Goal: Task Accomplishment & Management: Use online tool/utility

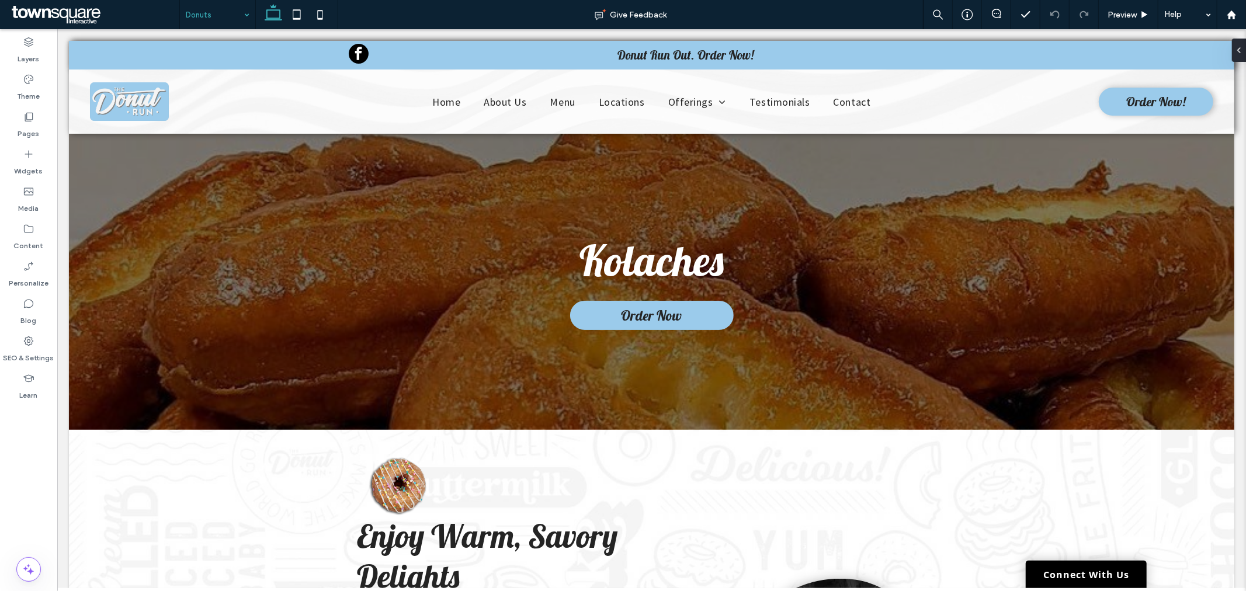
scroll to position [194, 0]
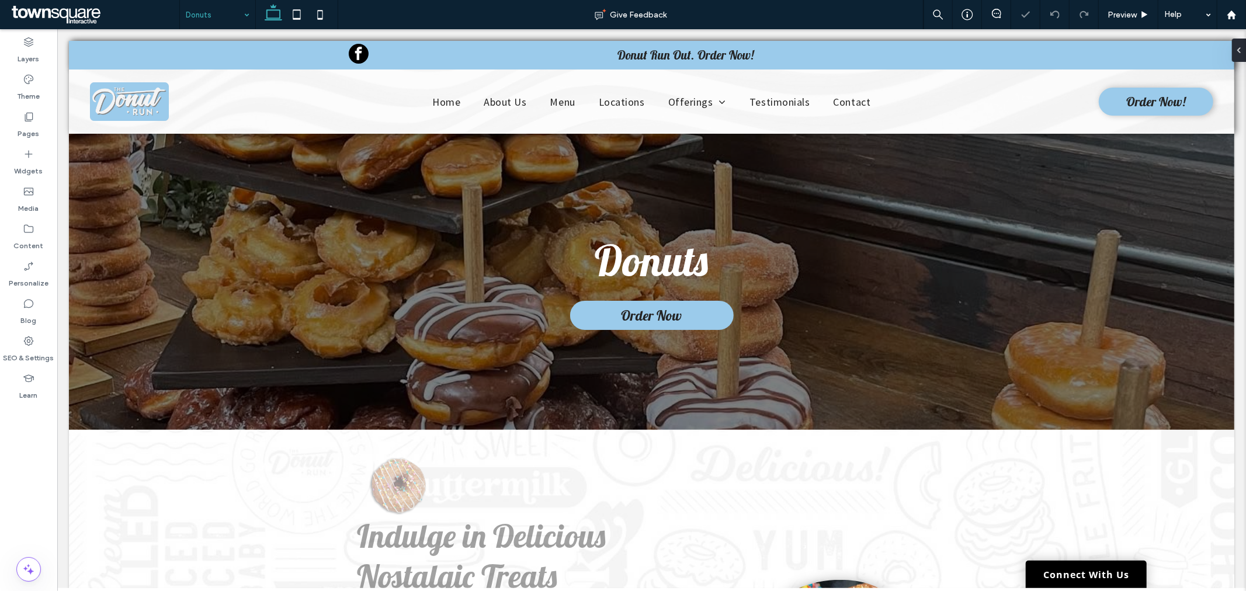
scroll to position [130, 0]
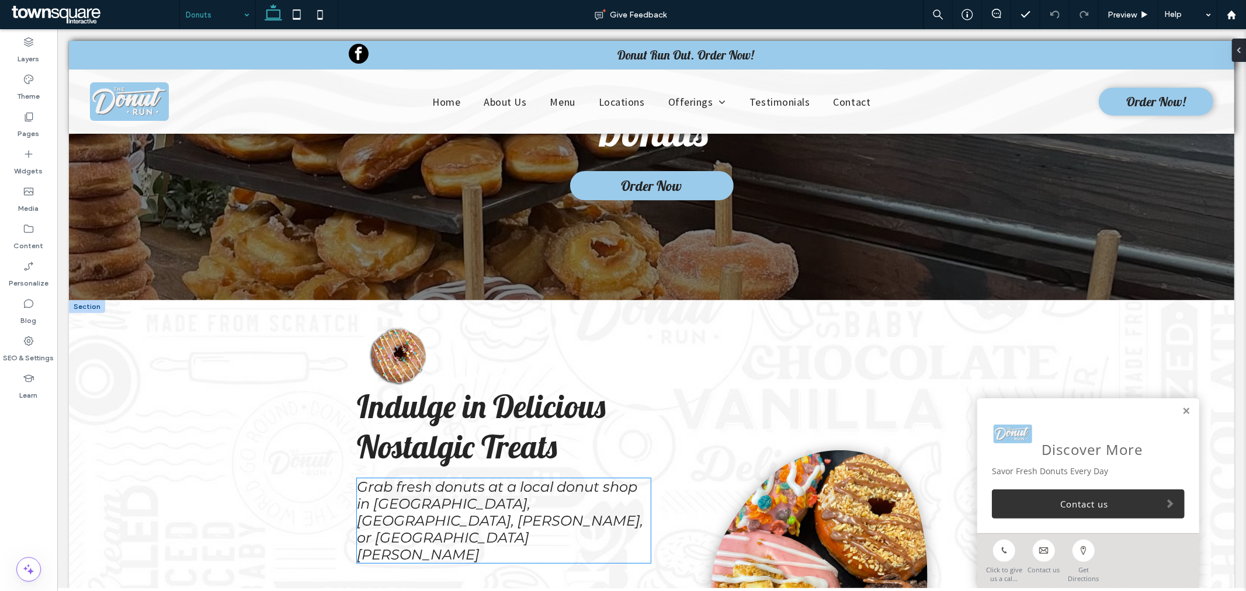
click at [374, 505] on span "Grab fresh donuts at a local donut shop in Spanish Fork, American Fork, Ogden, …" at bounding box center [499, 520] width 286 height 85
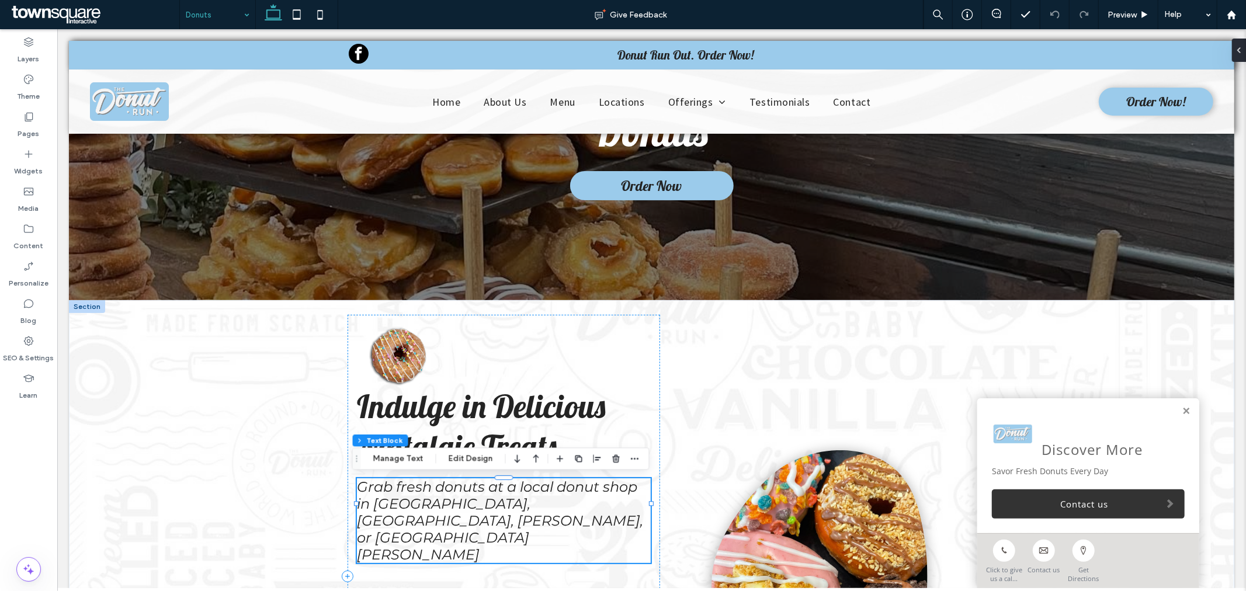
click at [516, 502] on span "Grab fresh donuts at a local donut shop in Spanish Fork, American Fork, Ogden, …" at bounding box center [499, 520] width 286 height 85
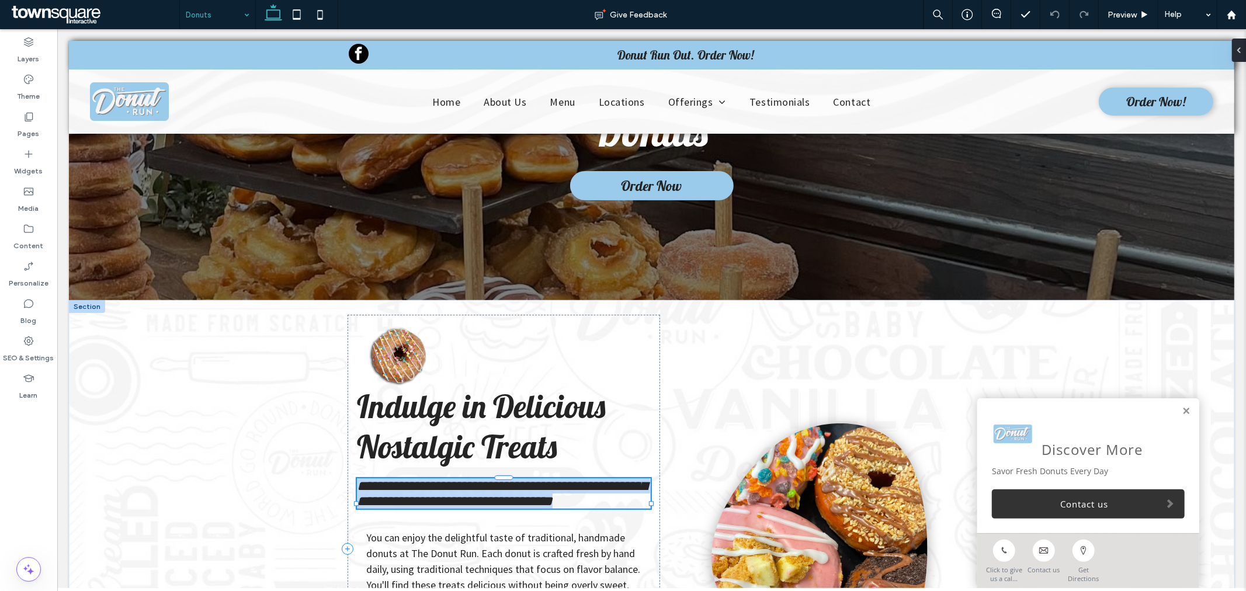
click at [516, 501] on span "**********" at bounding box center [501, 492] width 290 height 29
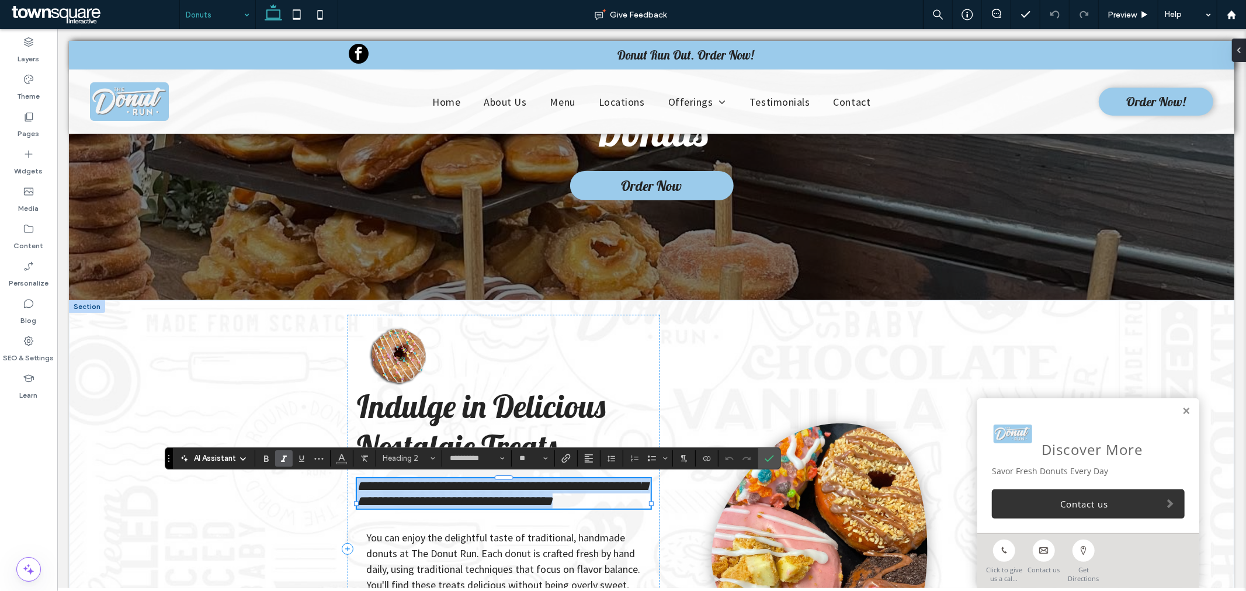
click at [505, 487] on span "**********" at bounding box center [501, 492] width 290 height 29
click at [510, 488] on span "**********" at bounding box center [501, 492] width 290 height 29
click at [210, 395] on div "**********" at bounding box center [650, 549] width 1165 height 498
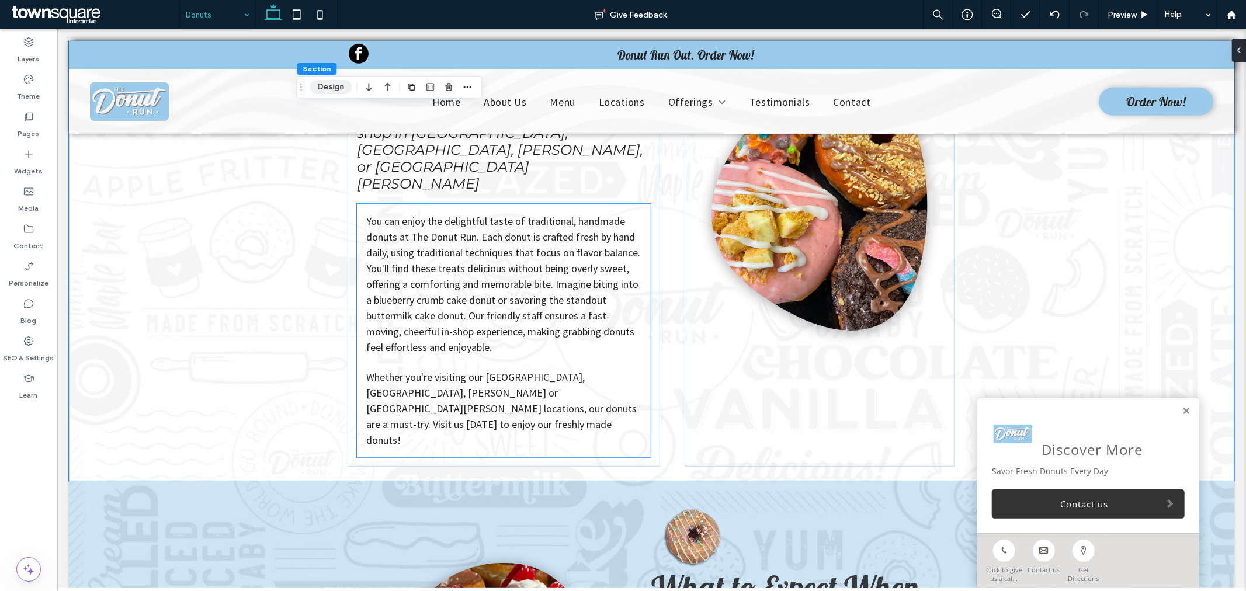
scroll to position [497, 0]
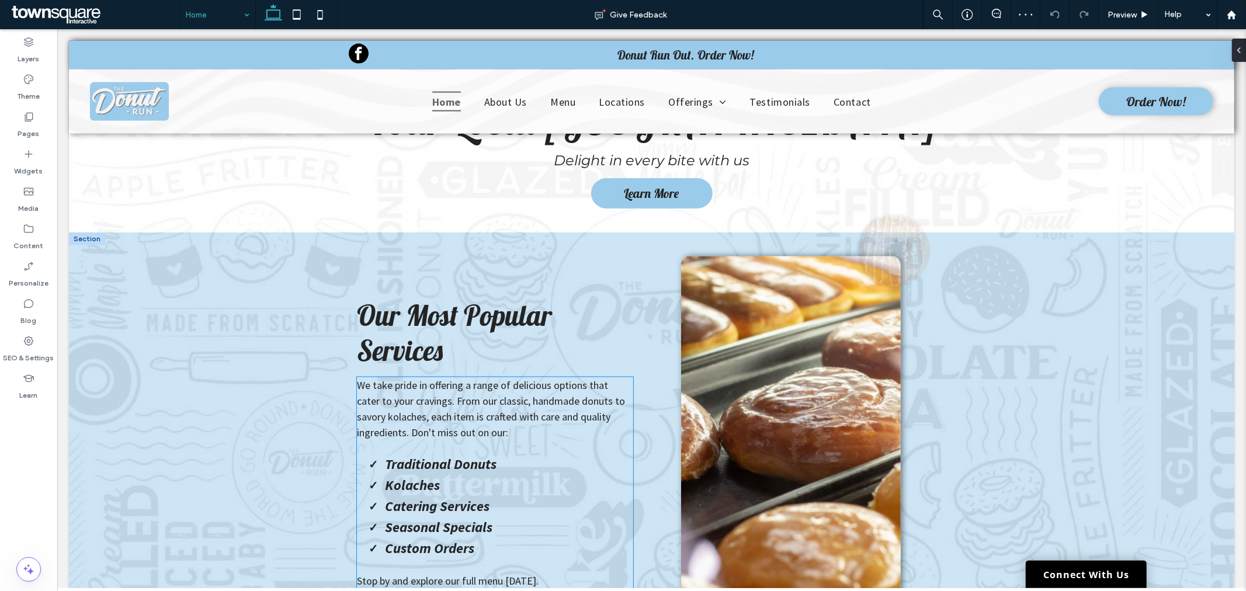
scroll to position [1557, 0]
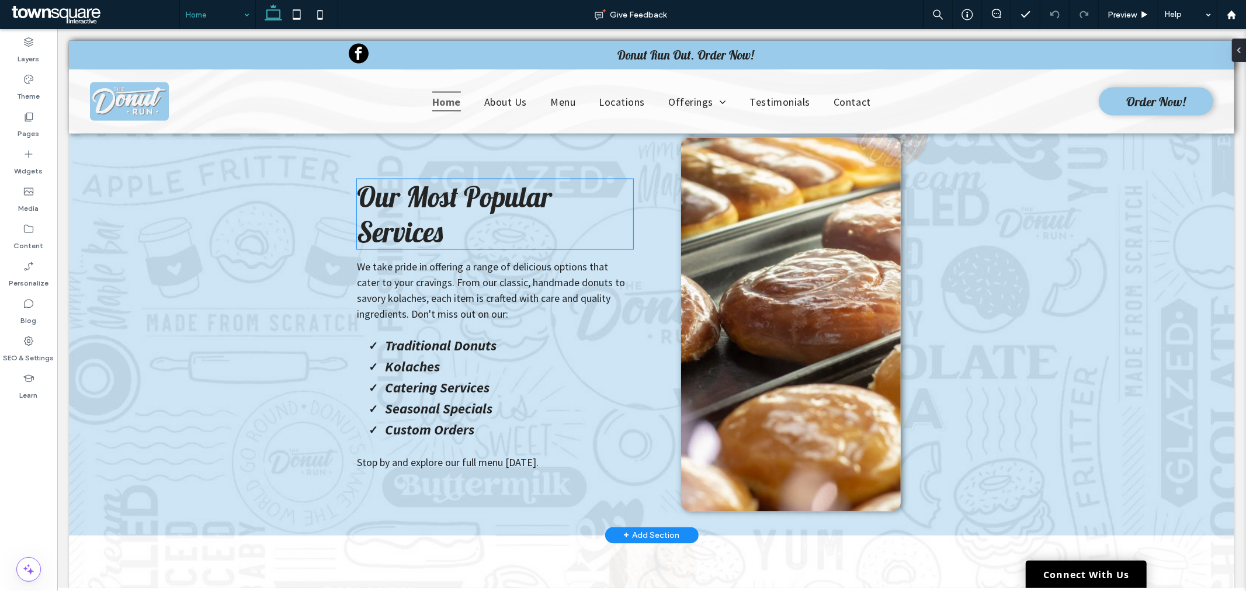
click at [409, 183] on span "Our Most Popular Services" at bounding box center [453, 214] width 195 height 70
click at [409, 183] on div "Our Most Popular Services" at bounding box center [494, 214] width 276 height 70
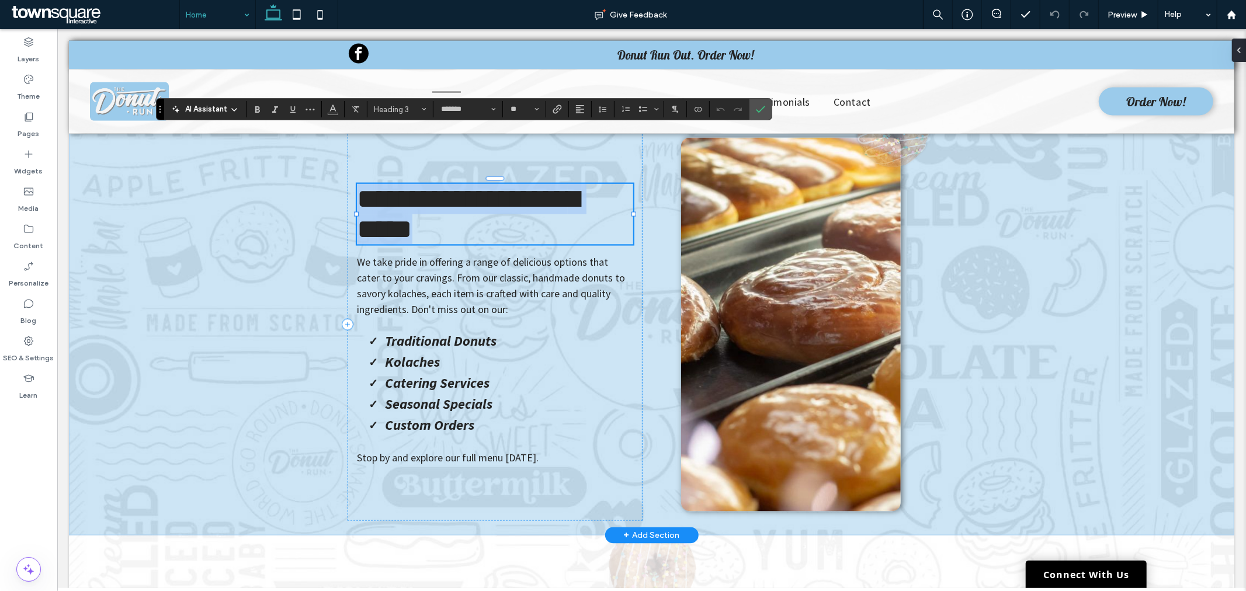
click at [409, 185] on span "**********" at bounding box center [467, 214] width 222 height 58
click at [412, 185] on span "**********" at bounding box center [467, 214] width 222 height 58
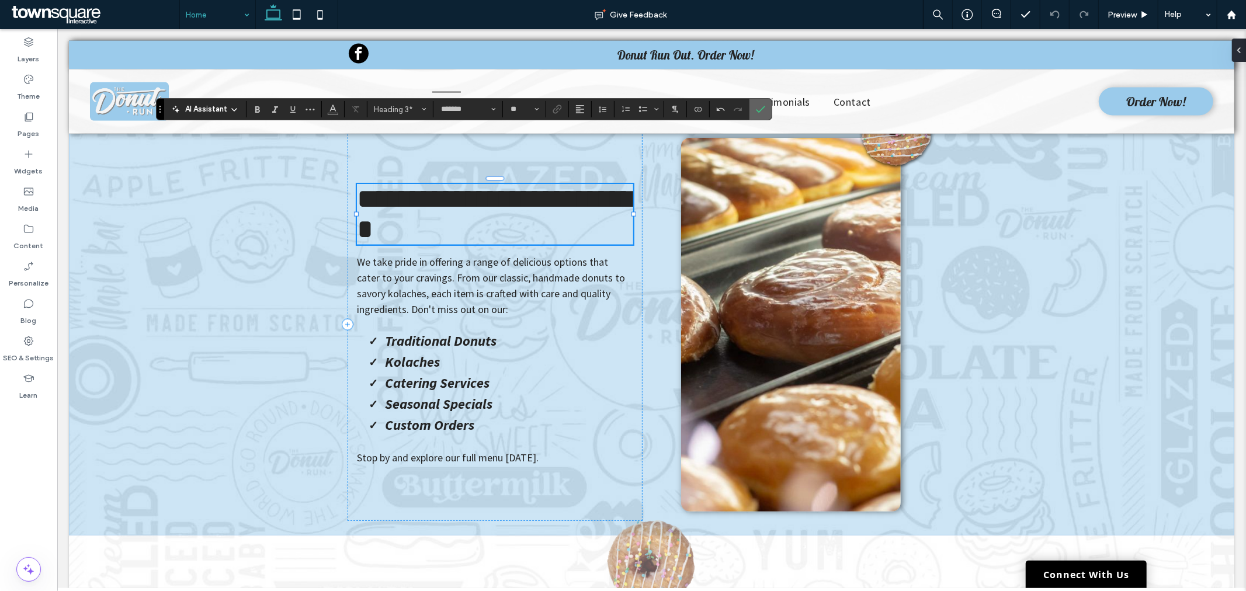
click at [757, 115] on span "Confirm" at bounding box center [758, 109] width 5 height 21
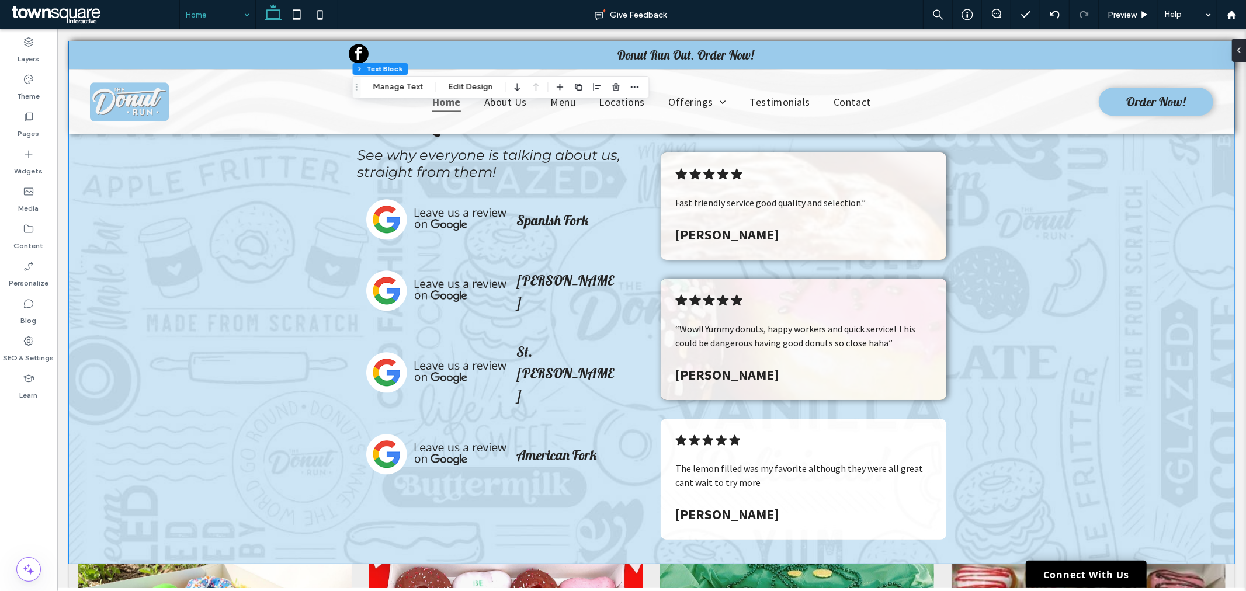
scroll to position [2847, 0]
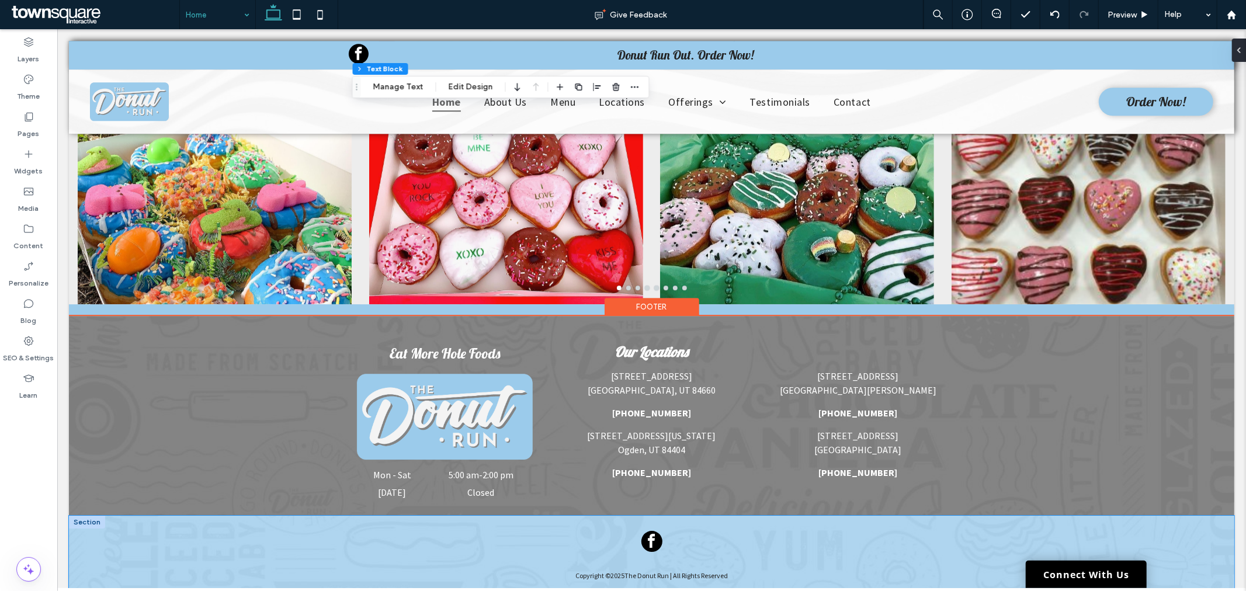
click at [983, 515] on div "Copyright © 2025 The Donut Run | All Rights Reserved" at bounding box center [651, 574] width 701 height 119
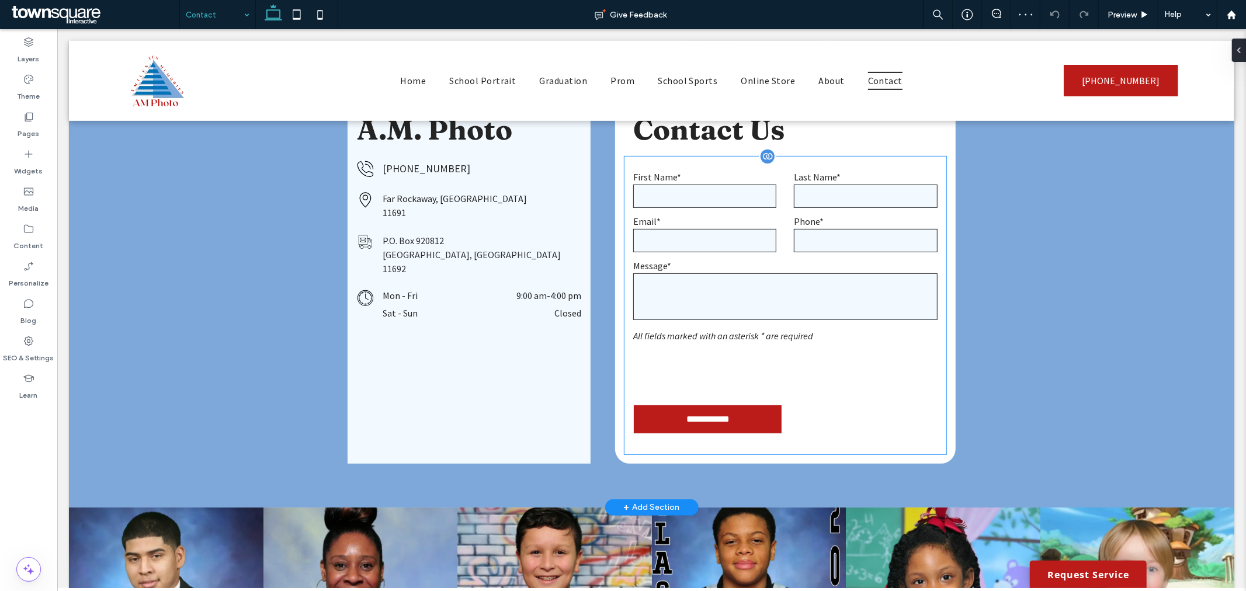
scroll to position [324, 0]
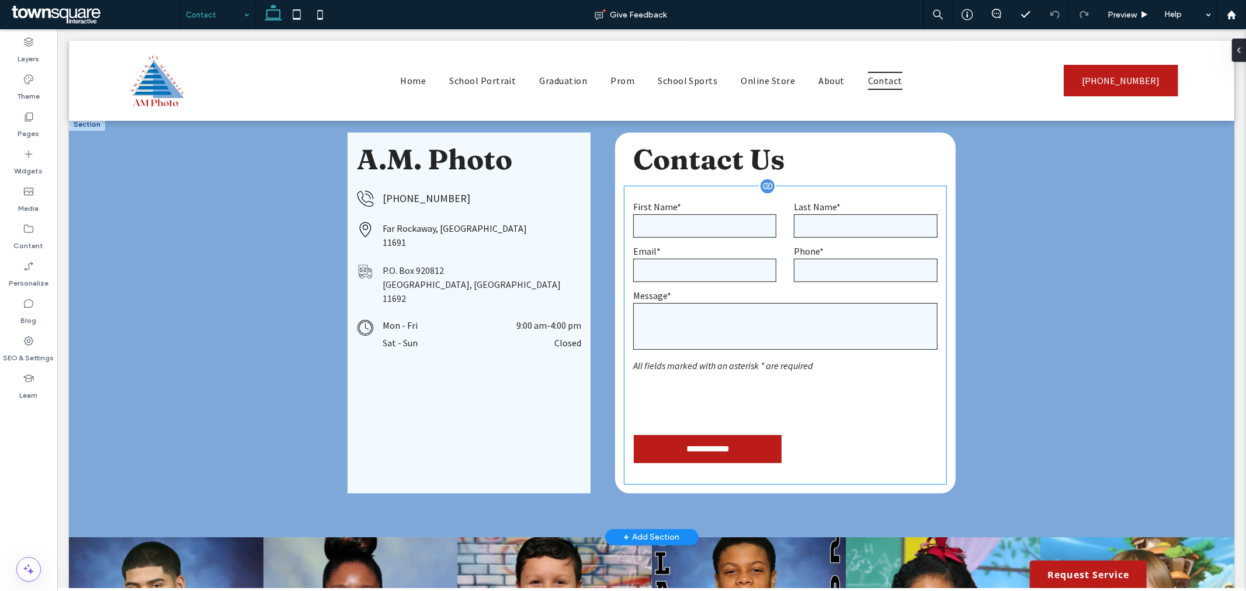
click at [784, 266] on div "Phone*" at bounding box center [864, 264] width 161 height 39
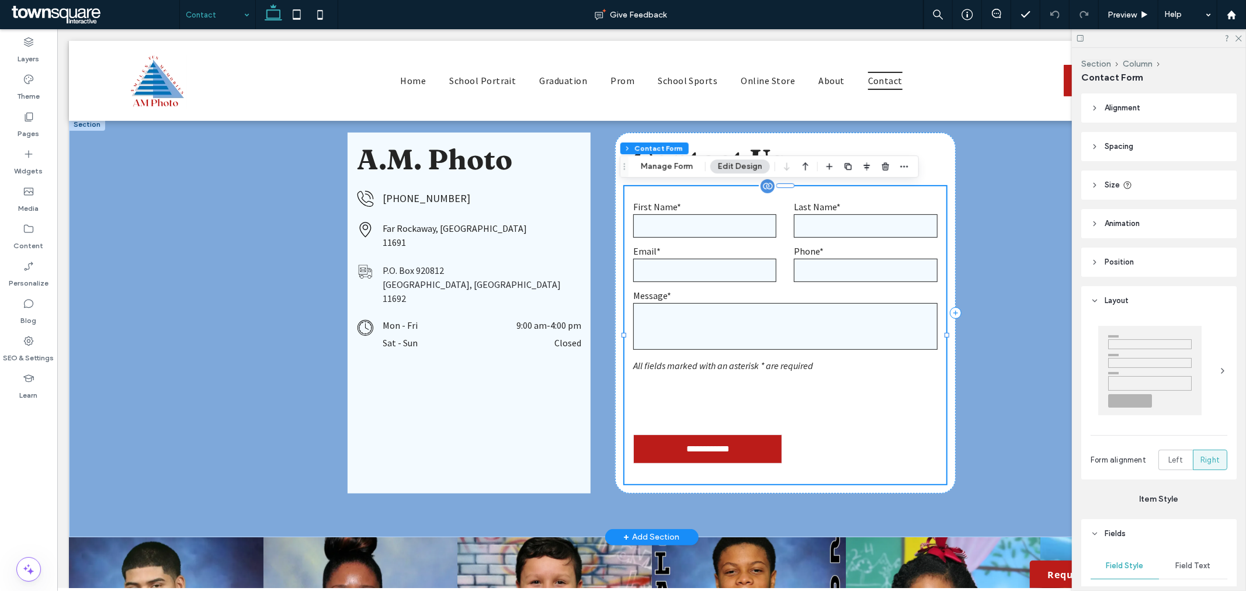
type input "*"
type input "***"
type input "*"
type input "***"
click at [670, 162] on button "Manage Form" at bounding box center [666, 166] width 67 height 14
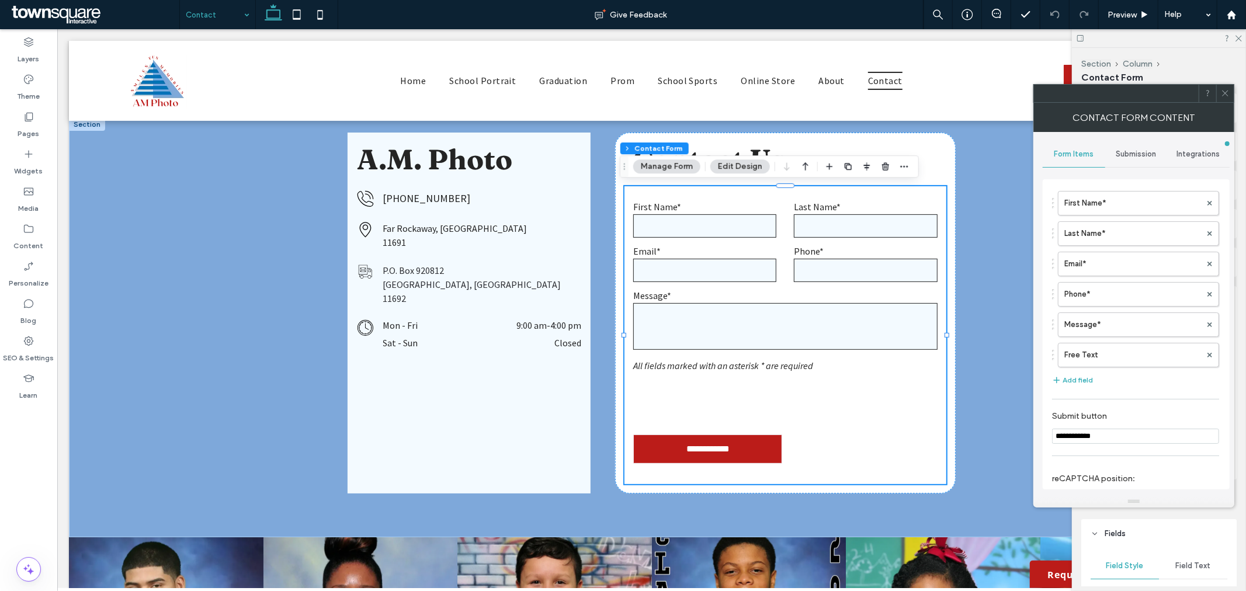
click at [1128, 154] on span "Submission" at bounding box center [1136, 154] width 40 height 9
click at [1116, 210] on label "New submission notification" at bounding box center [1136, 208] width 156 height 23
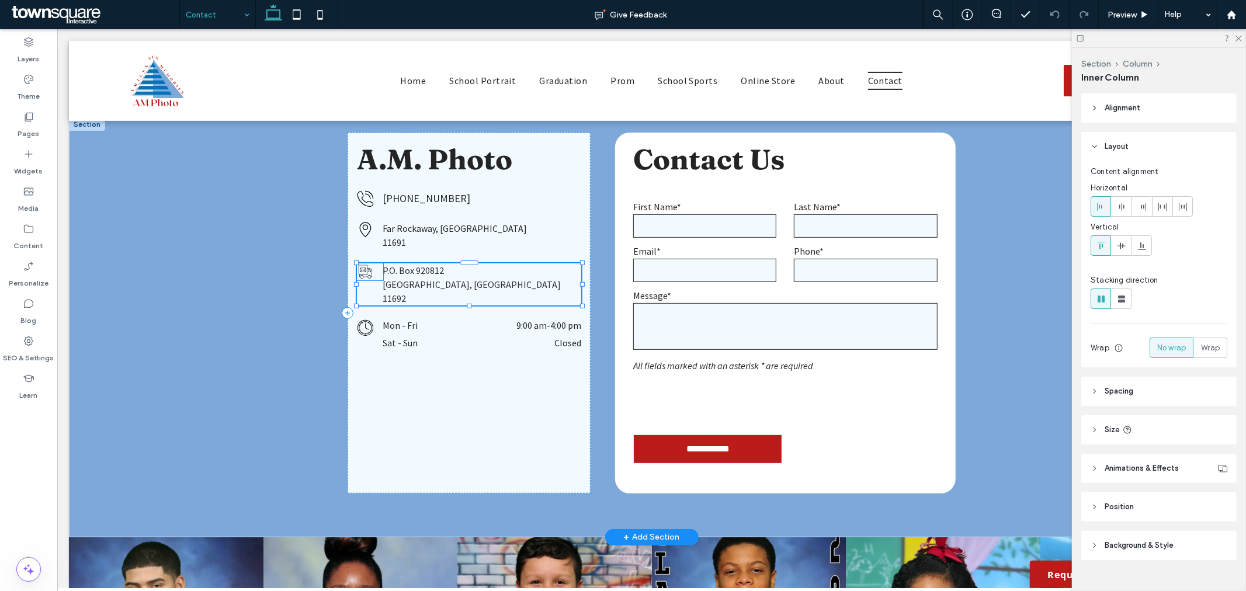
type input "**"
click at [360, 274] on icon at bounding box center [364, 271] width 17 height 17
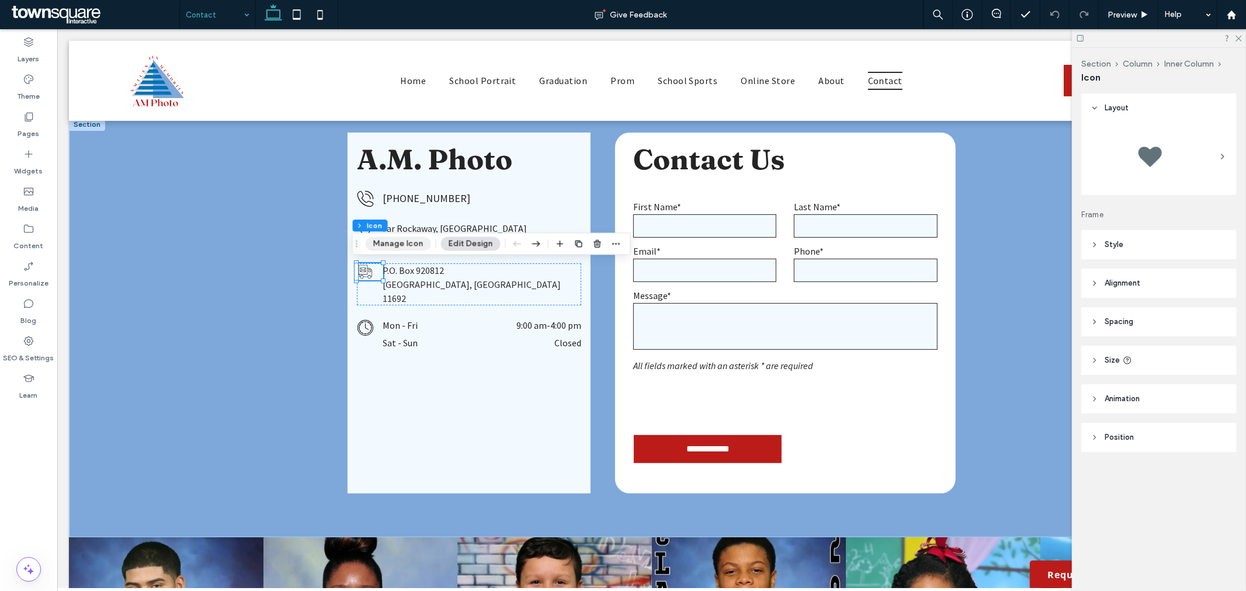
click at [404, 248] on button "Manage Icon" at bounding box center [398, 244] width 65 height 14
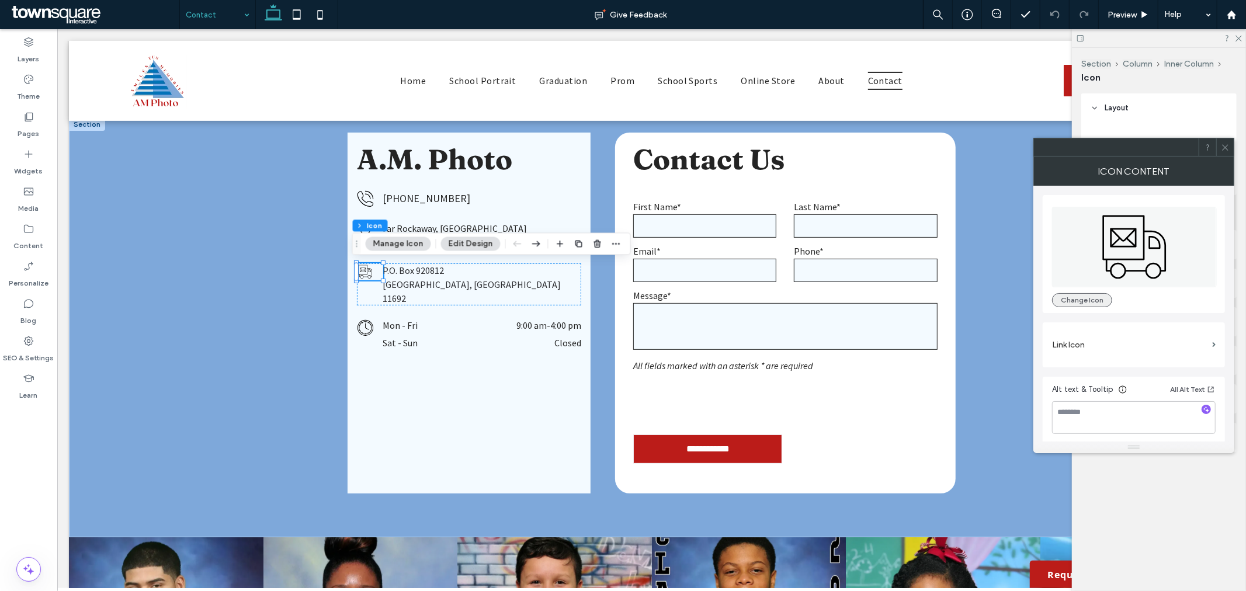
click at [1091, 293] on button "Change Icon" at bounding box center [1082, 300] width 60 height 14
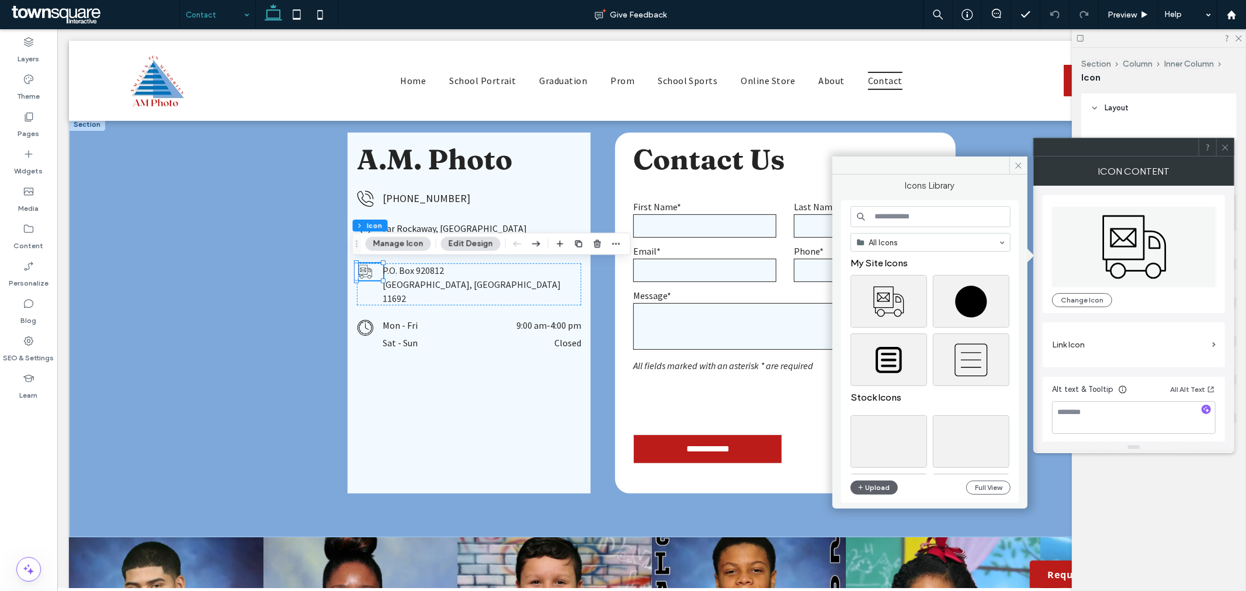
click at [900, 217] on input at bounding box center [930, 216] width 160 height 21
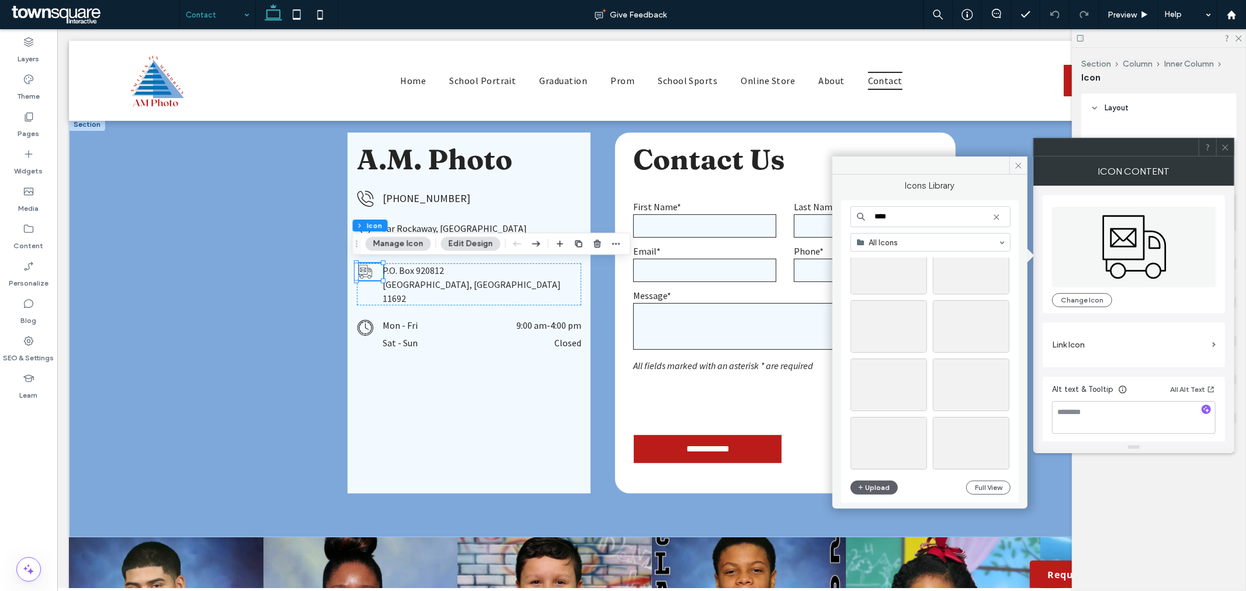
scroll to position [389, 0]
type input "*******"
click at [977, 355] on div "Select" at bounding box center [971, 353] width 77 height 53
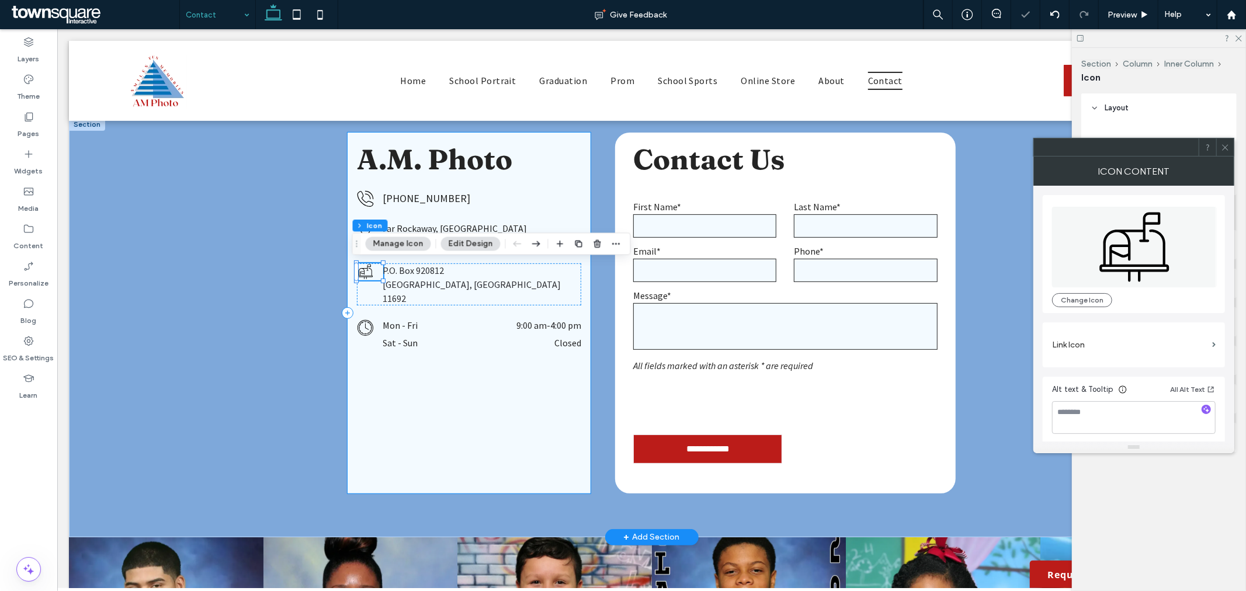
click at [416, 432] on div "A.M. Photo (347) 669-8865 Far Rockaway, NY 11691 P.O. Box 920812 Arverne, NY 11…" at bounding box center [468, 312] width 243 height 361
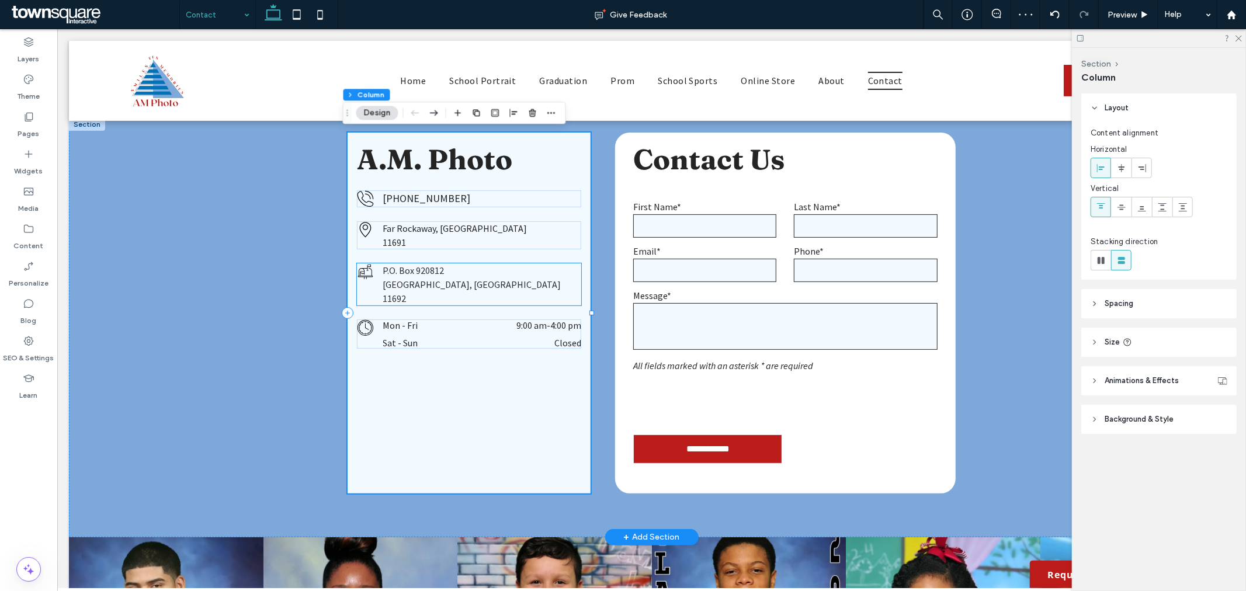
click at [362, 269] on icon at bounding box center [364, 271] width 17 height 17
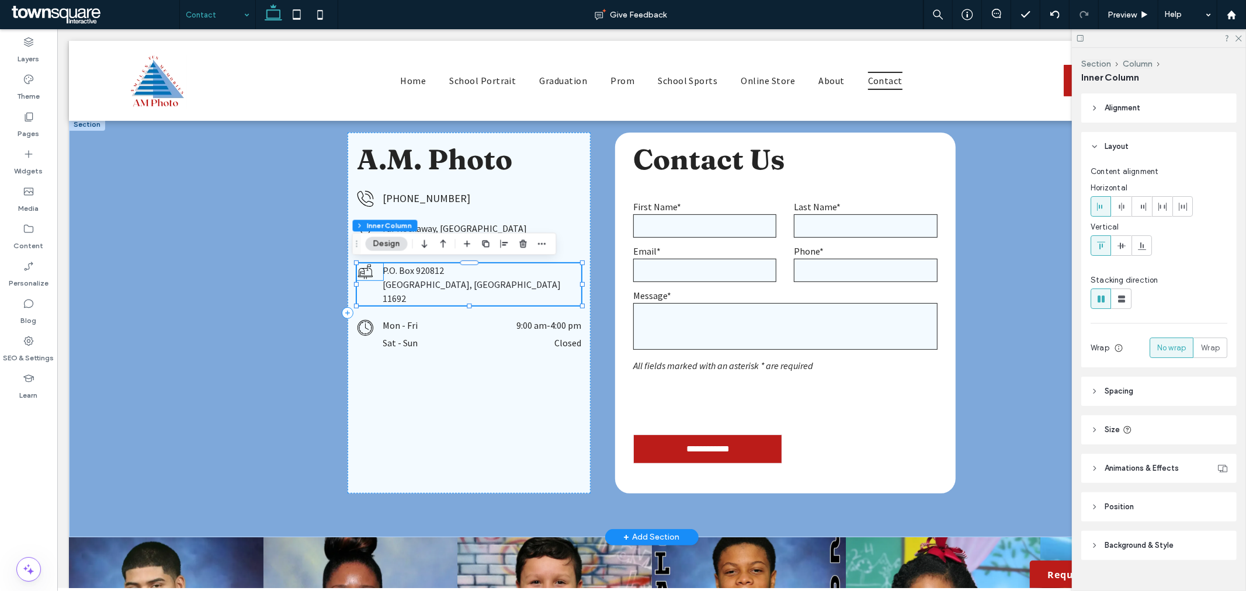
click at [358, 269] on icon at bounding box center [364, 271] width 15 height 15
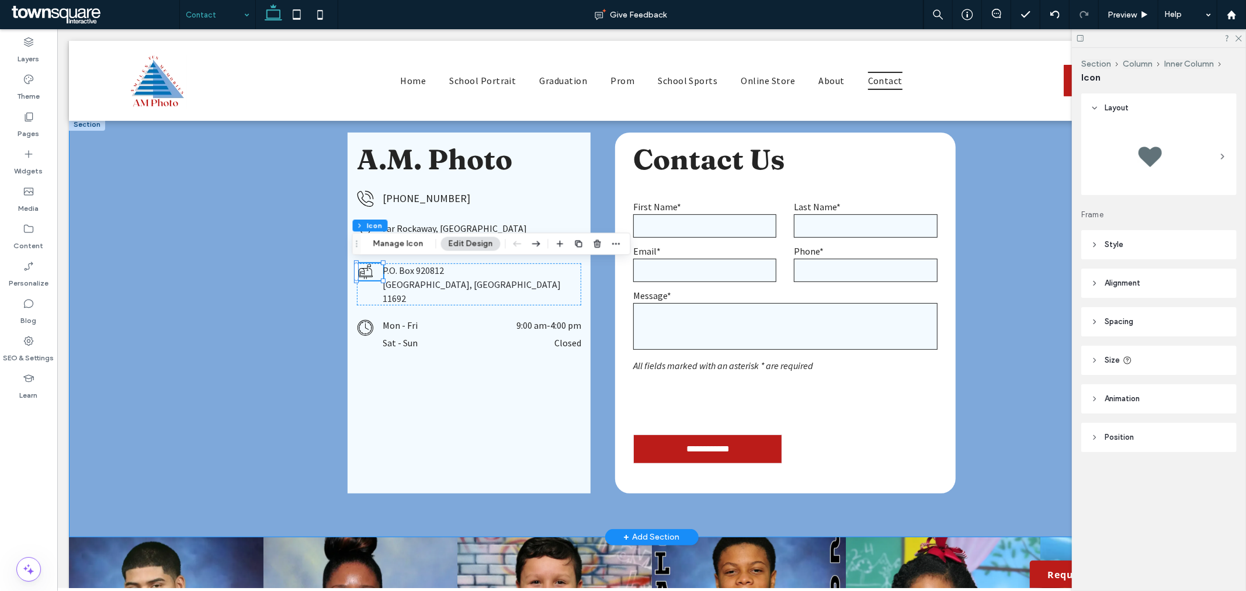
drag, startPoint x: 234, startPoint y: 372, endPoint x: 230, endPoint y: 364, distance: 9.1
click at [234, 376] on div "**********" at bounding box center [650, 326] width 1165 height 419
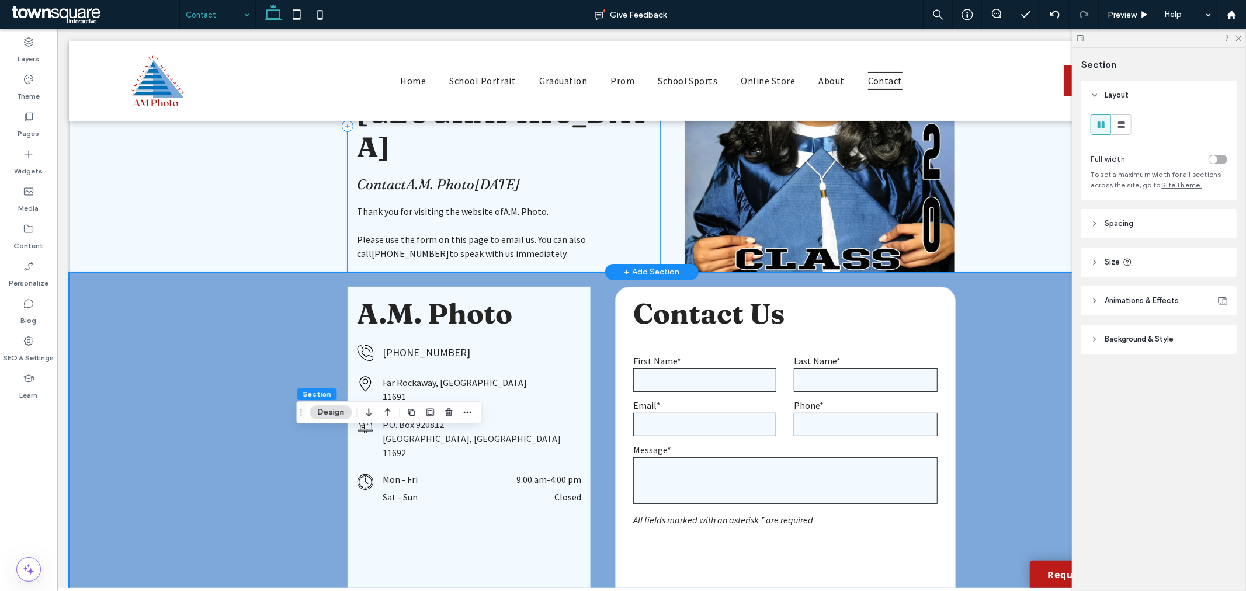
scroll to position [0, 0]
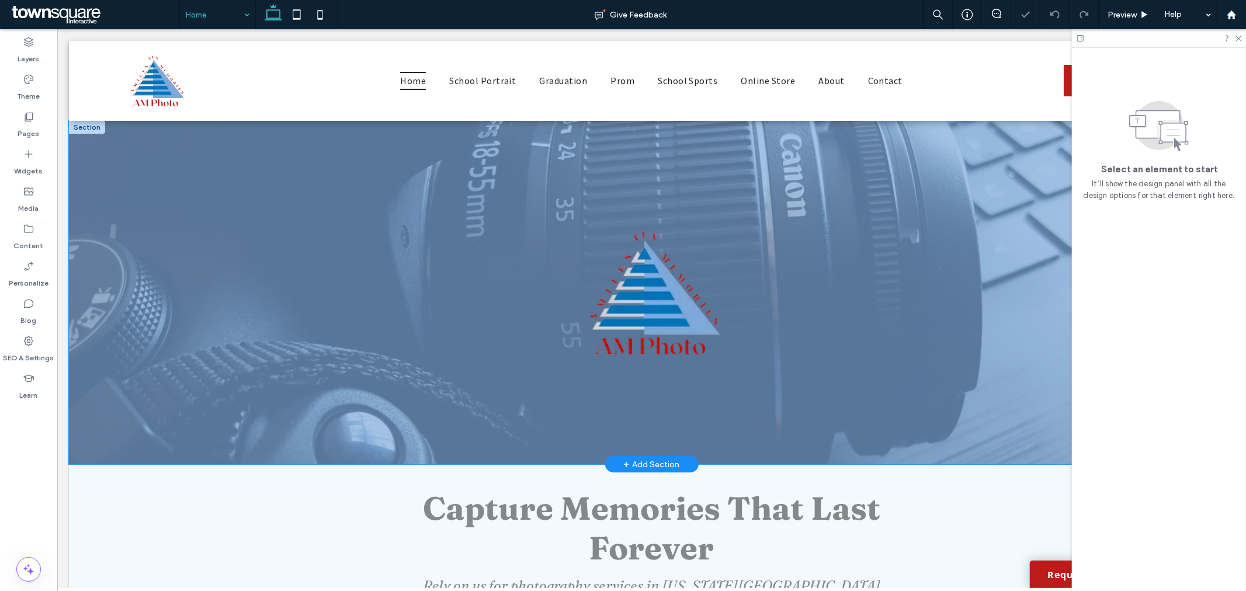
click at [171, 241] on div at bounding box center [650, 291] width 1165 height 343
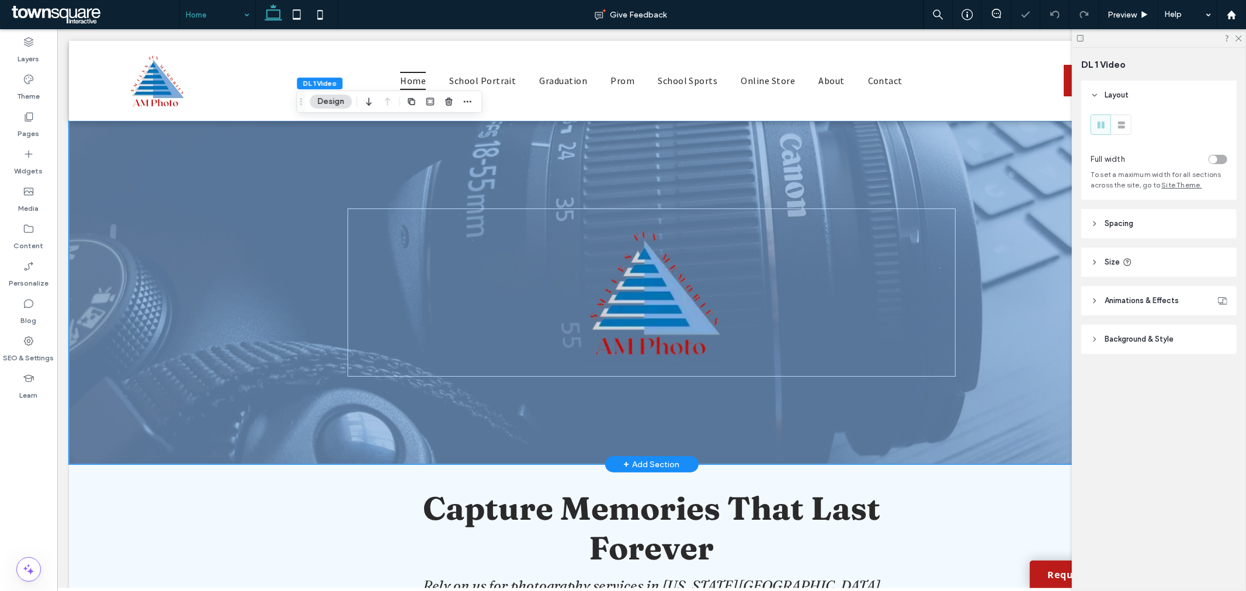
click at [293, 243] on div at bounding box center [650, 291] width 1165 height 343
click at [1136, 349] on header "Background & Style" at bounding box center [1158, 339] width 155 height 29
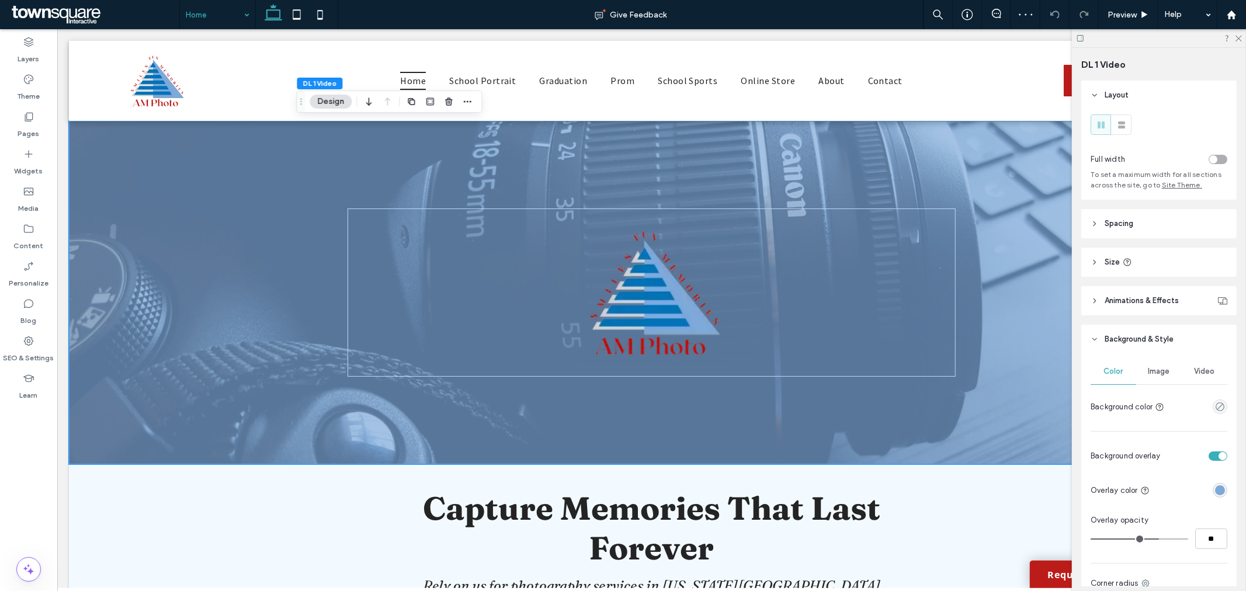
click at [1159, 378] on div "Image" at bounding box center [1159, 372] width 46 height 26
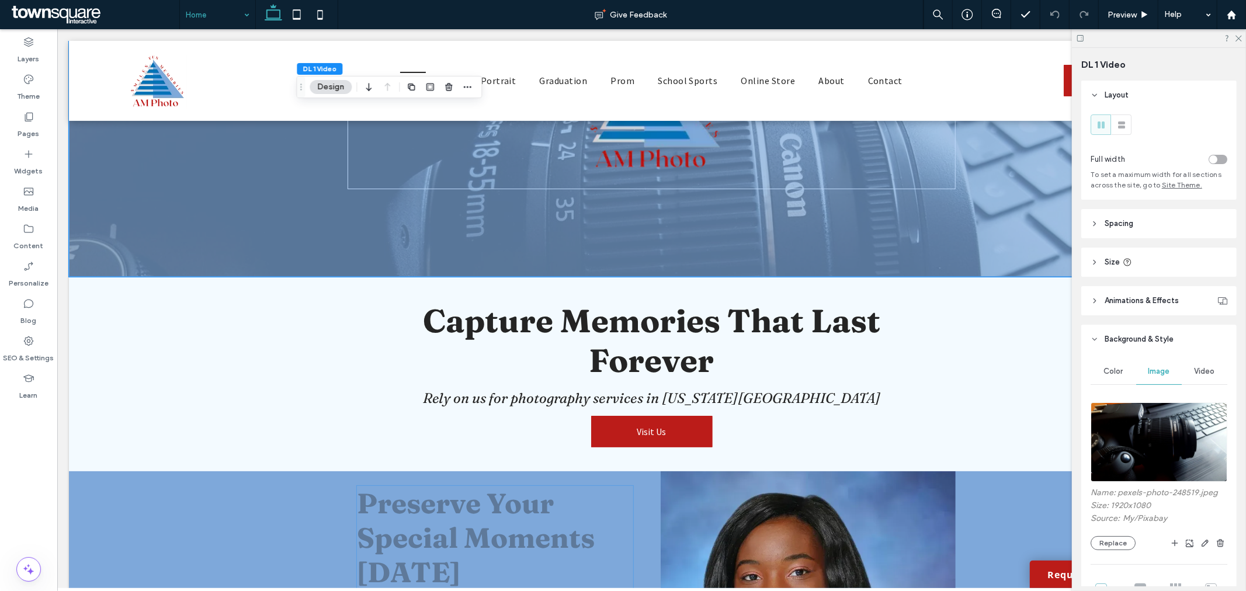
scroll to position [65, 0]
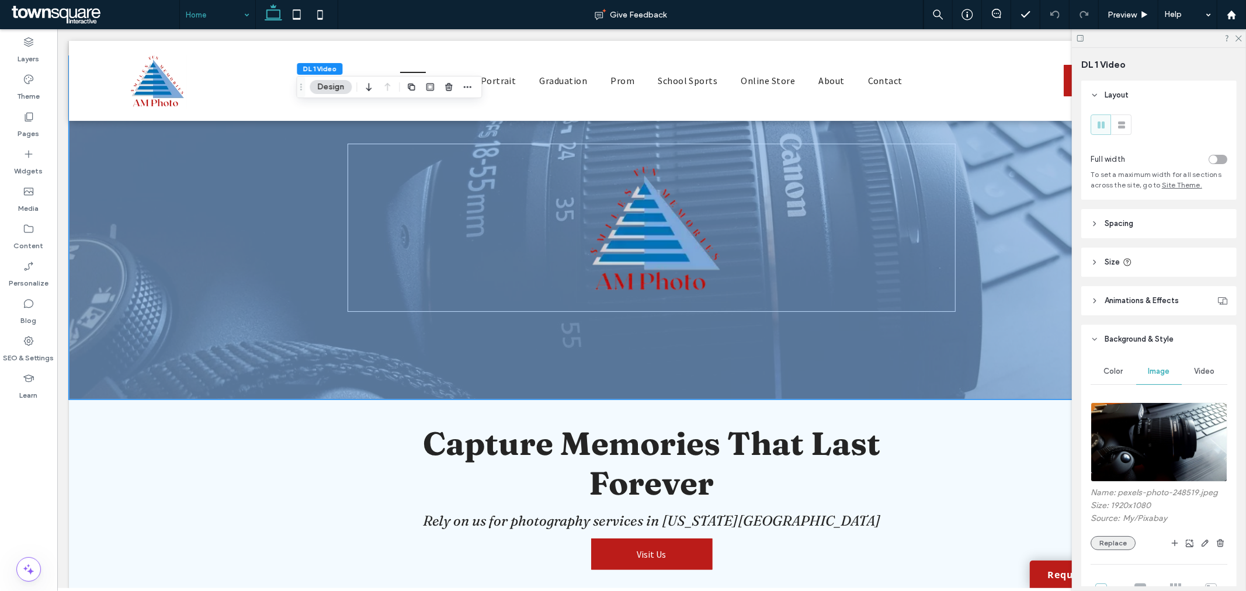
click at [1114, 540] on button "Replace" at bounding box center [1112, 543] width 45 height 14
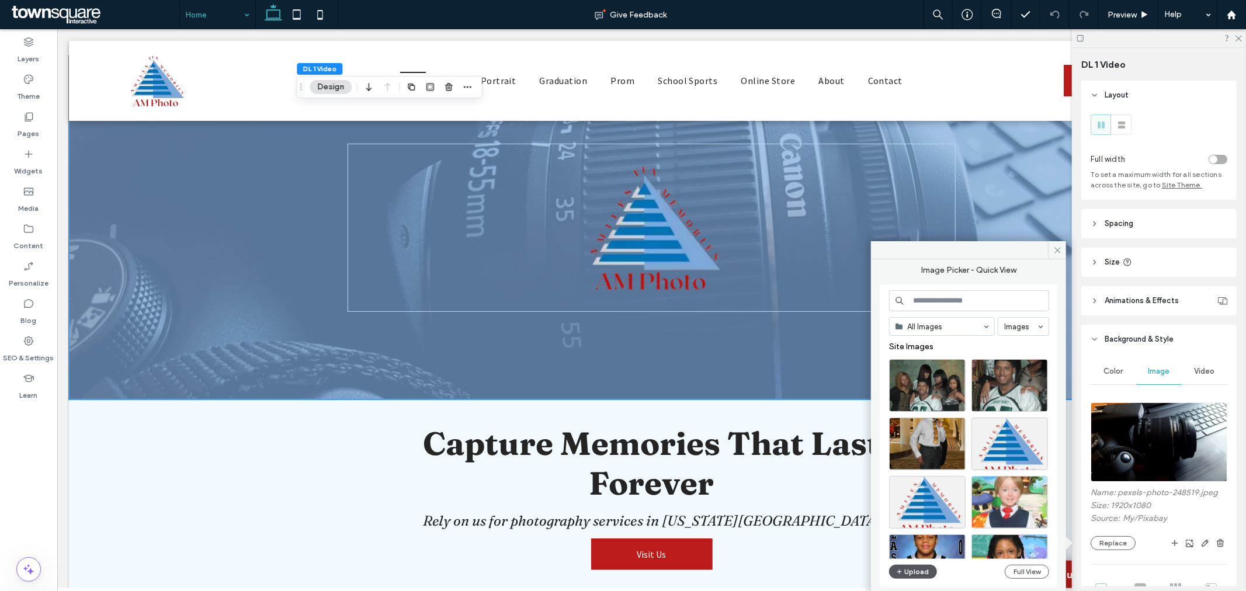
click at [916, 576] on button "Upload" at bounding box center [913, 572] width 48 height 14
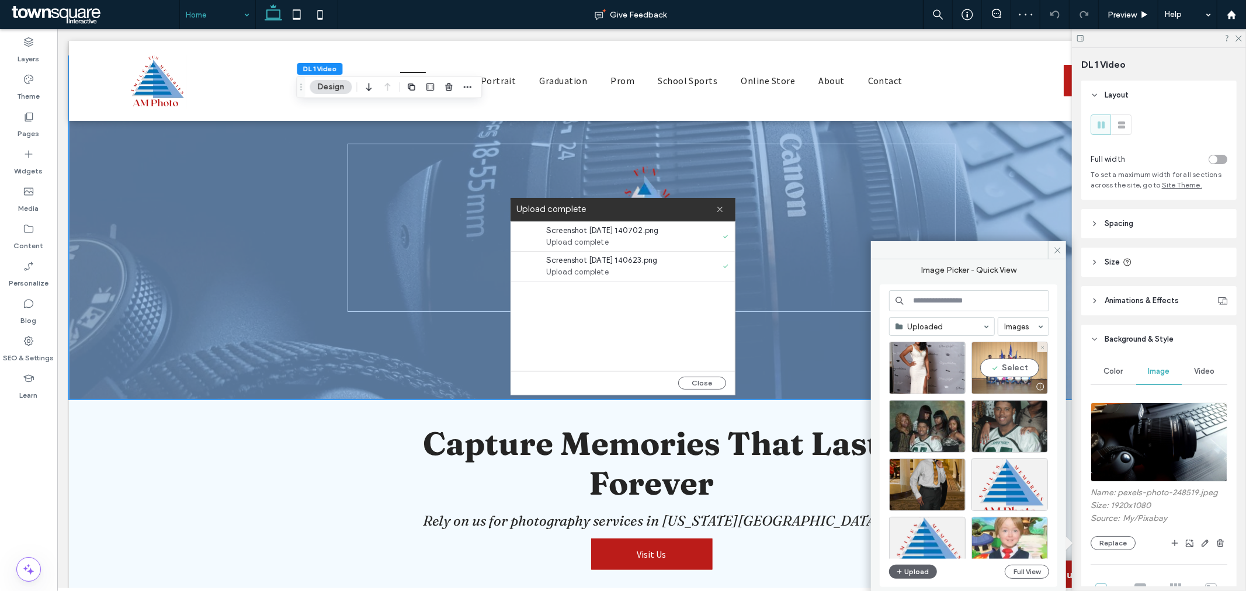
click at [1038, 371] on div "Select" at bounding box center [1009, 368] width 77 height 53
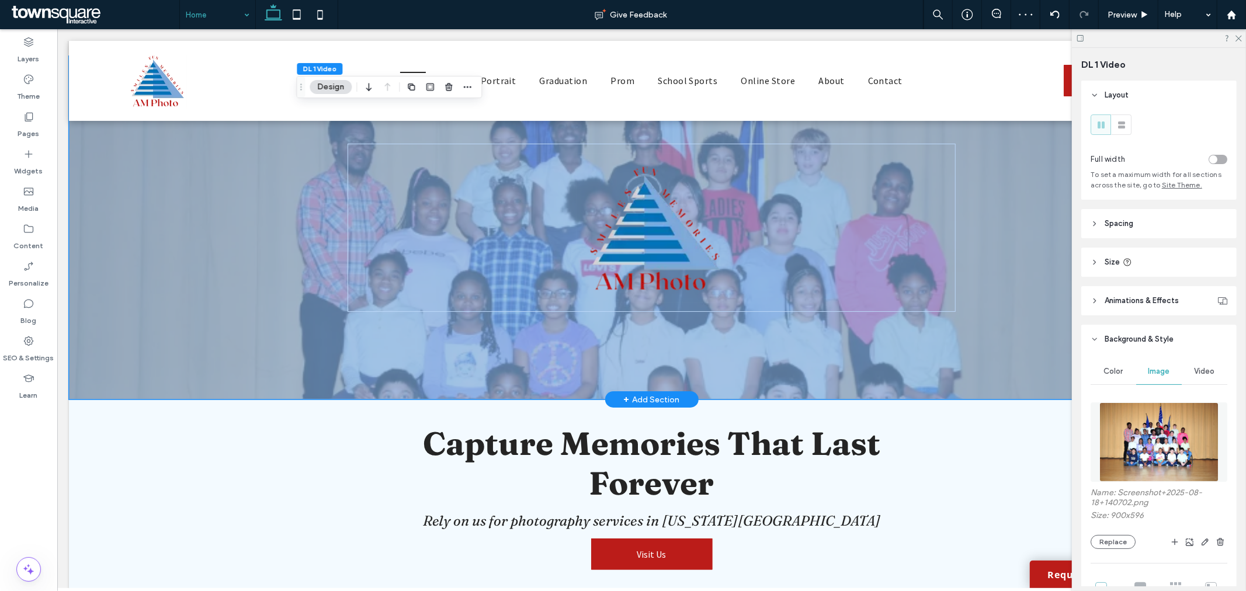
click at [1037, 263] on div at bounding box center [650, 226] width 1165 height 343
click at [1235, 41] on icon at bounding box center [1238, 38] width 8 height 8
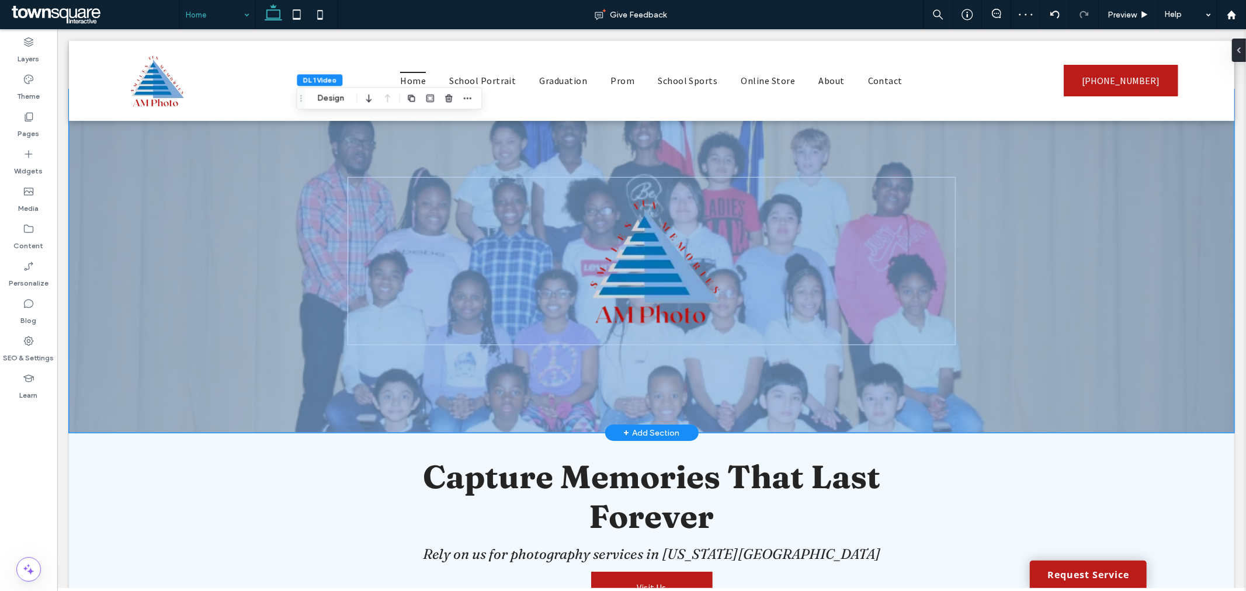
scroll to position [0, 0]
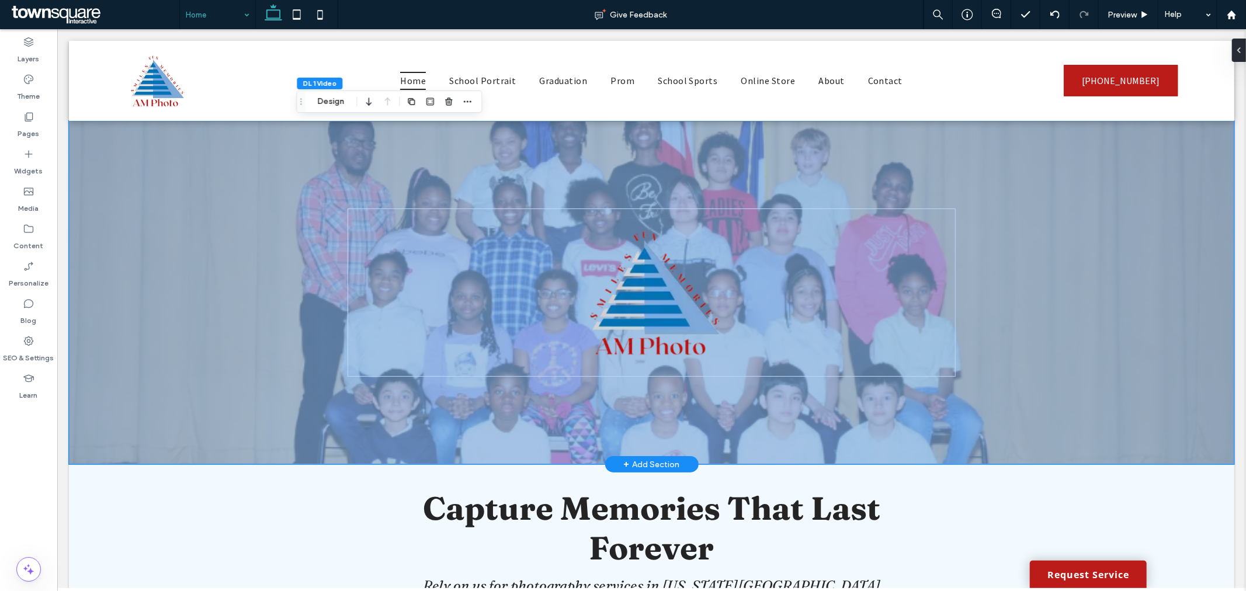
click at [1189, 315] on div at bounding box center [650, 291] width 1165 height 343
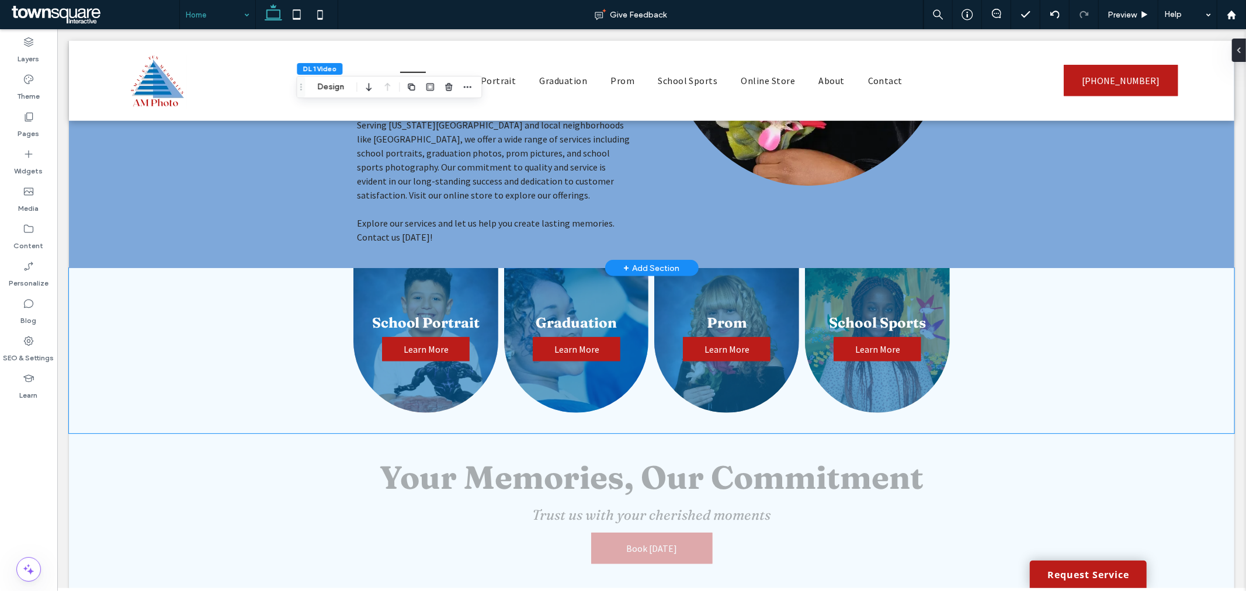
scroll to position [779, 0]
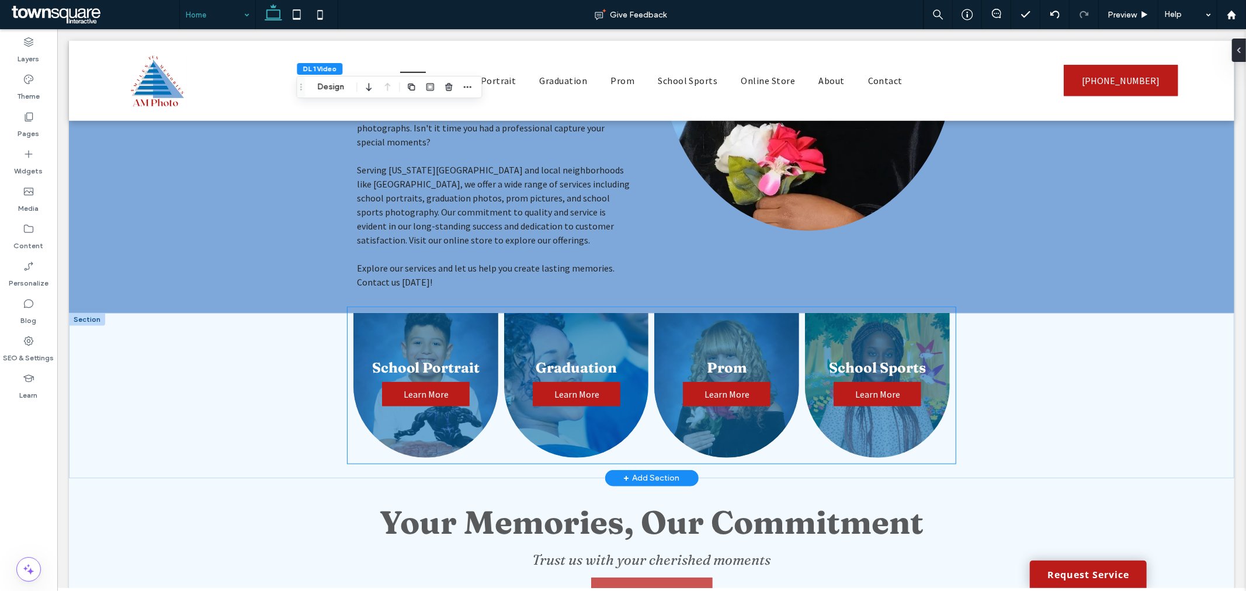
click at [685, 312] on link at bounding box center [726, 384] width 145 height 145
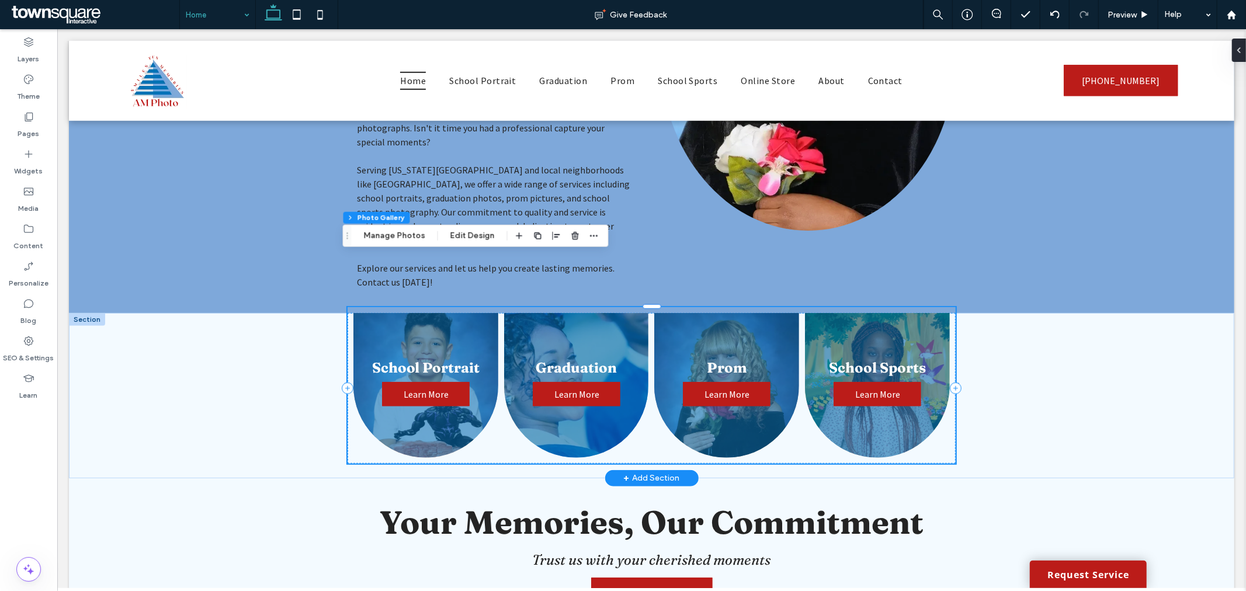
click at [669, 312] on link at bounding box center [726, 384] width 145 height 145
click at [394, 235] on button "Manage Photos" at bounding box center [394, 236] width 77 height 14
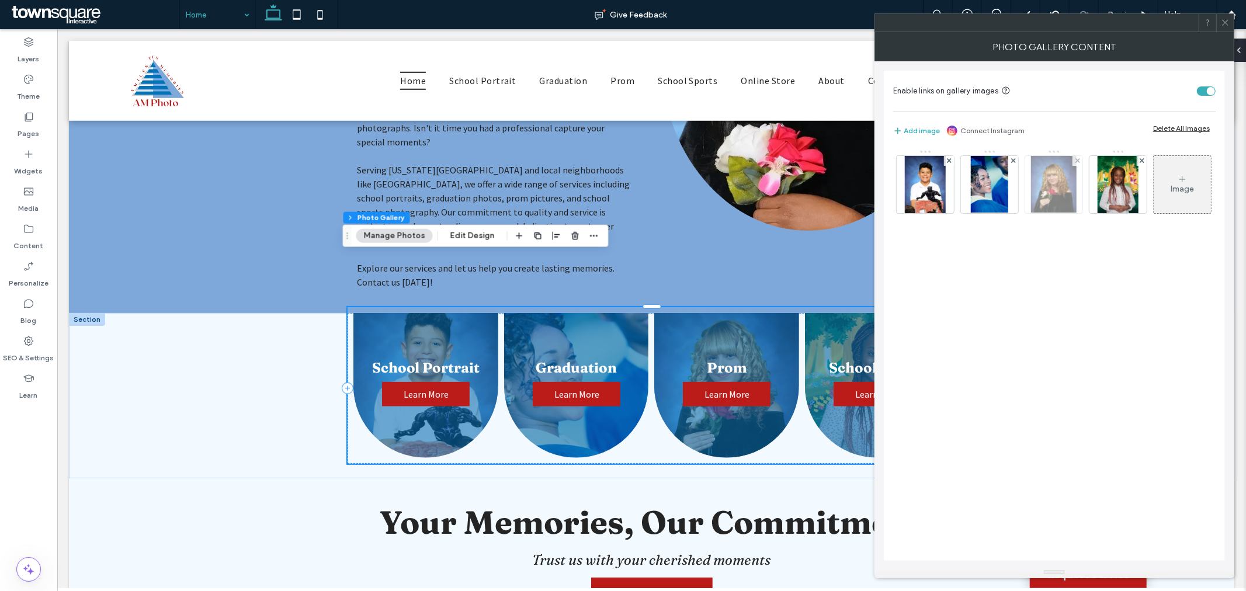
click at [1045, 185] on img at bounding box center [1054, 184] width 46 height 57
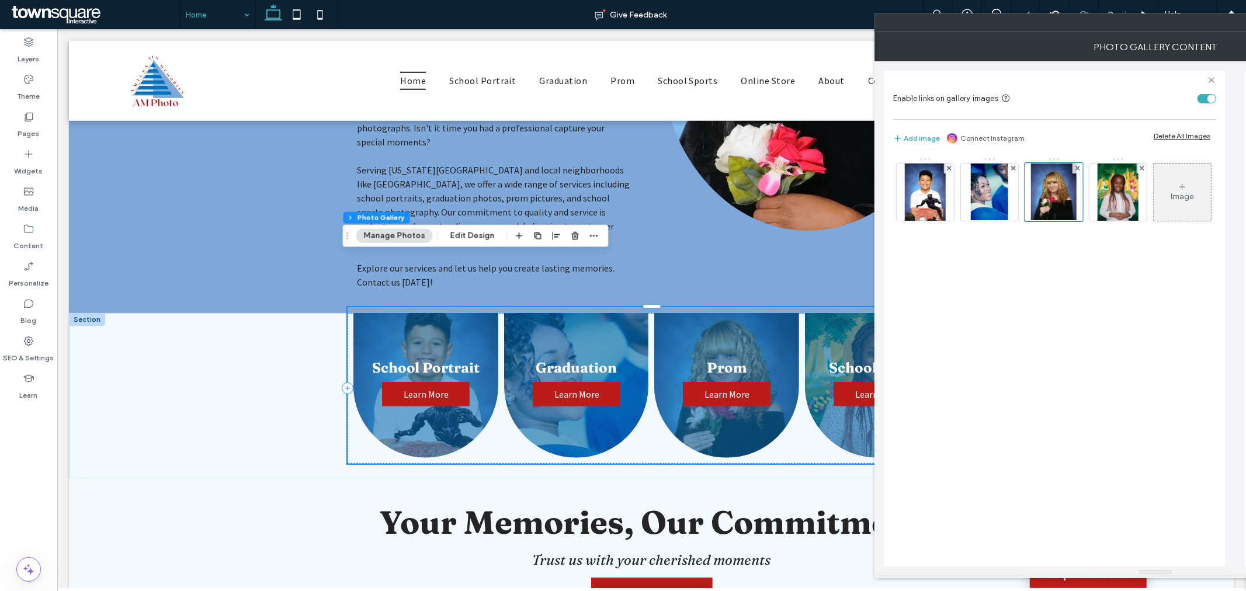
scroll to position [0, 0]
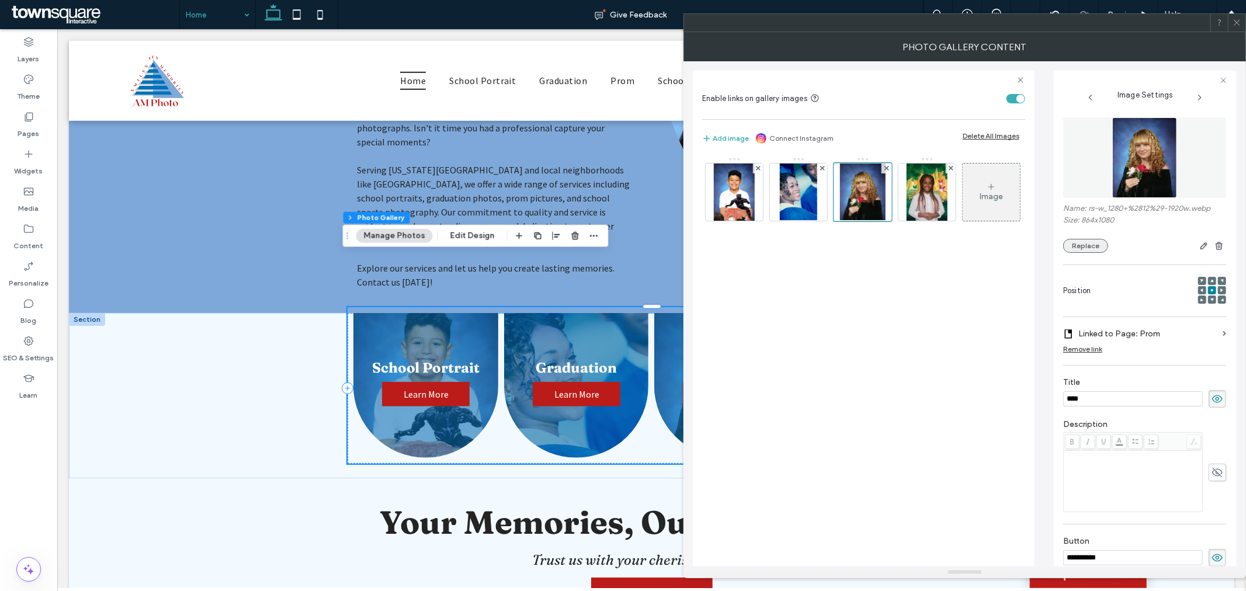
click at [1076, 241] on button "Replace" at bounding box center [1085, 246] width 45 height 14
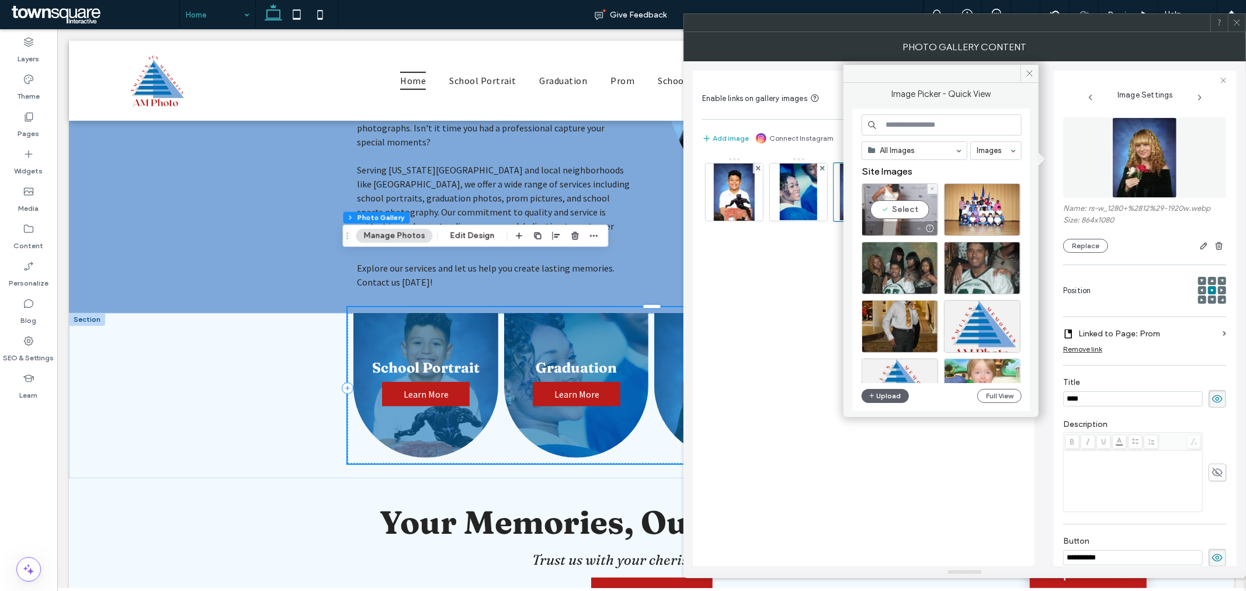
click at [900, 202] on div "Select" at bounding box center [899, 209] width 77 height 53
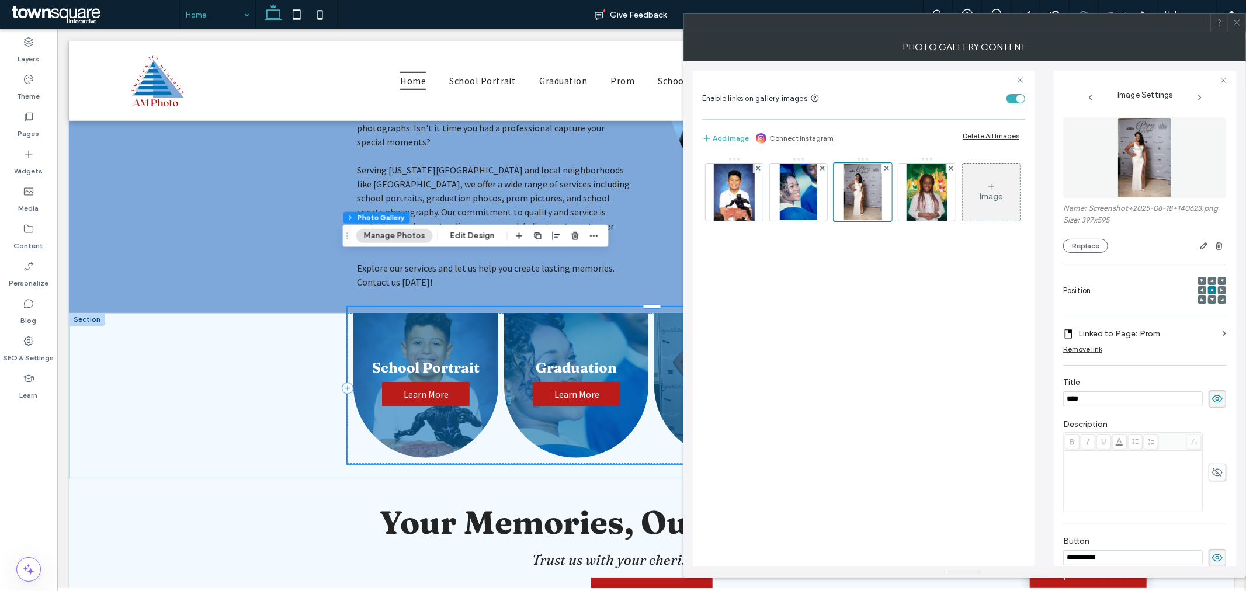
click at [1238, 25] on icon at bounding box center [1236, 22] width 9 height 9
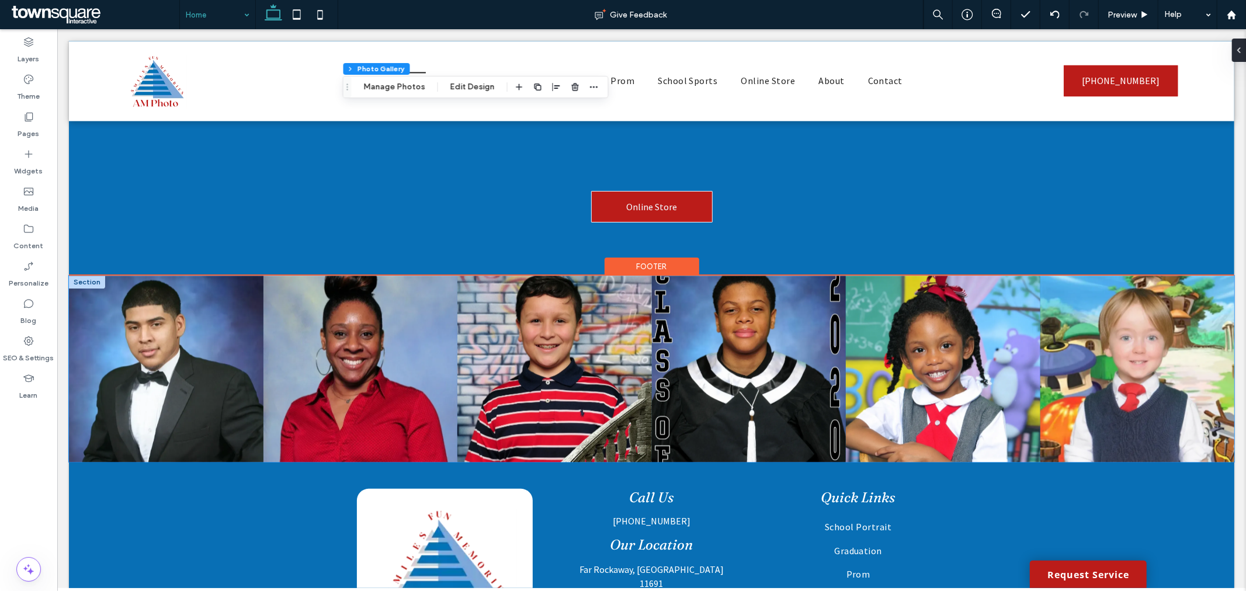
scroll to position [2099, 0]
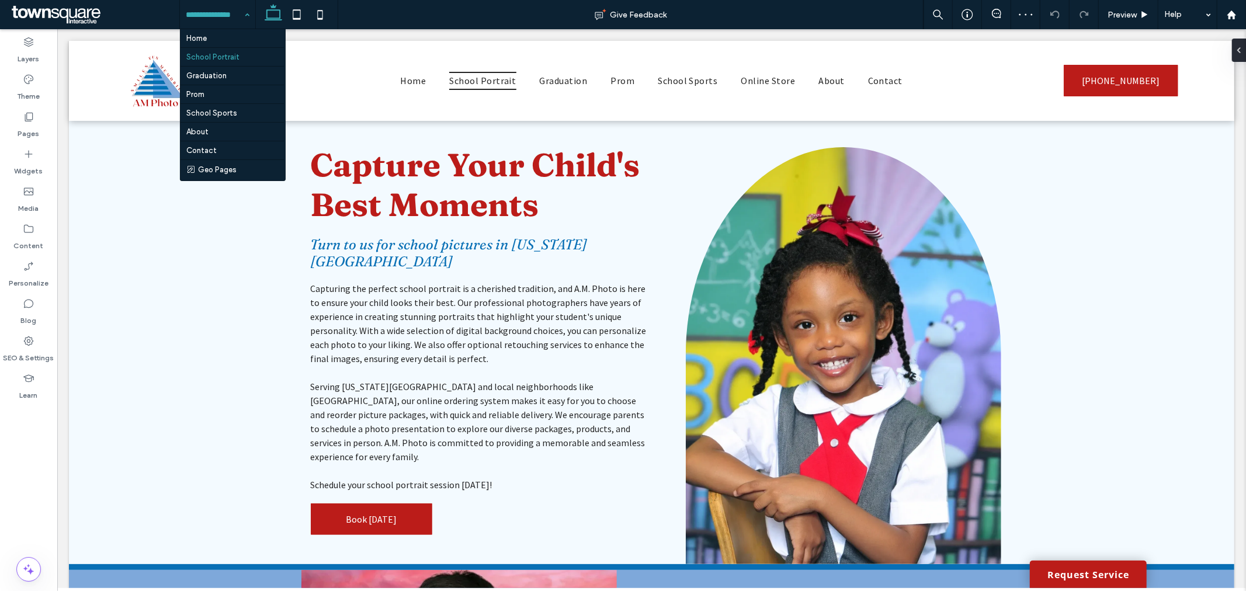
click at [237, 9] on input at bounding box center [215, 14] width 58 height 29
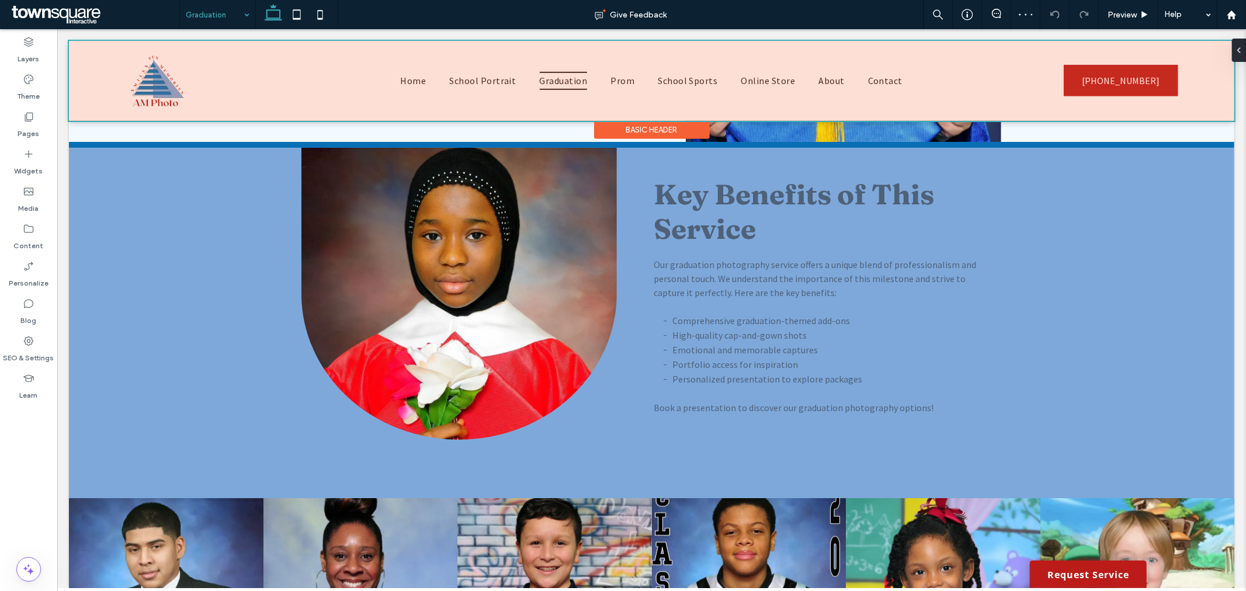
scroll to position [389, 0]
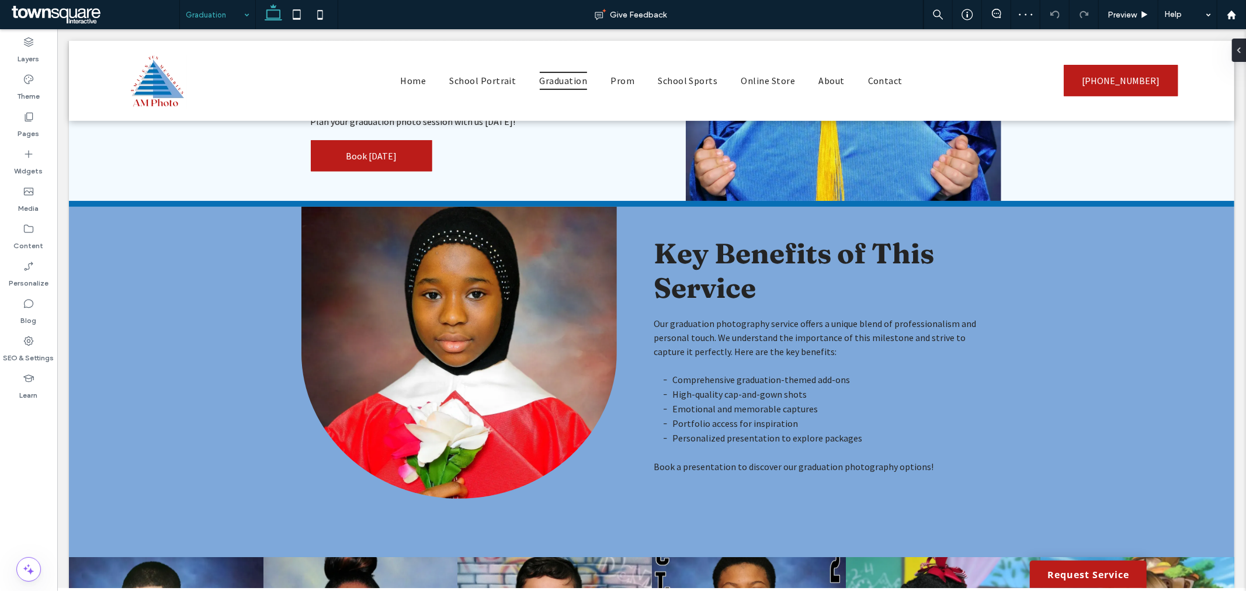
click at [251, 13] on div "Graduation" at bounding box center [217, 14] width 75 height 29
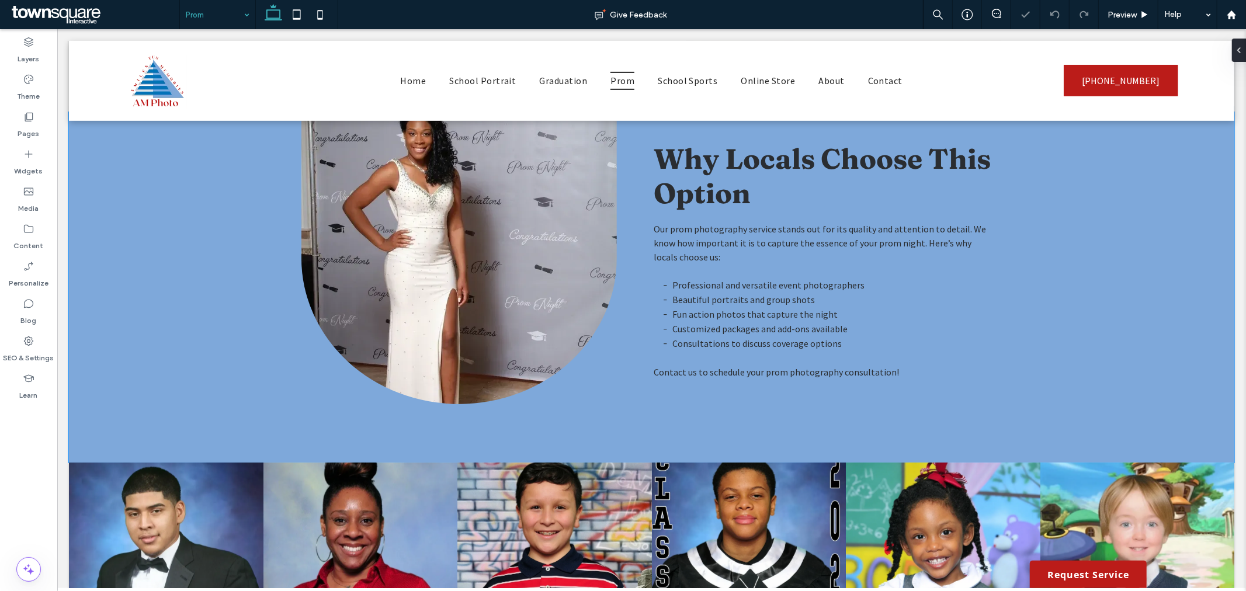
scroll to position [324, 0]
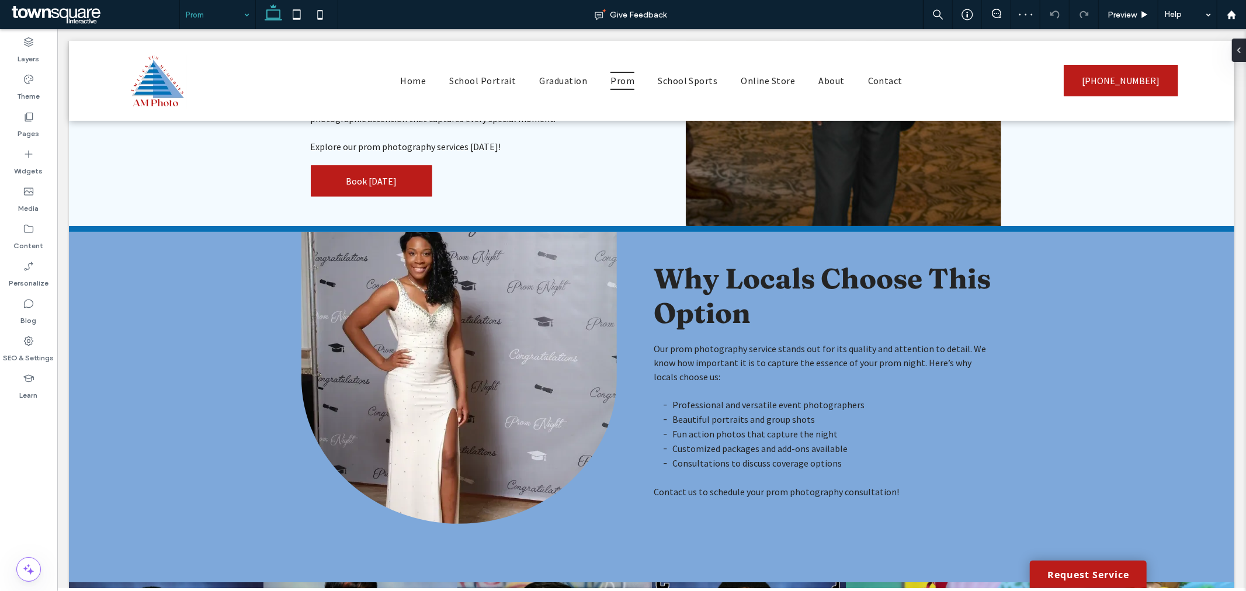
click at [242, 10] on div "Prom" at bounding box center [217, 14] width 75 height 29
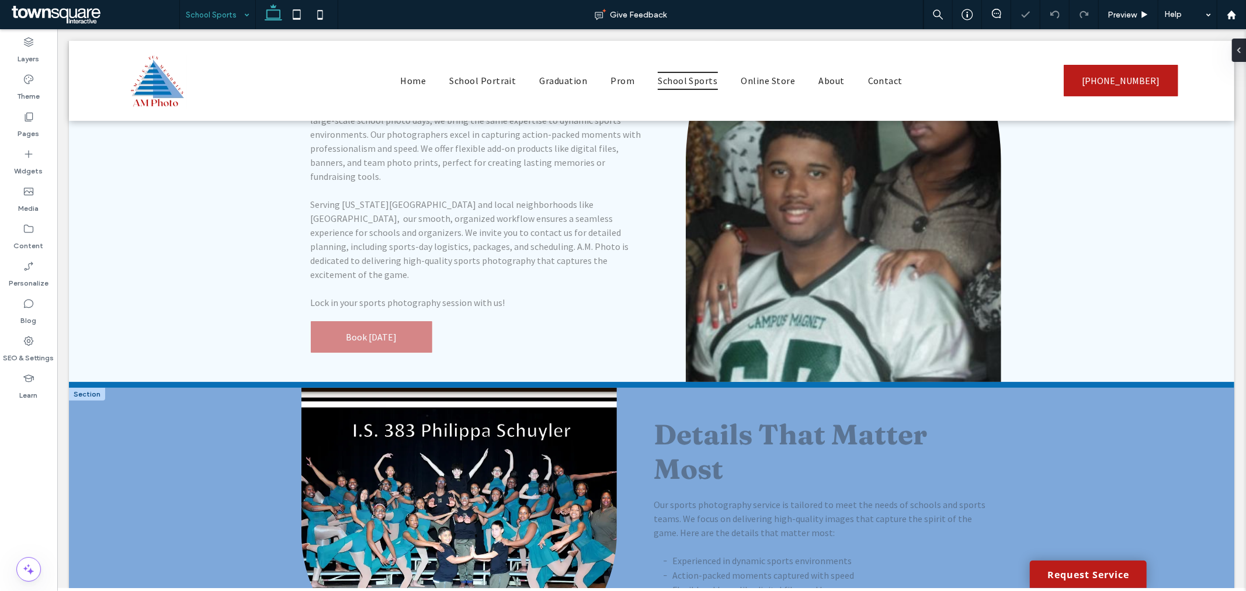
scroll to position [389, 0]
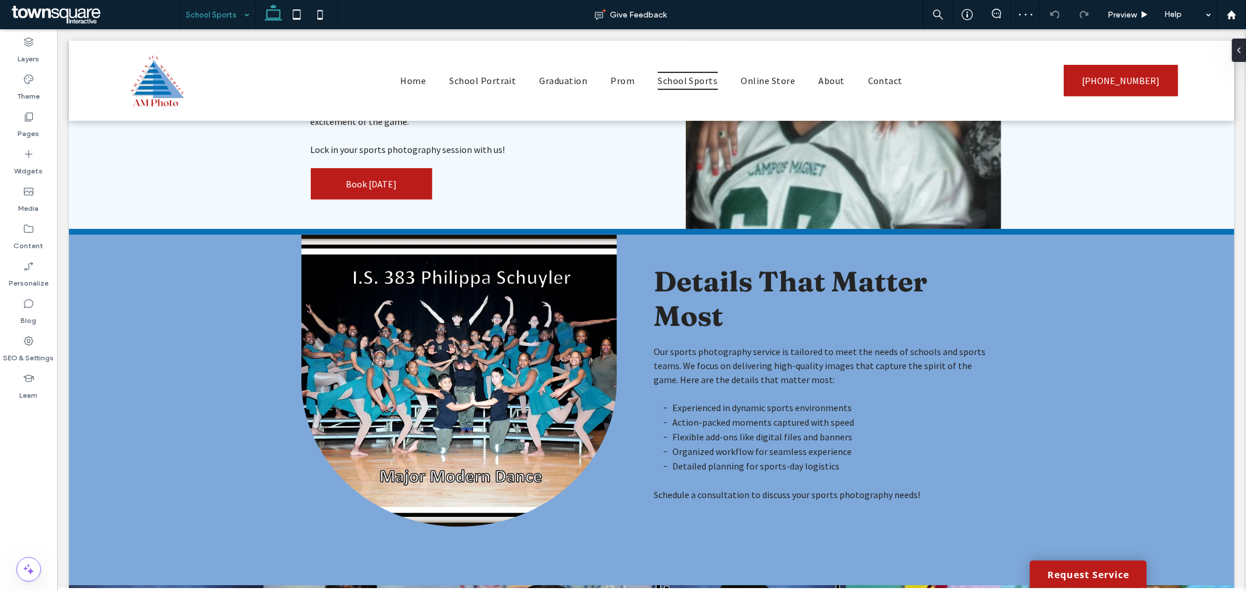
click at [238, 21] on input at bounding box center [215, 14] width 58 height 29
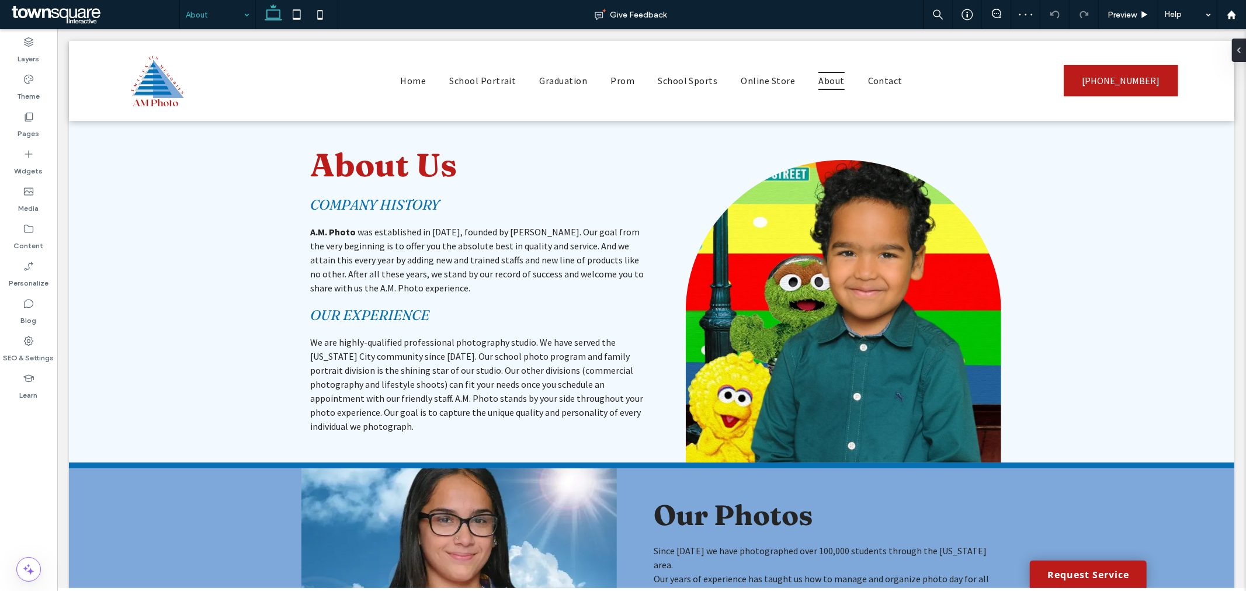
click at [230, 14] on input at bounding box center [215, 14] width 58 height 29
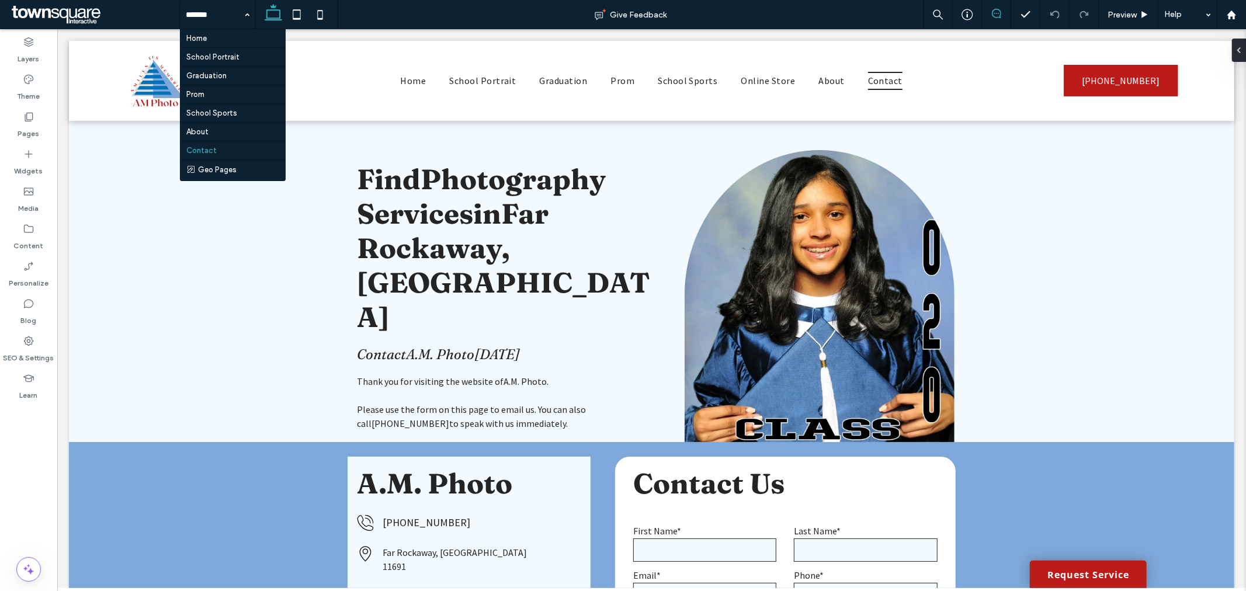
click at [994, 9] on icon at bounding box center [996, 13] width 9 height 9
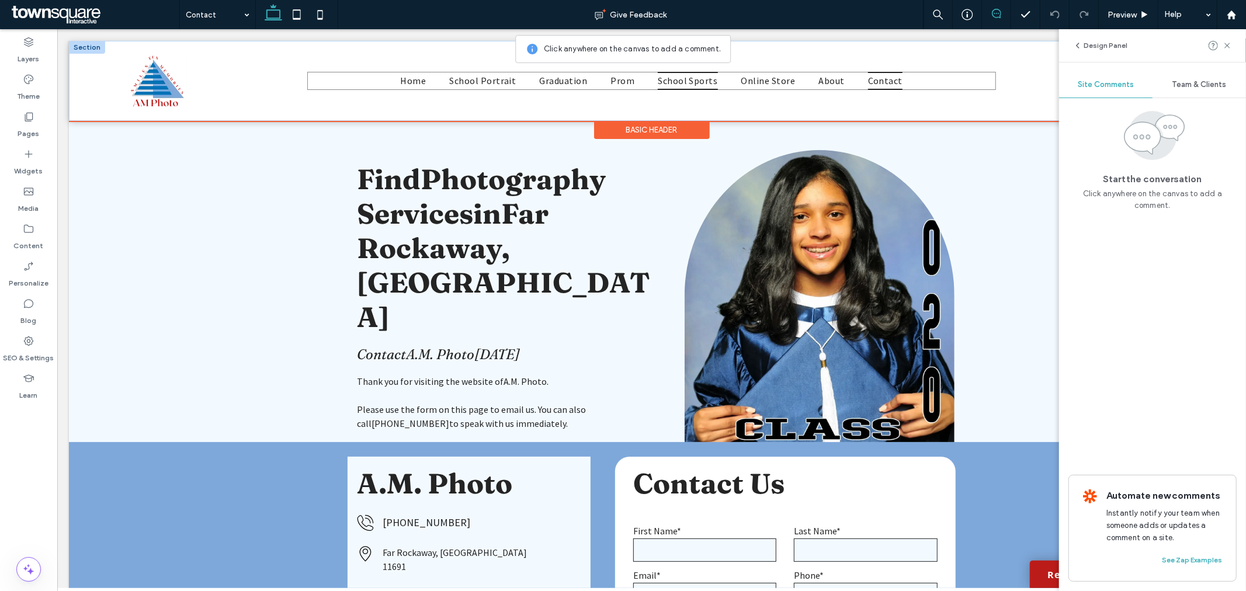
click at [713, 84] on link "School Sports" at bounding box center [686, 80] width 83 height 18
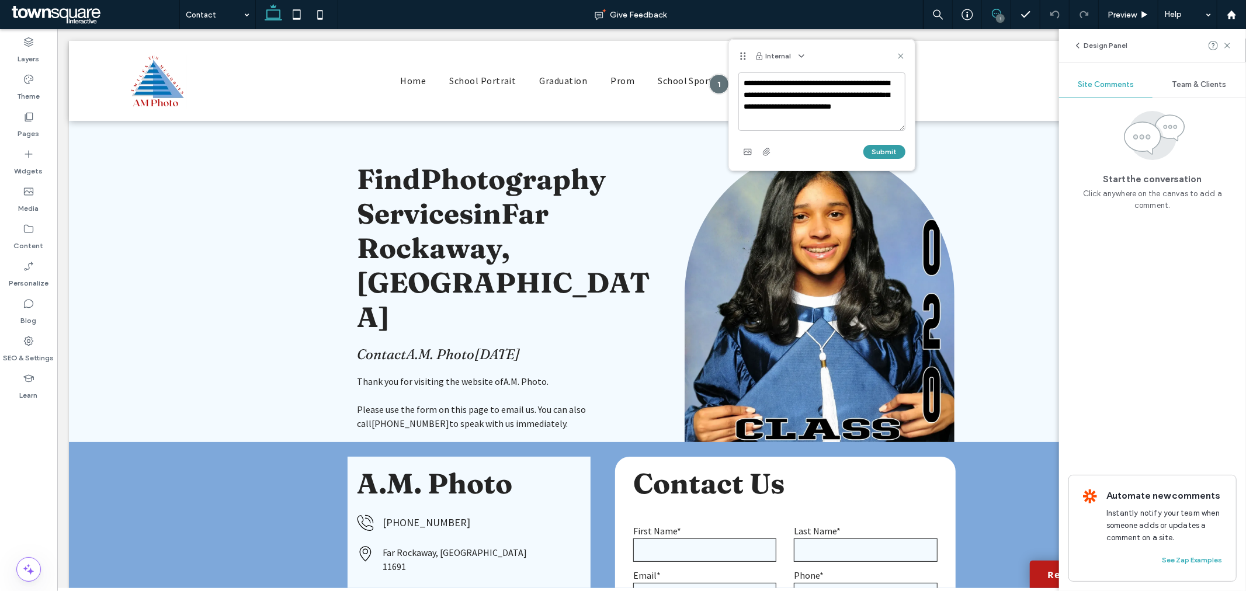
type textarea "**********"
click at [886, 145] on button "Submit" at bounding box center [884, 152] width 42 height 14
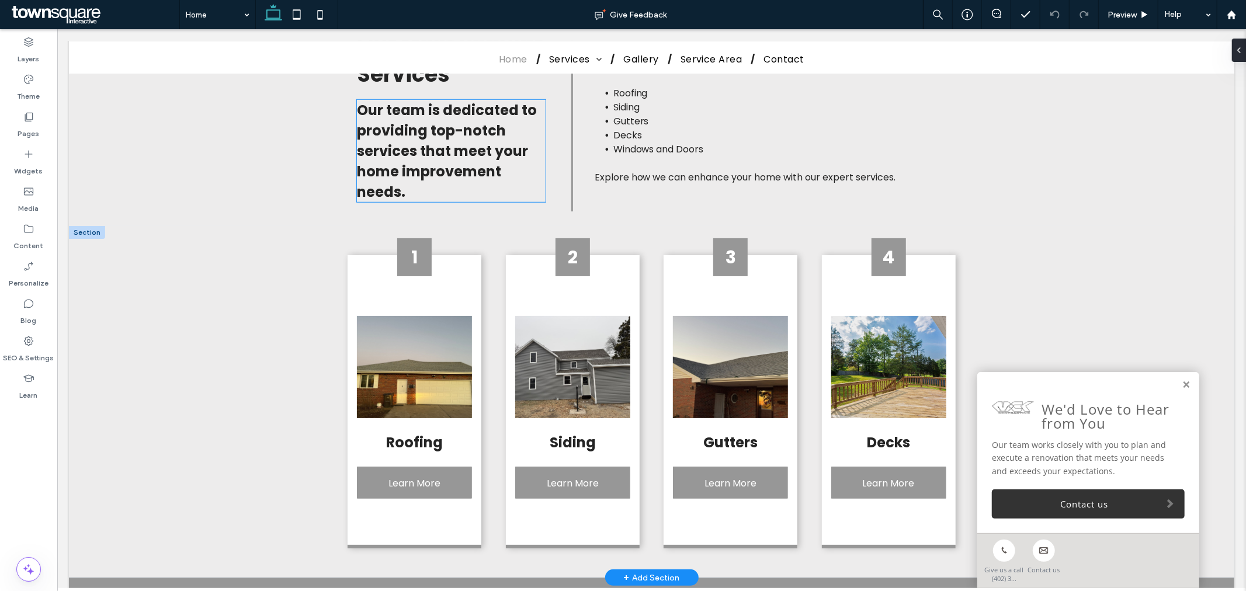
scroll to position [878, 0]
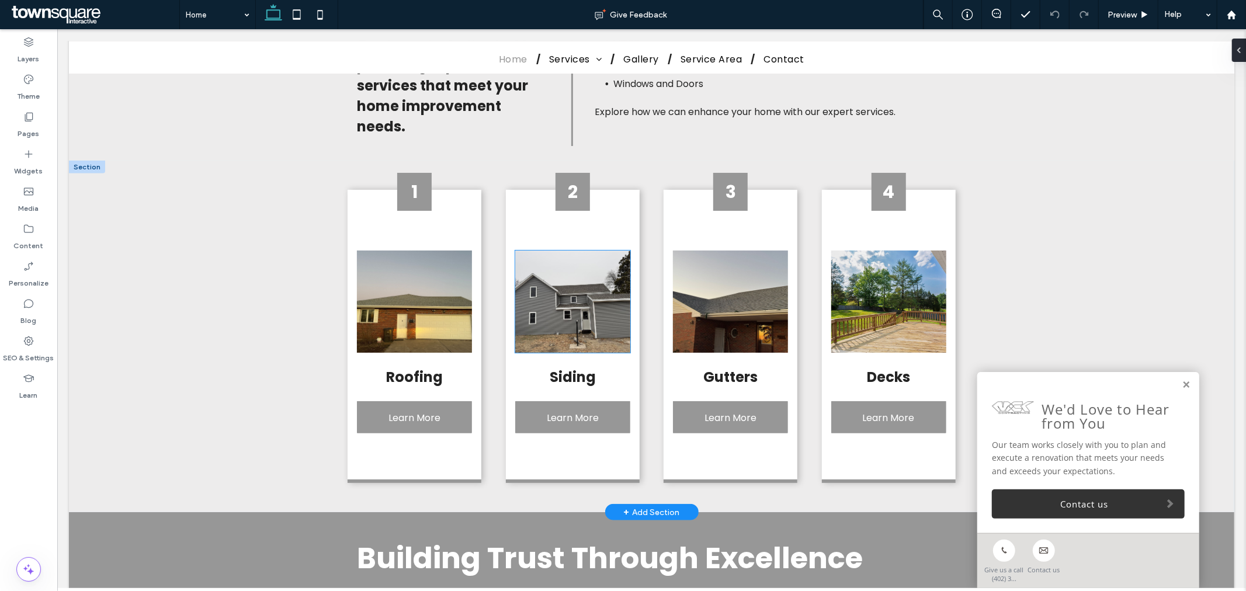
click at [557, 298] on img at bounding box center [572, 301] width 115 height 102
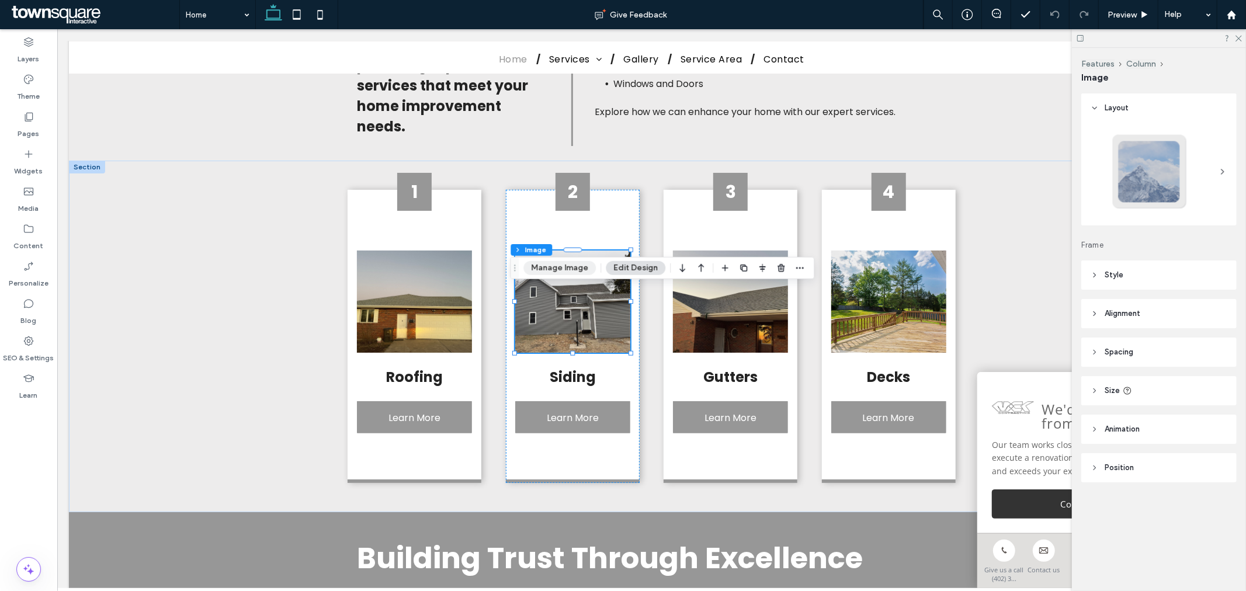
drag, startPoint x: 550, startPoint y: 269, endPoint x: 960, endPoint y: 285, distance: 410.3
click at [550, 269] on button "Manage Image" at bounding box center [559, 268] width 72 height 14
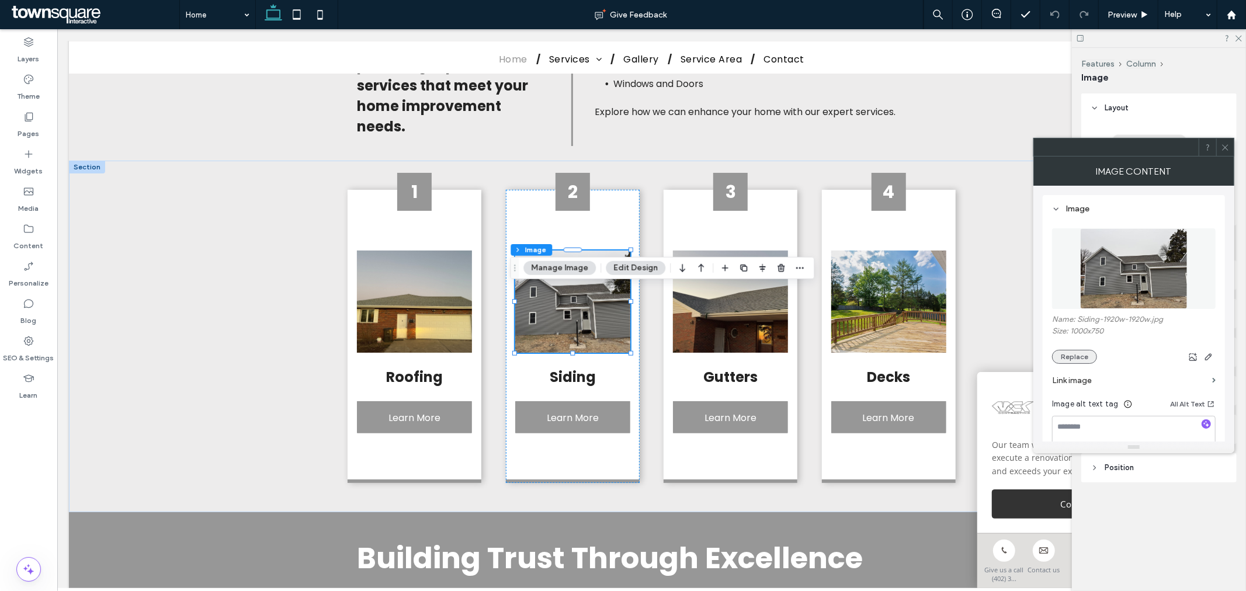
click at [1066, 352] on button "Replace" at bounding box center [1074, 357] width 45 height 14
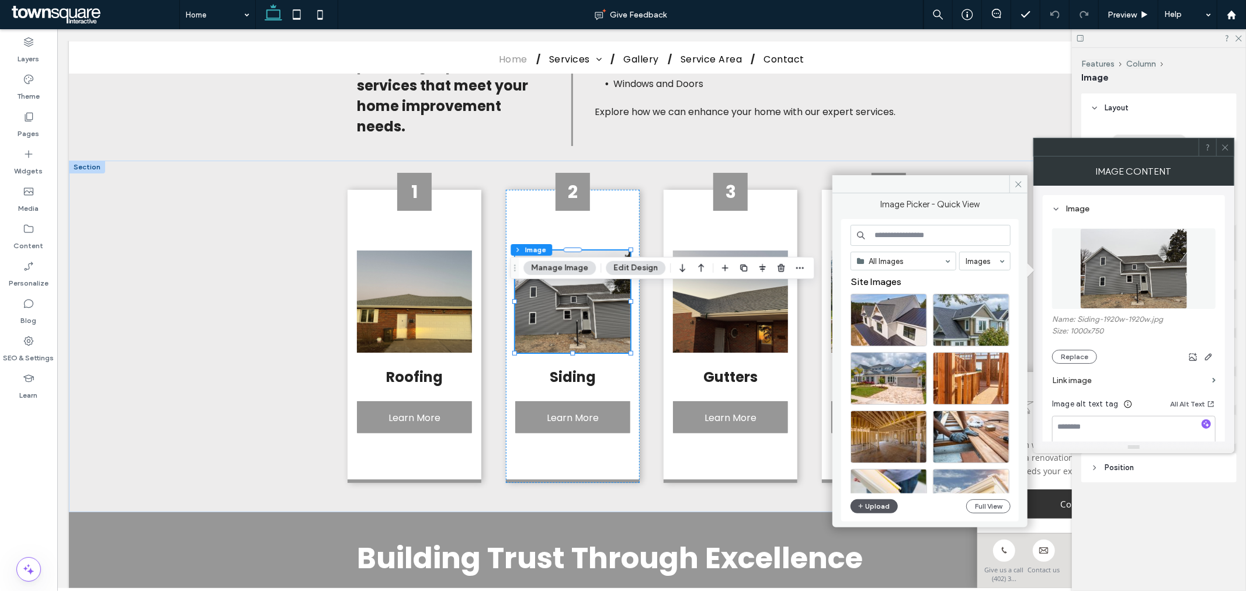
click at [870, 507] on button "Upload" at bounding box center [874, 506] width 48 height 14
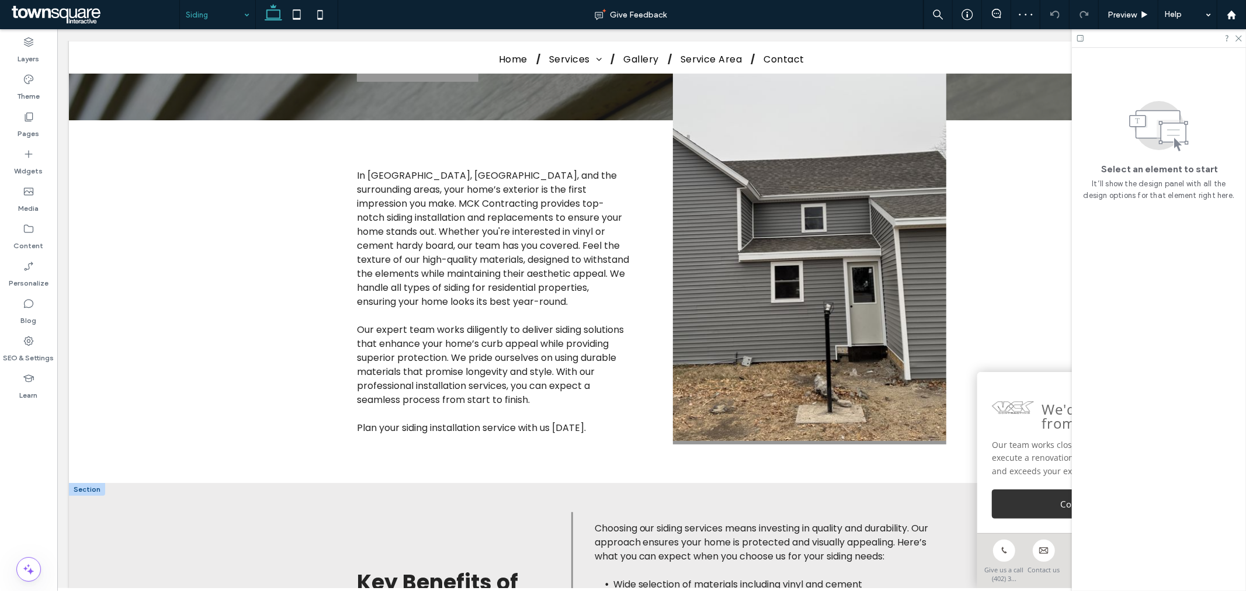
scroll to position [180, 0]
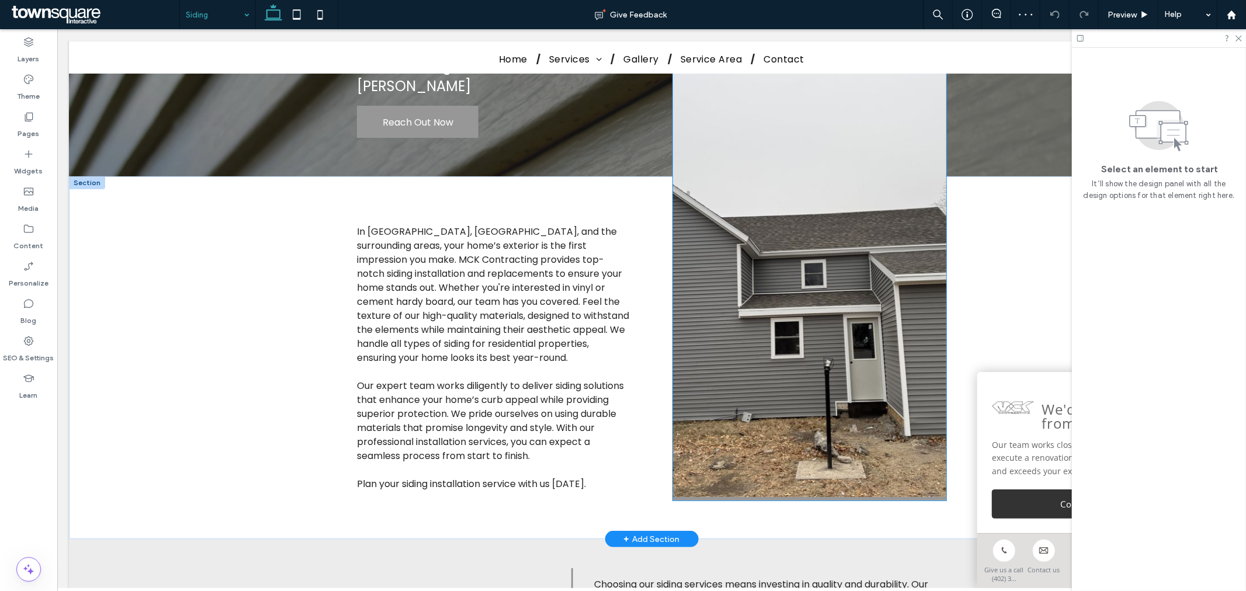
click at [810, 279] on img at bounding box center [808, 284] width 273 height 432
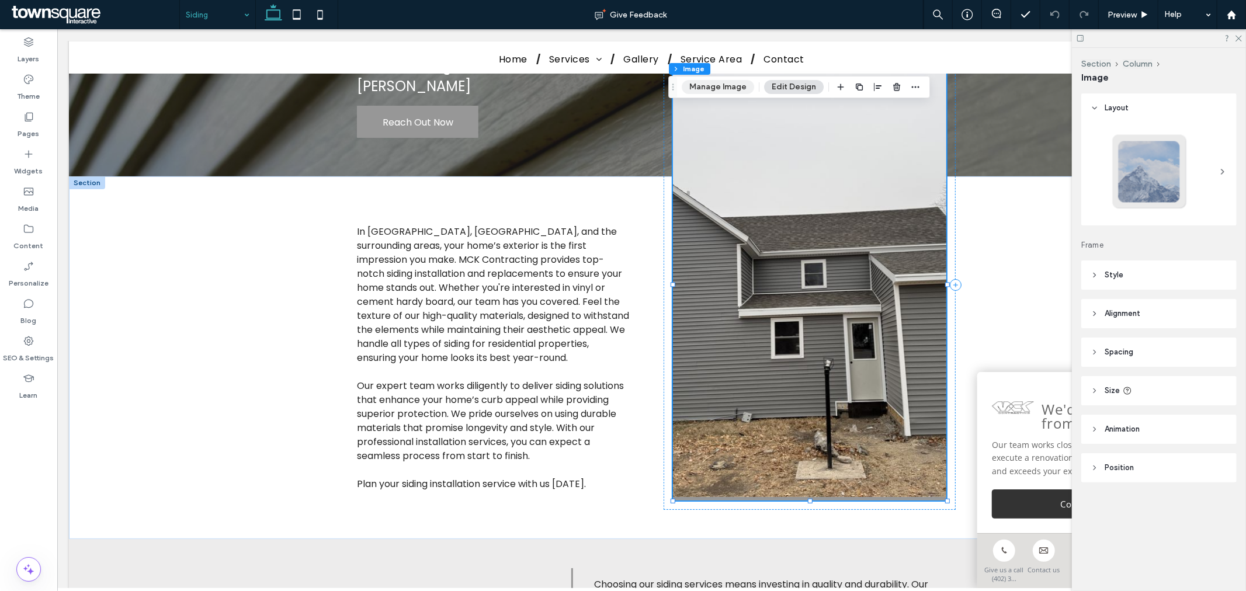
click at [697, 90] on button "Manage Image" at bounding box center [718, 87] width 72 height 14
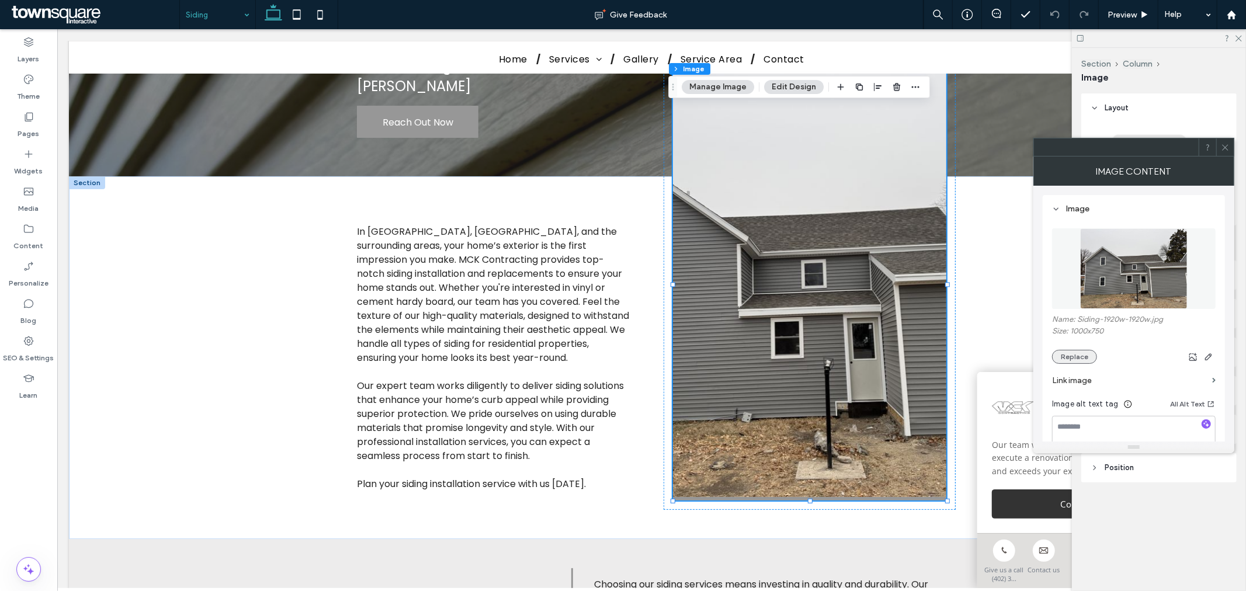
click at [1069, 352] on button "Replace" at bounding box center [1074, 357] width 45 height 14
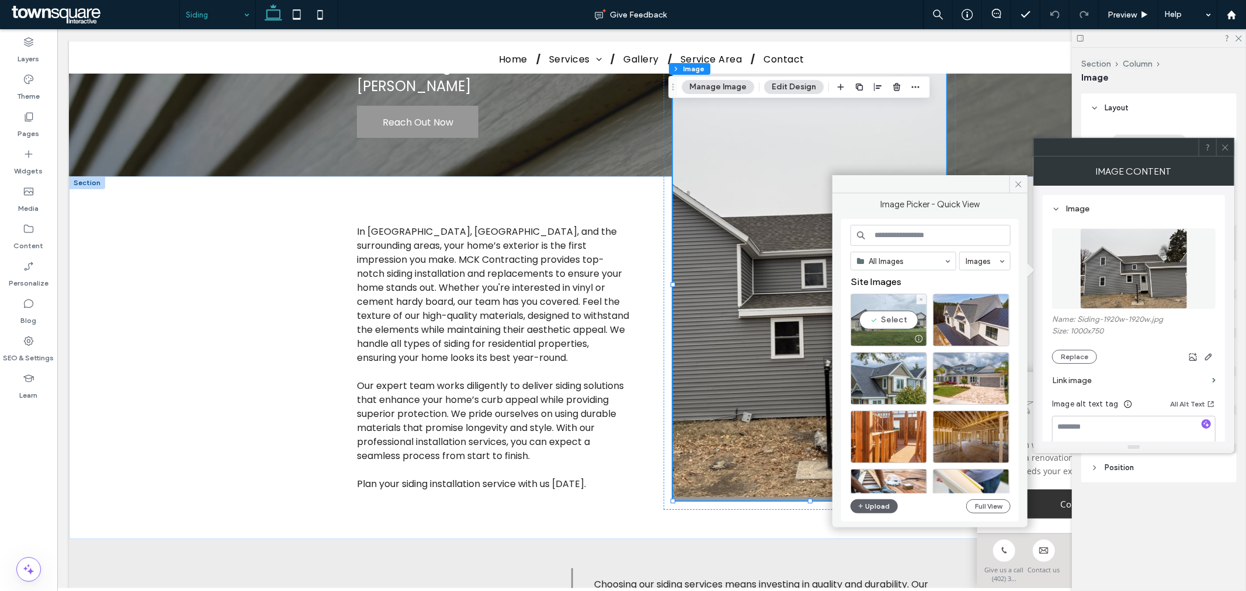
drag, startPoint x: 897, startPoint y: 317, endPoint x: 839, endPoint y: 289, distance: 64.3
click at [897, 317] on div "Select" at bounding box center [888, 320] width 77 height 53
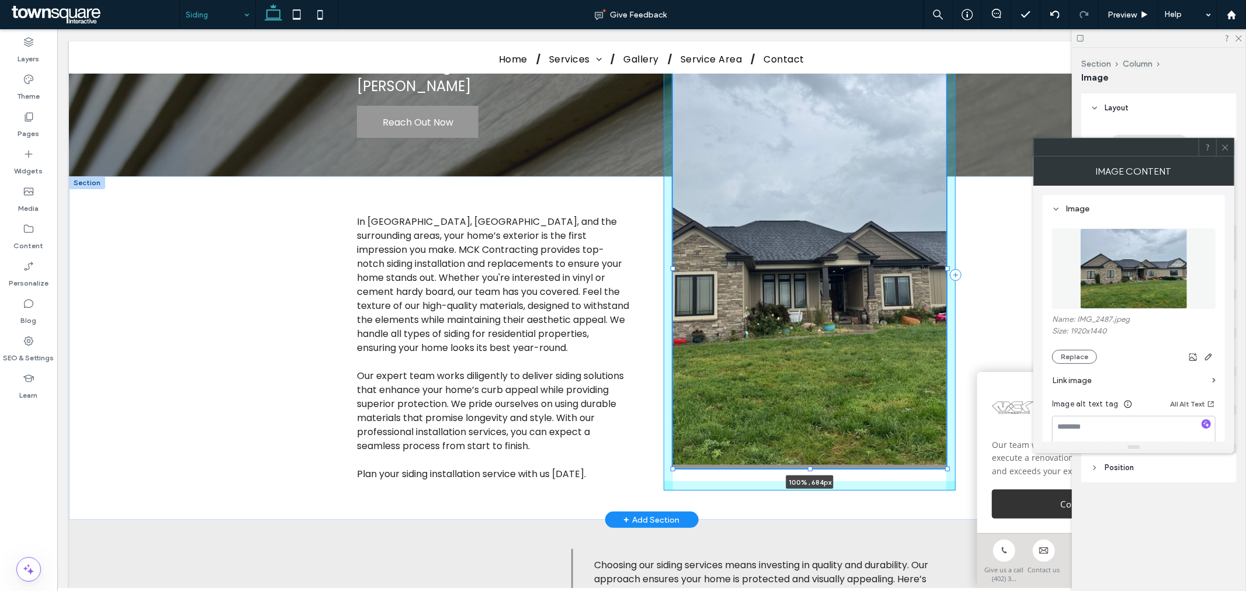
drag, startPoint x: 804, startPoint y: 503, endPoint x: 807, endPoint y: 471, distance: 32.3
click at [807, 471] on div "In Bruning, York, and the surrounding areas, your home’s exterior is the first …" at bounding box center [651, 347] width 701 height 343
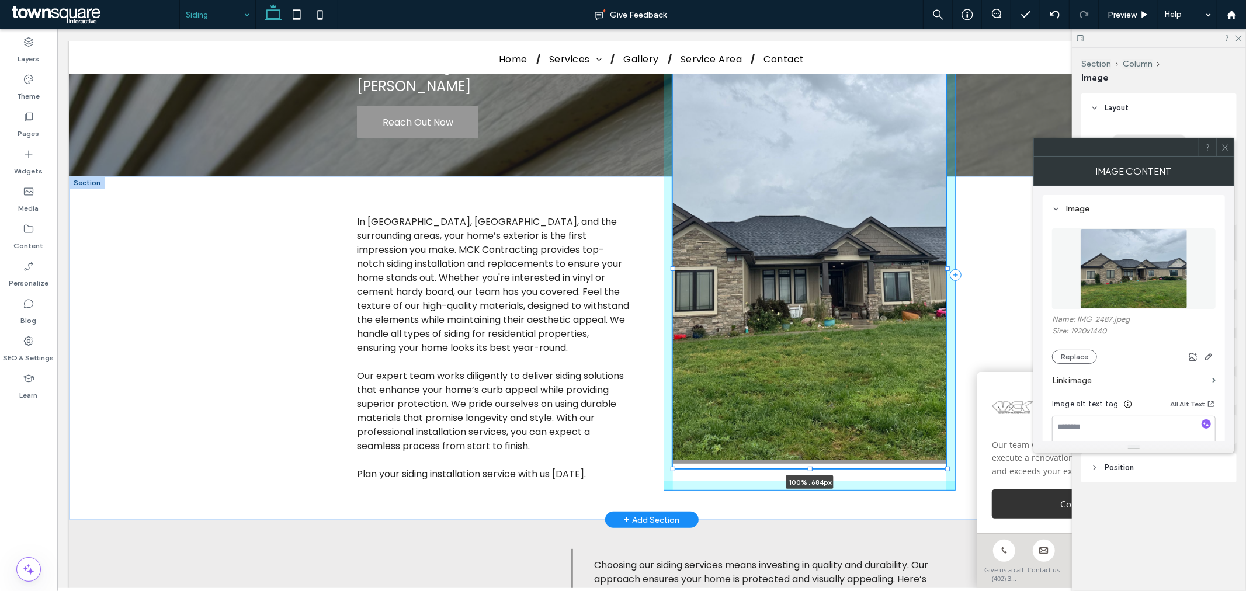
type input "***"
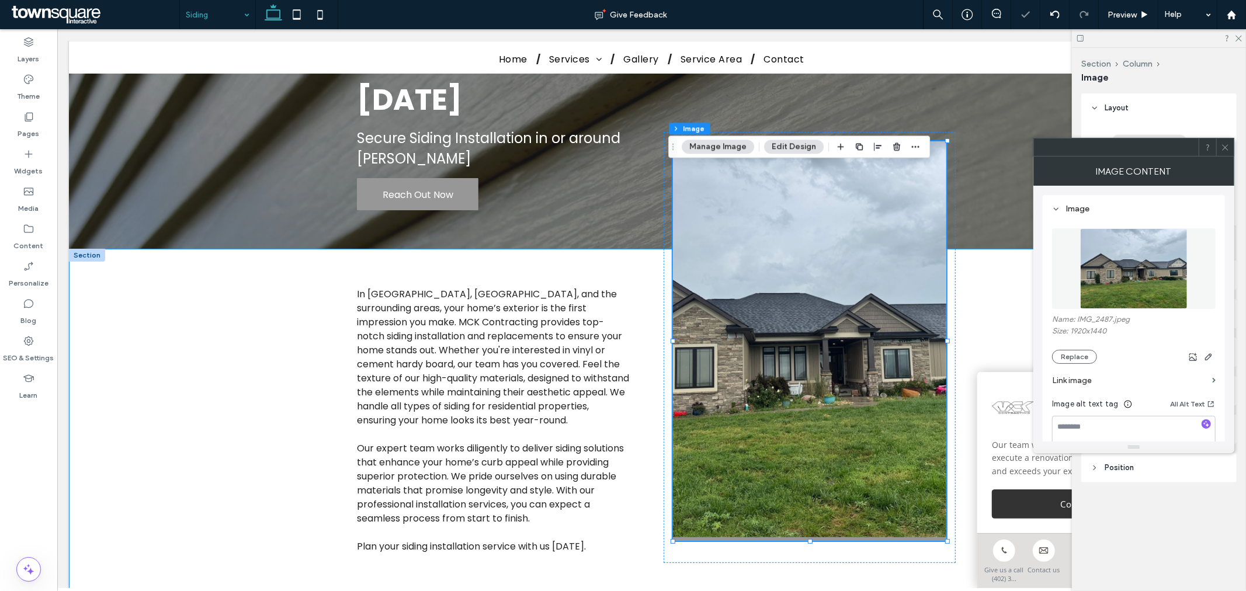
scroll to position [0, 0]
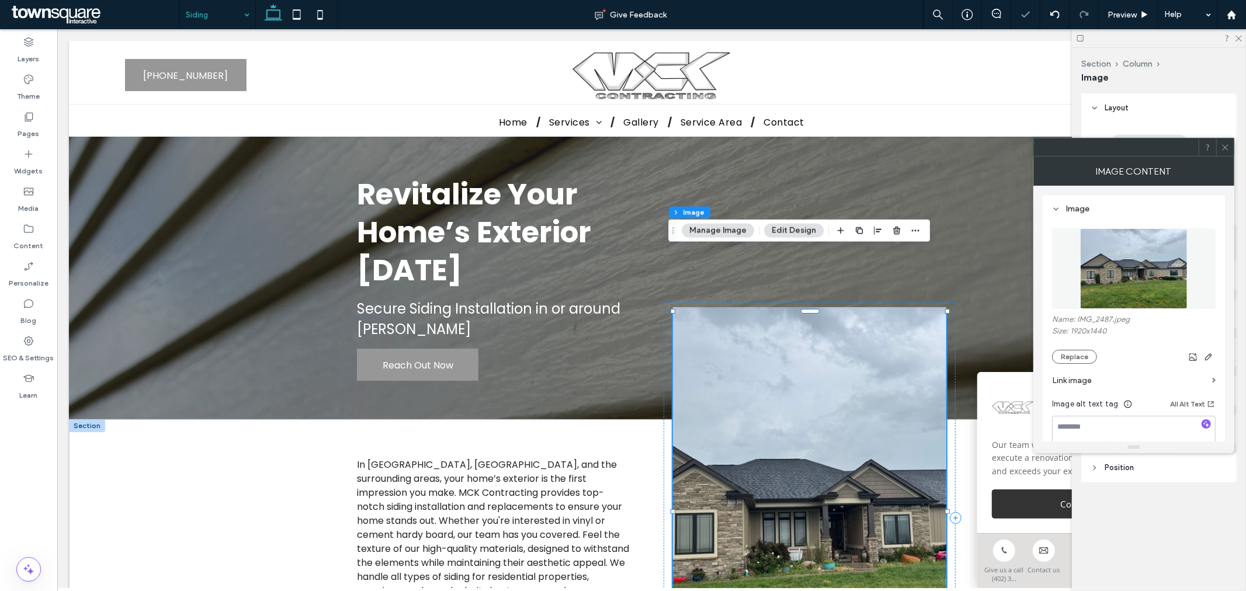
click at [814, 442] on img at bounding box center [808, 506] width 273 height 399
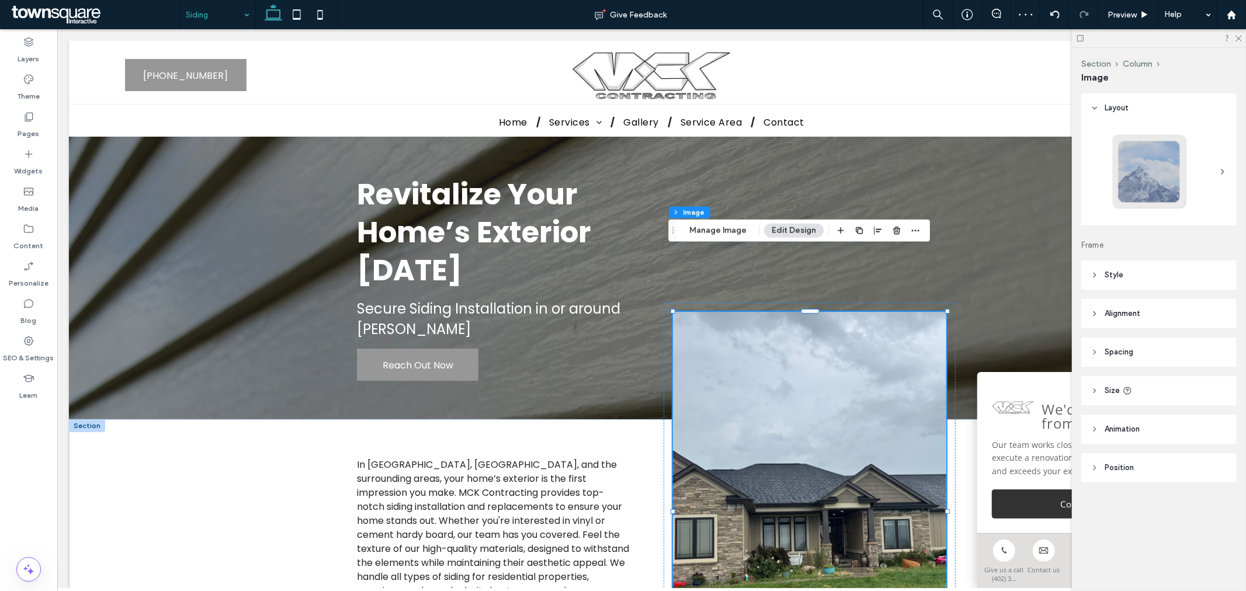
click at [1133, 355] on span "Spacing" at bounding box center [1118, 352] width 29 height 12
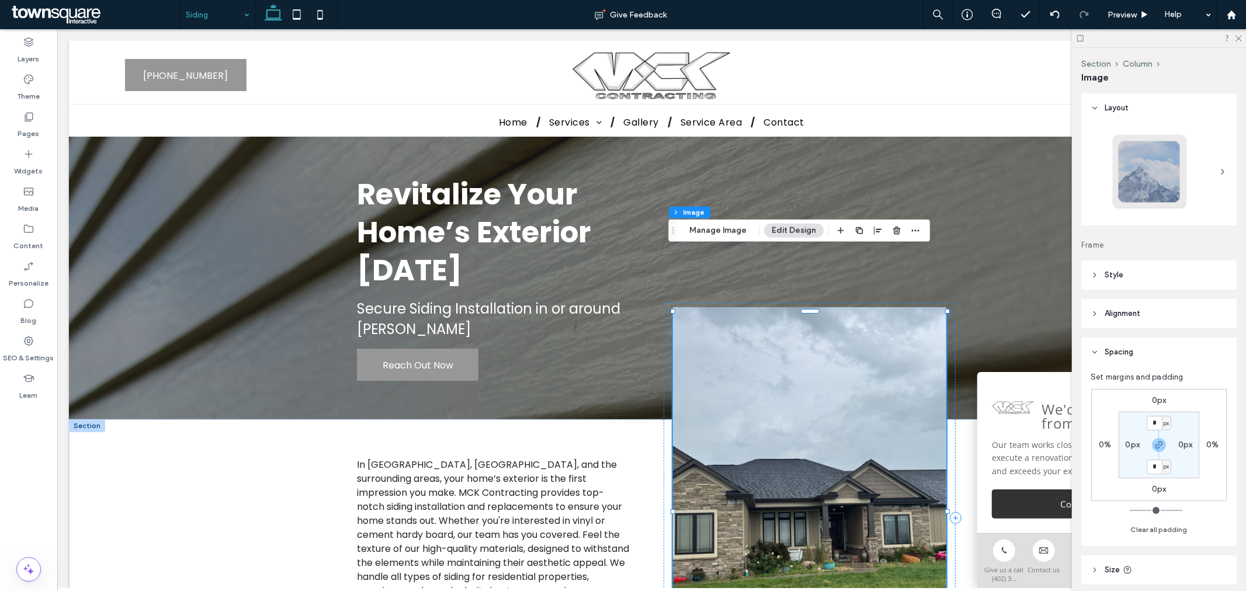
click at [909, 477] on img at bounding box center [808, 506] width 273 height 399
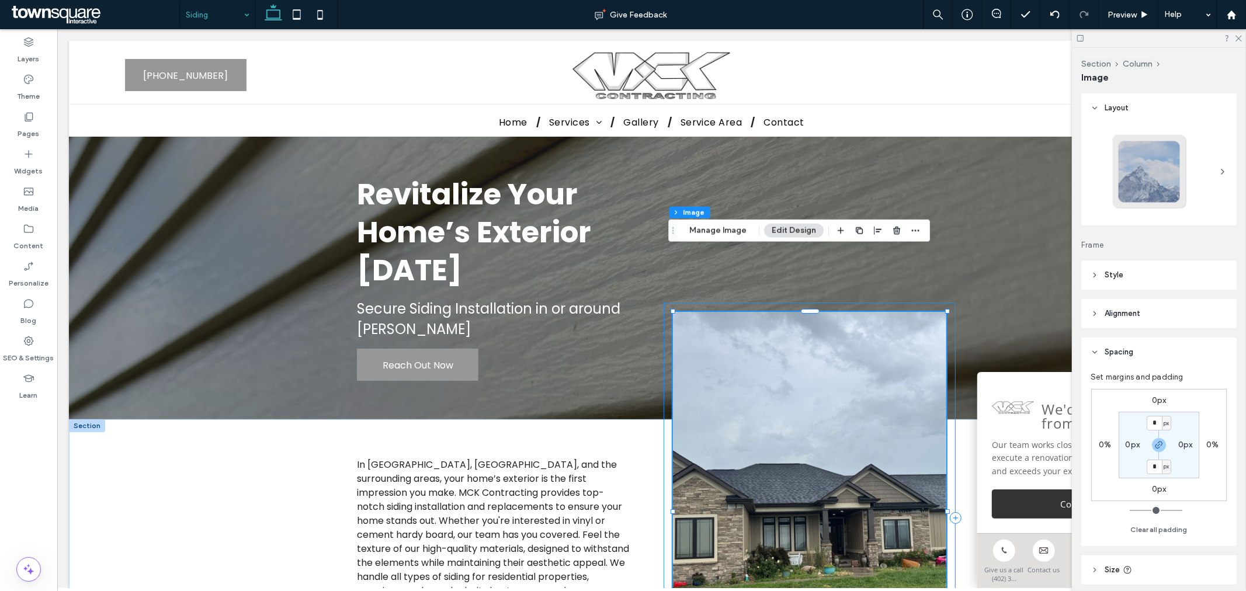
click at [948, 467] on div at bounding box center [808, 517] width 291 height 431
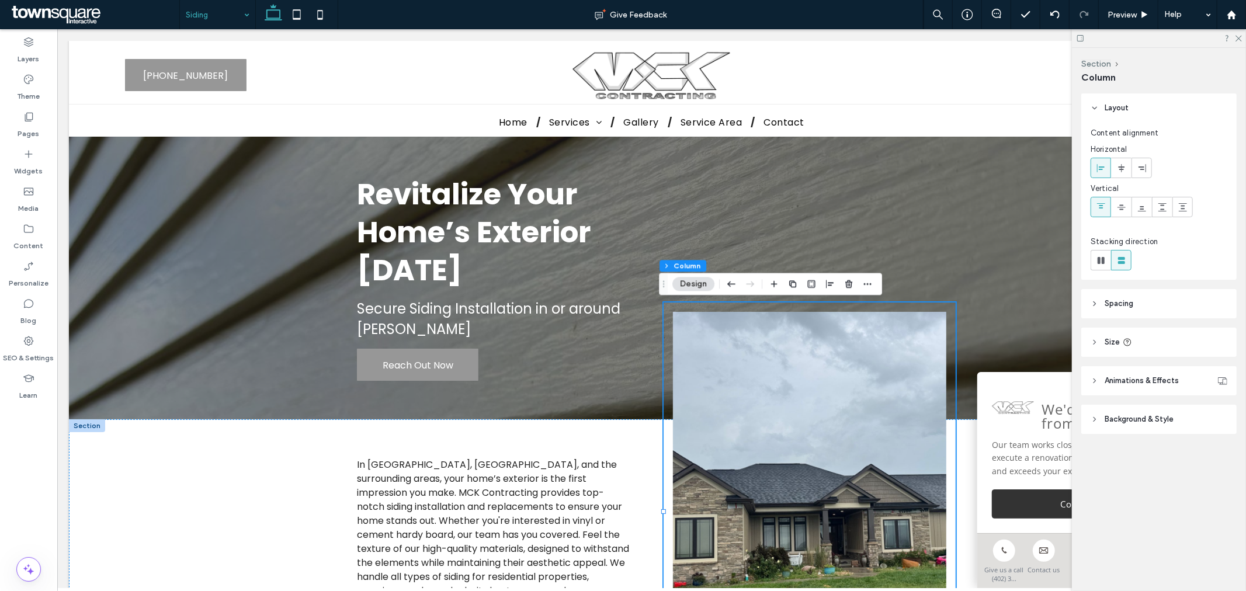
click at [1169, 304] on header "Spacing" at bounding box center [1158, 303] width 155 height 29
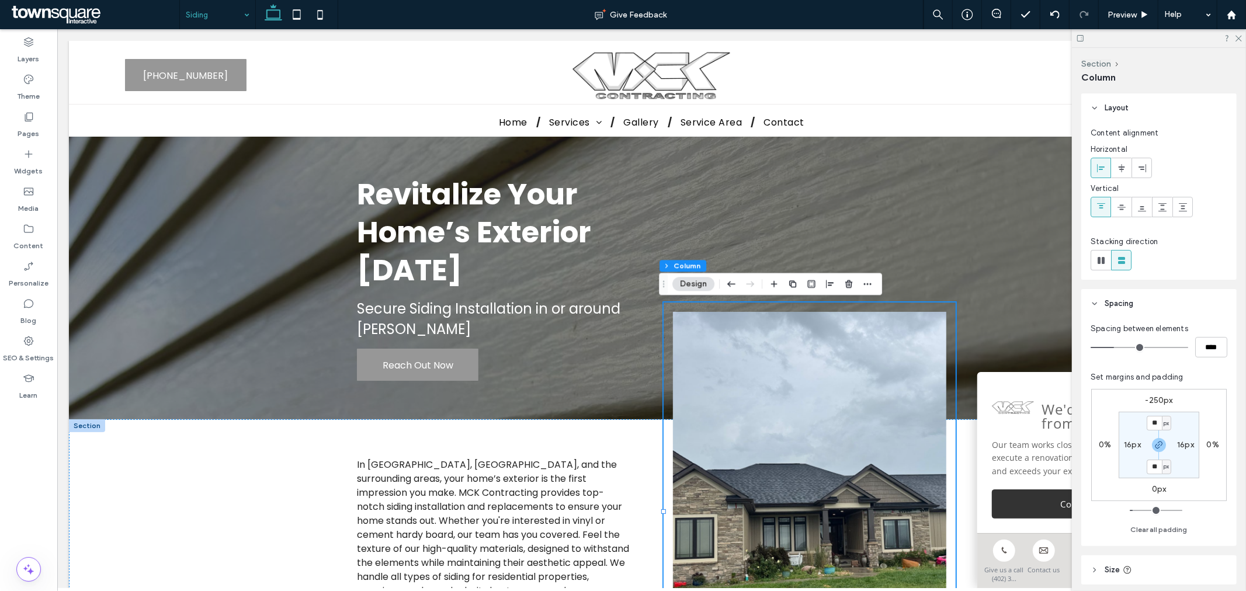
click at [1153, 399] on label "-250px" at bounding box center [1158, 400] width 27 height 10
type input "*"
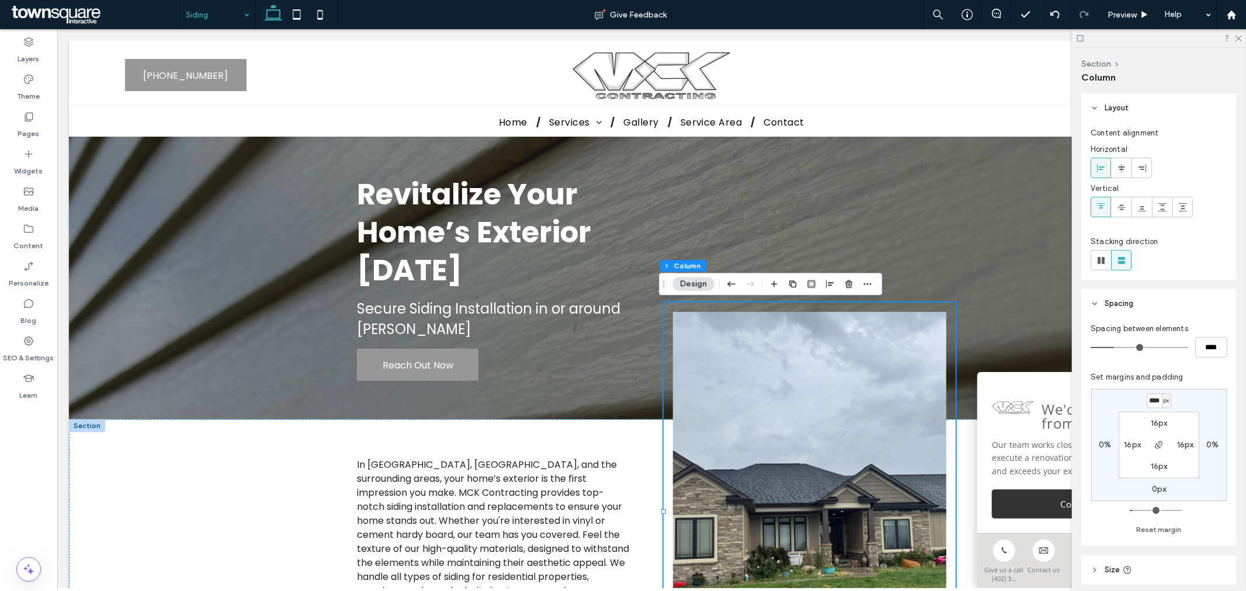
scroll to position [0, 2]
type input "****"
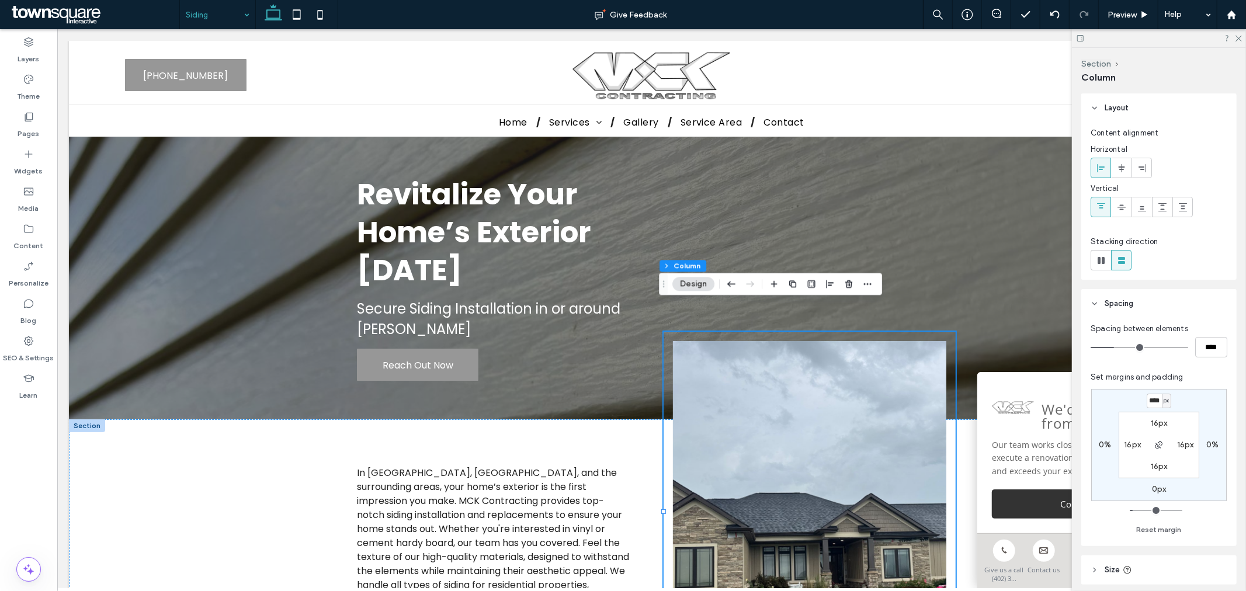
type input "*"
type input "****"
type input "*"
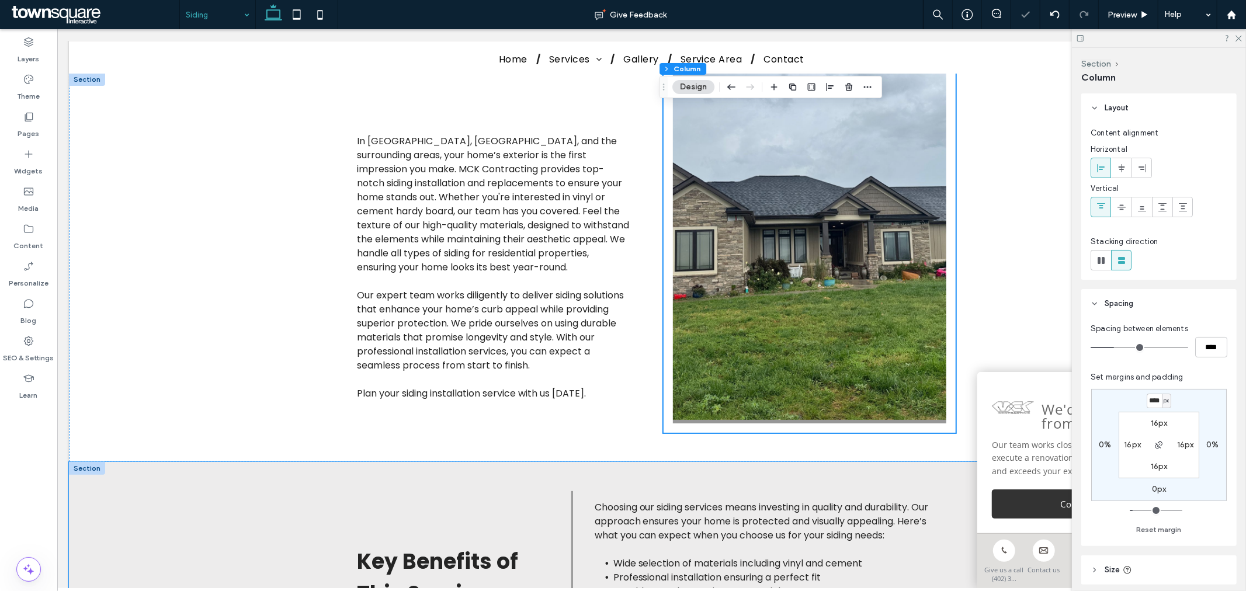
scroll to position [324, 0]
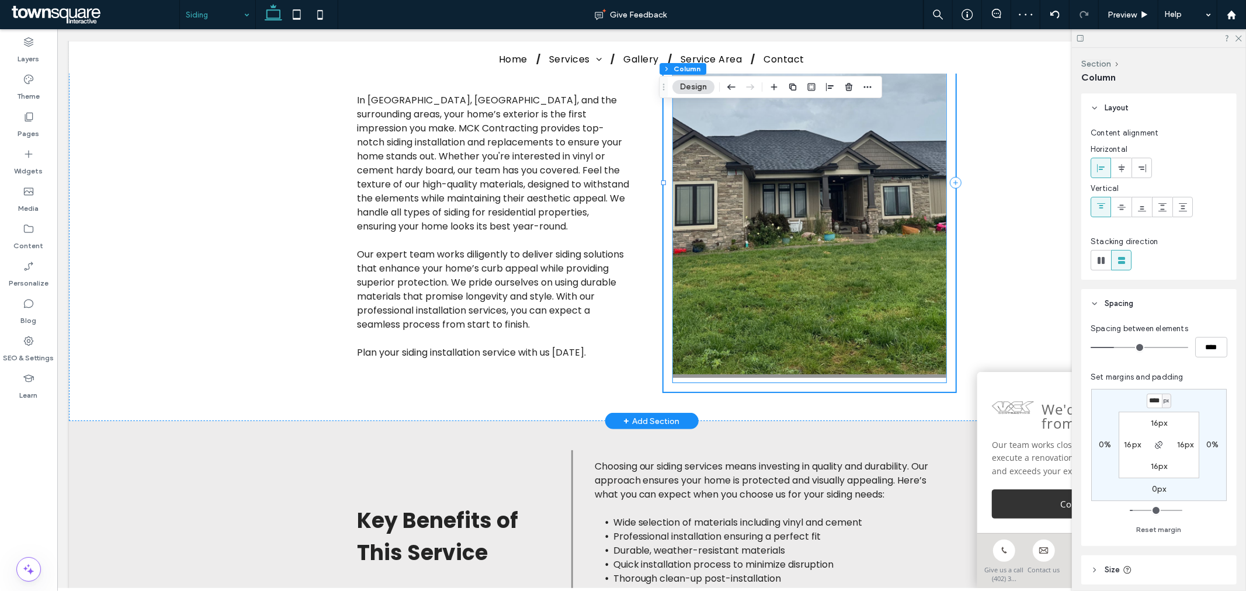
click at [808, 355] on img at bounding box center [808, 177] width 273 height 399
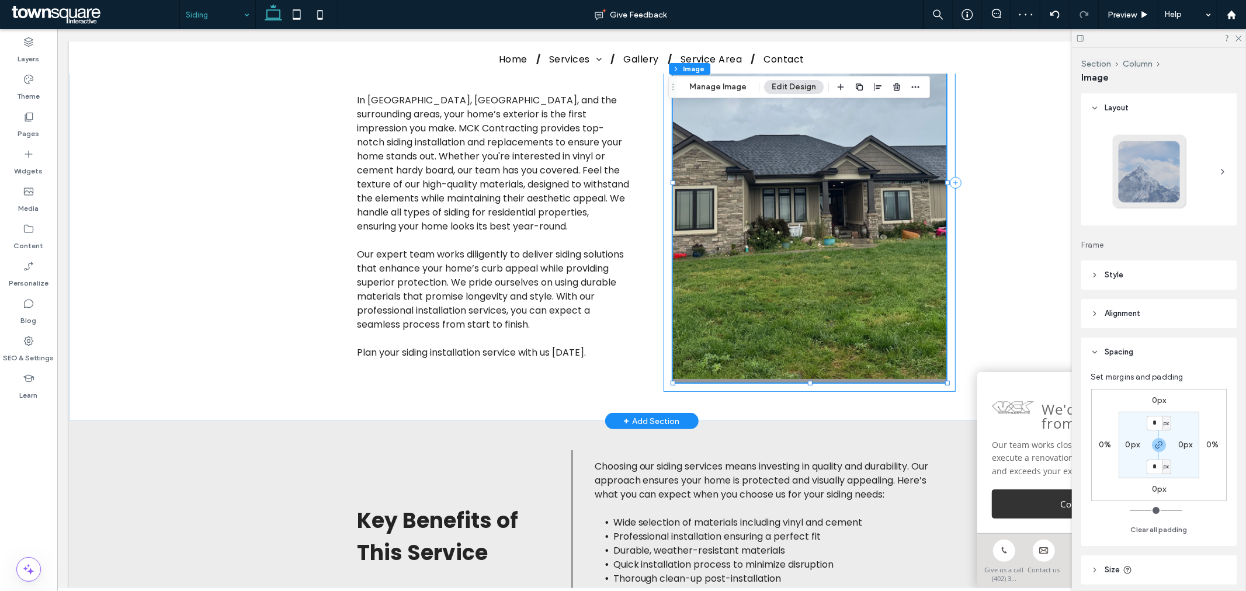
click at [804, 386] on div at bounding box center [808, 182] width 291 height 418
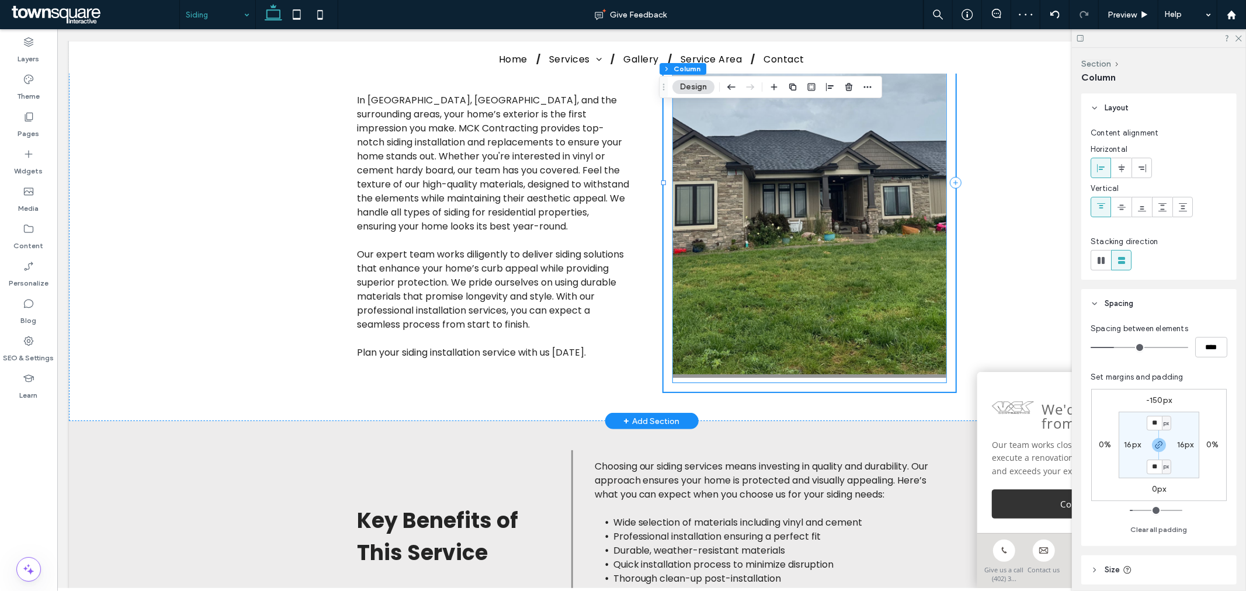
click at [802, 360] on img at bounding box center [808, 177] width 273 height 399
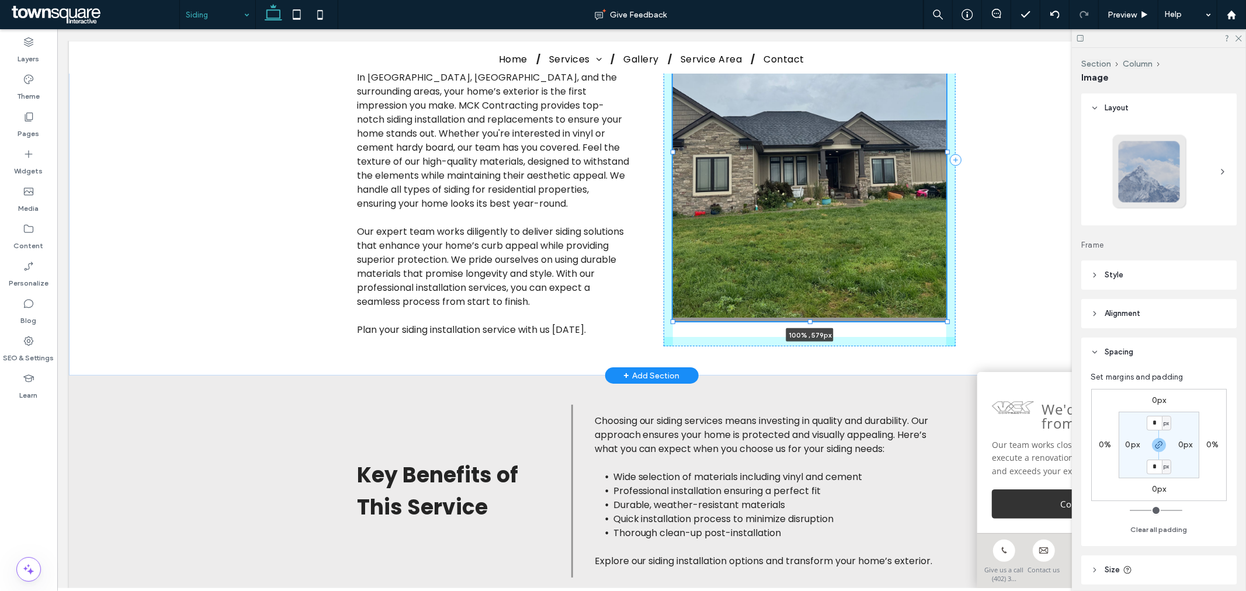
drag, startPoint x: 804, startPoint y: 385, endPoint x: 798, endPoint y: 324, distance: 61.7
click at [798, 324] on div "In Bruning, York, and the surrounding areas, your home’s exterior is the first …" at bounding box center [651, 203] width 701 height 343
type input "***"
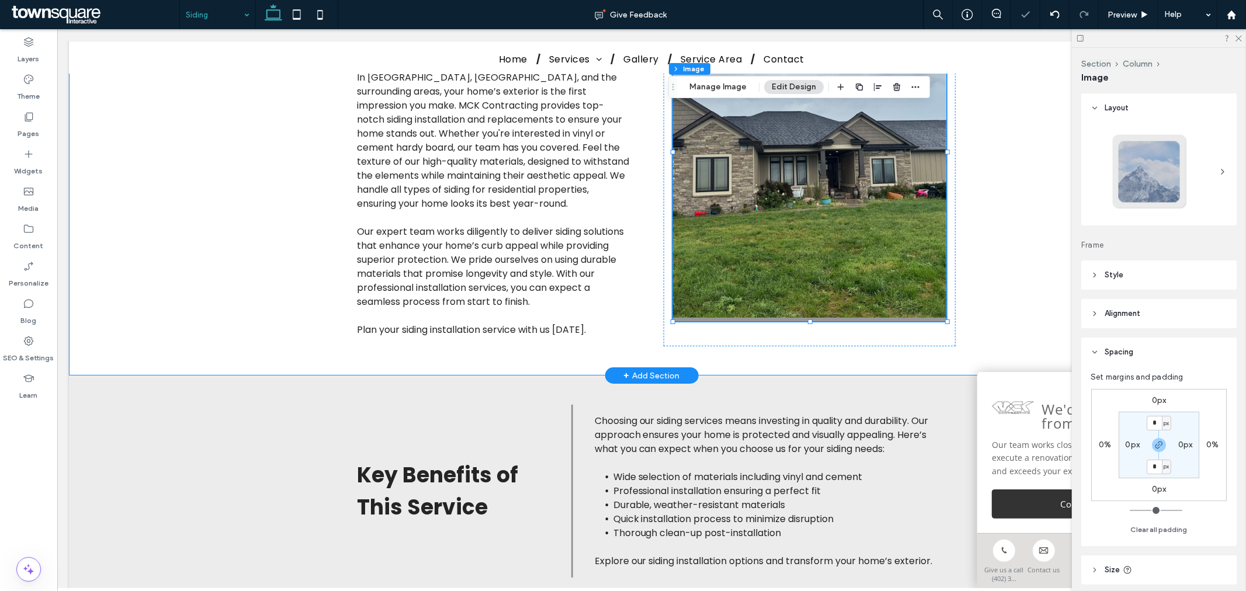
drag, startPoint x: 1066, startPoint y: 258, endPoint x: 1034, endPoint y: 278, distance: 37.8
click at [1058, 262] on div "In Bruning, York, and the surrounding areas, your home’s exterior is the first …" at bounding box center [650, 203] width 1165 height 343
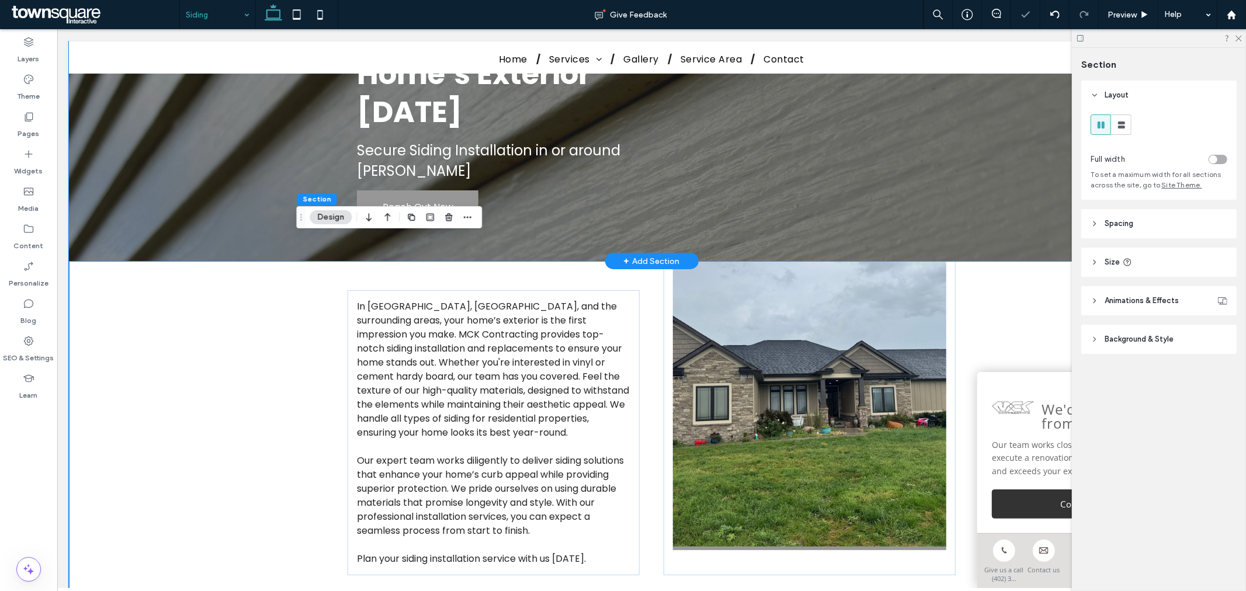
scroll to position [65, 0]
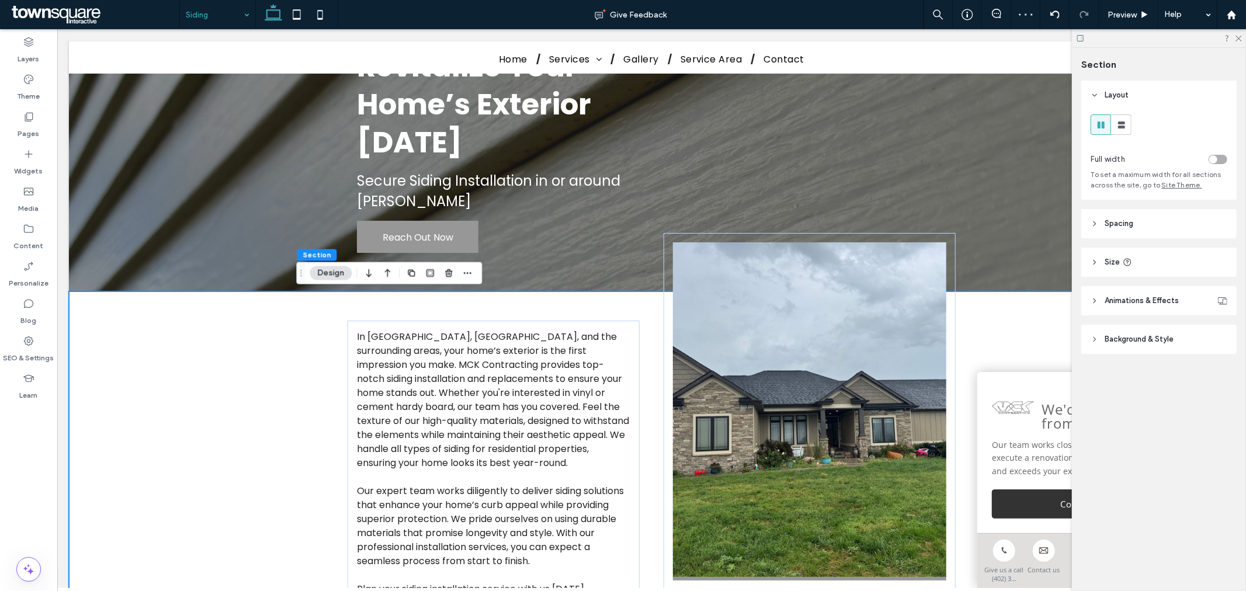
click at [134, 345] on div "In Bruning, York, and the surrounding areas, your home’s exterior is the first …" at bounding box center [650, 462] width 1165 height 343
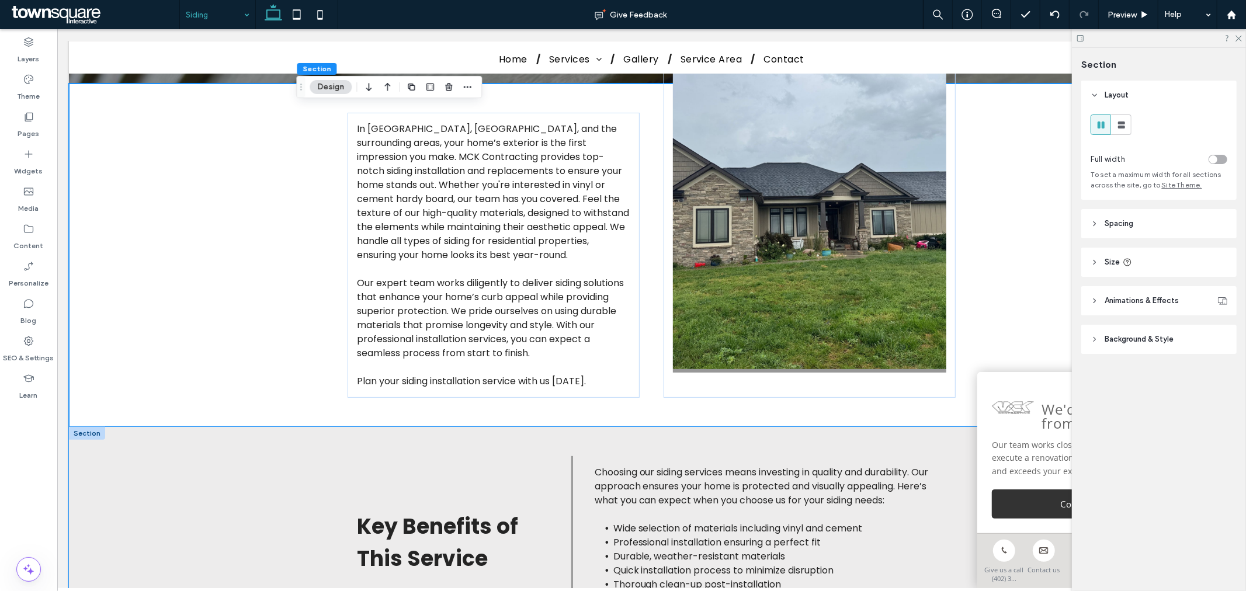
scroll to position [324, 0]
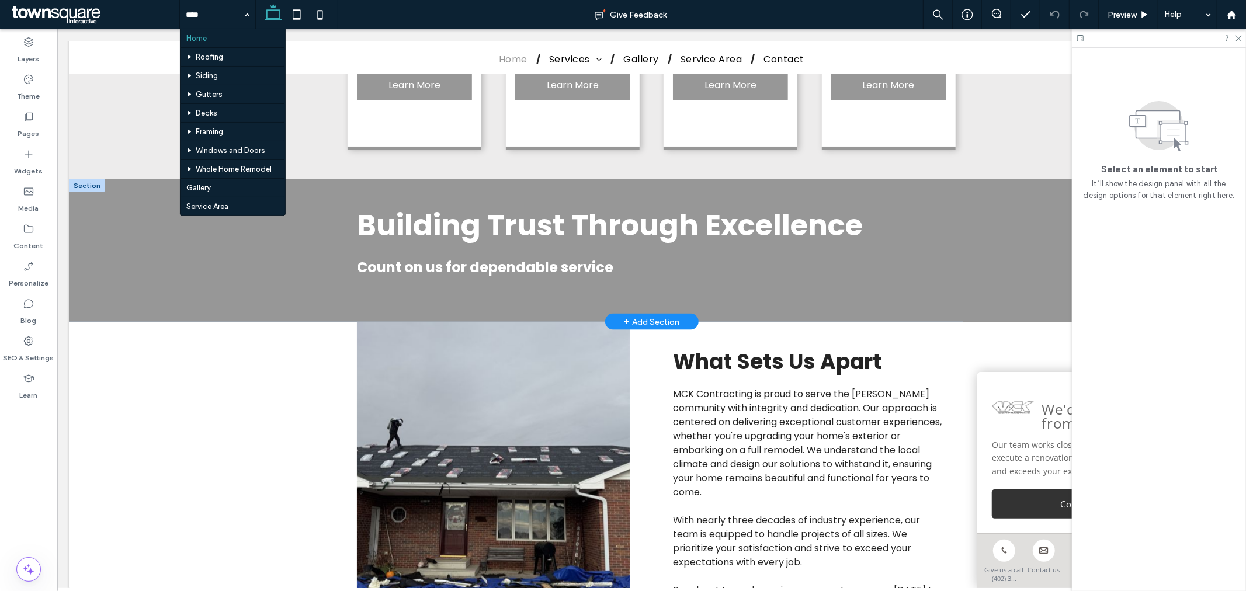
scroll to position [1082, 0]
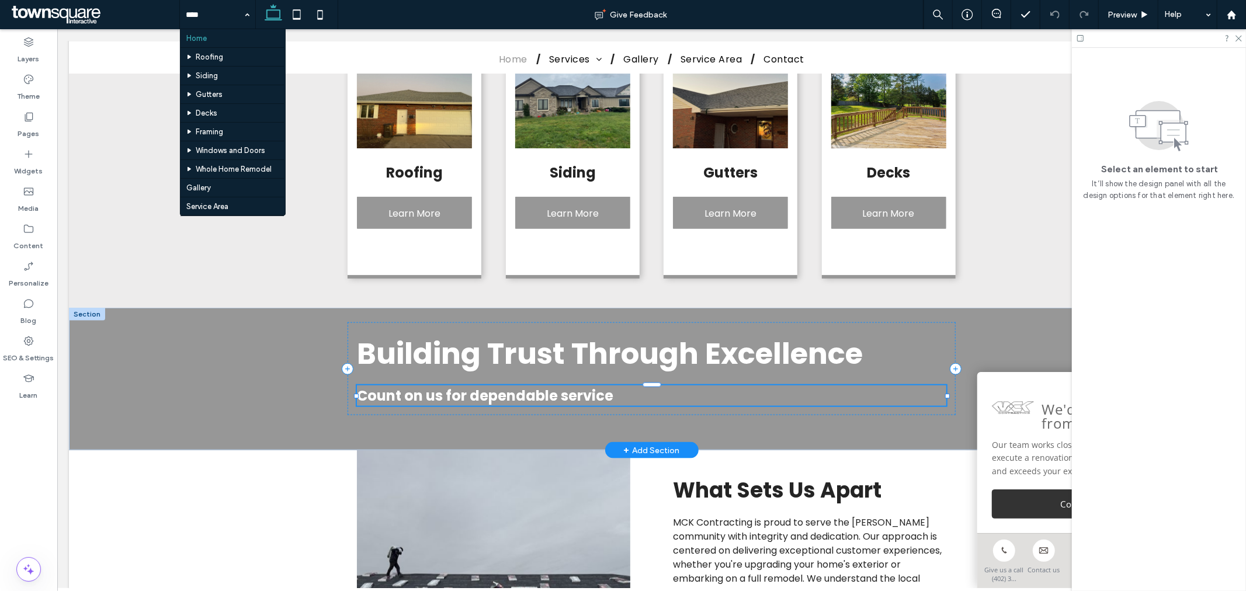
click at [425, 385] on div "Count on us for dependable service" at bounding box center [650, 395] width 589 height 20
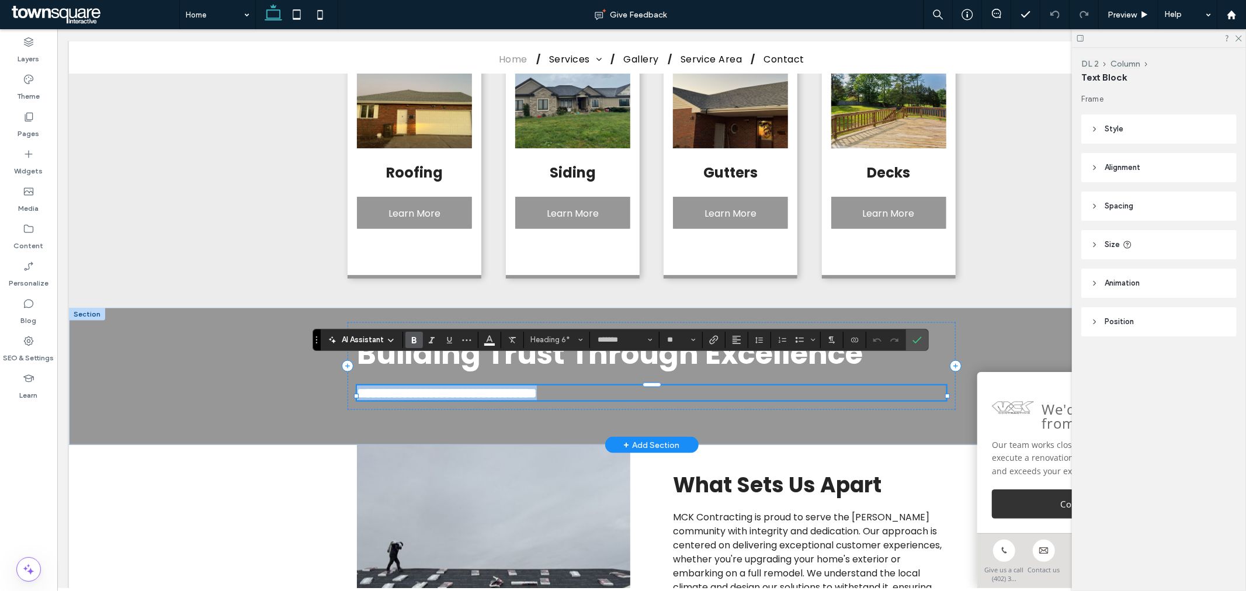
paste div
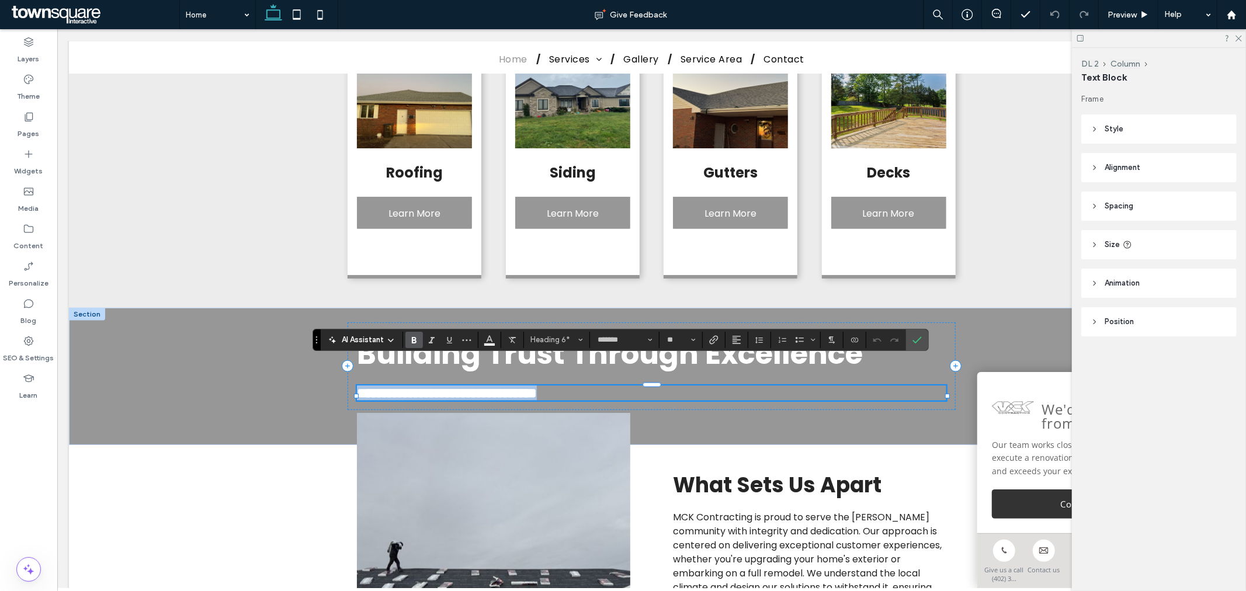
type input "**"
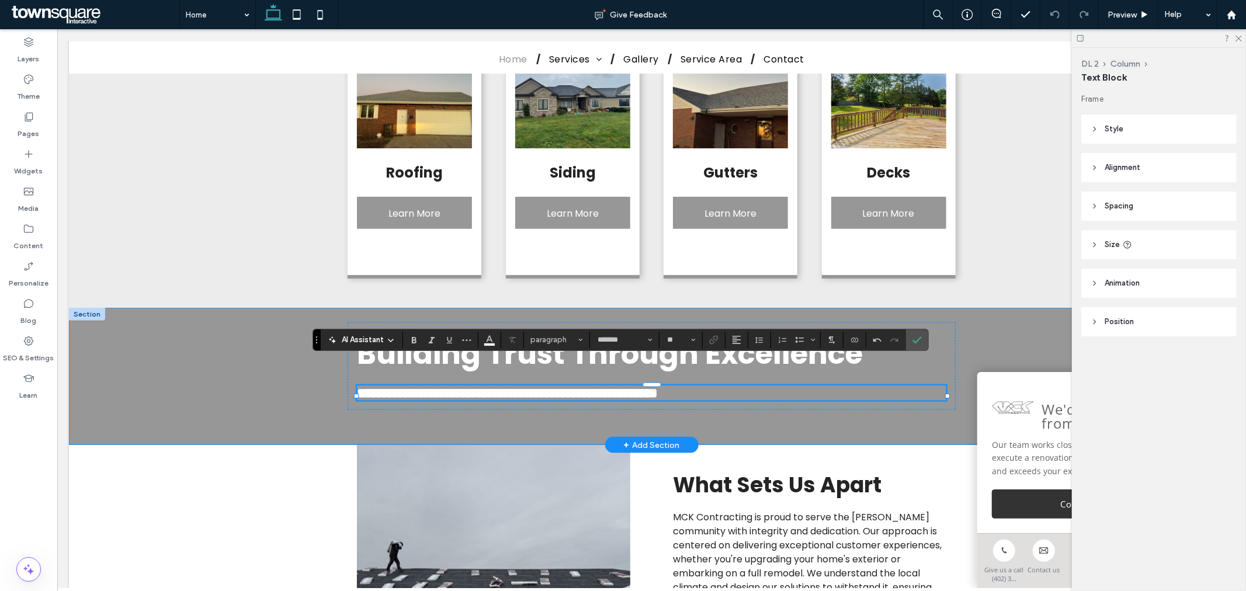
drag, startPoint x: 739, startPoint y: 398, endPoint x: 749, endPoint y: 412, distance: 17.1
click at [739, 398] on div "**********" at bounding box center [651, 375] width 701 height 137
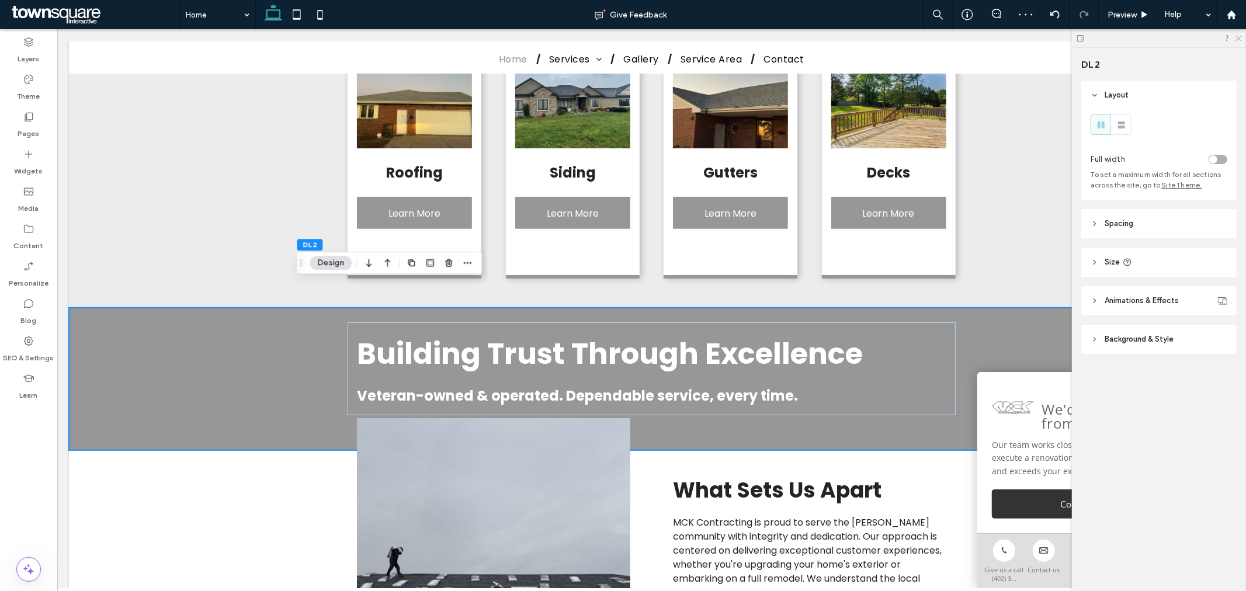
click at [1235, 37] on icon at bounding box center [1238, 38] width 8 height 8
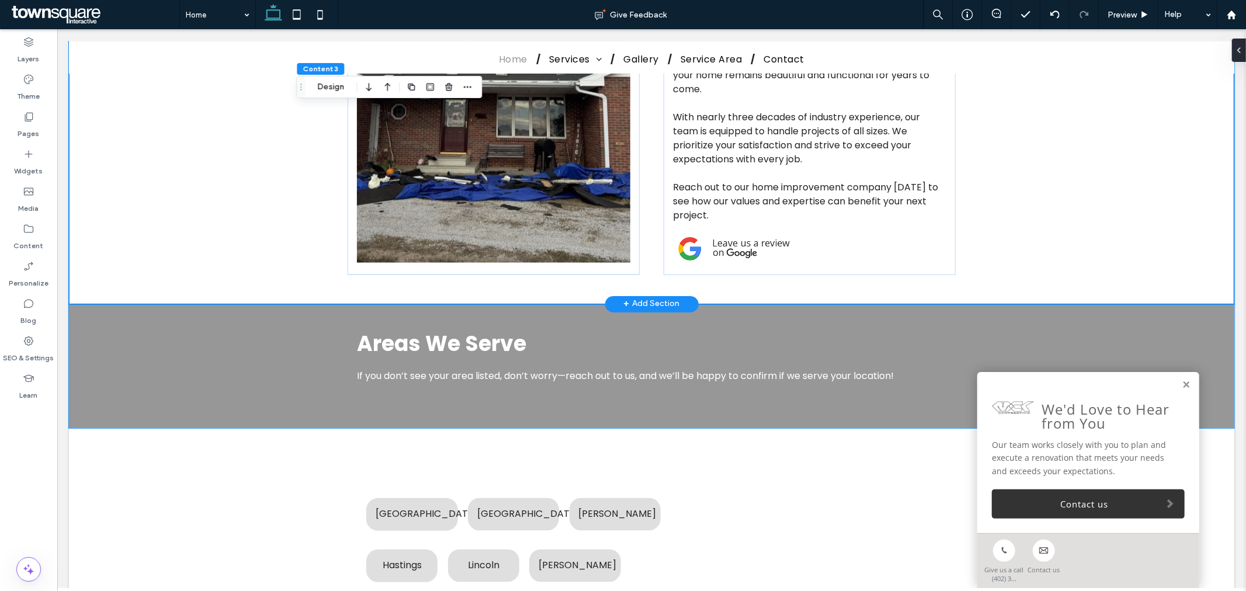
scroll to position [1537, 0]
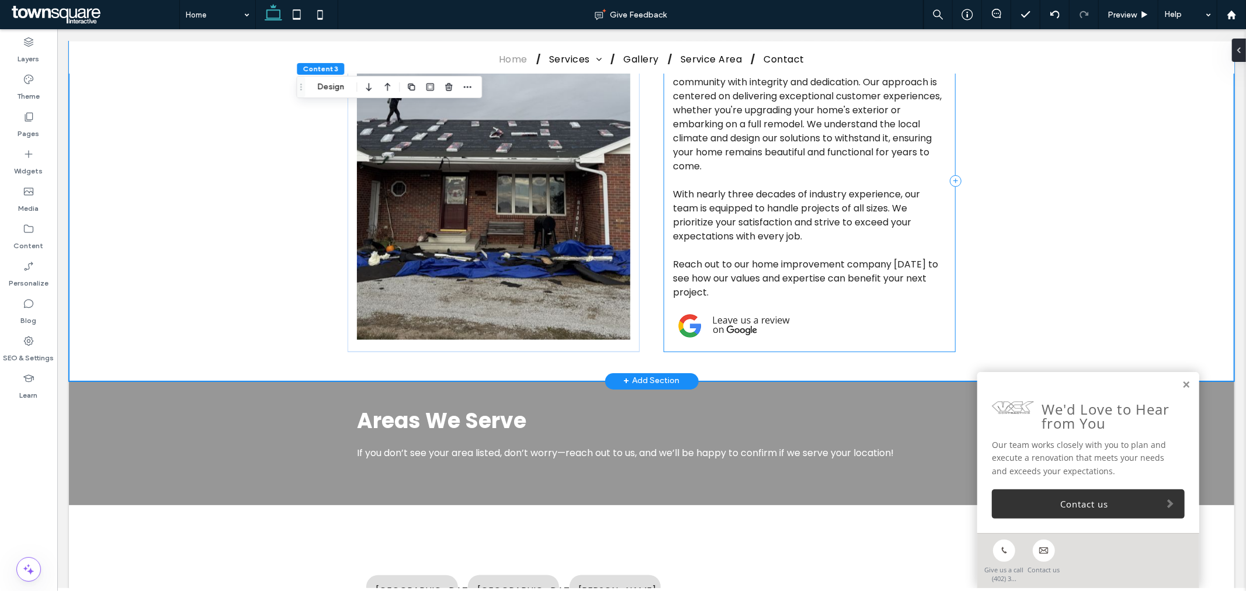
click at [860, 282] on div "What Sets Us Apart MCK Contracting is proud to serve the Bruning community with…" at bounding box center [808, 181] width 291 height 342
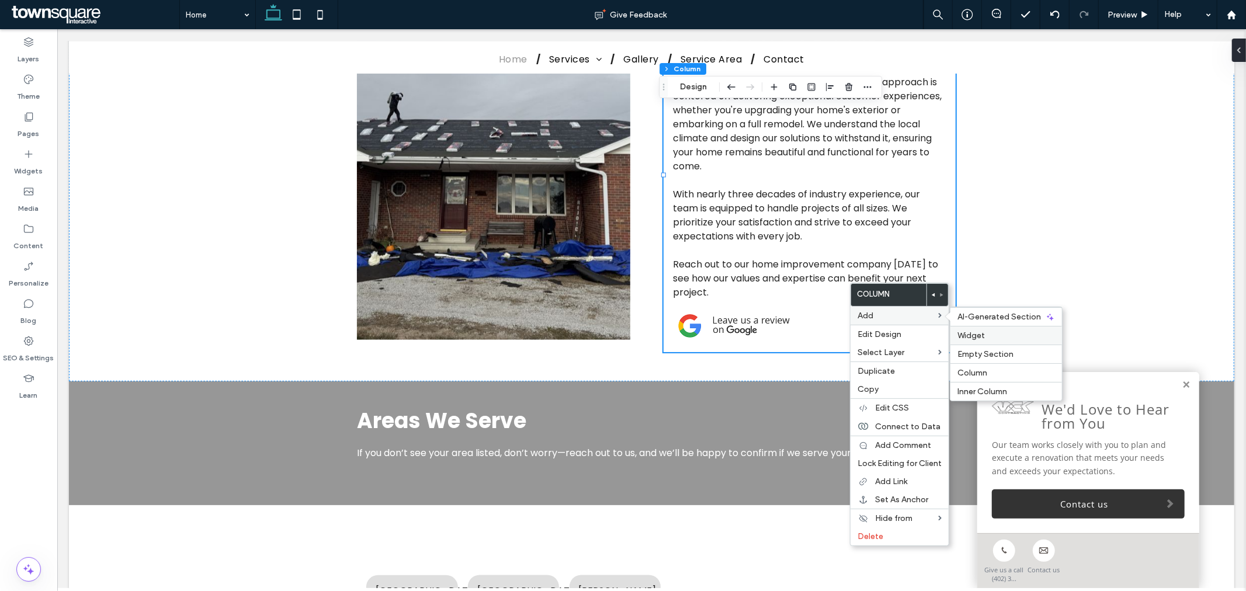
click at [965, 331] on span "Widget" at bounding box center [970, 336] width 27 height 10
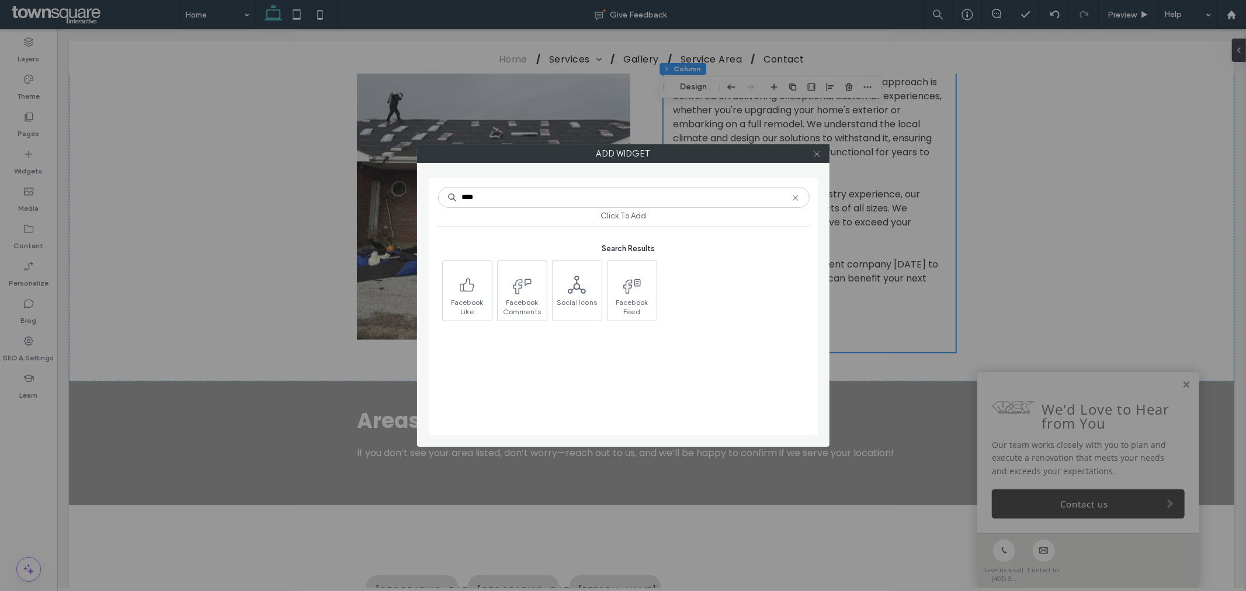
type input "****"
click at [816, 153] on use at bounding box center [817, 154] width 6 height 6
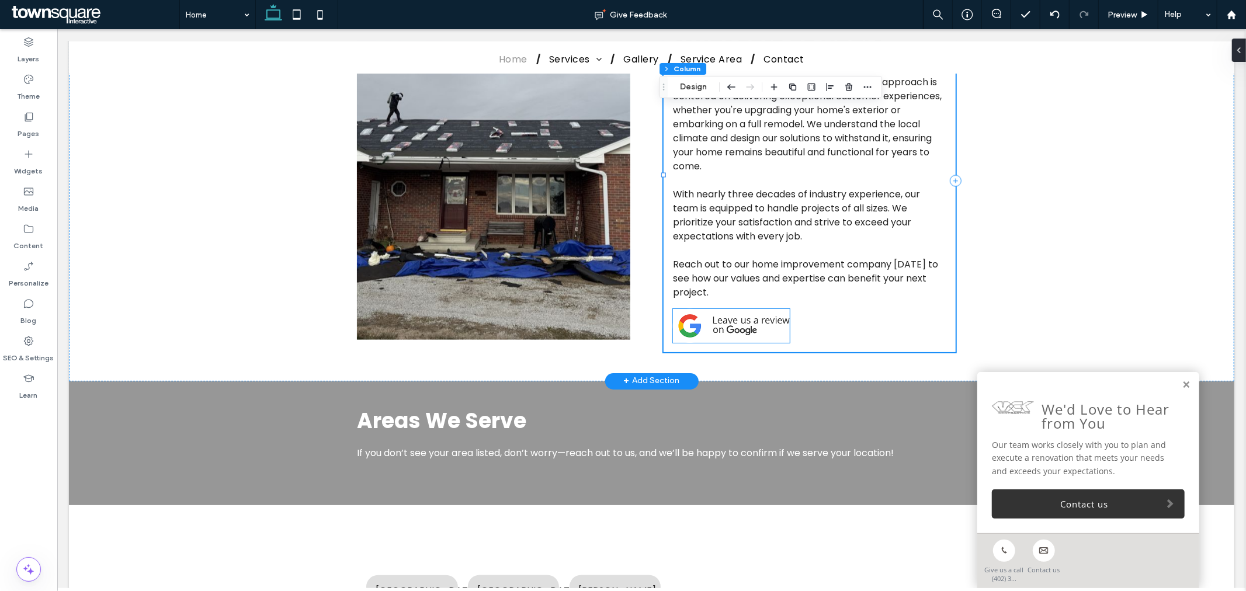
click at [714, 308] on img at bounding box center [730, 325] width 117 height 34
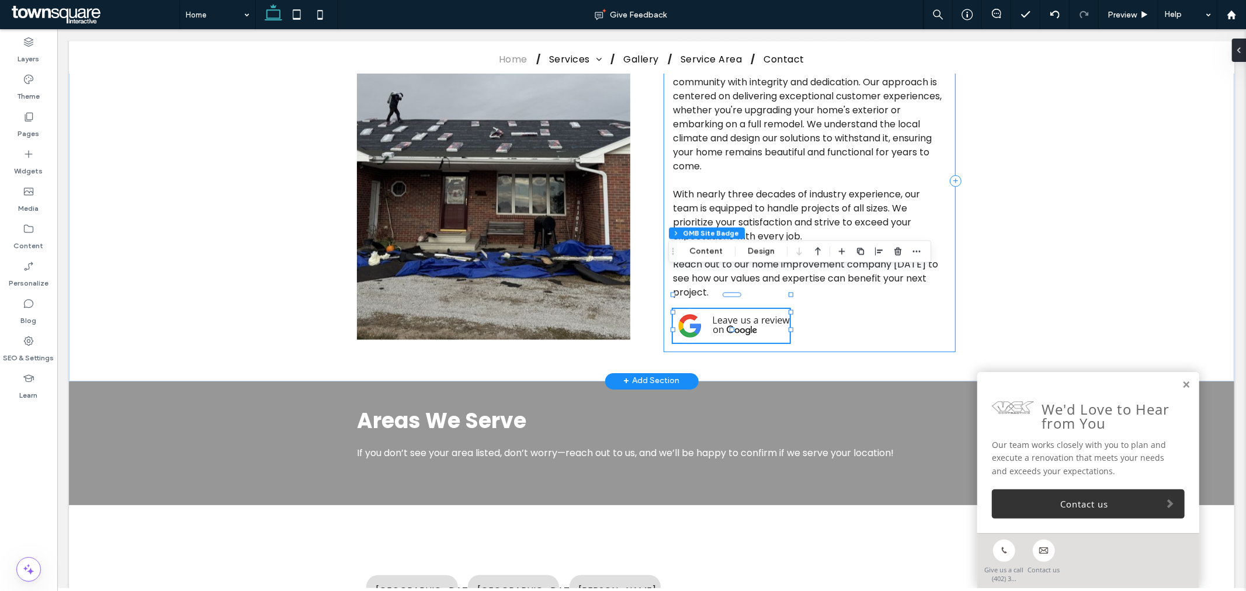
click at [858, 289] on div "What Sets Us Apart MCK Contracting is proud to serve the Bruning community with…" at bounding box center [808, 181] width 291 height 342
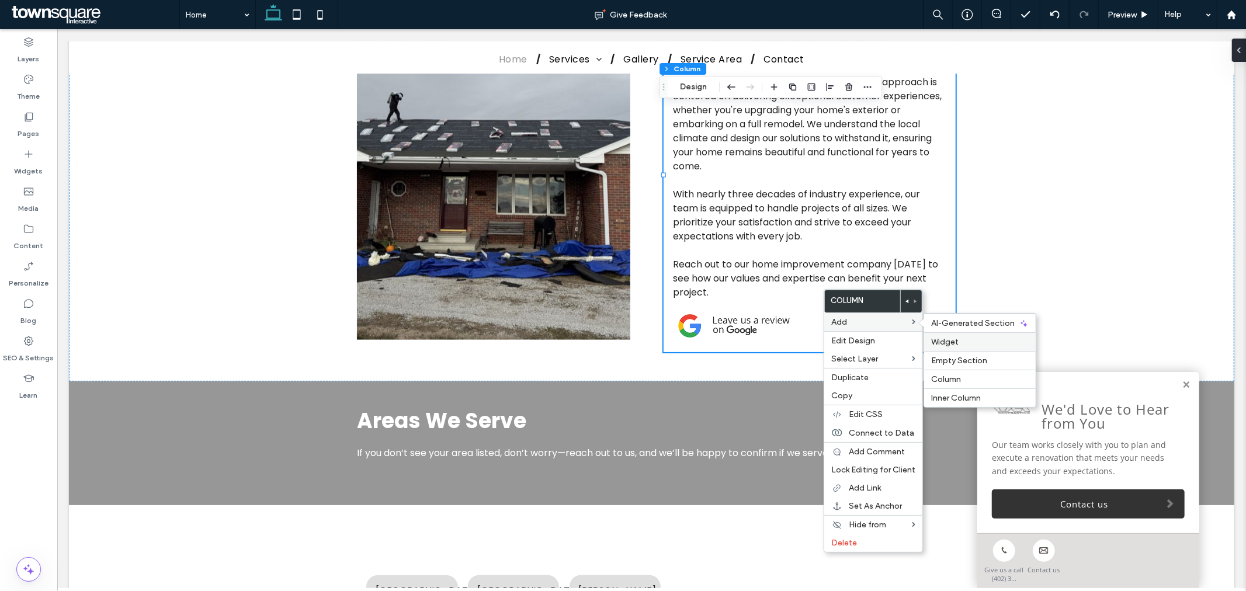
click at [975, 338] on label "Widget" at bounding box center [980, 342] width 98 height 10
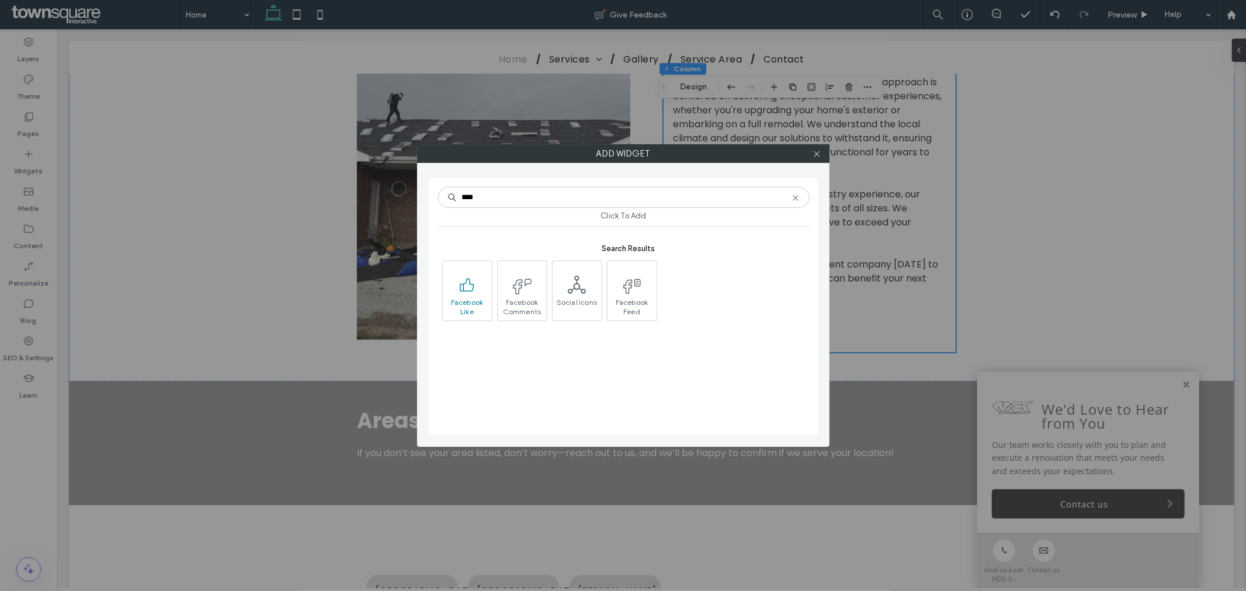
type input "****"
click at [471, 301] on span "Facebook Like" at bounding box center [467, 306] width 49 height 16
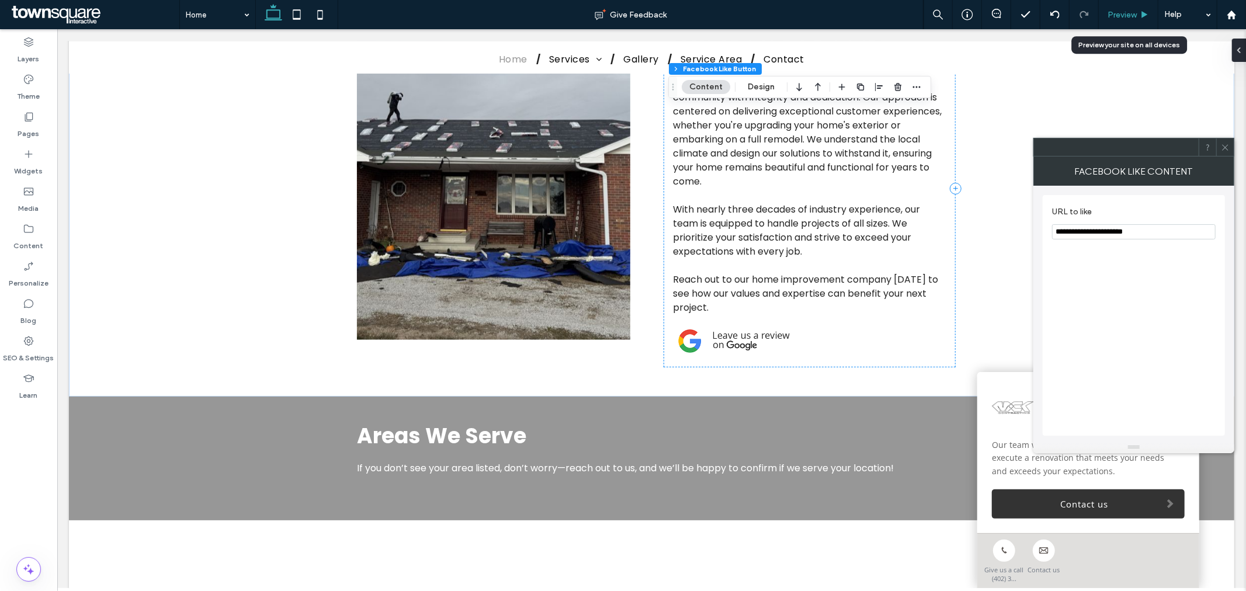
click at [1118, 12] on span "Preview" at bounding box center [1121, 15] width 29 height 10
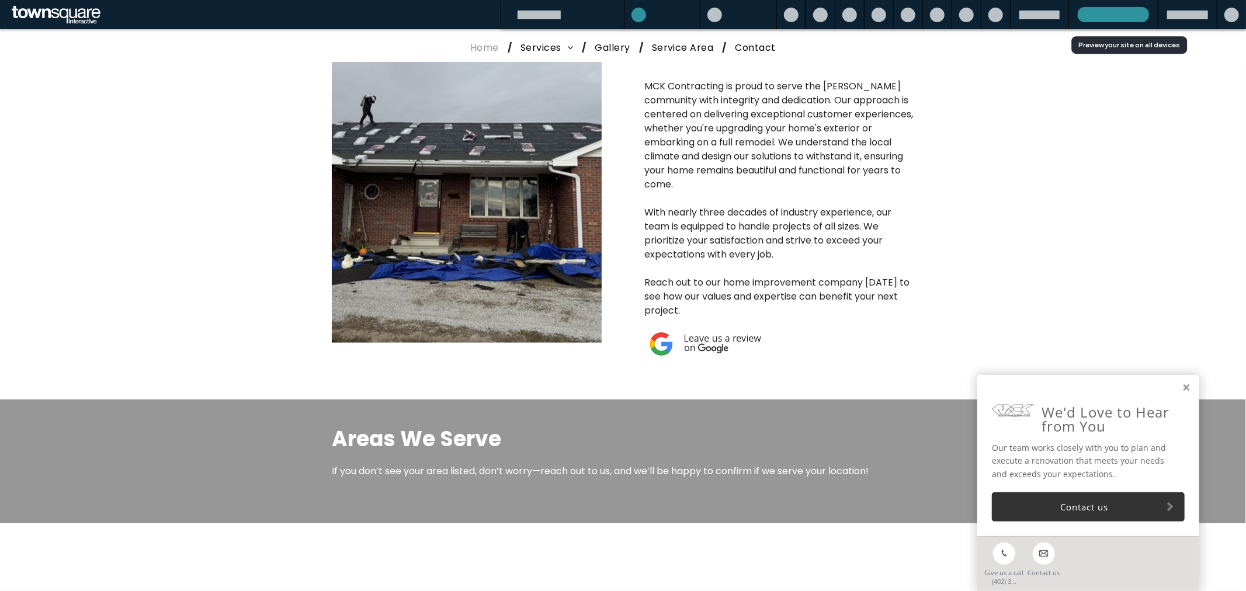
scroll to position [1550, 0]
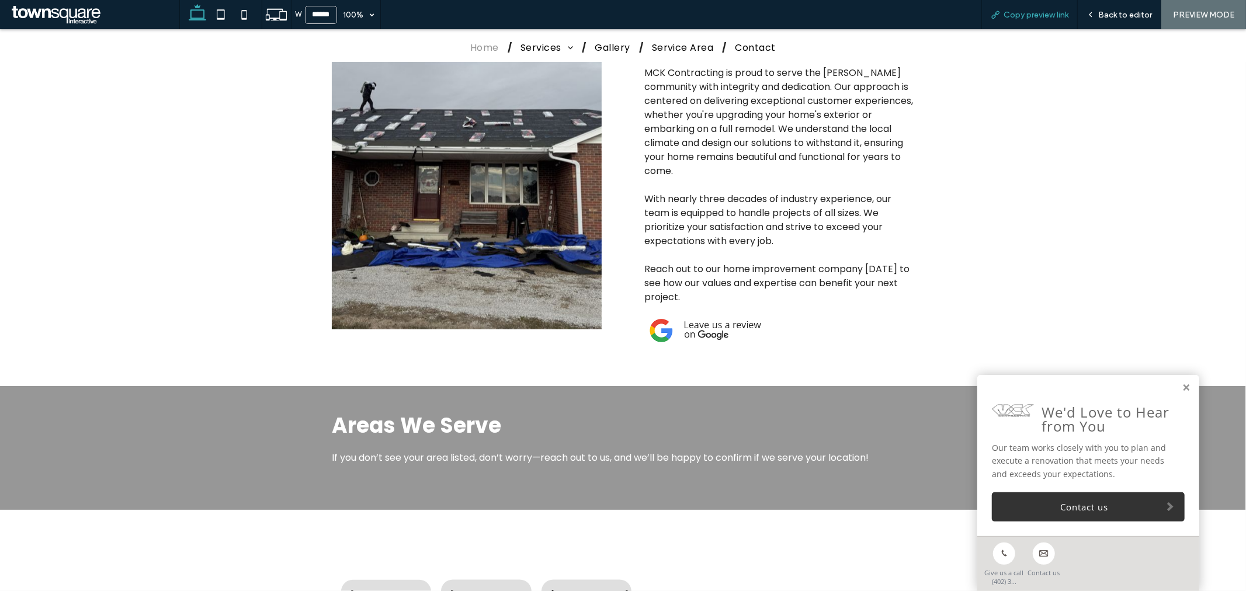
click at [1044, 10] on span "Copy preview link" at bounding box center [1035, 15] width 65 height 10
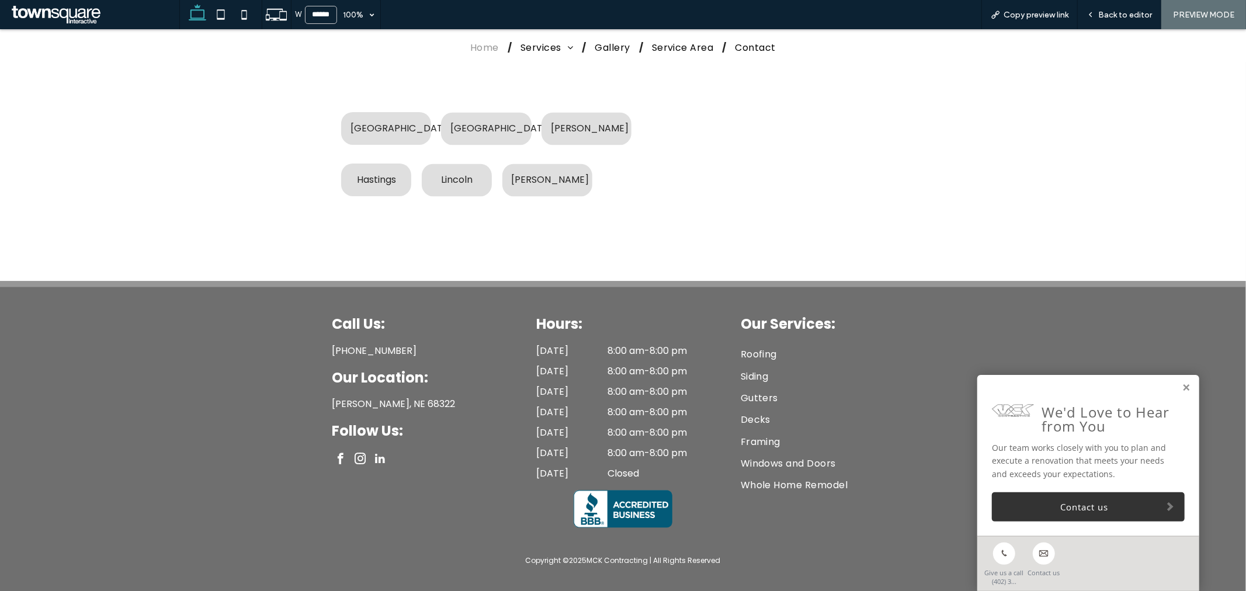
scroll to position [0, 0]
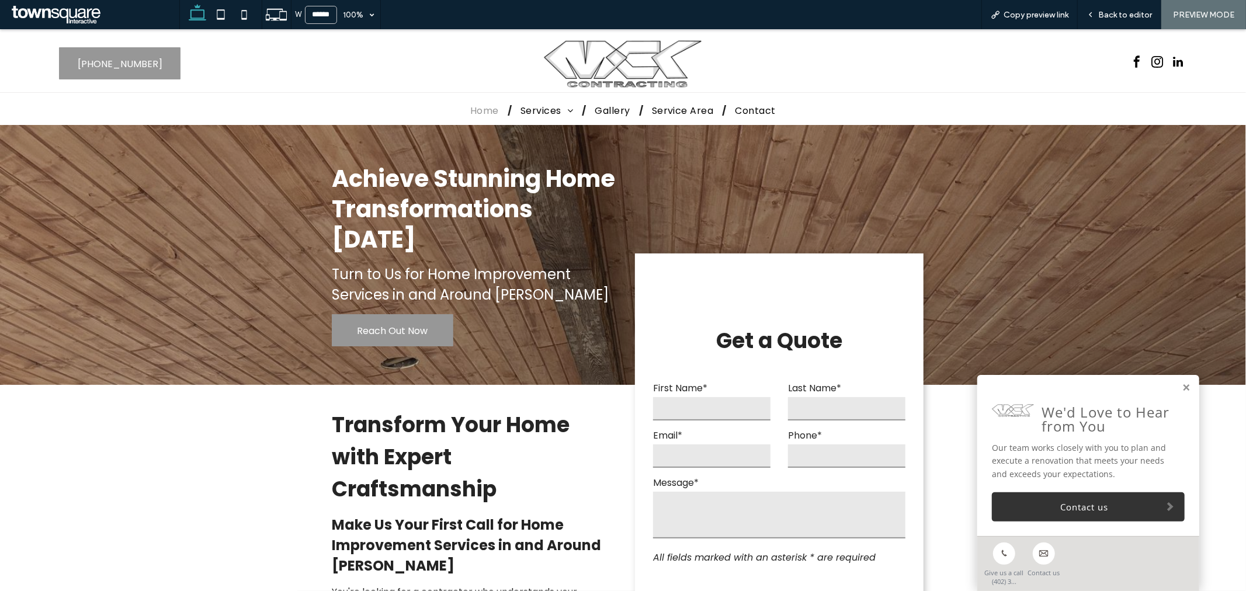
drag, startPoint x: 394, startPoint y: 457, endPoint x: 578, endPoint y: -79, distance: 567.0
click at [1149, 65] on span "instagram" at bounding box center [1158, 62] width 18 height 18
click at [1210, 89] on div "OK, Got It" at bounding box center [1212, 92] width 46 height 15
click at [1030, 52] on div at bounding box center [1005, 62] width 382 height 57
drag, startPoint x: 381, startPoint y: 55, endPoint x: 314, endPoint y: 98, distance: 79.7
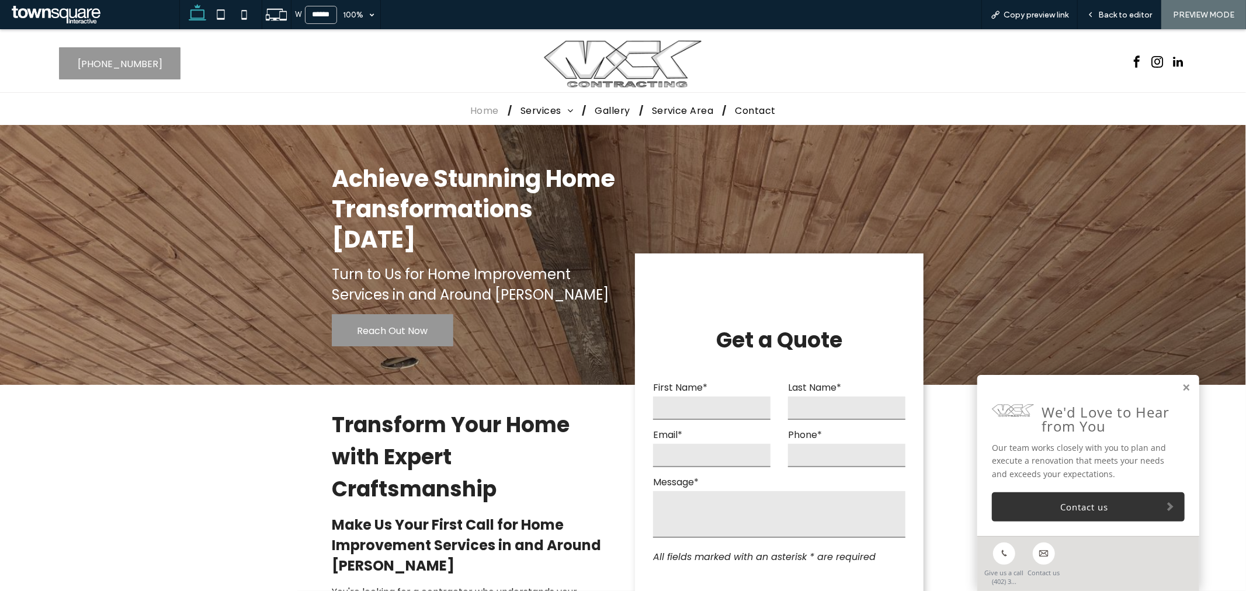
click at [313, 99] on div "Home Services Roofing Siding Gutters Decks Framing Windows and Doors Whole Home…" at bounding box center [623, 108] width 701 height 32
click at [1031, 18] on span "Copy preview link" at bounding box center [1035, 15] width 65 height 10
click at [1111, 2] on div "Back to editor" at bounding box center [1120, 14] width 84 height 29
click at [1117, 14] on span "Back to editor" at bounding box center [1125, 15] width 54 height 10
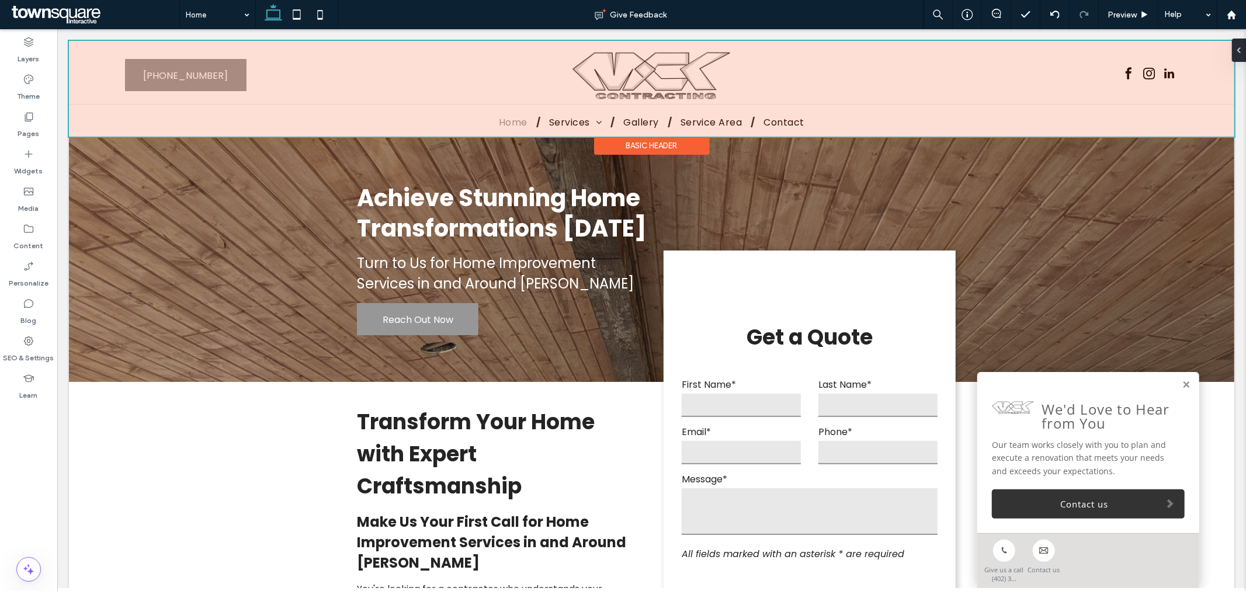
click at [1128, 71] on div at bounding box center [650, 88] width 1165 height 96
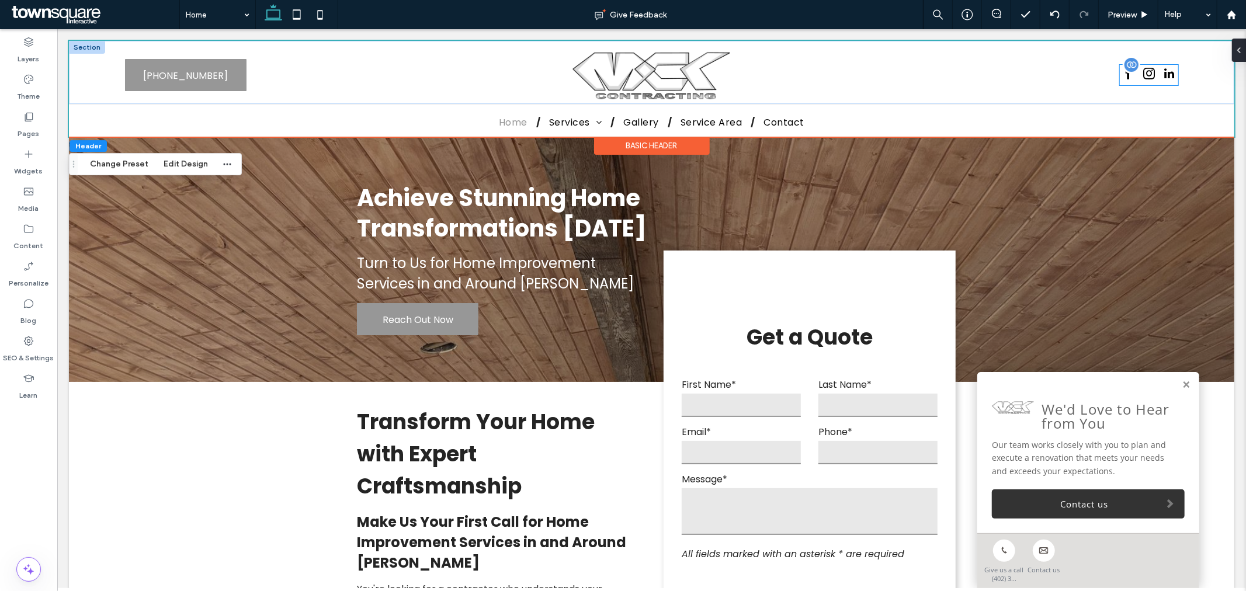
click at [1123, 66] on div at bounding box center [1131, 64] width 18 height 18
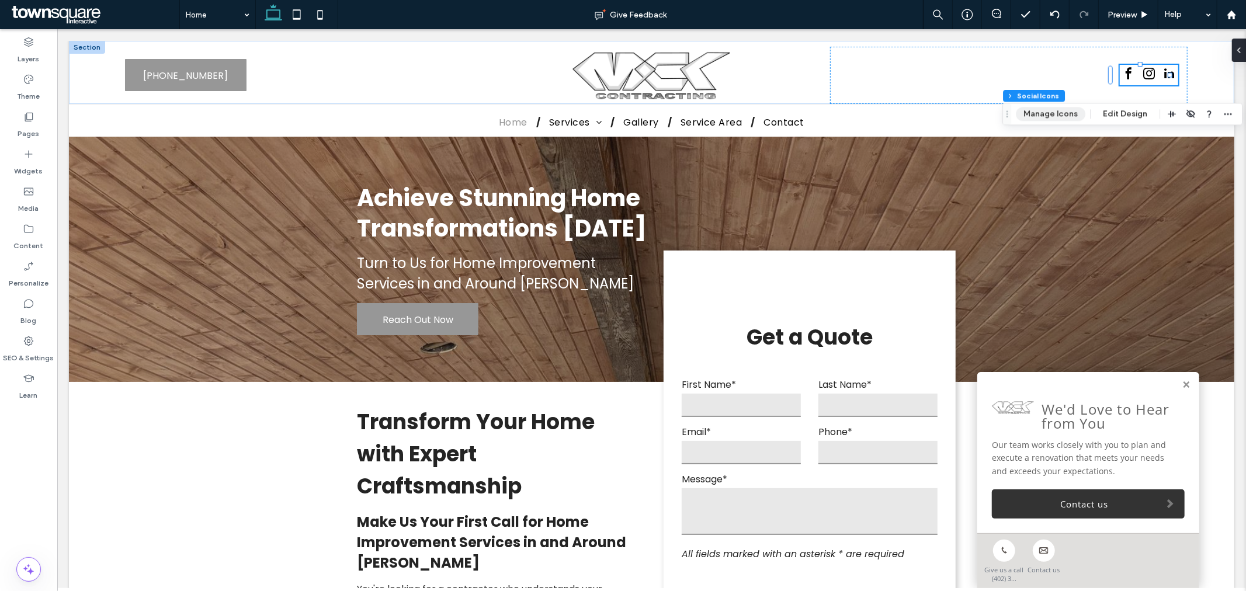
click at [1048, 107] on button "Manage Icons" at bounding box center [1051, 114] width 70 height 14
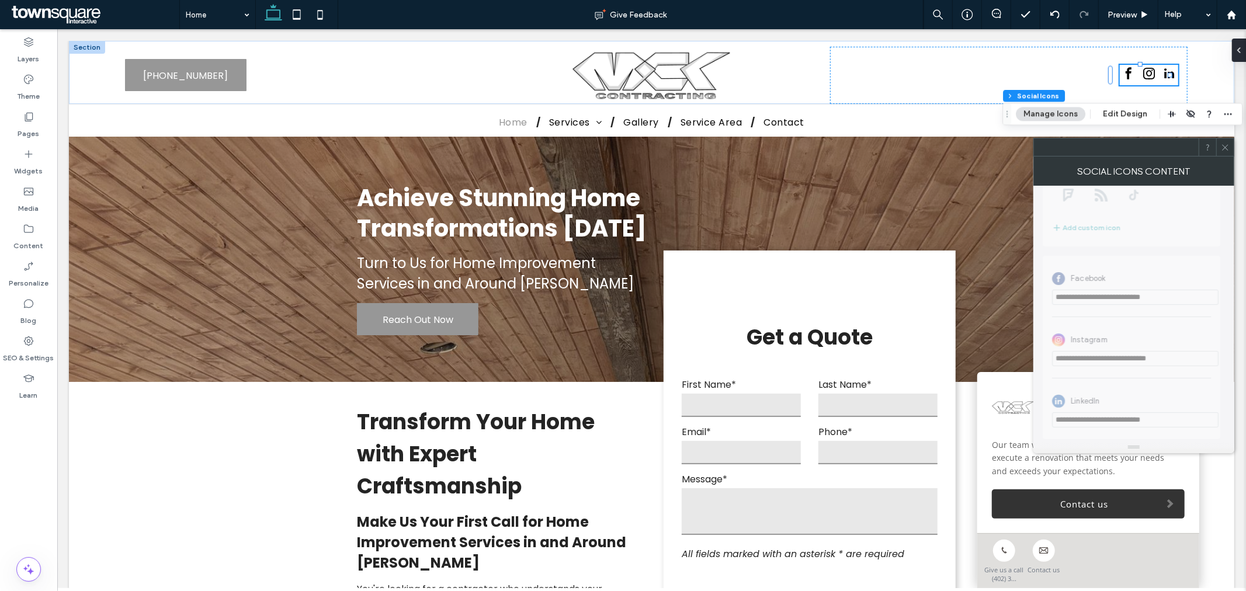
scroll to position [265, 0]
click at [1194, 289] on span "**********" at bounding box center [1134, 207] width 182 height 470
click at [33, 238] on label "Content" at bounding box center [29, 243] width 30 height 16
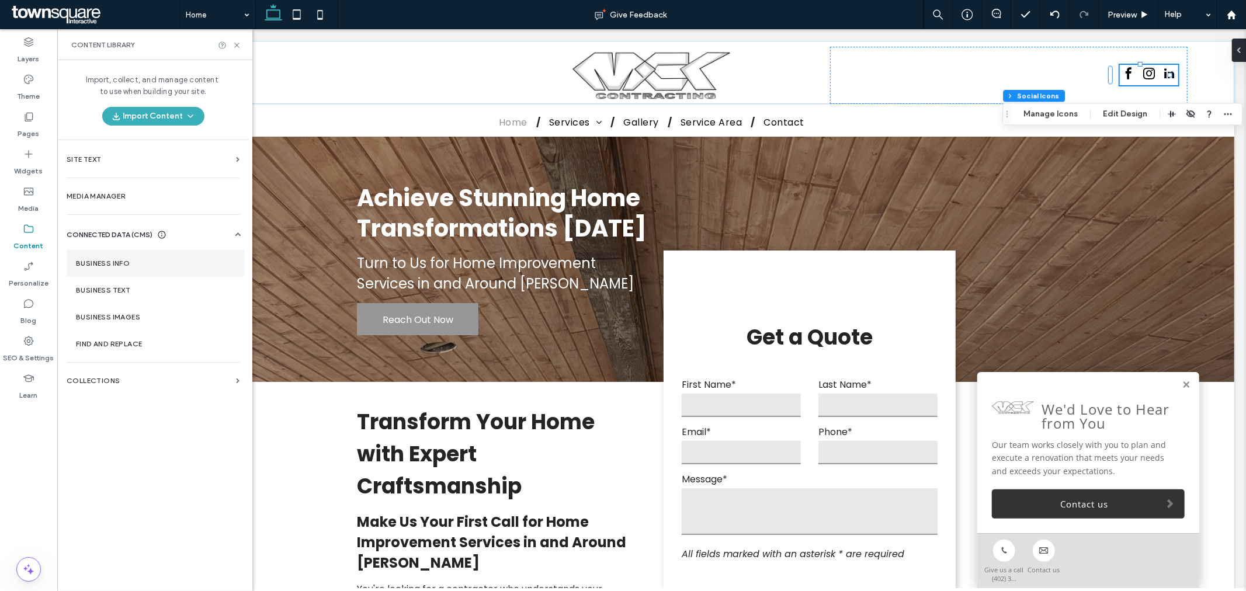
click at [127, 266] on label "Business Info" at bounding box center [155, 263] width 159 height 8
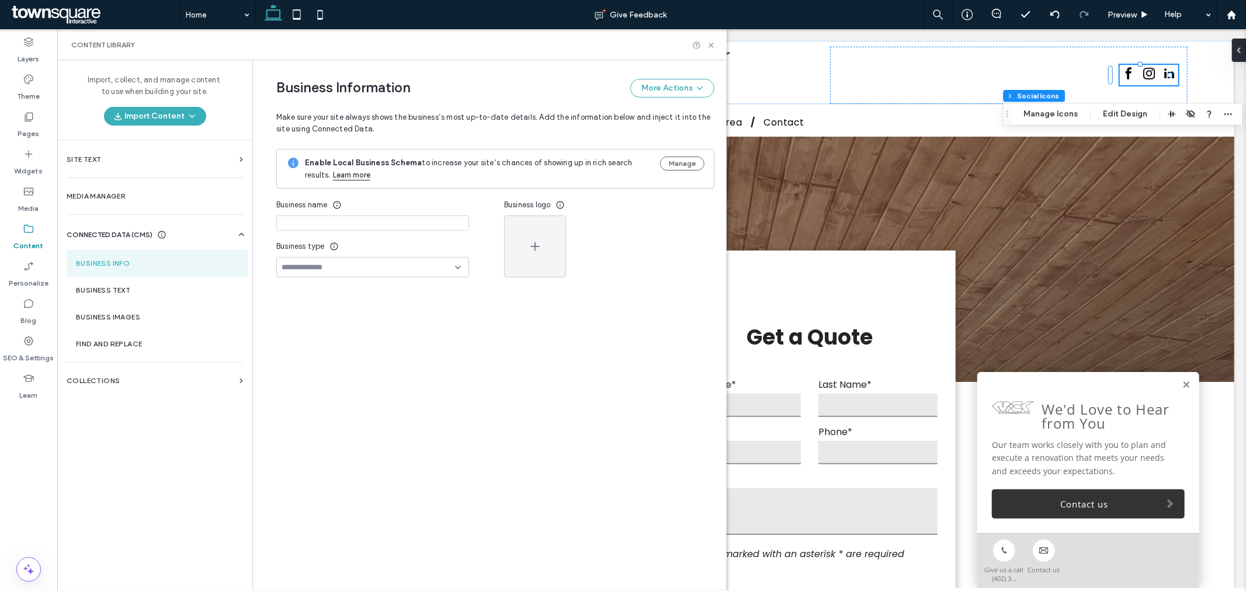
type input "**********"
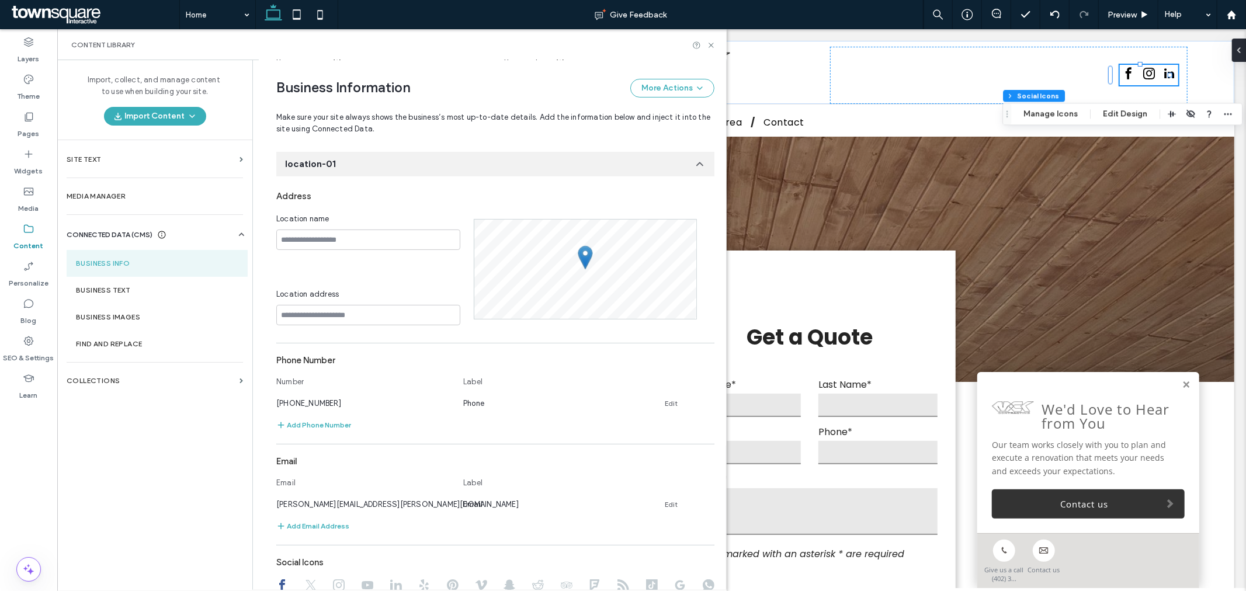
scroll to position [409, 0]
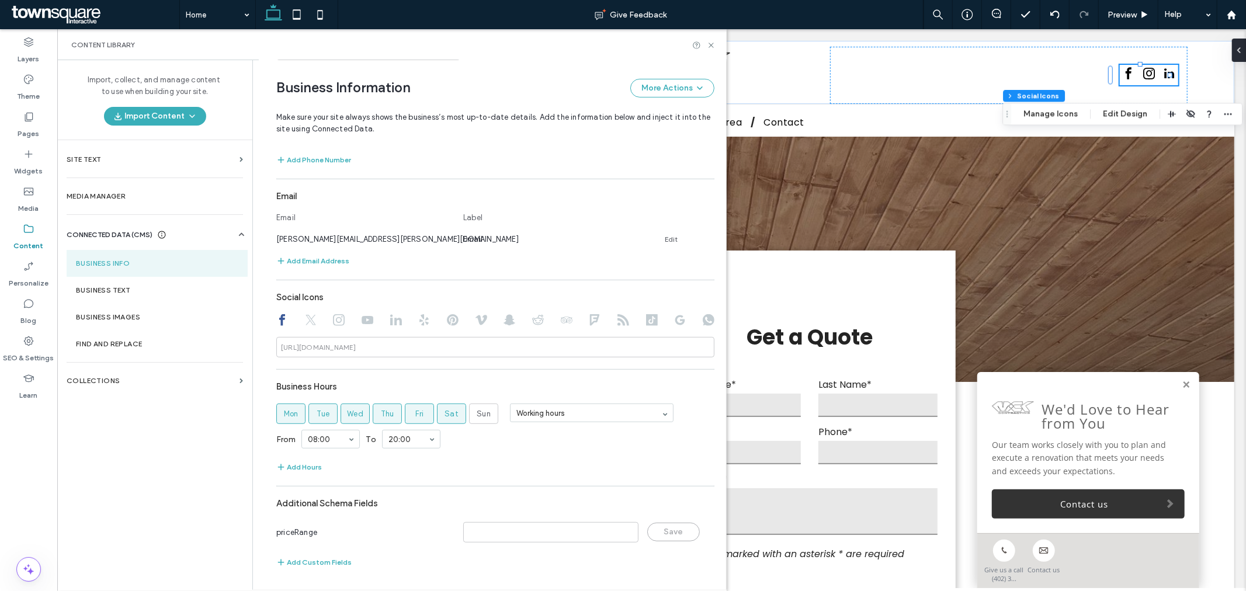
click at [319, 343] on div "https://facebook.com/" at bounding box center [318, 347] width 75 height 11
click at [447, 349] on input at bounding box center [495, 347] width 438 height 20
paste input "**********"
type input "**********"
click at [522, 369] on hr at bounding box center [495, 369] width 438 height 1
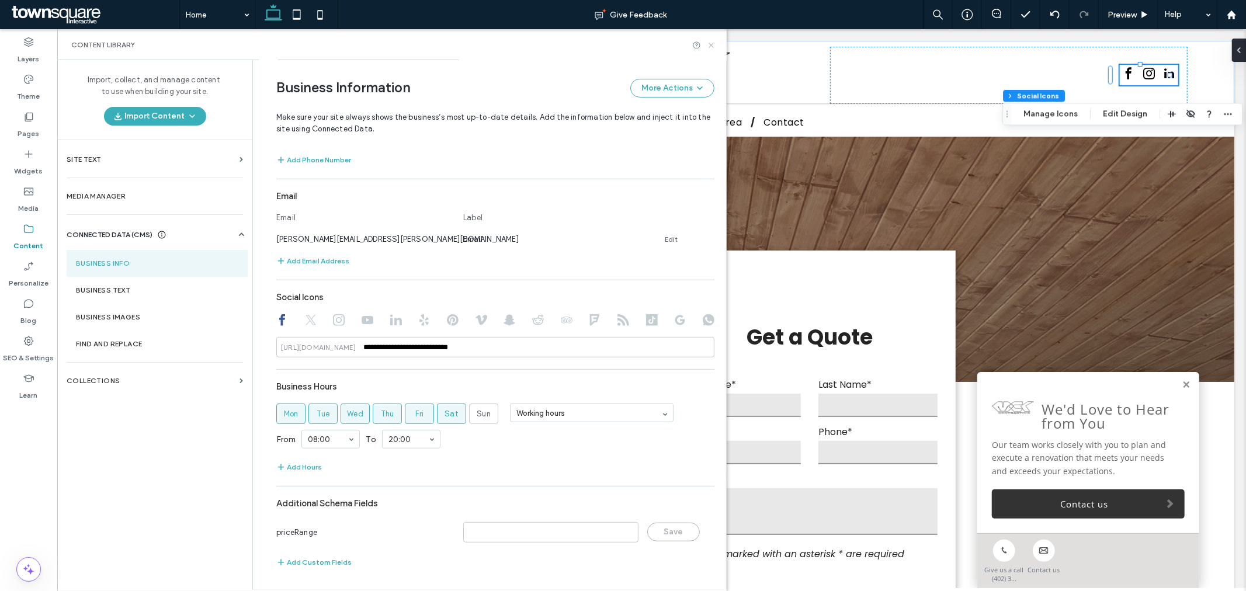
click at [713, 41] on icon at bounding box center [711, 45] width 9 height 9
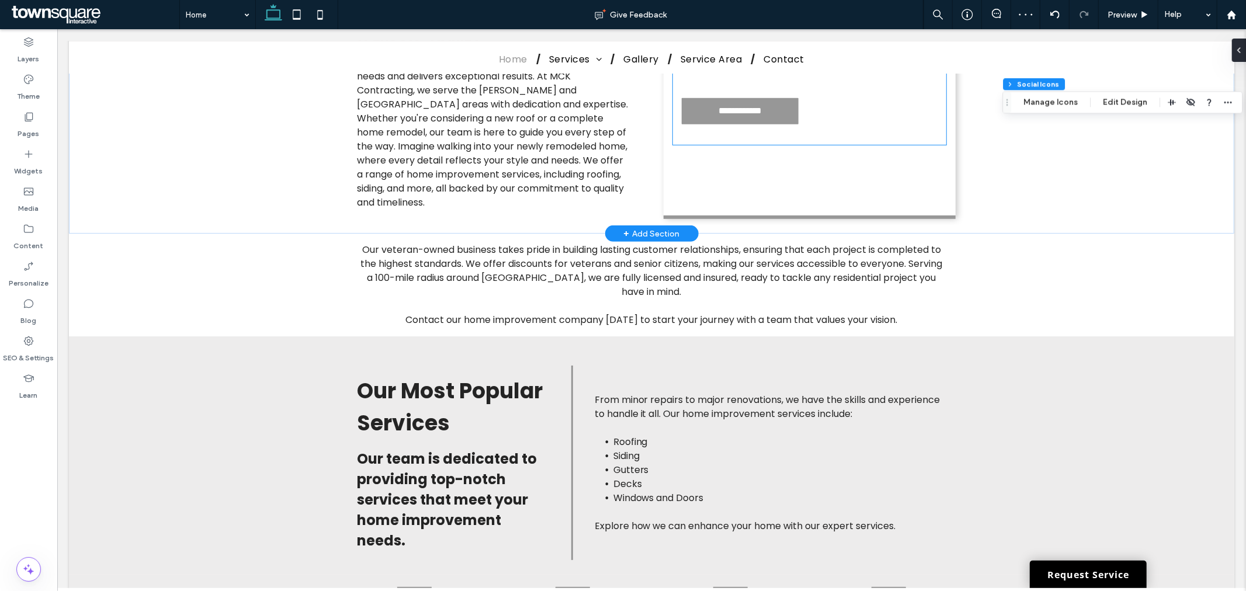
scroll to position [0, 0]
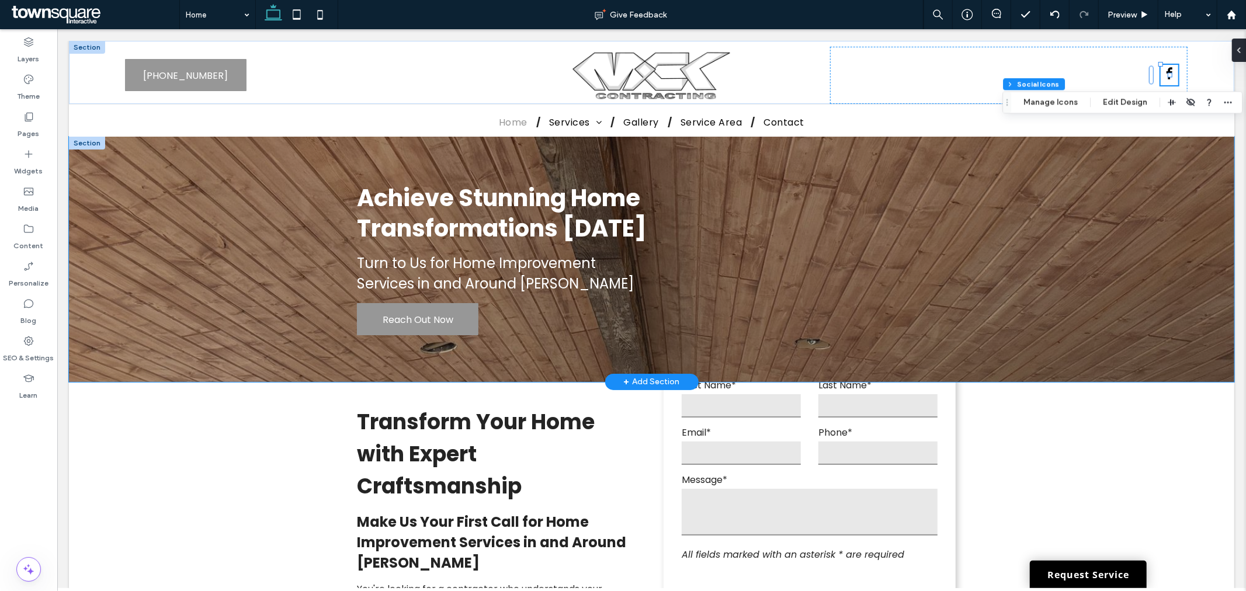
drag, startPoint x: 1119, startPoint y: 208, endPoint x: 1111, endPoint y: 209, distance: 8.2
click at [1113, 208] on div "Achieve Stunning Home Transformations Today Turn to Us for Home Improvement Ser…" at bounding box center [650, 258] width 1165 height 245
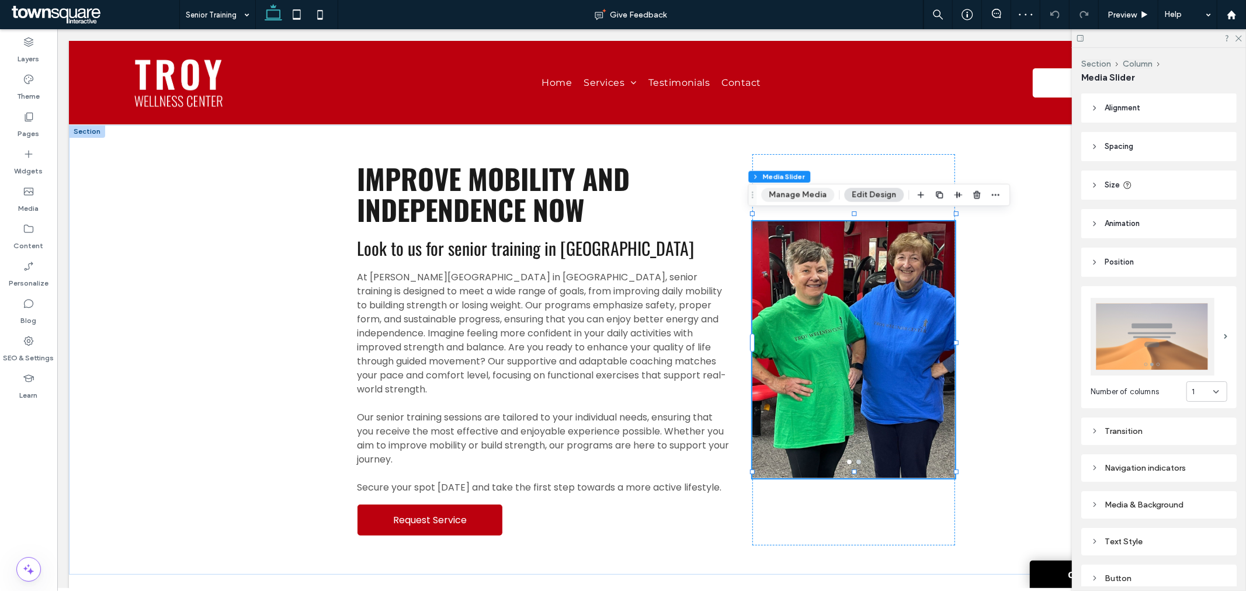
click at [796, 190] on button "Manage Media" at bounding box center [797, 195] width 73 height 14
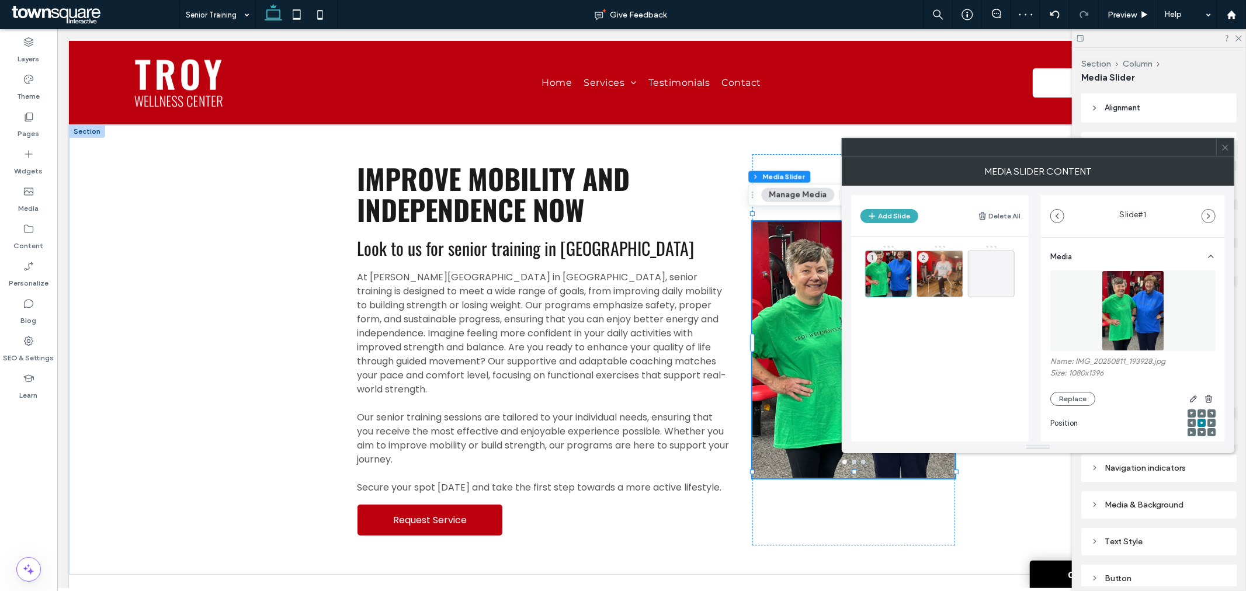
click at [948, 346] on div "1 2" at bounding box center [947, 306] width 164 height 123
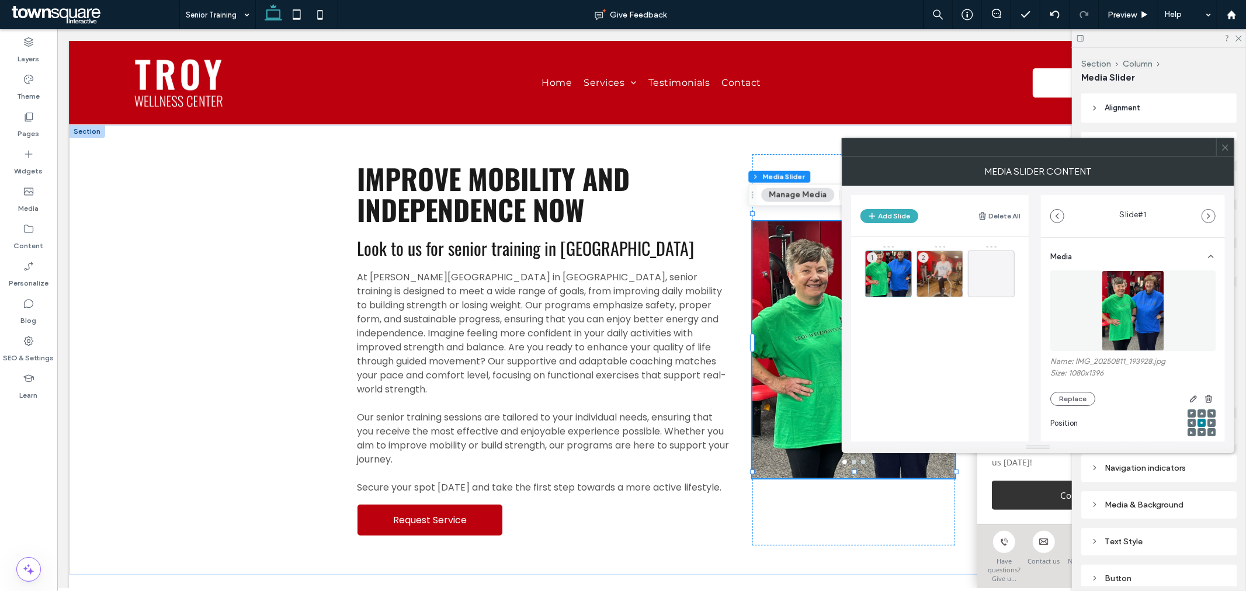
click at [1228, 147] on icon at bounding box center [1225, 147] width 9 height 9
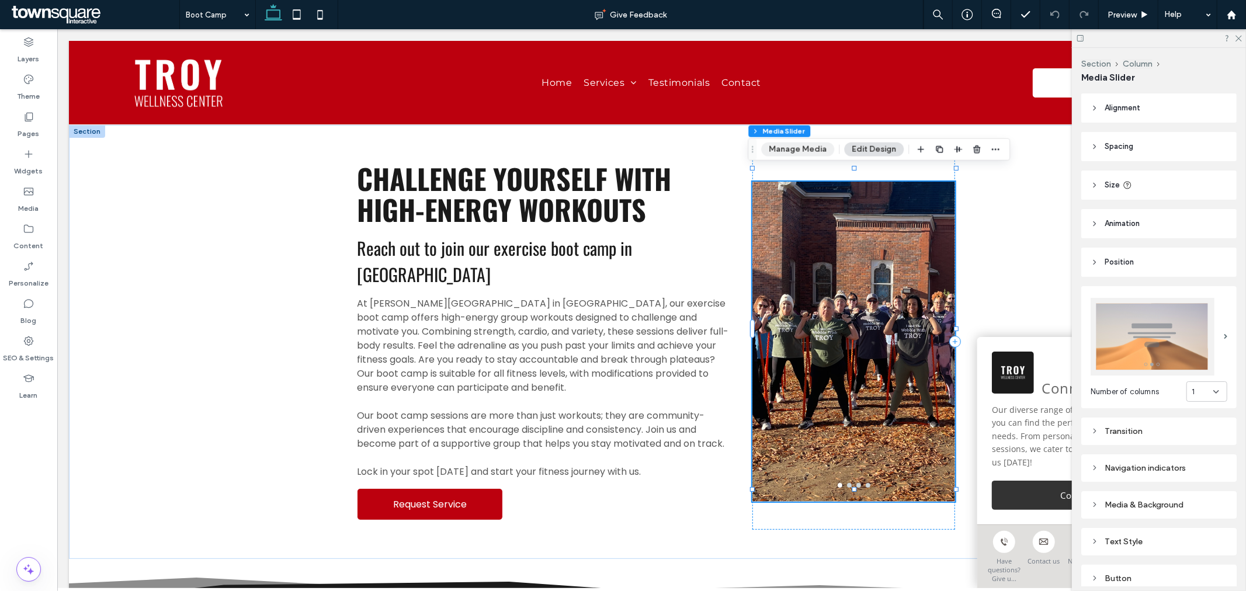
click at [800, 150] on button "Manage Media" at bounding box center [797, 150] width 73 height 14
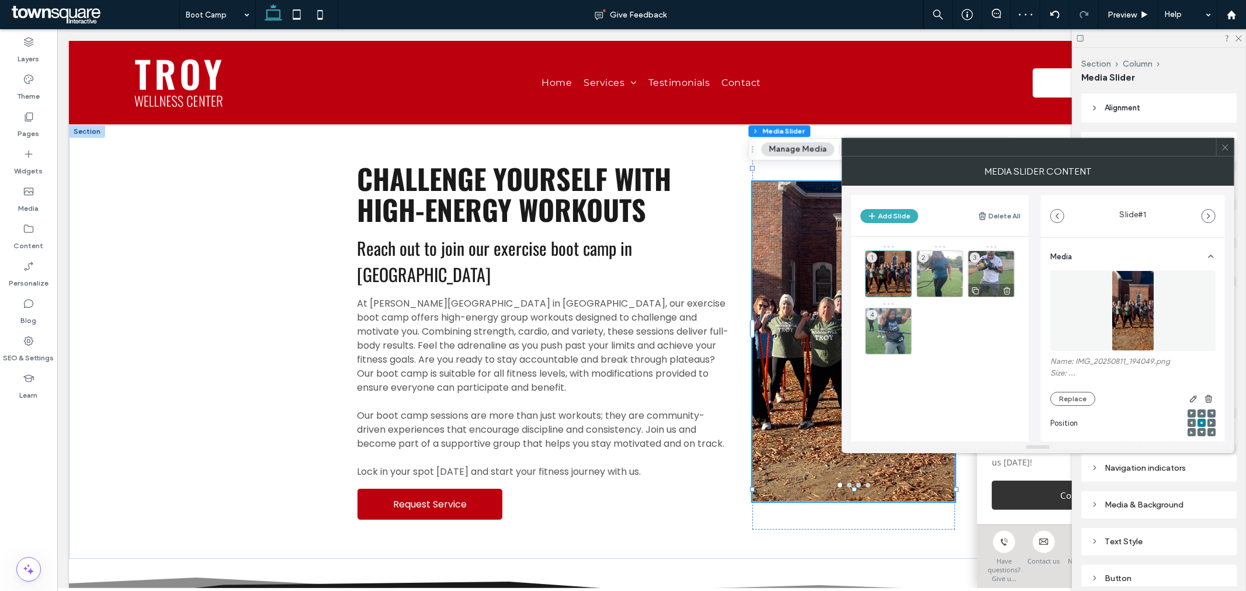
click at [1006, 291] on use at bounding box center [1006, 291] width 7 height 8
click at [967, 357] on div "1 2 3" at bounding box center [947, 306] width 164 height 123
click at [1225, 147] on icon at bounding box center [1225, 147] width 9 height 9
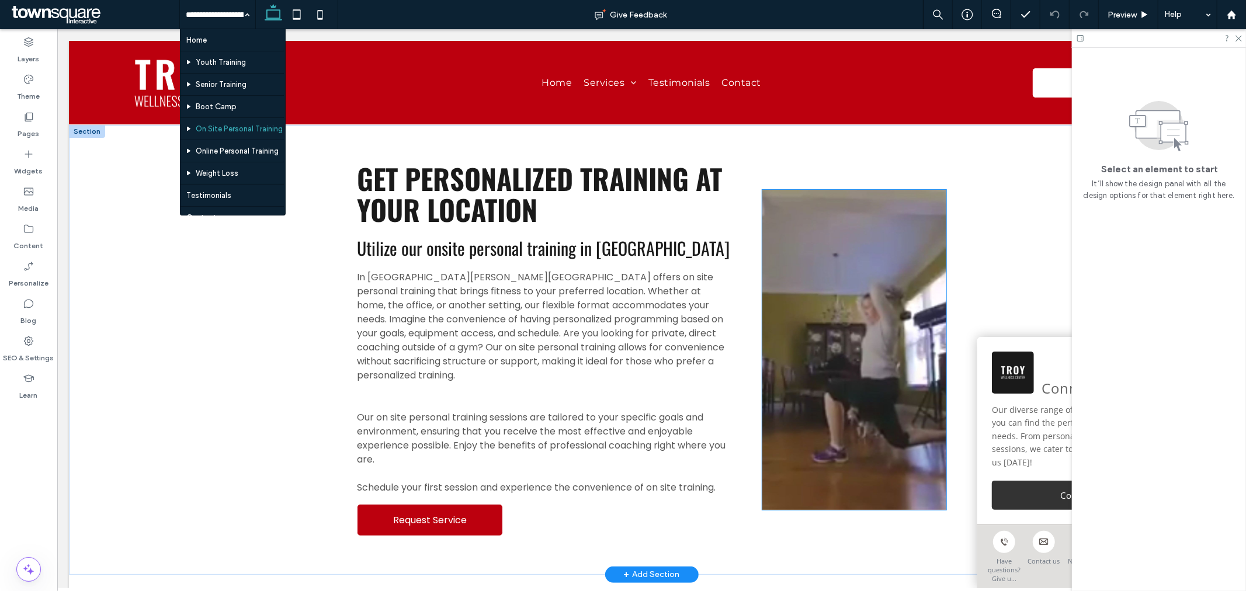
click at [833, 327] on img at bounding box center [853, 349] width 183 height 320
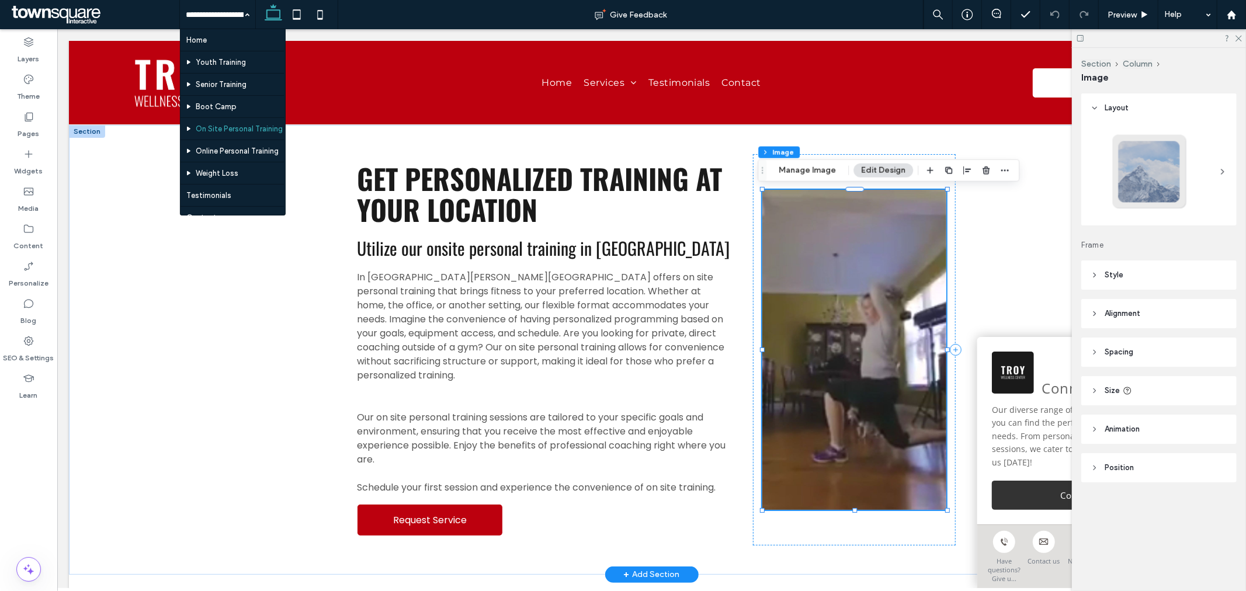
click at [879, 284] on img at bounding box center [853, 349] width 183 height 320
click at [802, 168] on button "Manage Image" at bounding box center [807, 171] width 72 height 14
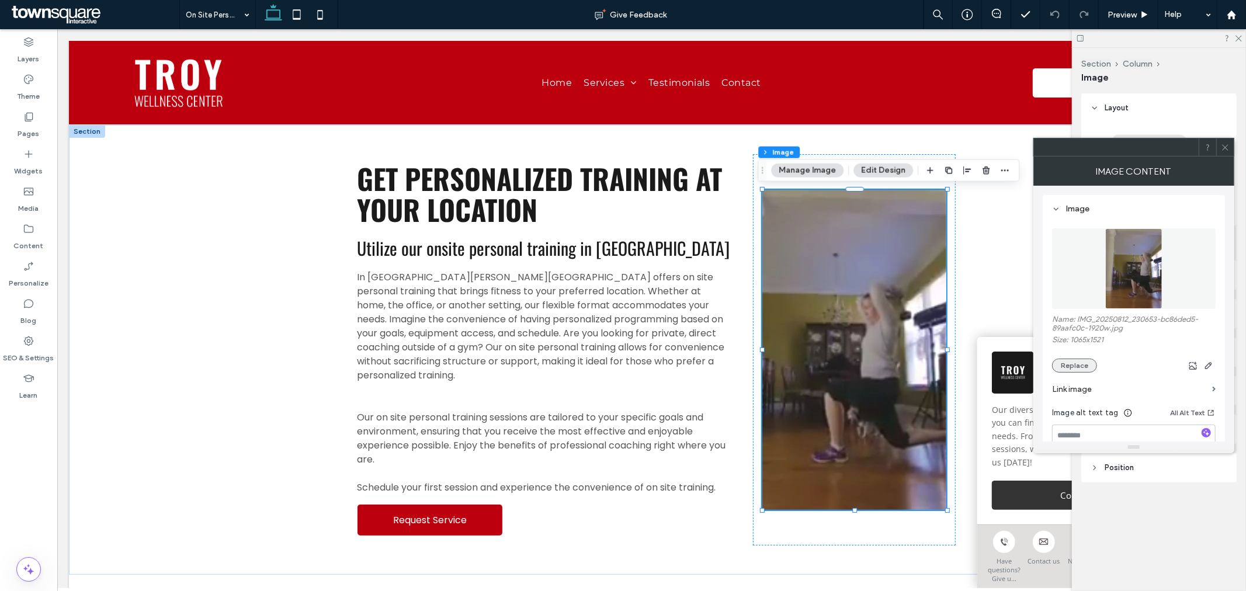
click at [1086, 369] on button "Replace" at bounding box center [1074, 366] width 45 height 14
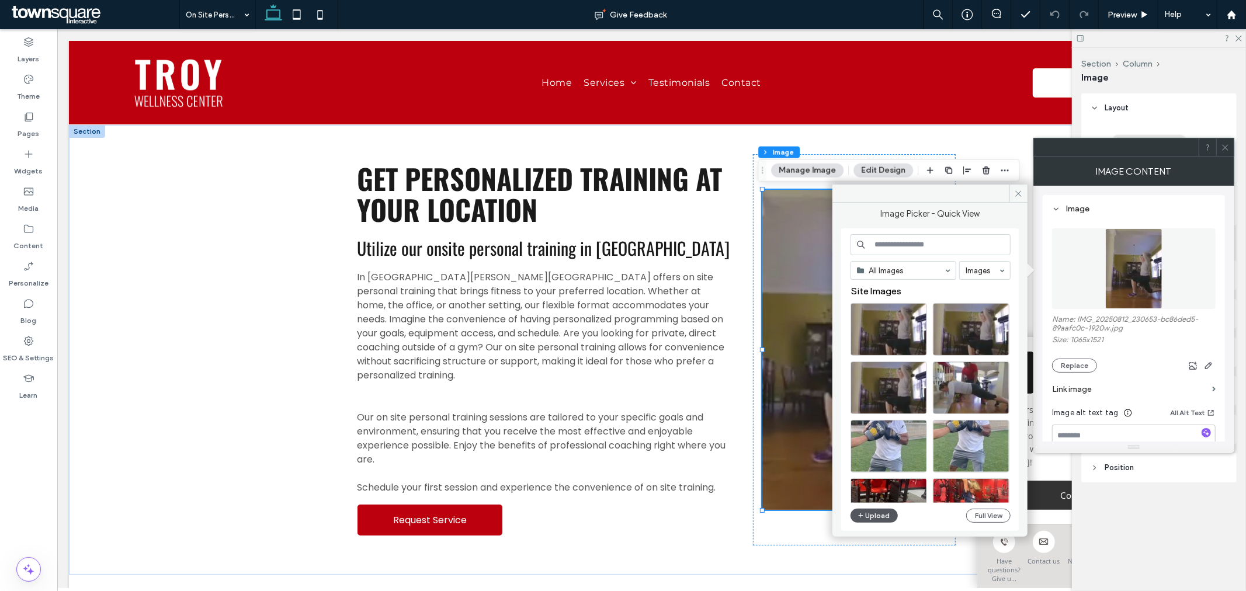
click at [872, 517] on button "Upload" at bounding box center [874, 516] width 48 height 14
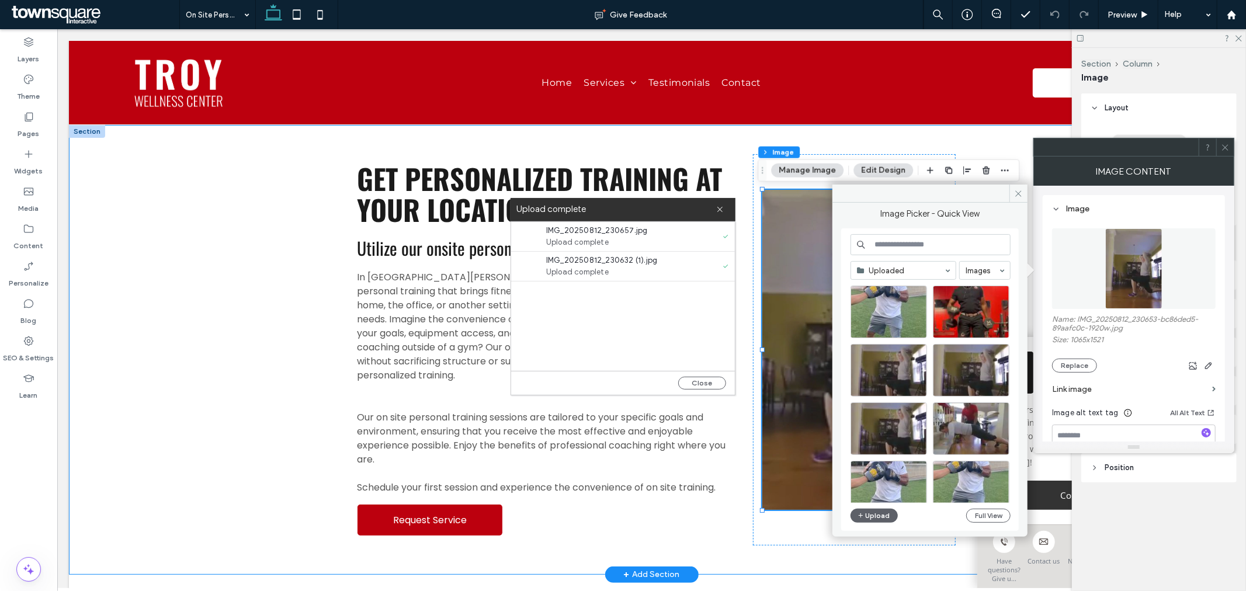
drag, startPoint x: 261, startPoint y: 193, endPoint x: 272, endPoint y: 194, distance: 10.6
click at [261, 193] on div "Get Personalized Training at Your Location Utilize our onsite personal training…" at bounding box center [650, 349] width 1165 height 450
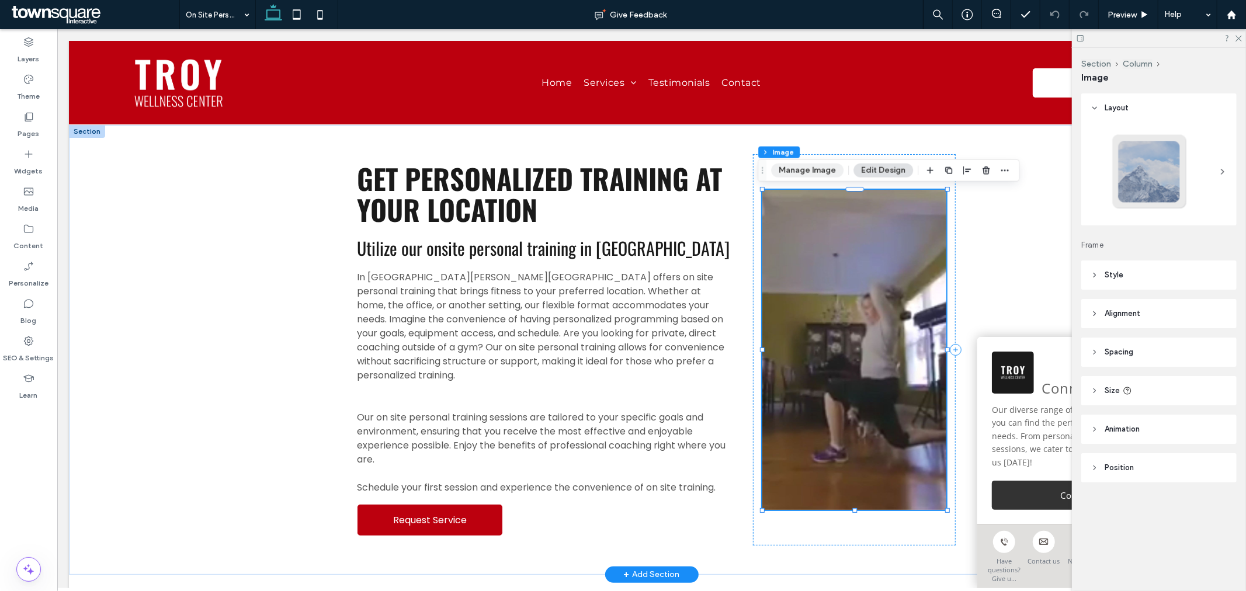
click at [784, 164] on button "Manage Image" at bounding box center [807, 171] width 72 height 14
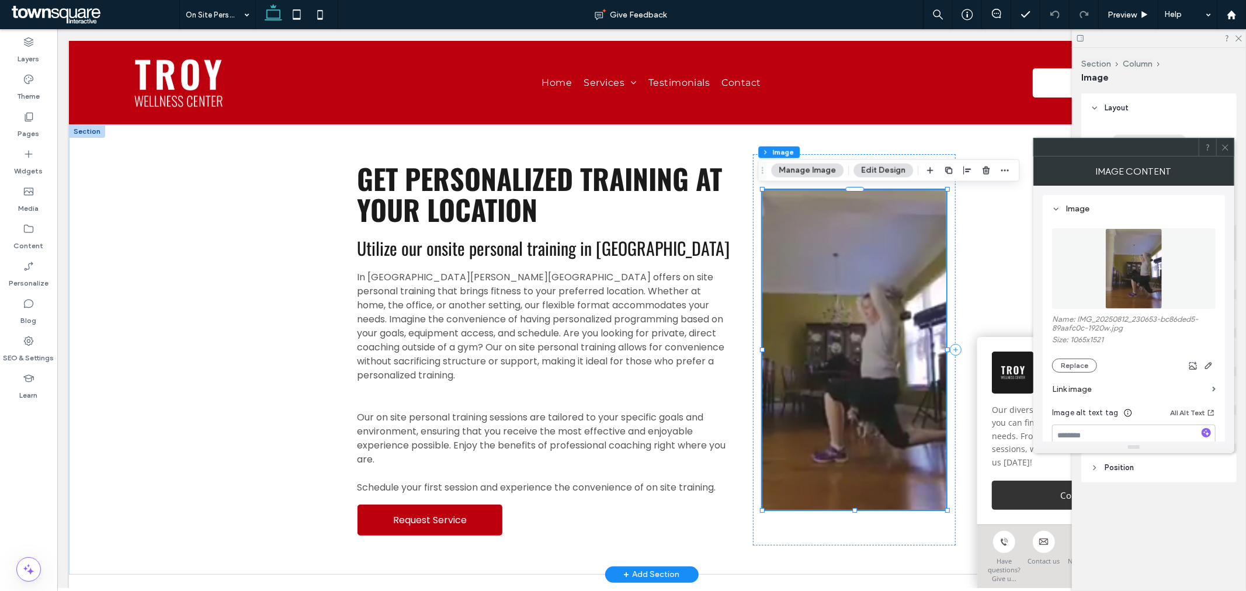
click at [1229, 151] on icon at bounding box center [1225, 147] width 9 height 9
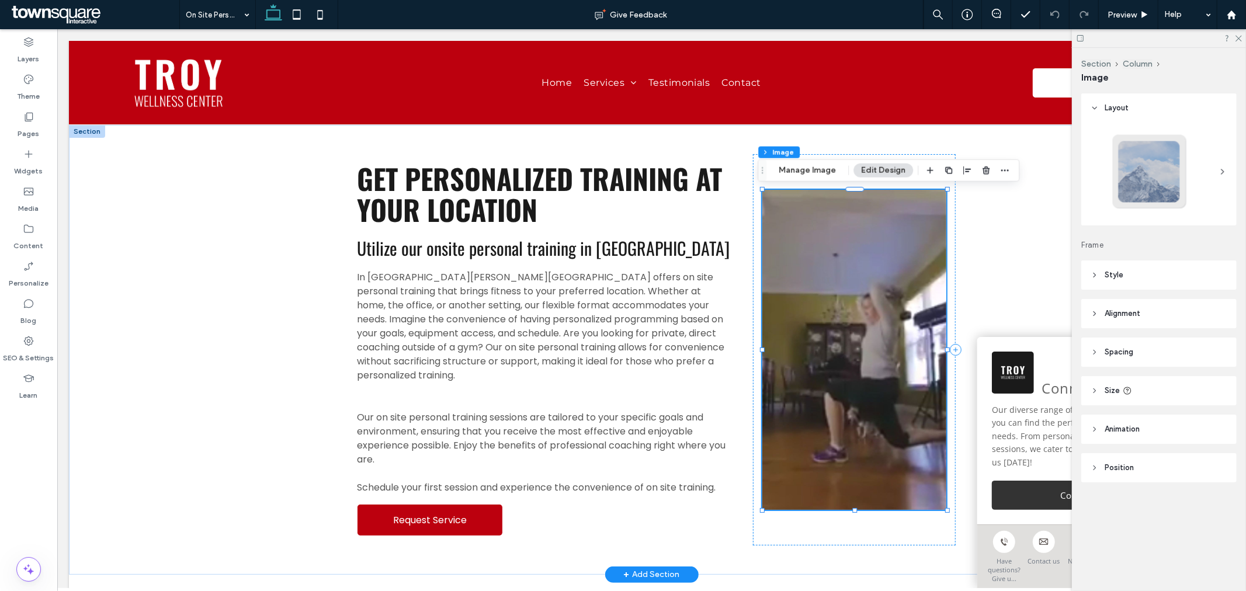
click at [856, 336] on img at bounding box center [853, 349] width 183 height 320
click at [829, 532] on div at bounding box center [853, 349] width 202 height 391
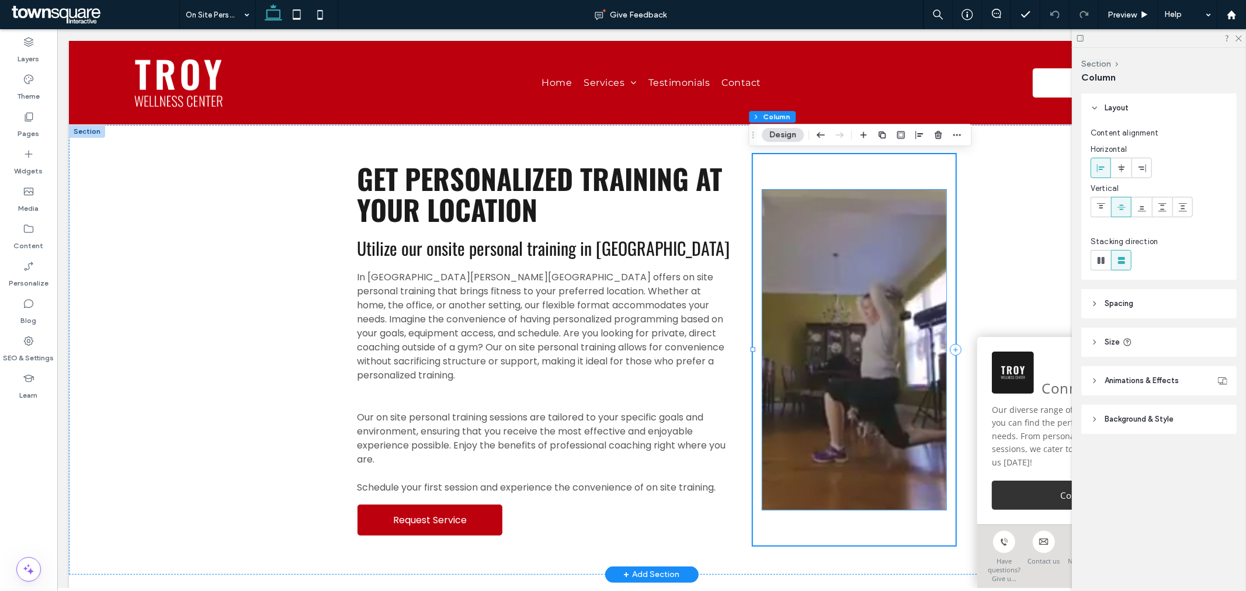
click at [833, 258] on img at bounding box center [853, 349] width 183 height 320
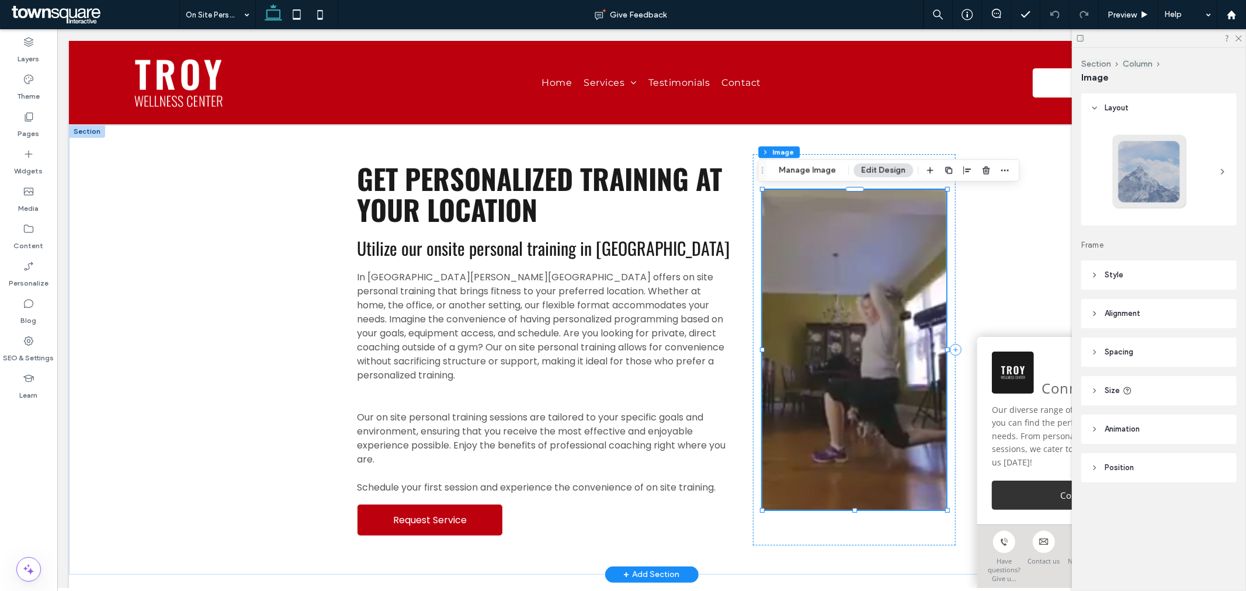
click at [909, 299] on img at bounding box center [853, 349] width 183 height 320
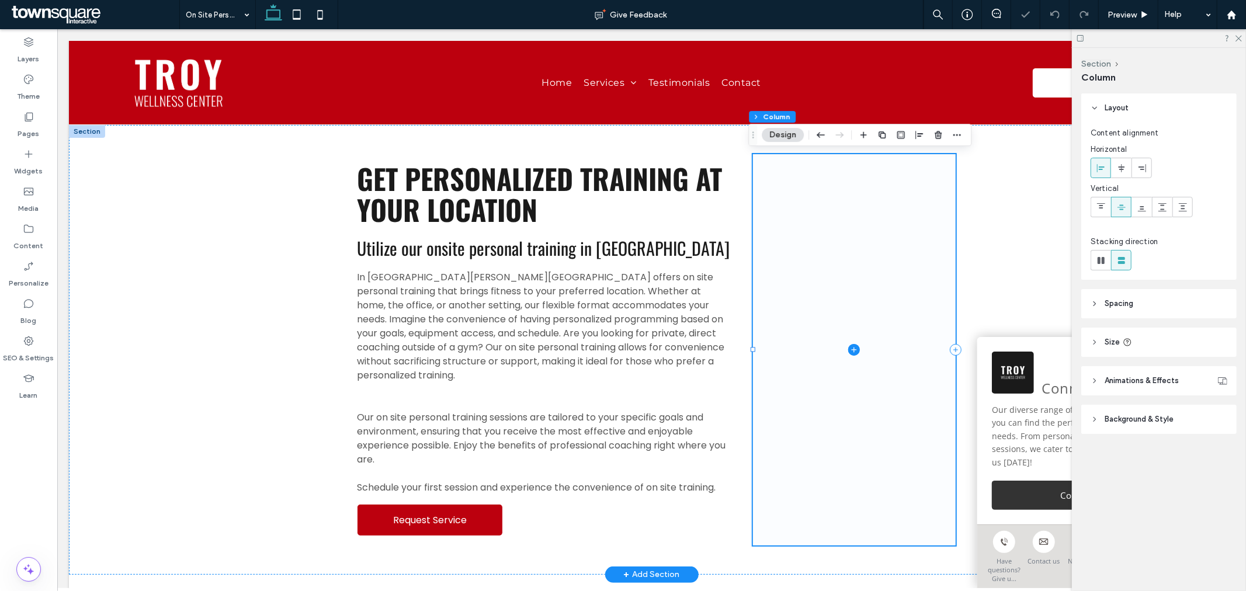
click at [847, 346] on icon at bounding box center [853, 349] width 12 height 12
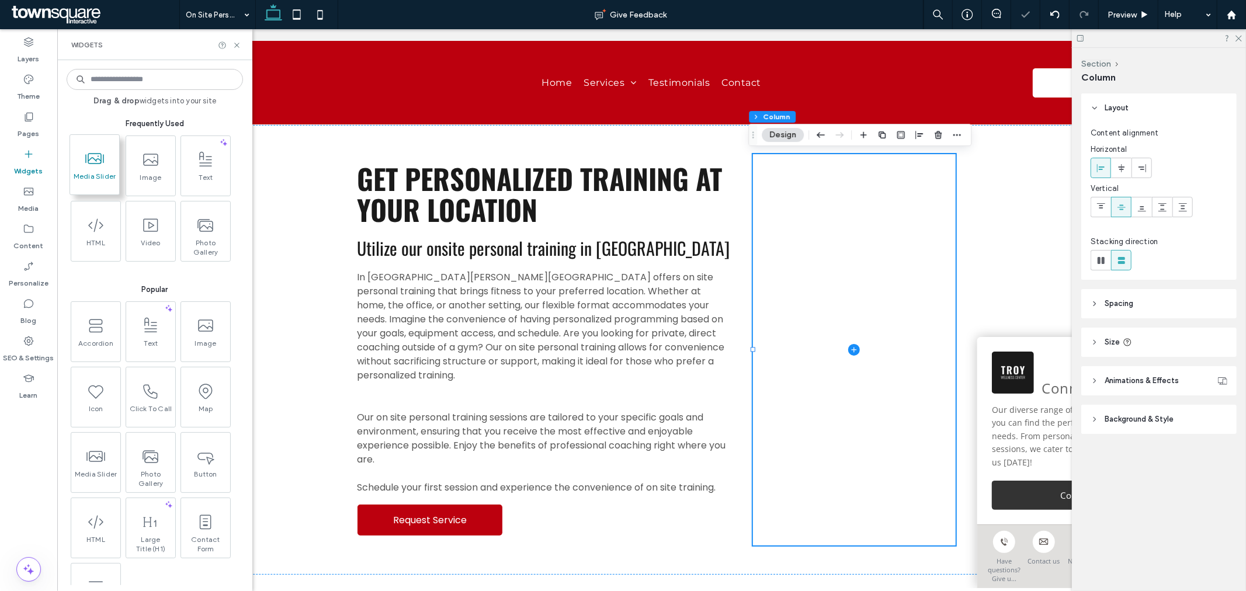
click at [103, 156] on use at bounding box center [94, 158] width 19 height 11
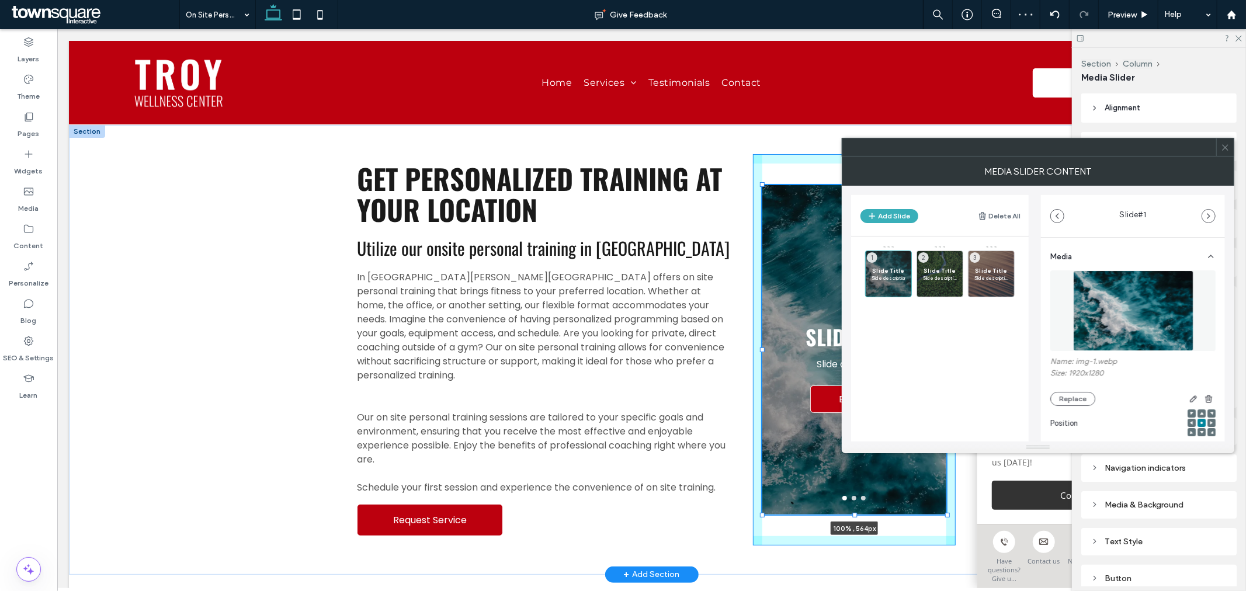
drag, startPoint x: 850, startPoint y: 471, endPoint x: 854, endPoint y: 517, distance: 46.3
click at [854, 517] on div "Get Personalized Training at Your Location Utilize our onsite personal training…" at bounding box center [651, 349] width 701 height 450
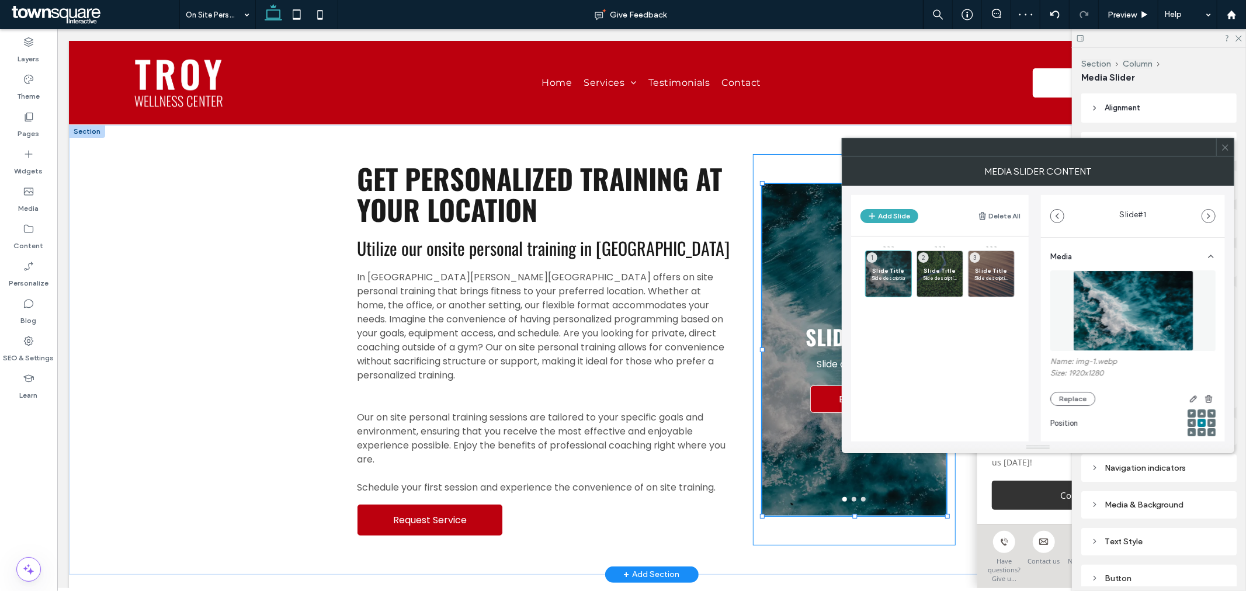
type input "***"
click at [885, 267] on span "Slide Title" at bounding box center [888, 271] width 34 height 8
click at [1062, 398] on button "Replace" at bounding box center [1072, 399] width 45 height 14
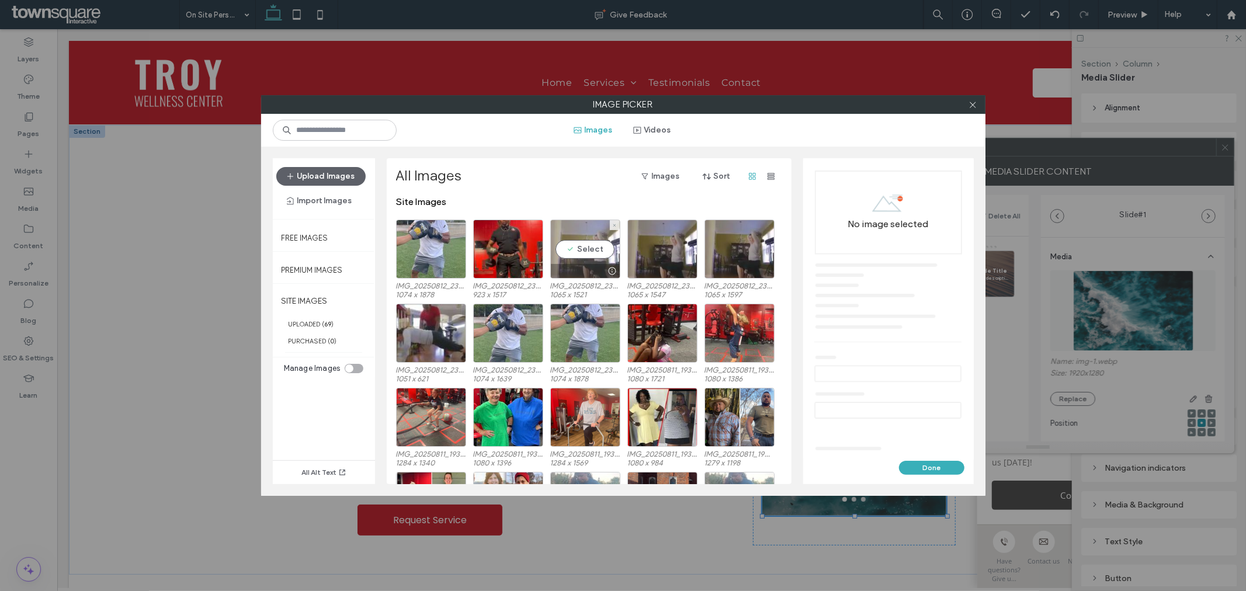
click at [593, 248] on div "Select" at bounding box center [585, 249] width 70 height 59
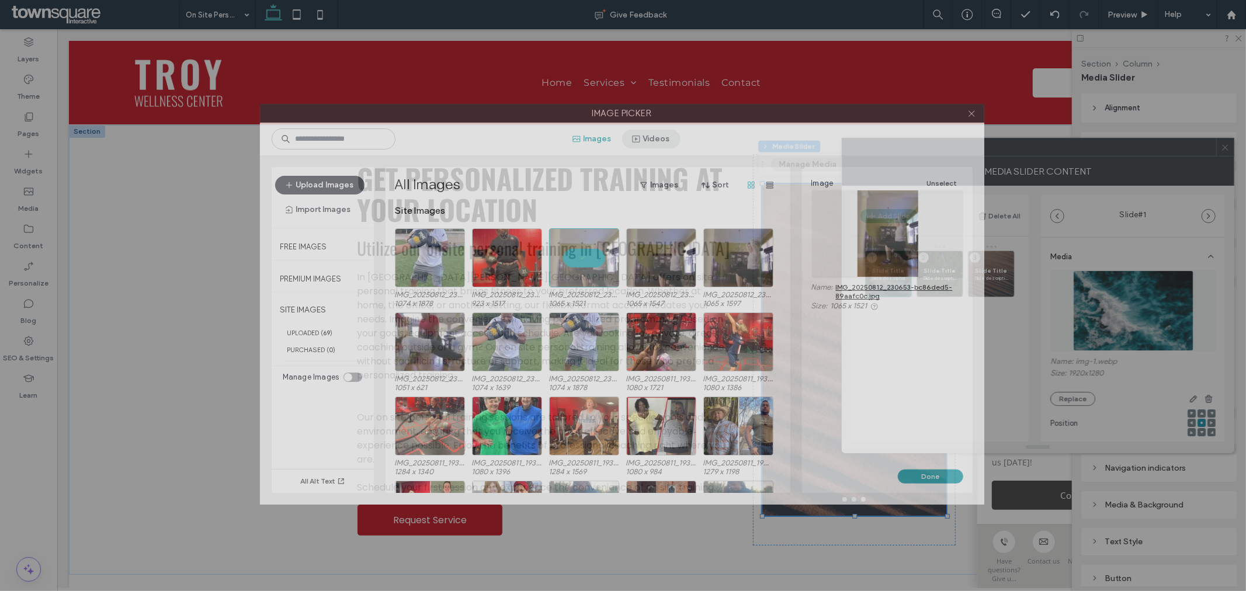
drag, startPoint x: 645, startPoint y: 102, endPoint x: 640, endPoint y: 135, distance: 33.6
click at [644, 113] on label "Image Picker" at bounding box center [621, 114] width 723 height 18
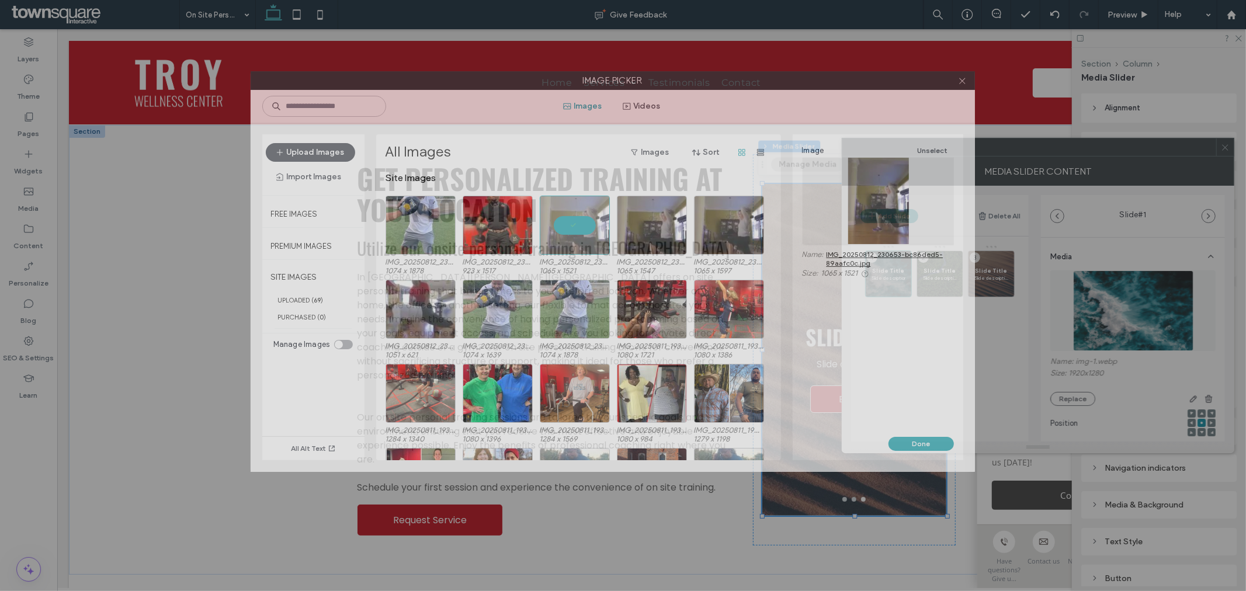
drag, startPoint x: 640, startPoint y: 135, endPoint x: 634, endPoint y: 78, distance: 57.5
click at [634, 78] on label "Image Picker" at bounding box center [612, 81] width 723 height 18
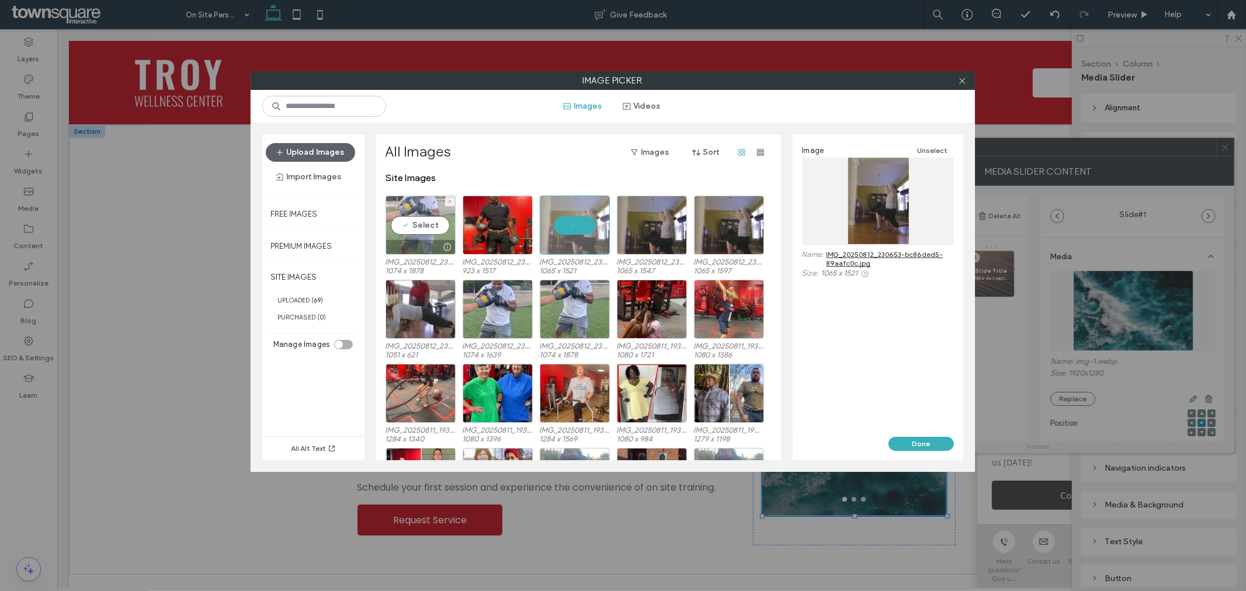
click at [427, 224] on div "Select" at bounding box center [420, 225] width 70 height 59
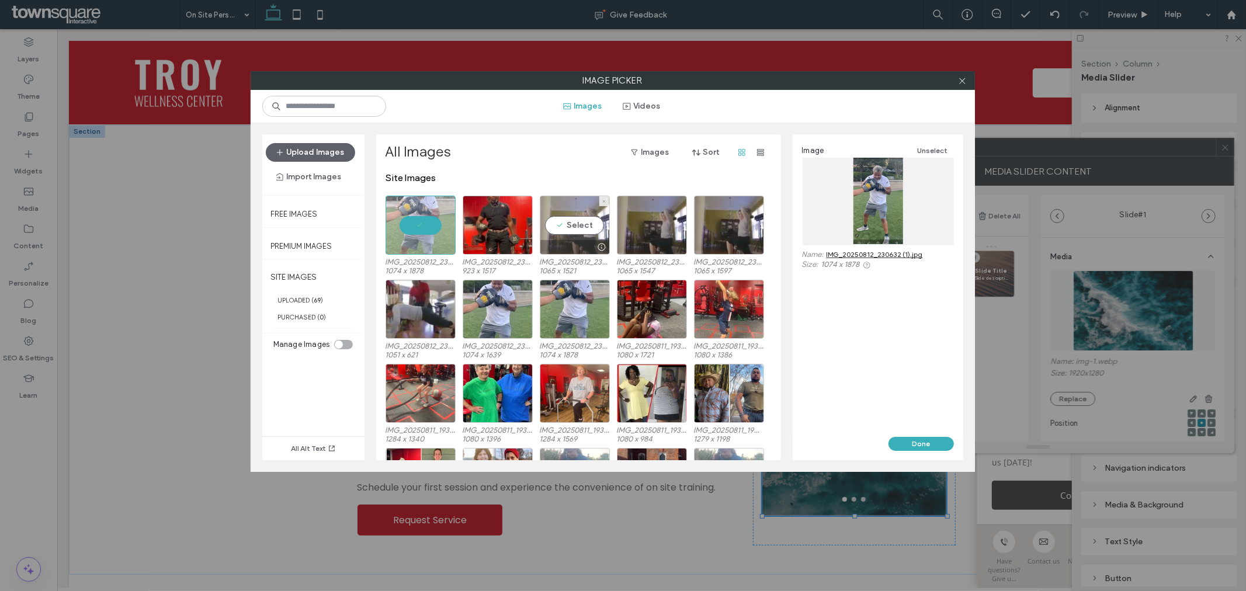
click at [584, 213] on div "Select" at bounding box center [575, 225] width 70 height 59
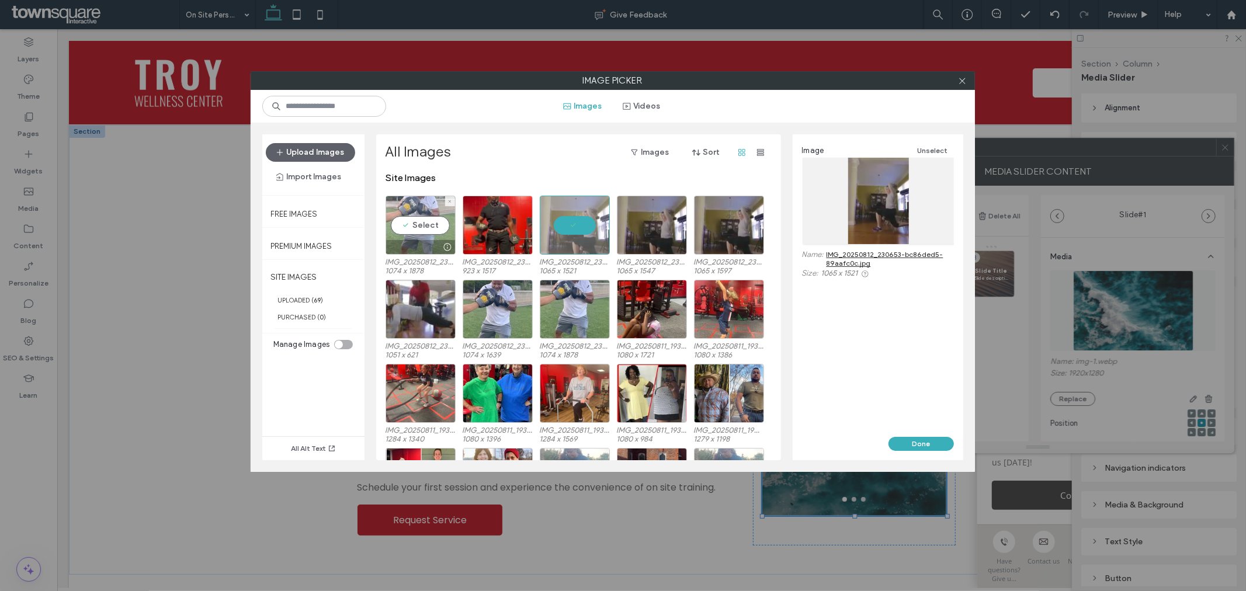
click at [421, 219] on div "Select" at bounding box center [420, 225] width 70 height 59
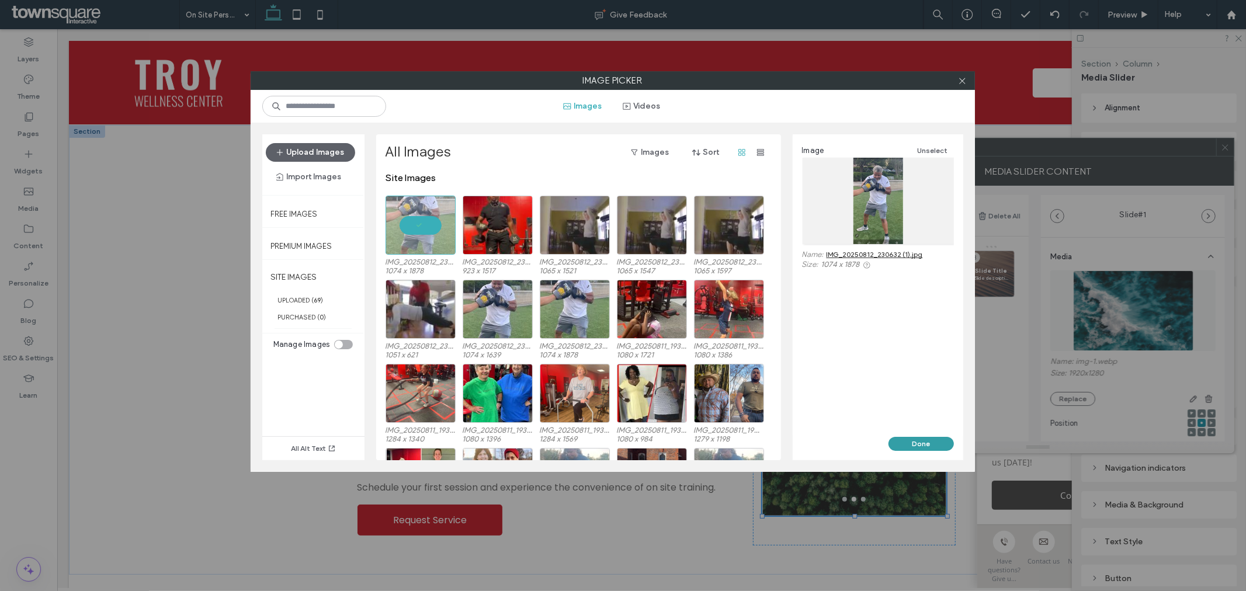
click at [927, 441] on button "Done" at bounding box center [920, 444] width 65 height 14
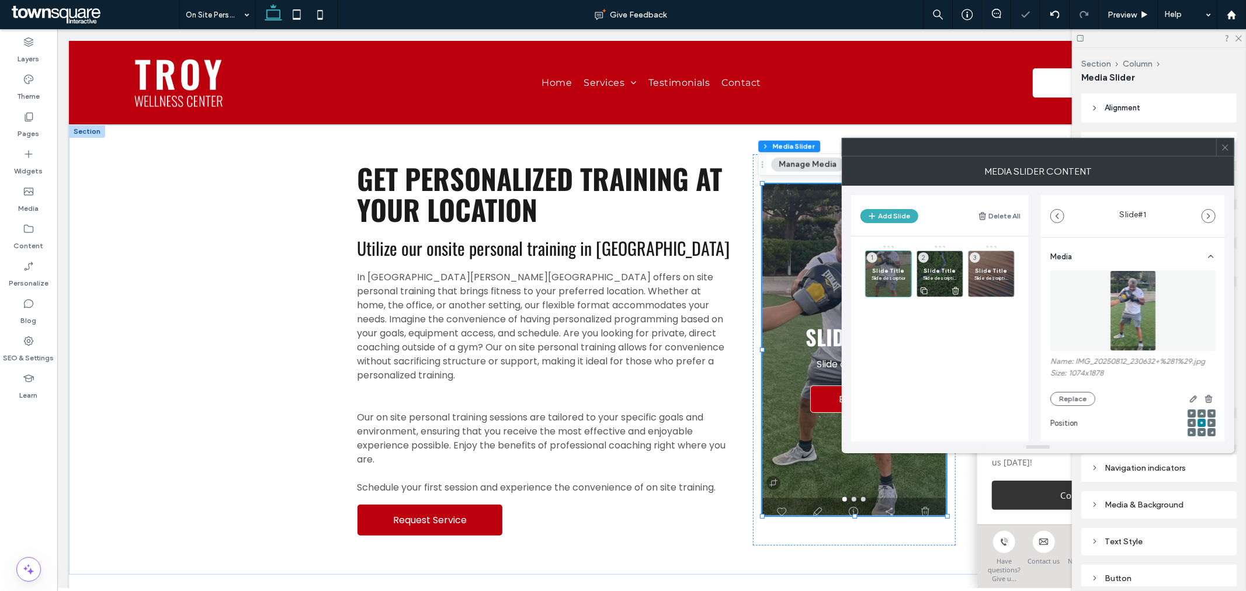
click at [927, 260] on div "Slide Title Slide description 2" at bounding box center [939, 274] width 47 height 47
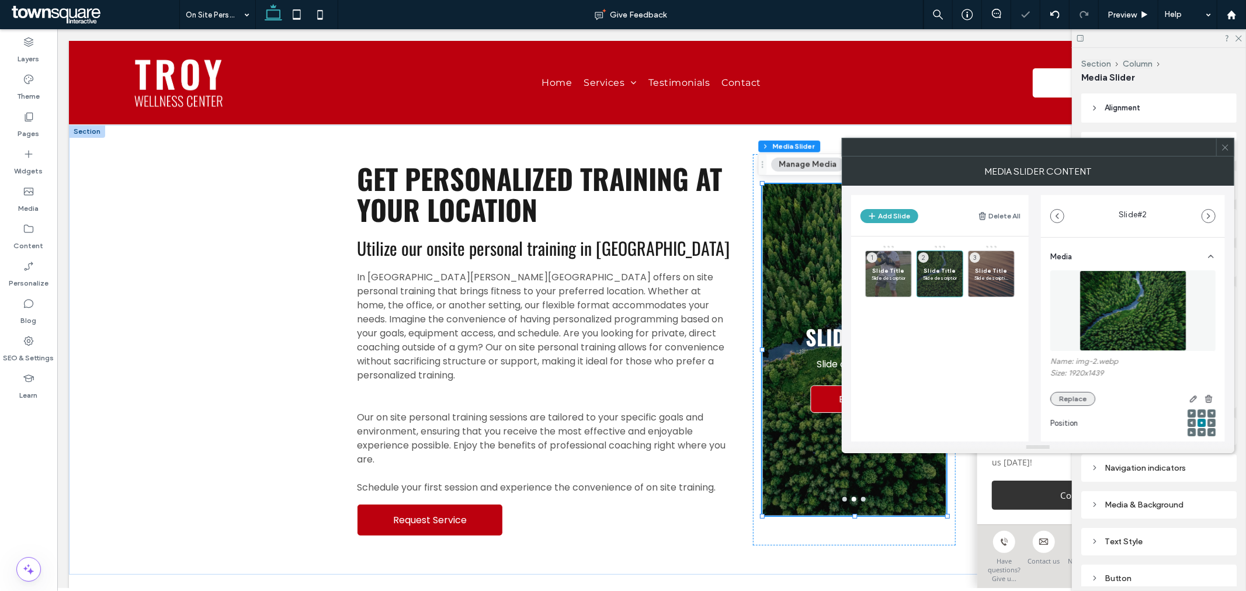
click at [1064, 392] on button "Replace" at bounding box center [1072, 399] width 45 height 14
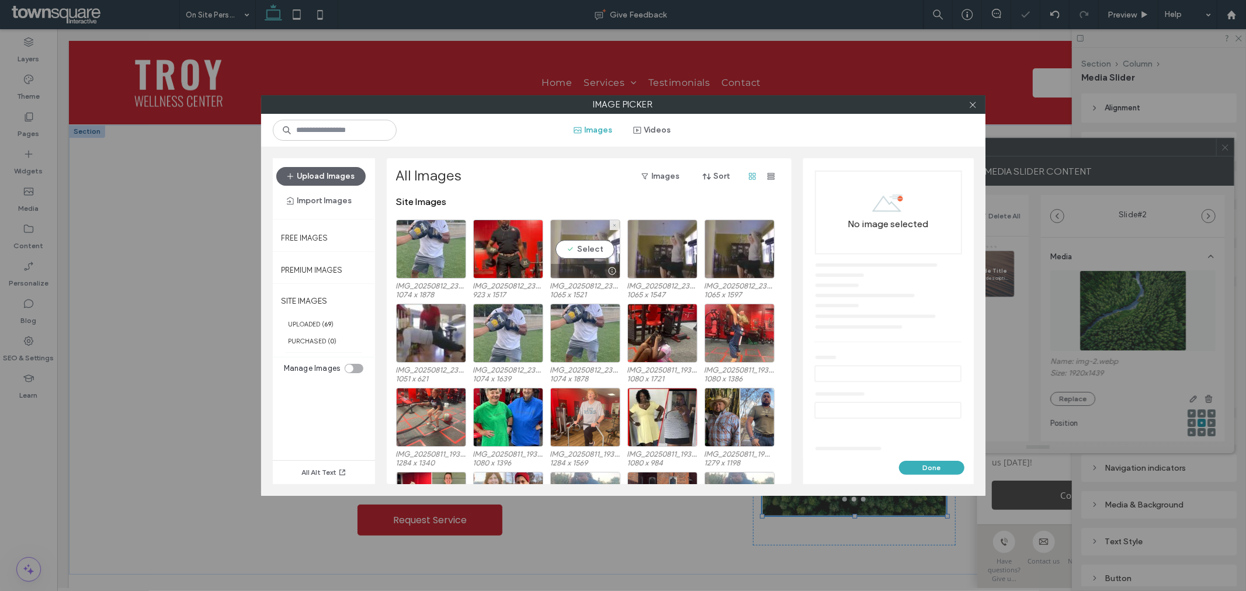
click at [597, 244] on div "Select" at bounding box center [585, 249] width 70 height 59
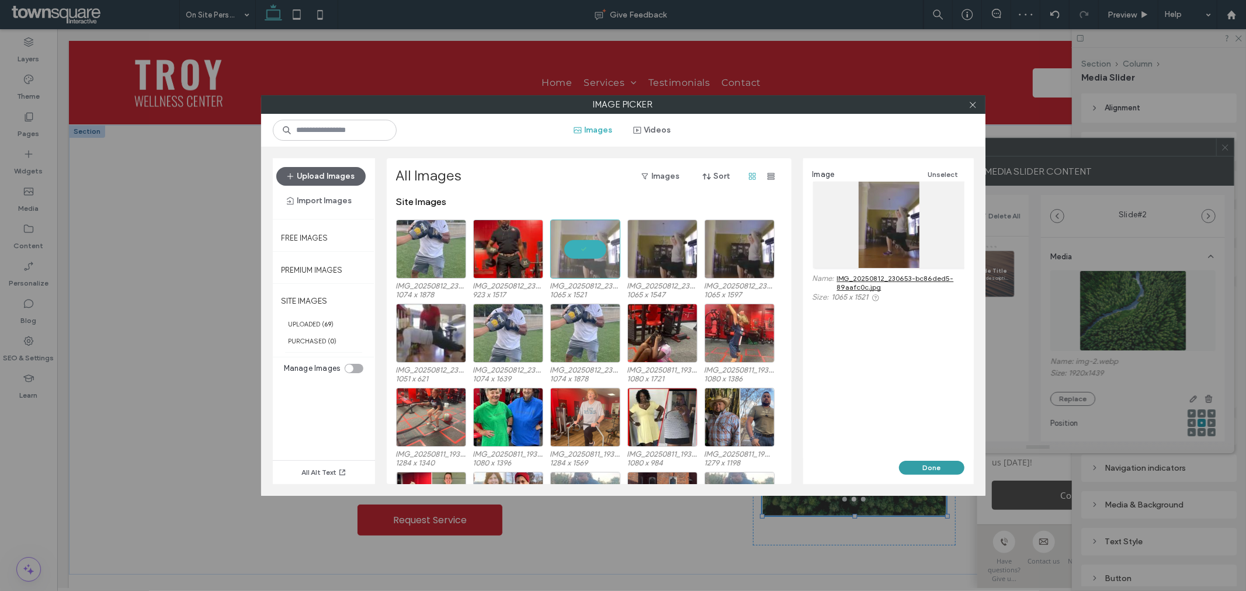
drag, startPoint x: 948, startPoint y: 465, endPoint x: 891, endPoint y: 431, distance: 66.5
click at [948, 465] on button "Done" at bounding box center [931, 468] width 65 height 14
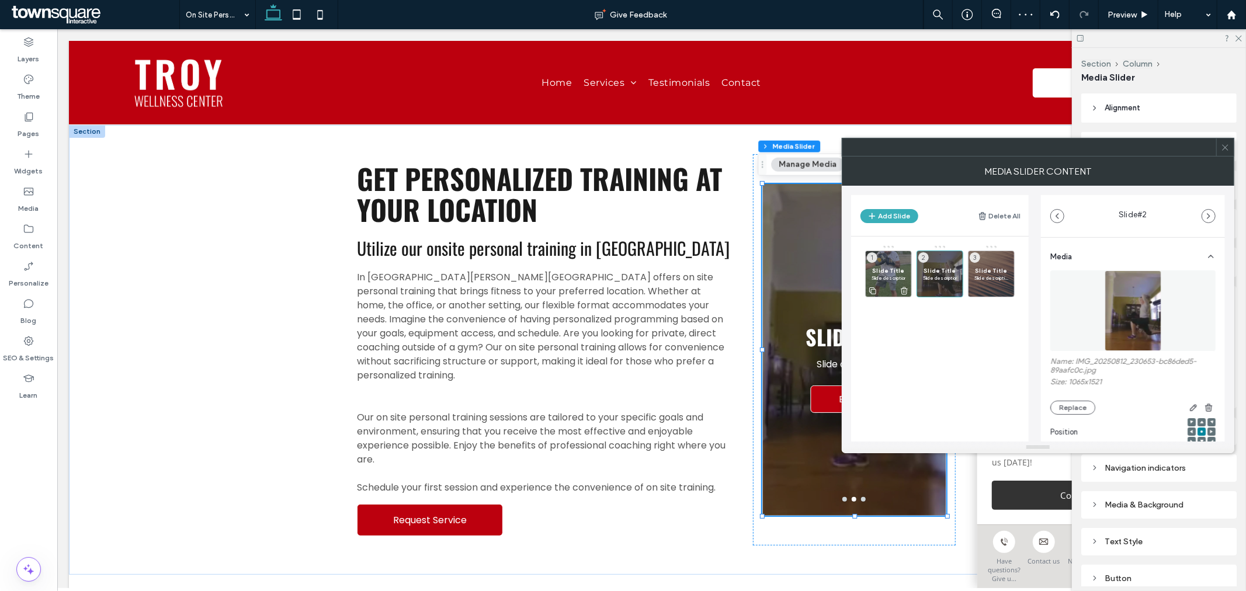
click at [895, 259] on div "Slide Title Slide description 1" at bounding box center [888, 274] width 47 height 47
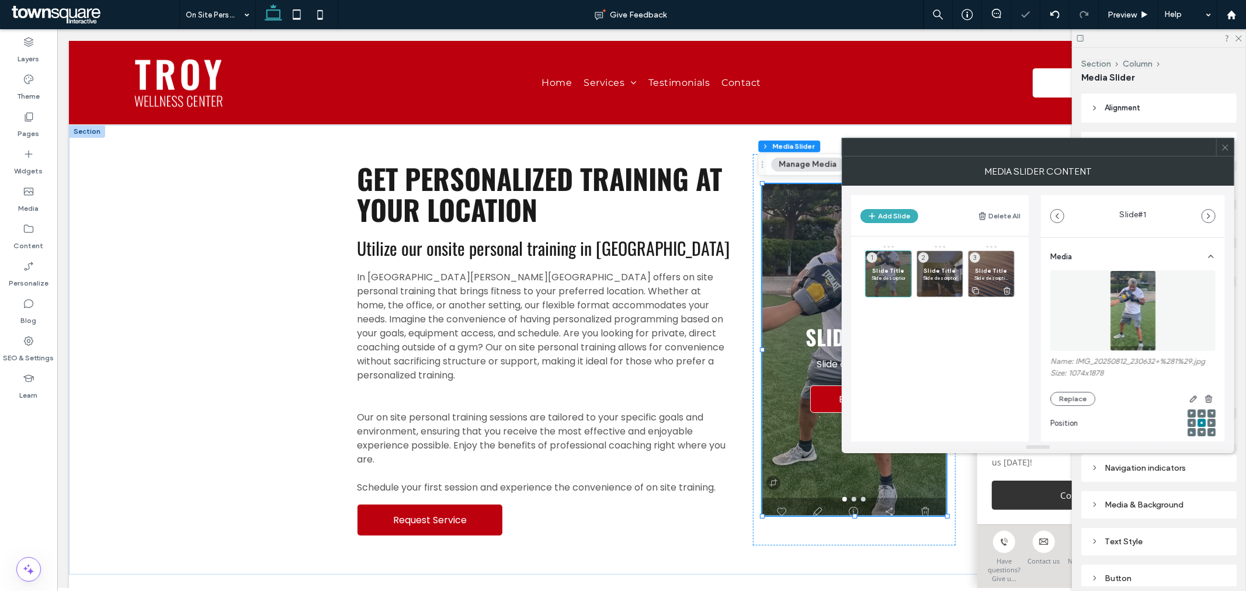
click at [1008, 287] on icon at bounding box center [1006, 291] width 9 height 11
click at [1079, 397] on button "Replace" at bounding box center [1072, 399] width 45 height 14
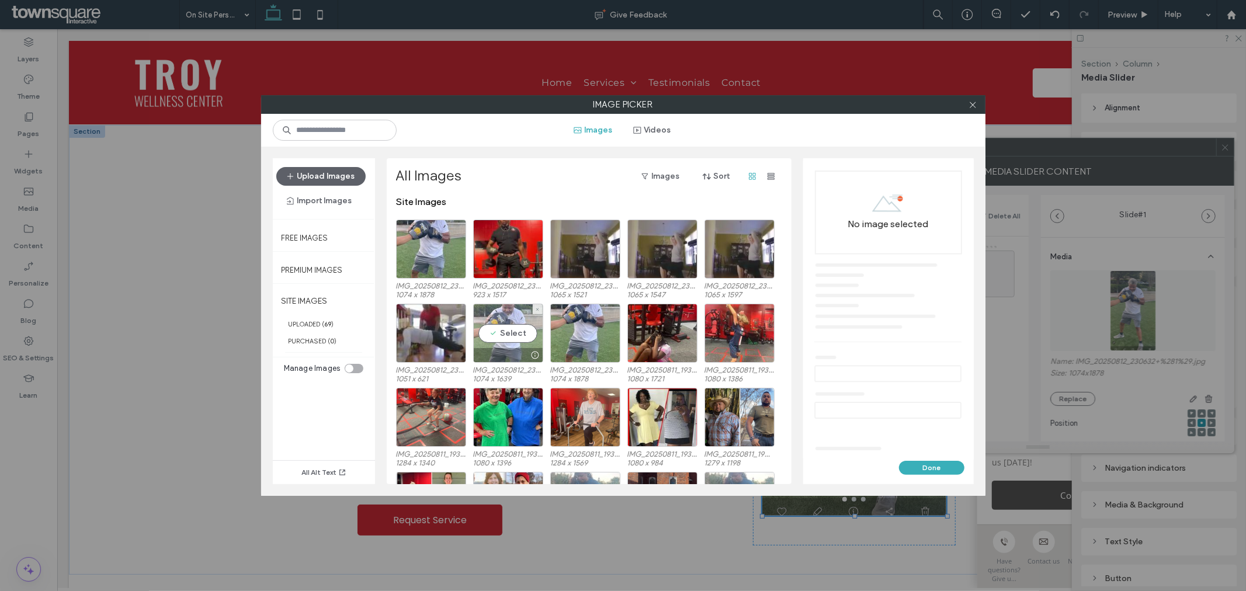
drag, startPoint x: 503, startPoint y: 329, endPoint x: 503, endPoint y: 335, distance: 5.9
click at [504, 329] on div "Select" at bounding box center [508, 333] width 70 height 59
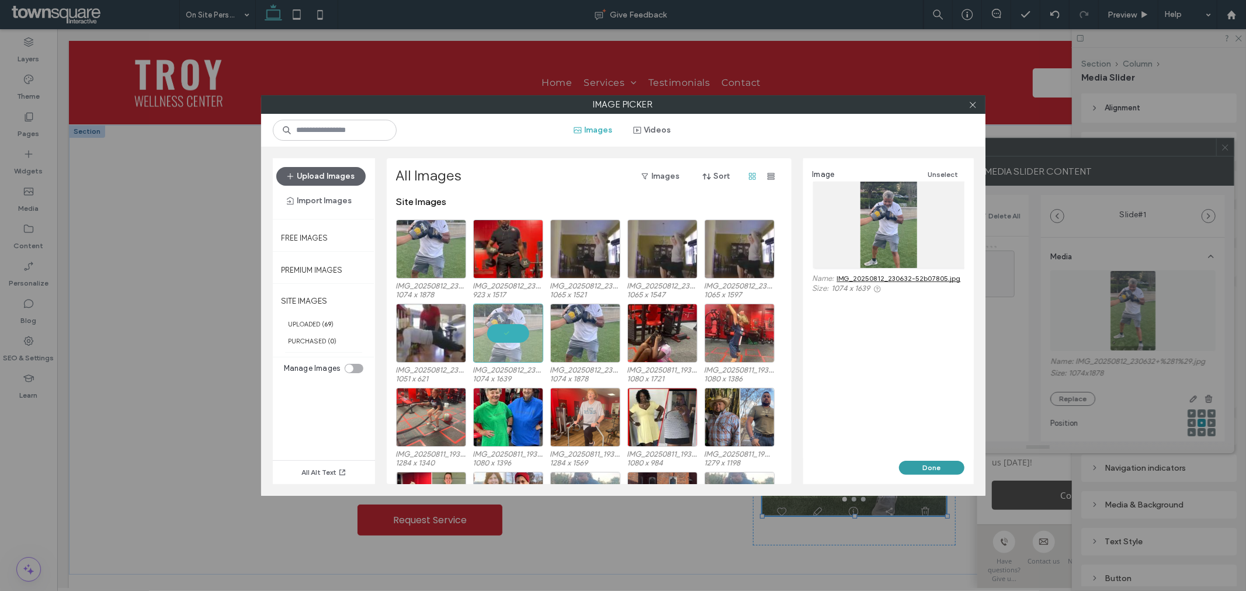
click at [937, 465] on button "Done" at bounding box center [931, 468] width 65 height 14
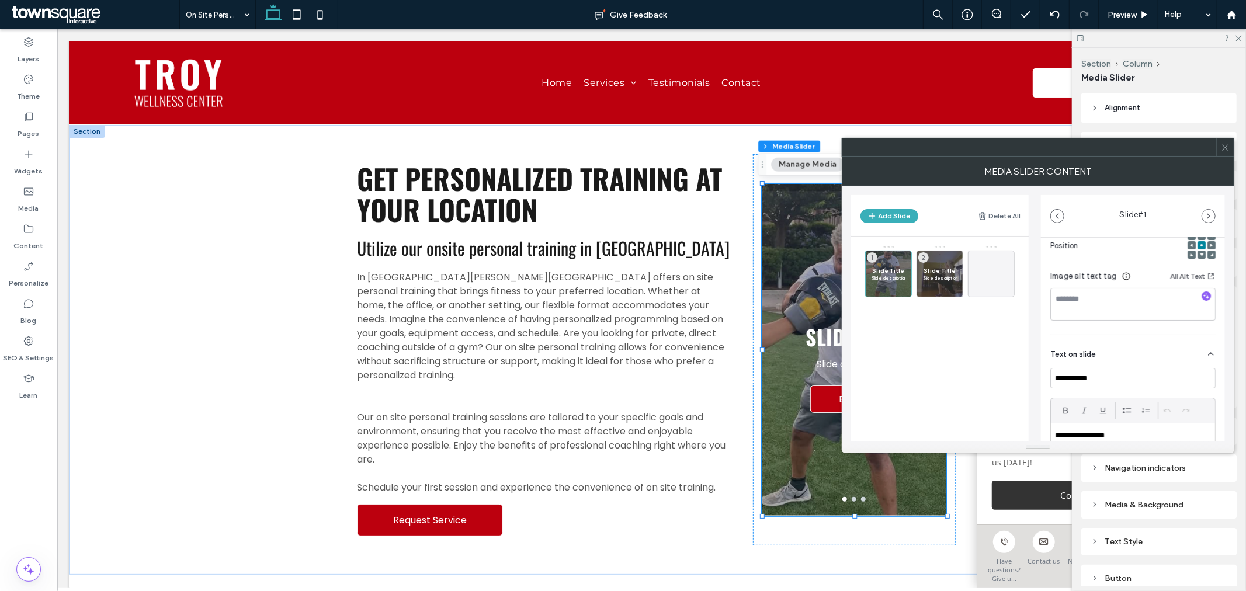
scroll to position [130, 0]
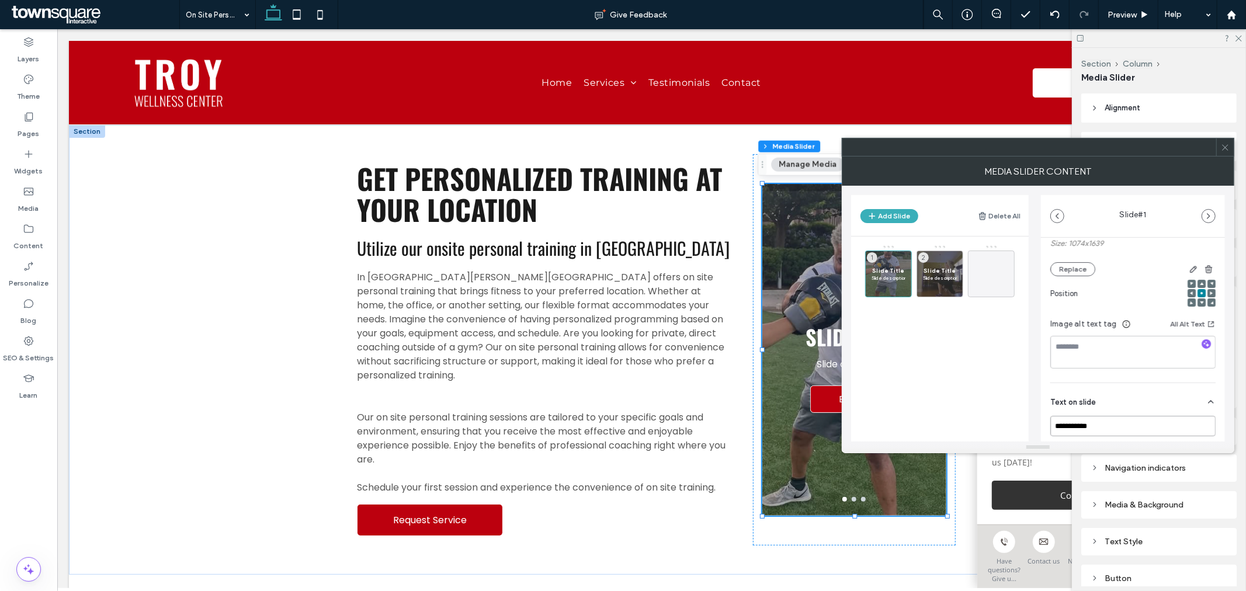
click at [1114, 428] on input "**********" at bounding box center [1132, 426] width 165 height 20
drag, startPoint x: 1153, startPoint y: 377, endPoint x: 1148, endPoint y: 382, distance: 7.4
click at [1148, 382] on div "Name: IMG_20250812_230632-52b07805.jpg Size: 1074x1639 Replace Position Image a…" at bounding box center [1132, 262] width 165 height 242
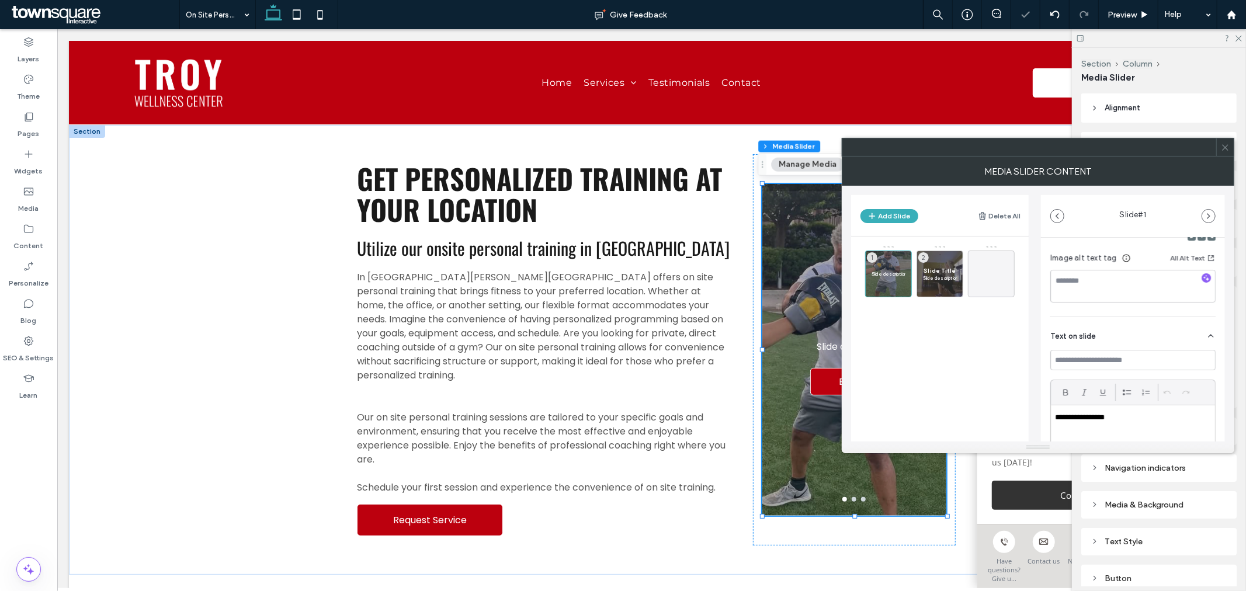
scroll to position [322, 0]
click at [1136, 293] on p "**********" at bounding box center [1130, 292] width 150 height 11
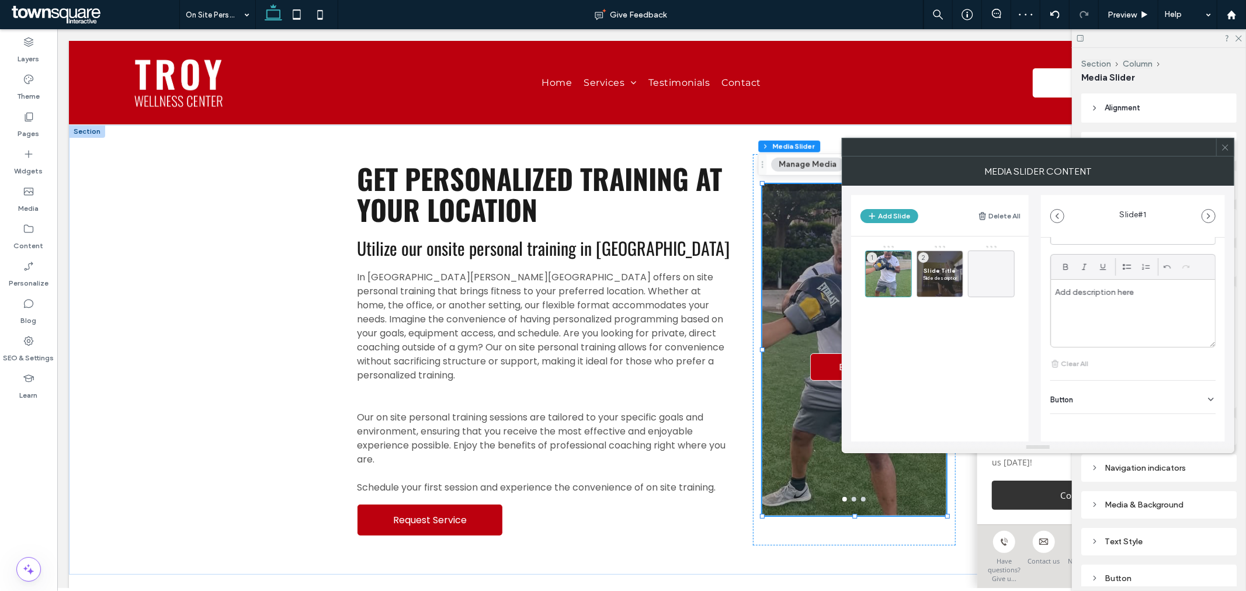
click at [1141, 389] on div "Button" at bounding box center [1132, 397] width 165 height 33
drag, startPoint x: 1130, startPoint y: 366, endPoint x: 870, endPoint y: 347, distance: 260.6
click at [870, 347] on div "Add Slide Delete All 1 Slide Title Slide description 2 Slide # 1 Media Name: IM…" at bounding box center [1038, 314] width 374 height 256
click at [1200, 369] on icon at bounding box center [1205, 368] width 11 height 11
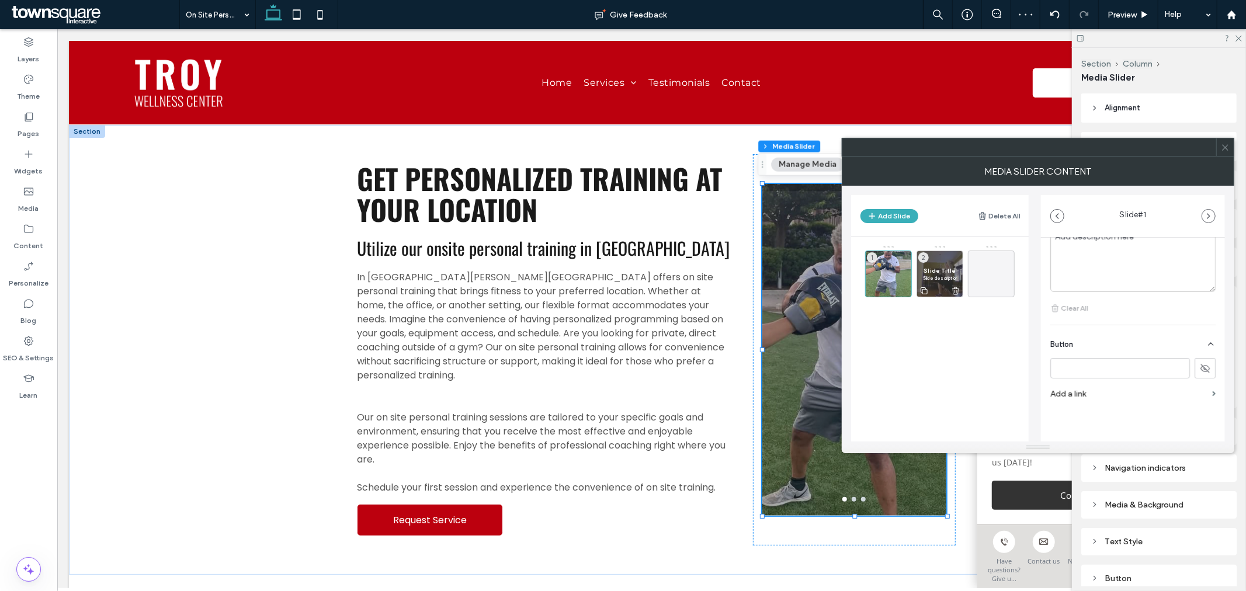
click at [943, 265] on div "Slide Title Slide description 2" at bounding box center [939, 274] width 47 height 47
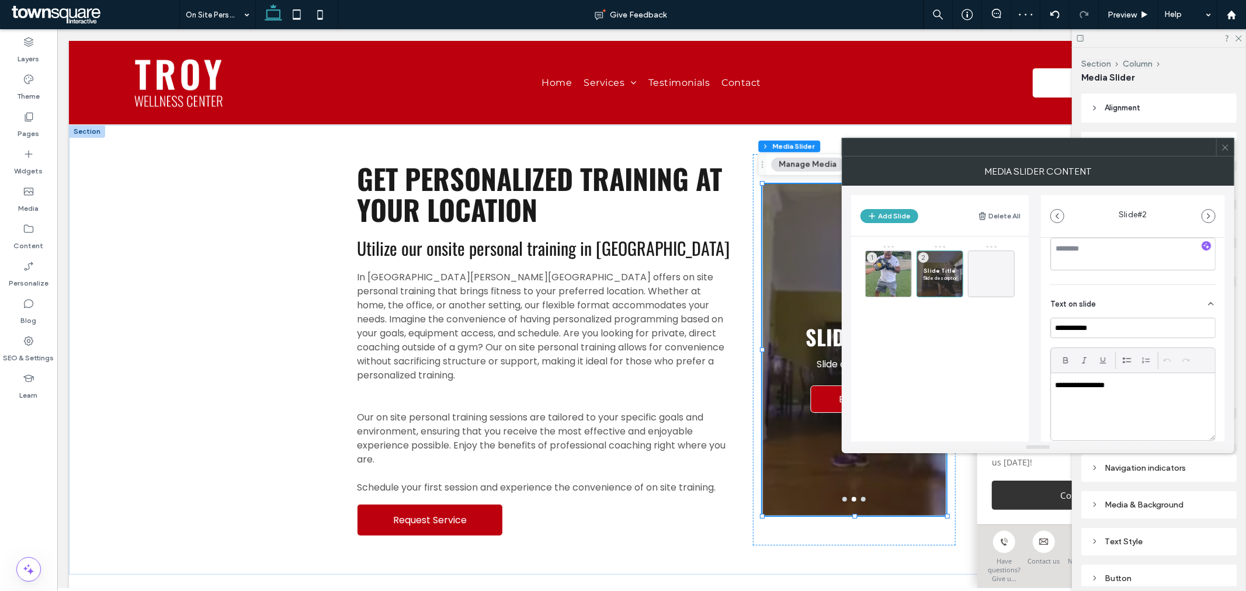
scroll to position [259, 0]
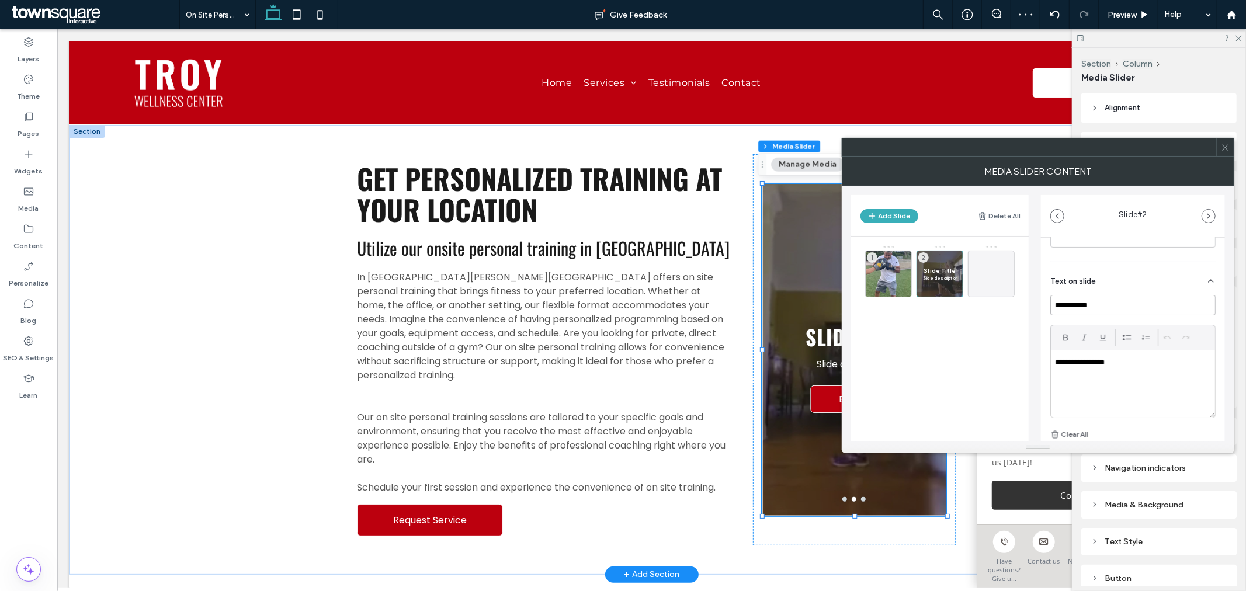
drag, startPoint x: 1184, startPoint y: 333, endPoint x: 826, endPoint y: 315, distance: 359.1
drag, startPoint x: 1144, startPoint y: 370, endPoint x: 949, endPoint y: 373, distance: 194.5
click at [946, 373] on div "**********" at bounding box center [1038, 314] width 374 height 256
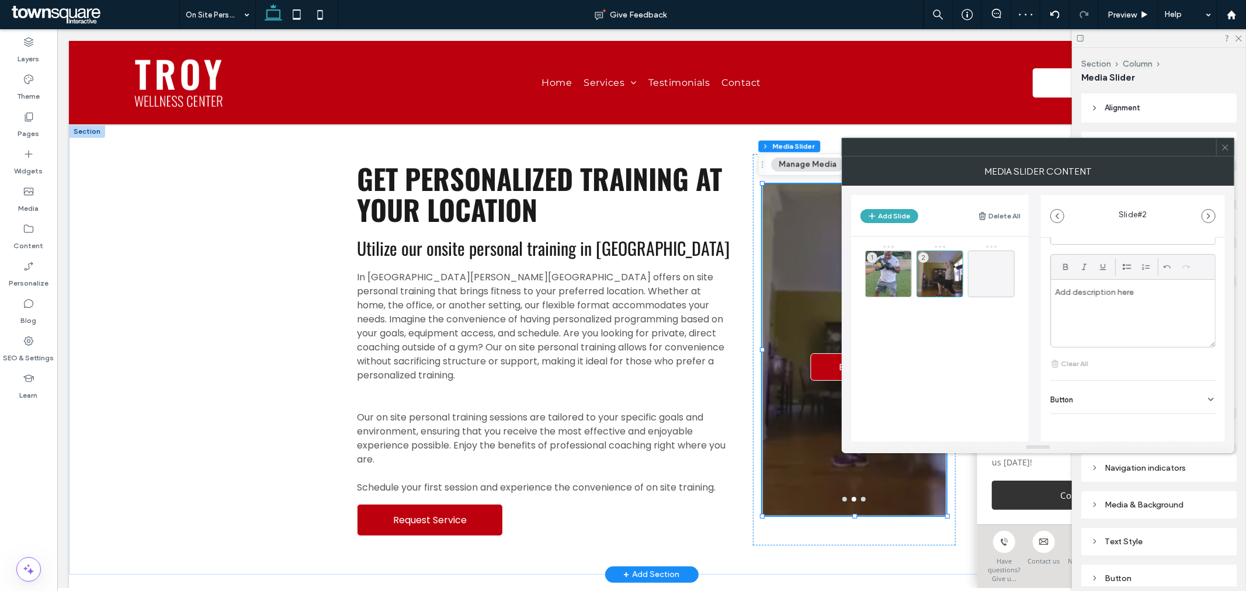
click at [1155, 405] on div "Button" at bounding box center [1132, 397] width 165 height 33
drag, startPoint x: 1154, startPoint y: 423, endPoint x: 915, endPoint y: 428, distance: 239.5
click at [915, 428] on div "Add Slide Delete All 1 2 Slide # 2 Media Name: IMG_20250812_230653-bc86ded5-89a…" at bounding box center [1038, 314] width 374 height 256
click at [1204, 427] on icon at bounding box center [1205, 423] width 11 height 11
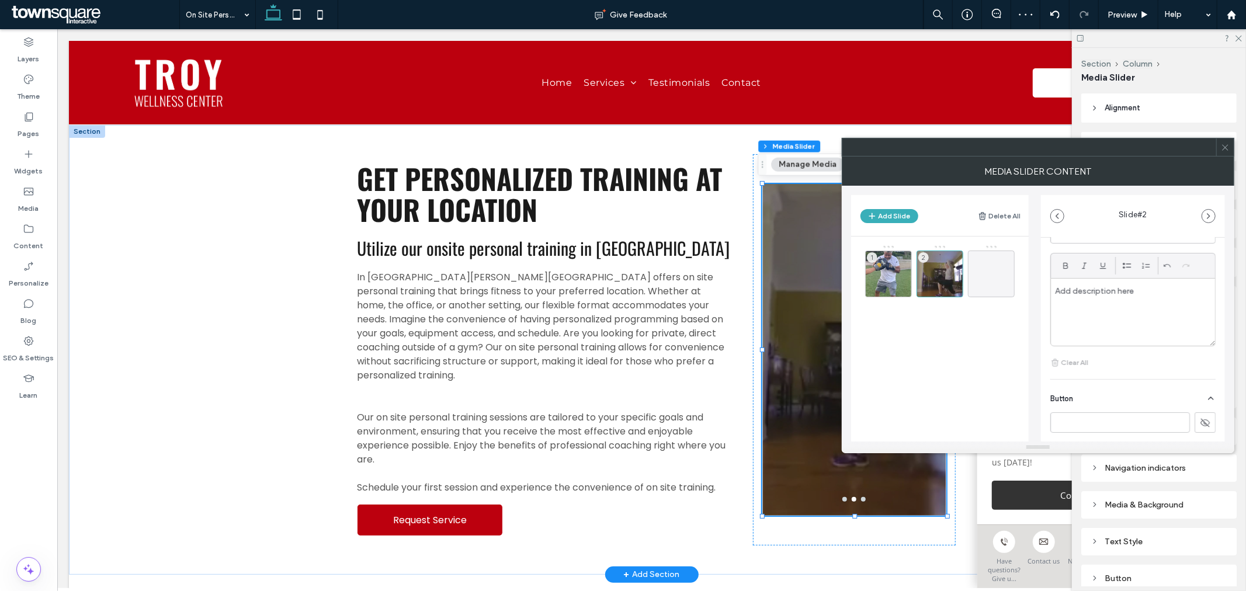
click at [1224, 150] on icon at bounding box center [1225, 147] width 9 height 9
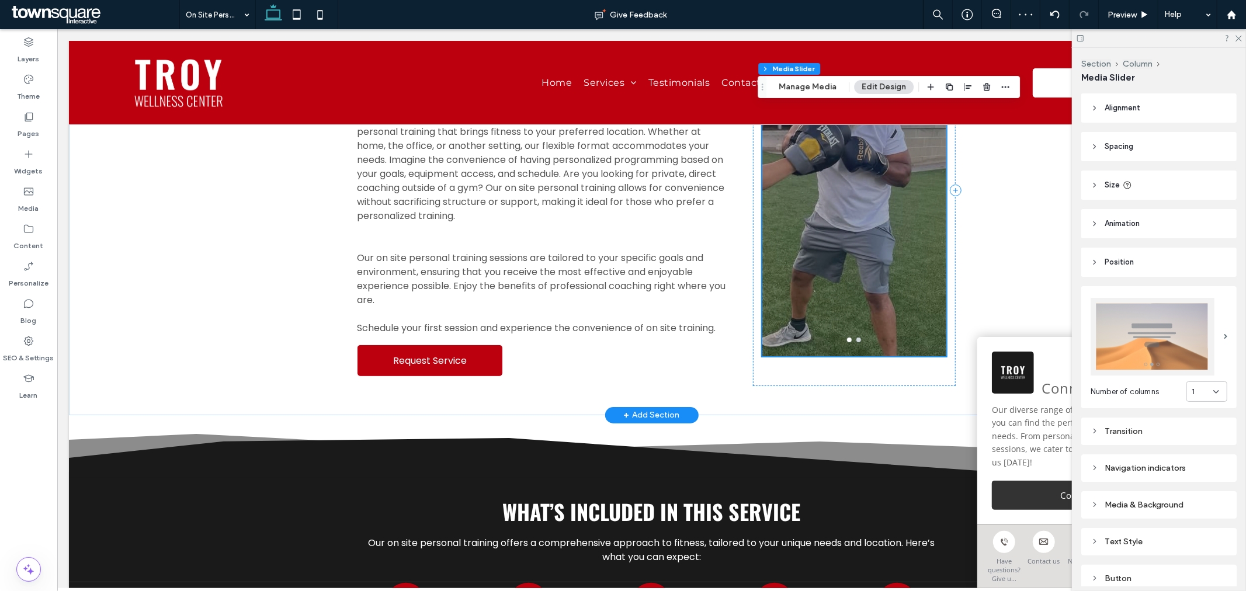
scroll to position [65, 0]
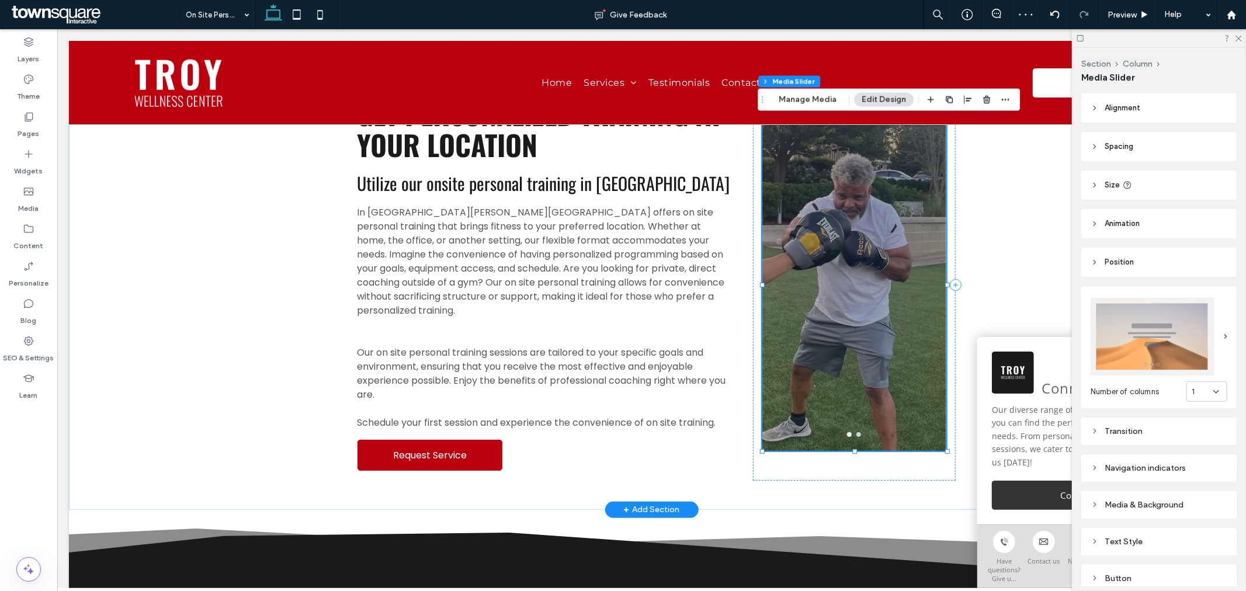
click at [1160, 508] on div "Media & Background" at bounding box center [1158, 504] width 155 height 27
click at [1172, 491] on div "Media & Background" at bounding box center [1158, 504] width 155 height 27
click at [1172, 500] on div "Media & Background" at bounding box center [1158, 505] width 137 height 10
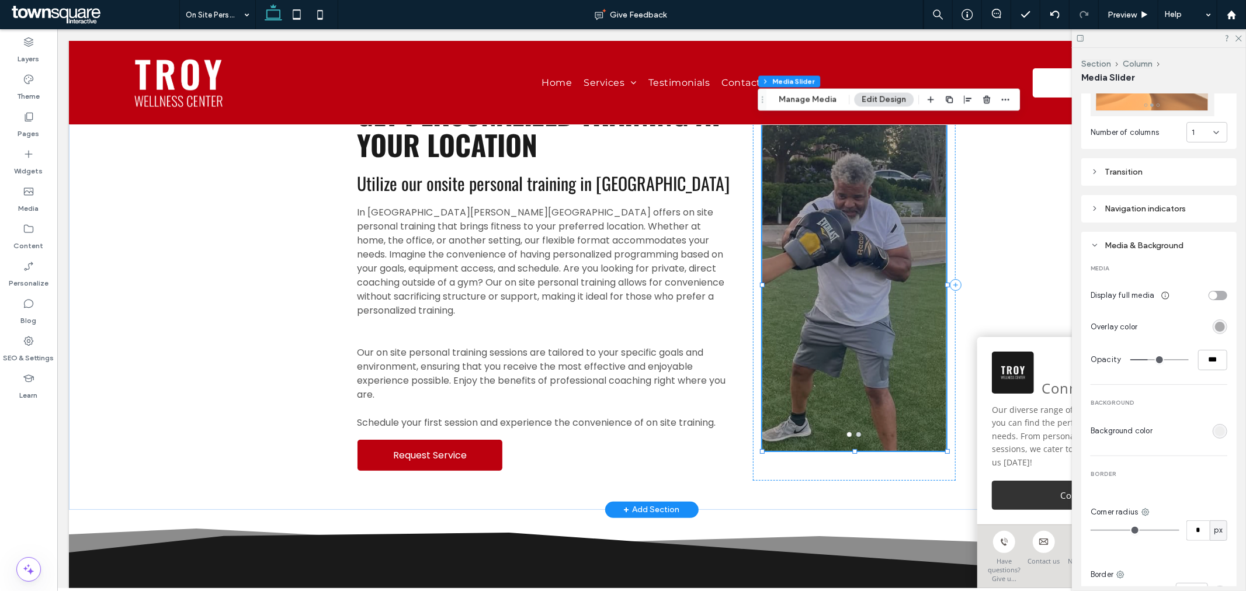
click at [1219, 318] on section "Overlay color" at bounding box center [1158, 327] width 137 height 18
click at [1215, 324] on div "rgba(0, 0, 0, 0.3)" at bounding box center [1220, 327] width 10 height 10
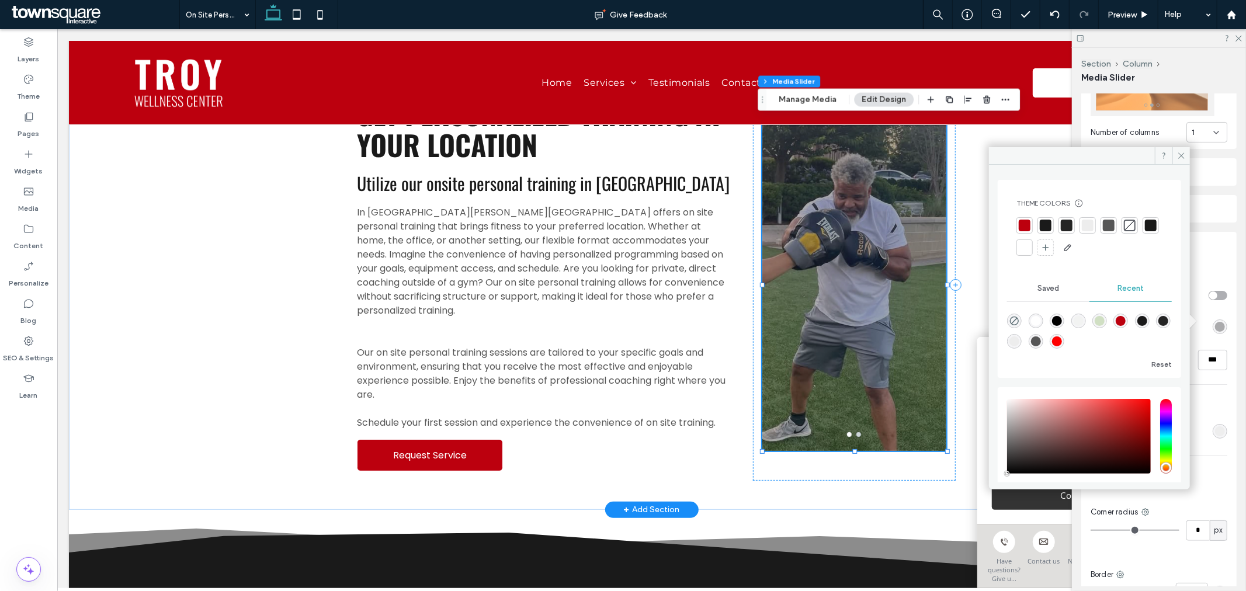
drag, startPoint x: 1221, startPoint y: 334, endPoint x: 1202, endPoint y: 339, distance: 19.8
click at [1221, 335] on div "Media & Background MEDIA Display full media Overlay color Opacity *** BACKGROUN…" at bounding box center [1158, 424] width 155 height 385
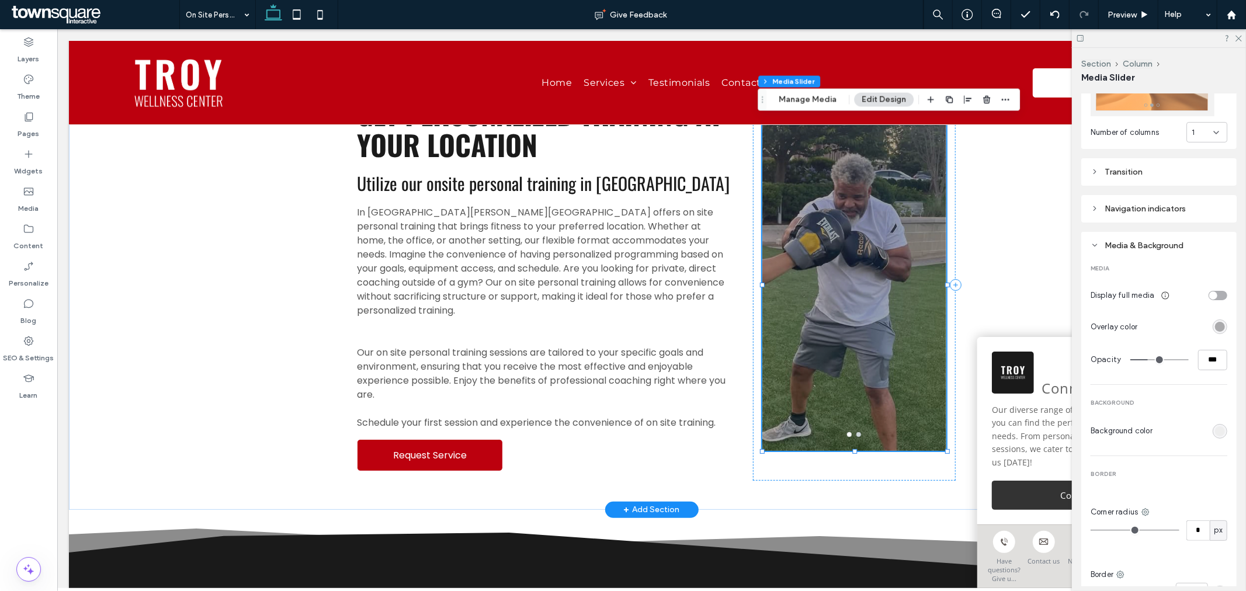
type input "**"
type input "***"
type input "*"
type input "**"
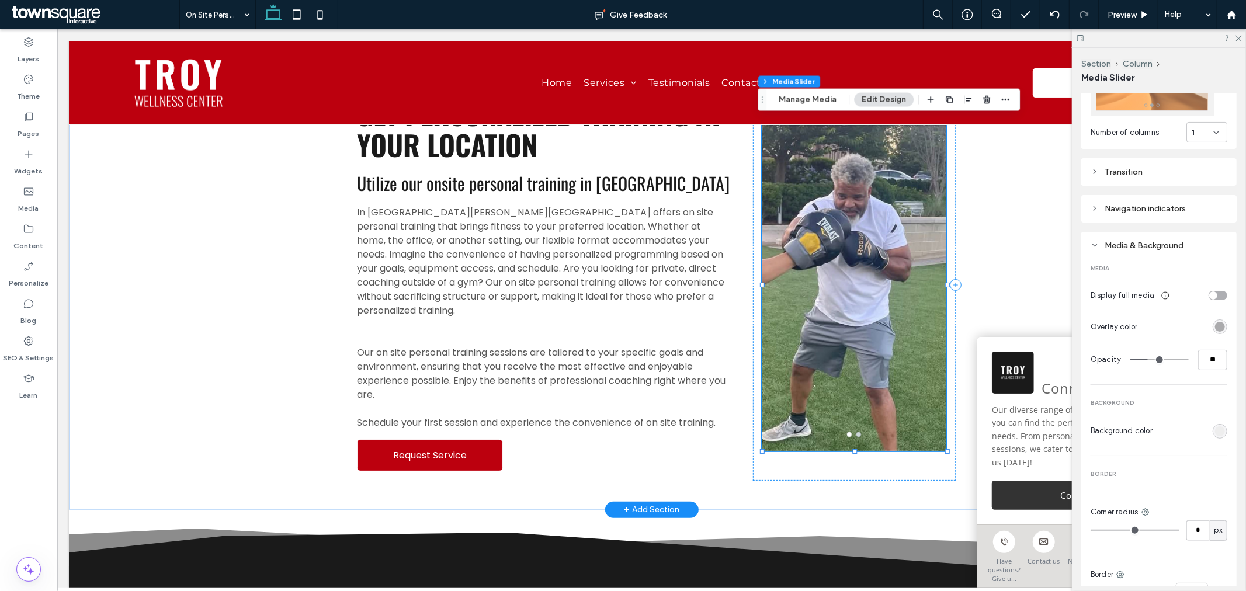
drag, startPoint x: 1145, startPoint y: 352, endPoint x: 1059, endPoint y: 355, distance: 85.9
type input "*"
click at [1130, 359] on input "range" at bounding box center [1159, 359] width 58 height 1
click at [1153, 369] on div "MEDIA Display full media Overlay color Opacity ** BACKGROUND Background color B…" at bounding box center [1158, 432] width 137 height 358
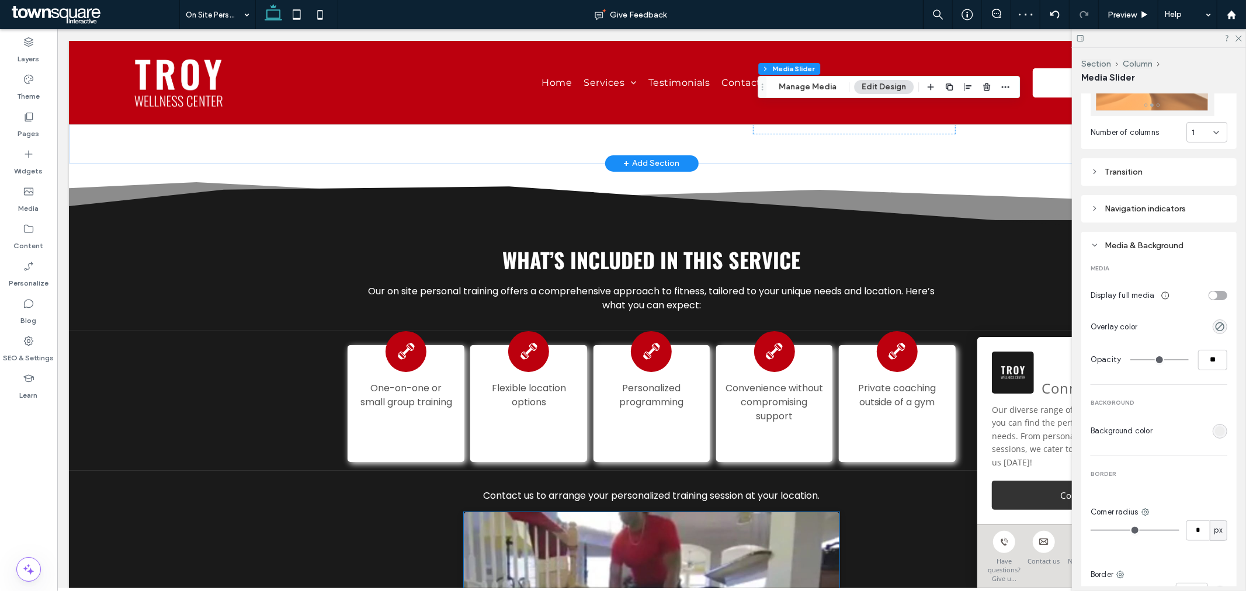
scroll to position [369, 0]
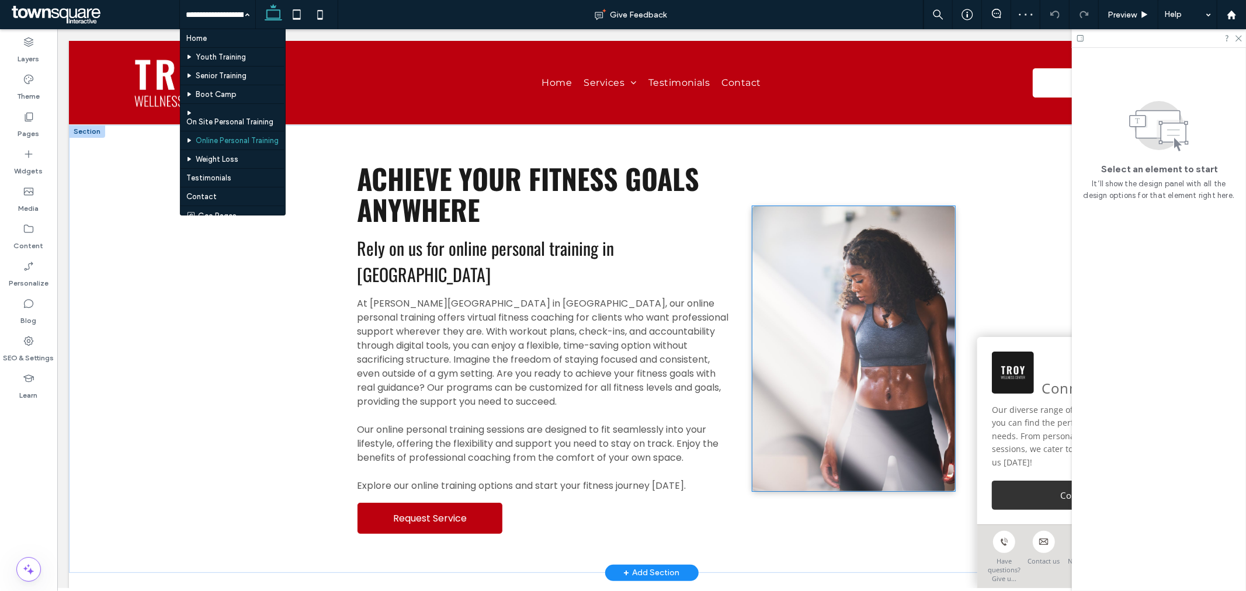
click at [884, 318] on img at bounding box center [853, 348] width 203 height 285
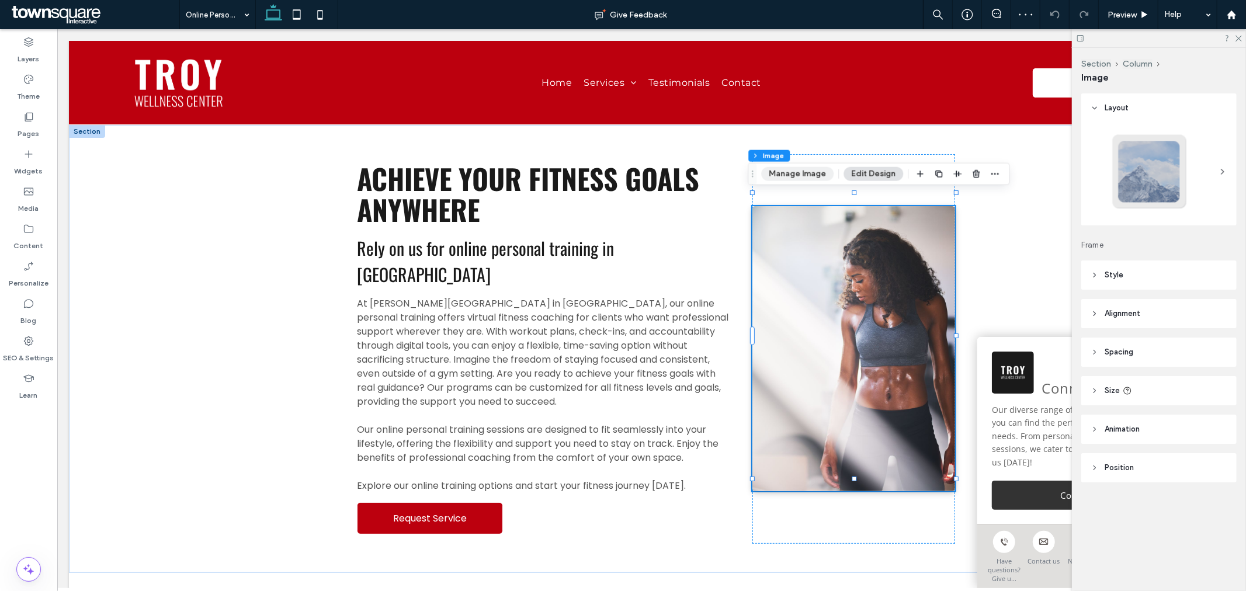
click at [777, 176] on button "Manage Image" at bounding box center [797, 174] width 72 height 14
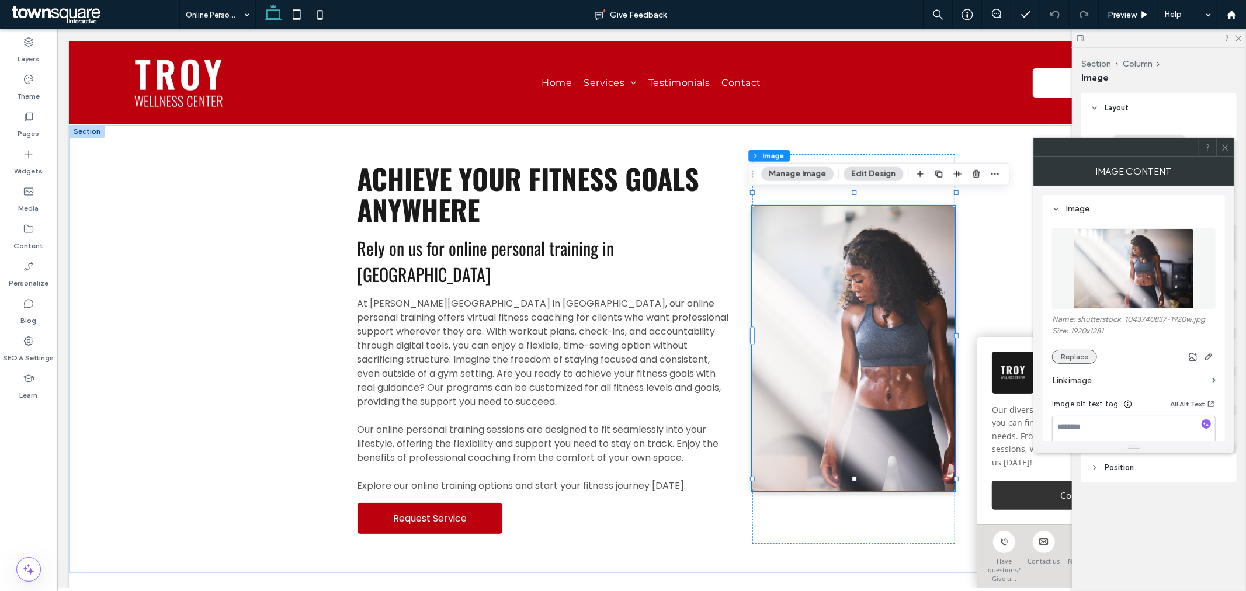
click at [1079, 352] on button "Replace" at bounding box center [1074, 357] width 45 height 14
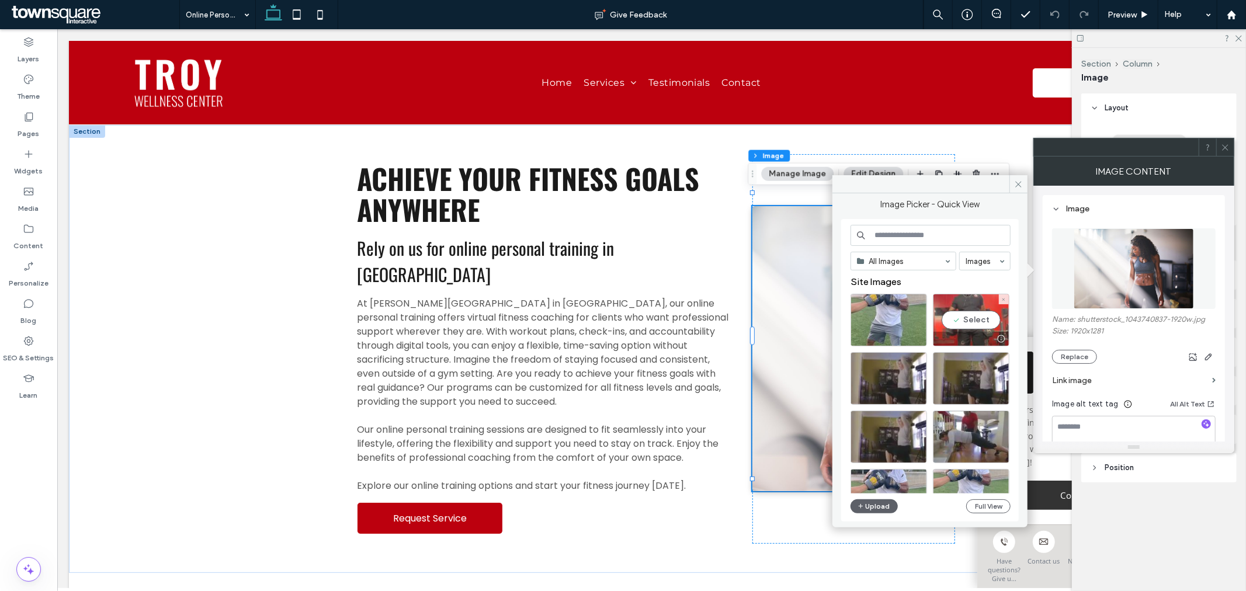
drag, startPoint x: 975, startPoint y: 319, endPoint x: 917, endPoint y: 293, distance: 64.0
click at [975, 319] on div "Select" at bounding box center [971, 320] width 77 height 53
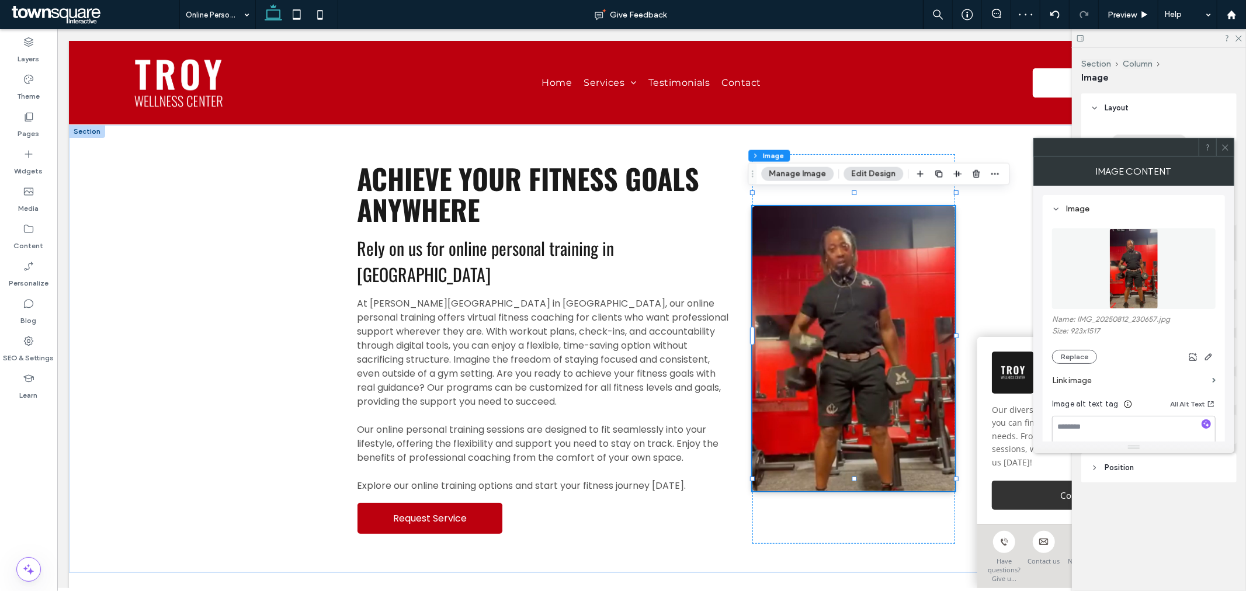
click at [1227, 144] on icon at bounding box center [1225, 147] width 9 height 9
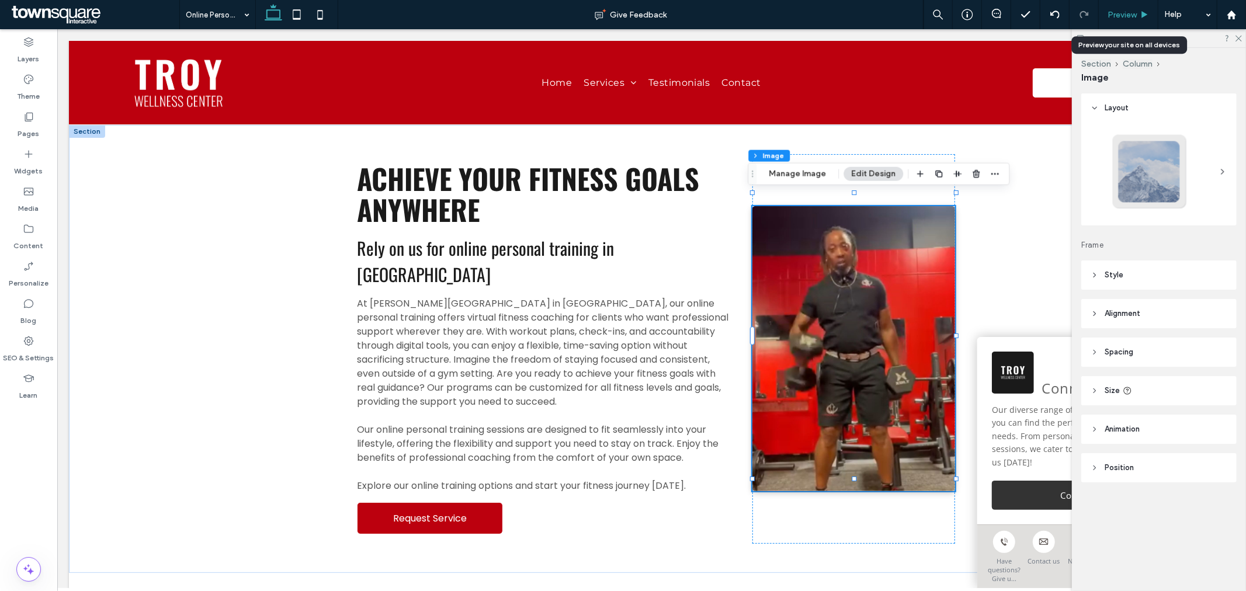
click at [1124, 13] on span "Preview" at bounding box center [1121, 15] width 29 height 10
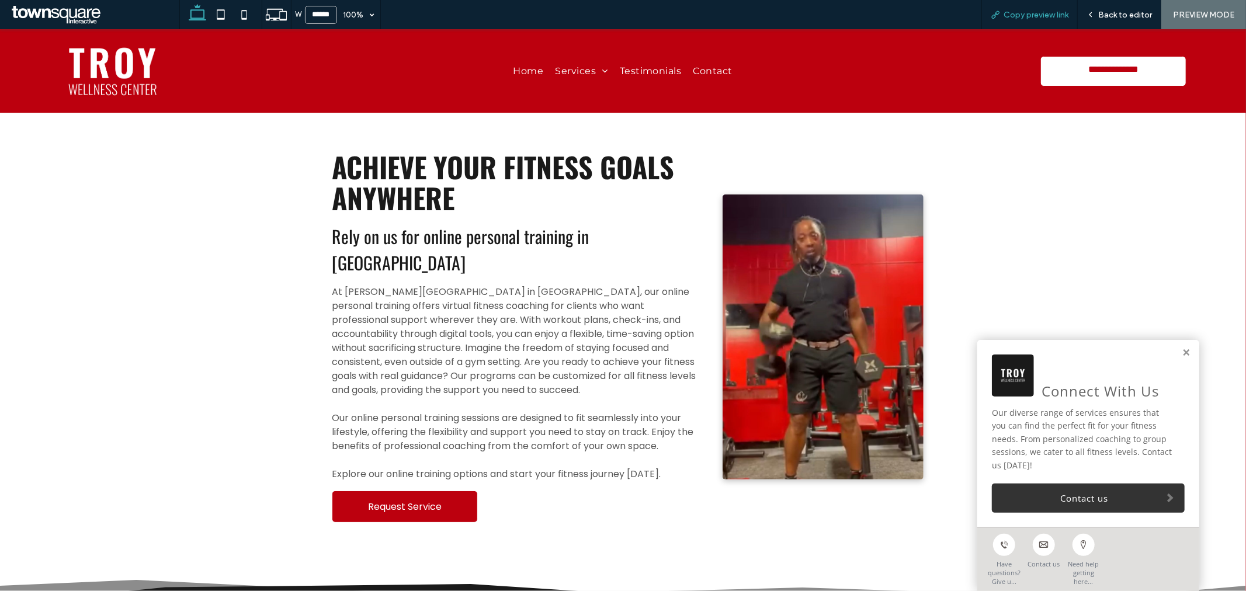
click at [1027, 15] on span "Copy preview link" at bounding box center [1035, 15] width 65 height 10
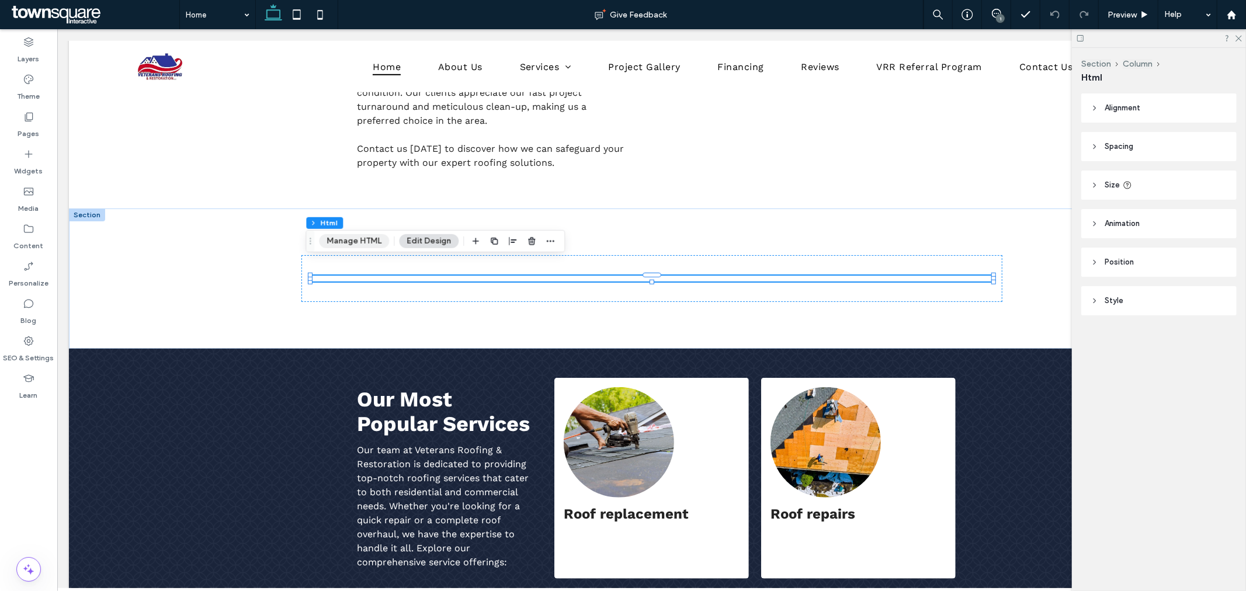
click at [367, 242] on button "Manage HTML" at bounding box center [354, 241] width 70 height 14
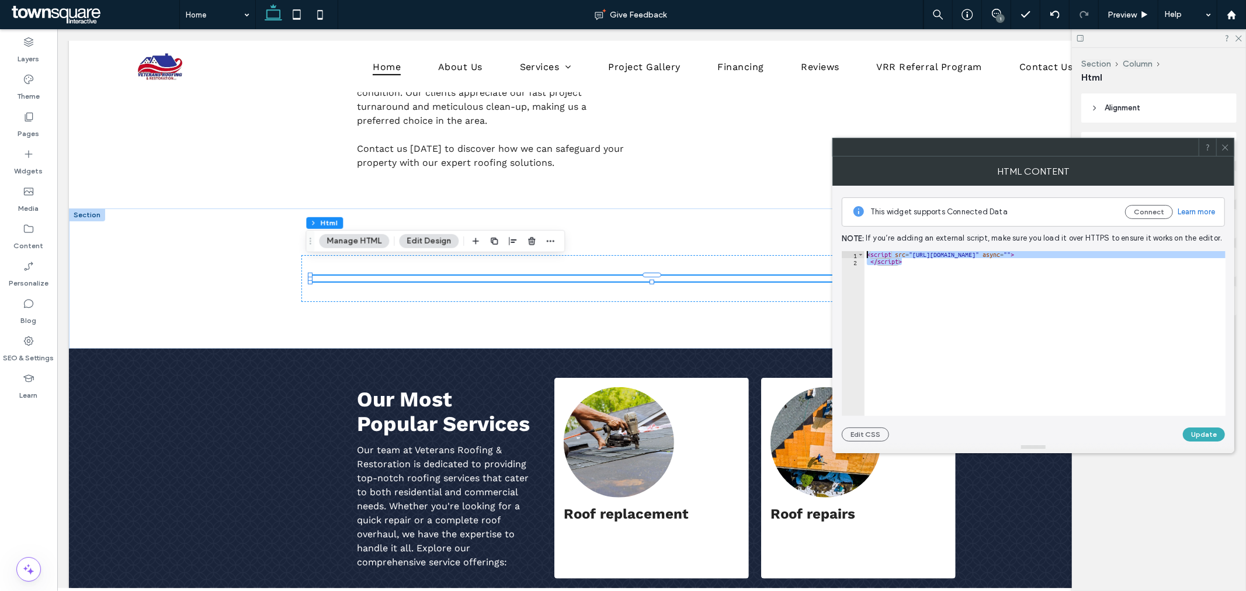
drag, startPoint x: 926, startPoint y: 263, endPoint x: 840, endPoint y: 242, distance: 88.4
click at [840, 242] on div "This widget supports Connected Data Connect Learn more Note: If you’re adding a…" at bounding box center [1033, 314] width 402 height 256
type textarea "**********"
paste textarea "**********"
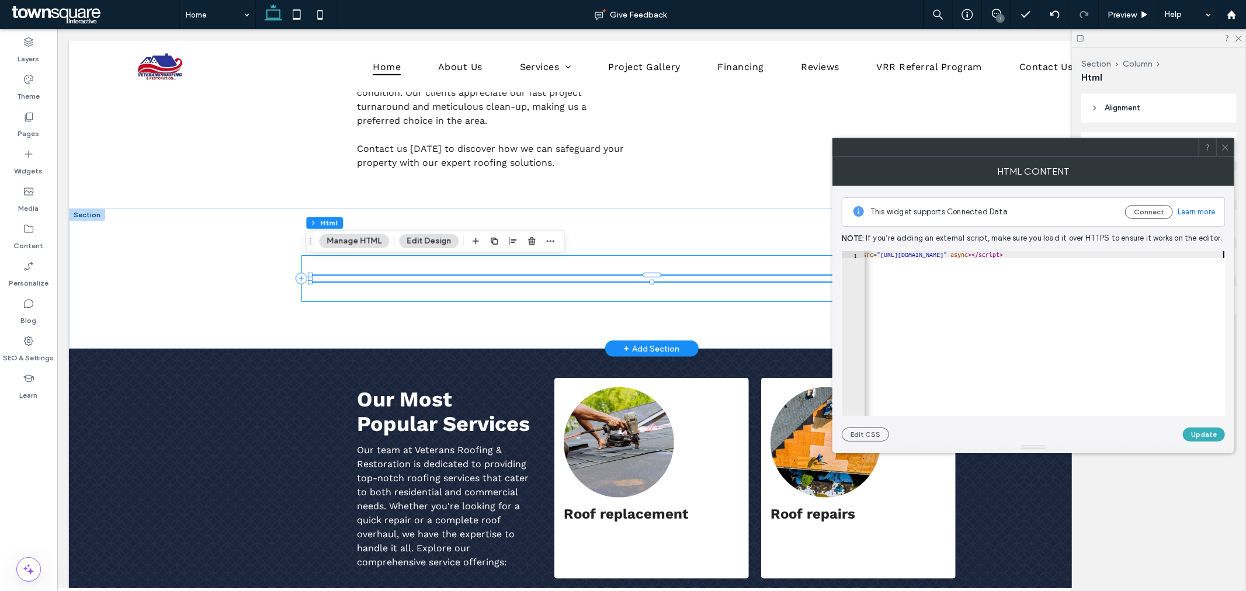
drag, startPoint x: 1075, startPoint y: 333, endPoint x: 948, endPoint y: 294, distance: 132.3
drag, startPoint x: 954, startPoint y: 281, endPoint x: 920, endPoint y: 276, distance: 34.9
click at [906, 248] on div "**********" at bounding box center [1033, 314] width 383 height 256
click at [888, 328] on div "< script src = "[URL][DOMAIN_NAME]" async > </ script >" at bounding box center [1060, 335] width 393 height 169
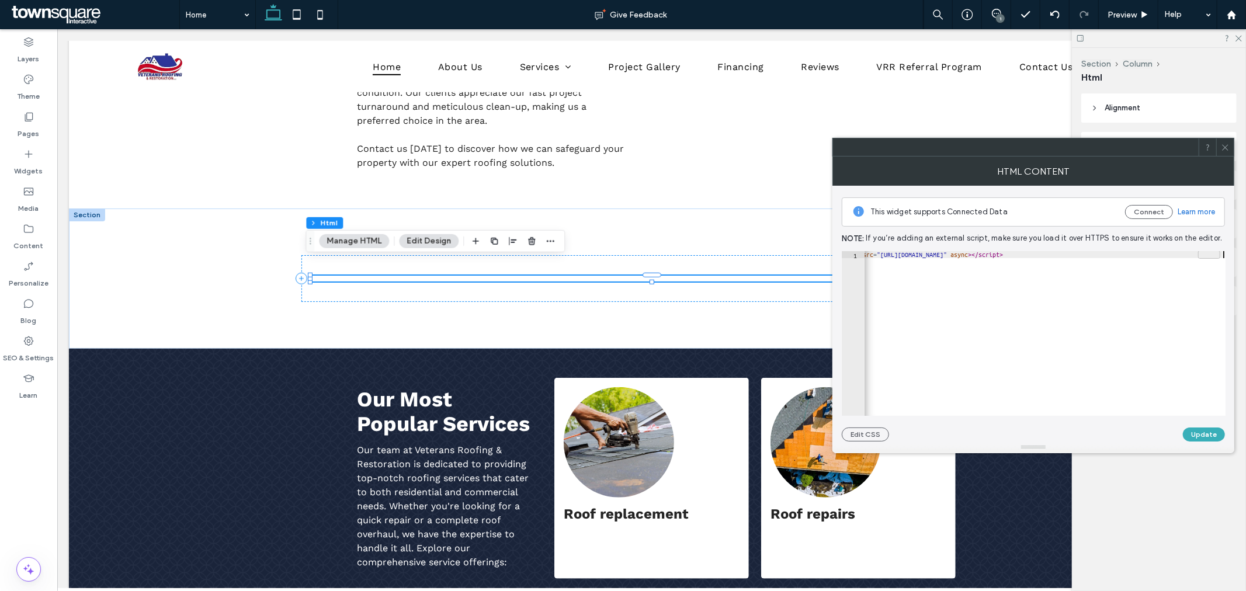
scroll to position [0, 32]
click at [920, 267] on div "< script src = "[URL][DOMAIN_NAME]" async > </ script >" at bounding box center [1028, 335] width 393 height 169
click at [907, 269] on div "< script src = "[URL][DOMAIN_NAME]" async > </ script >" at bounding box center [1028, 335] width 393 height 169
click at [890, 254] on div "< script src = "[URL][DOMAIN_NAME]" async > </ script >" at bounding box center [1060, 335] width 393 height 169
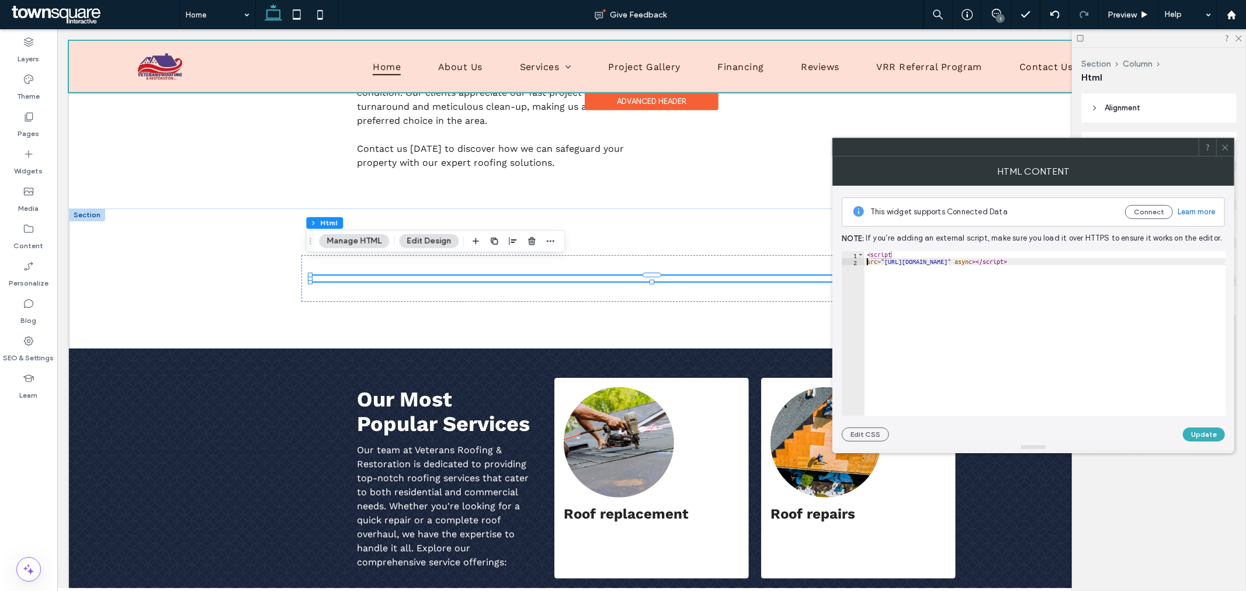
scroll to position [0, 1]
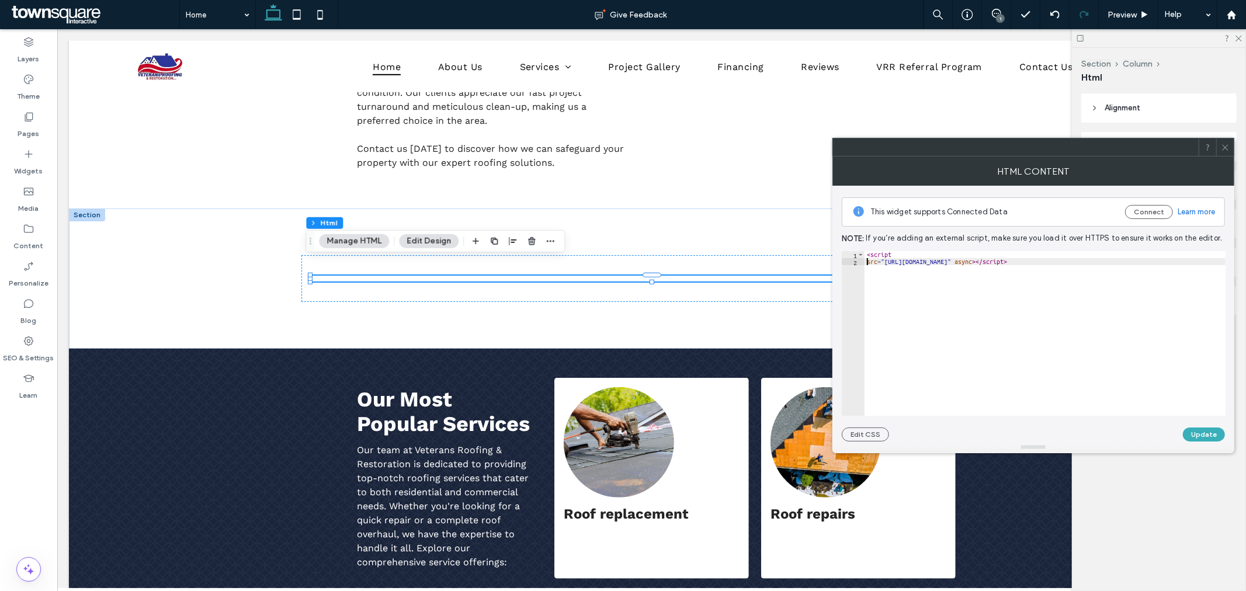
type textarea "**********"
click at [1193, 261] on div "< script src = "[URL][DOMAIN_NAME]" async > </ script >" at bounding box center [1042, 335] width 365 height 169
click at [991, 350] on div "< script src = "[URL][DOMAIN_NAME]" async > </ script >" at bounding box center [1044, 340] width 361 height 179
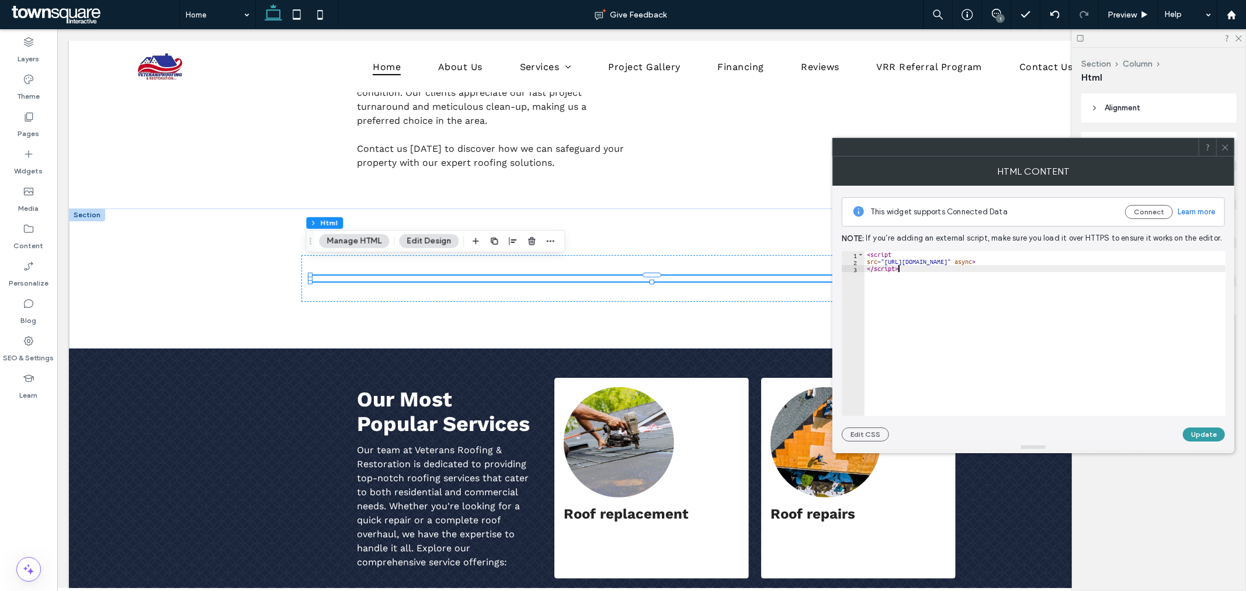
type textarea "*********"
click at [1200, 429] on button "Update" at bounding box center [1204, 435] width 42 height 14
click at [1223, 143] on icon at bounding box center [1225, 147] width 9 height 9
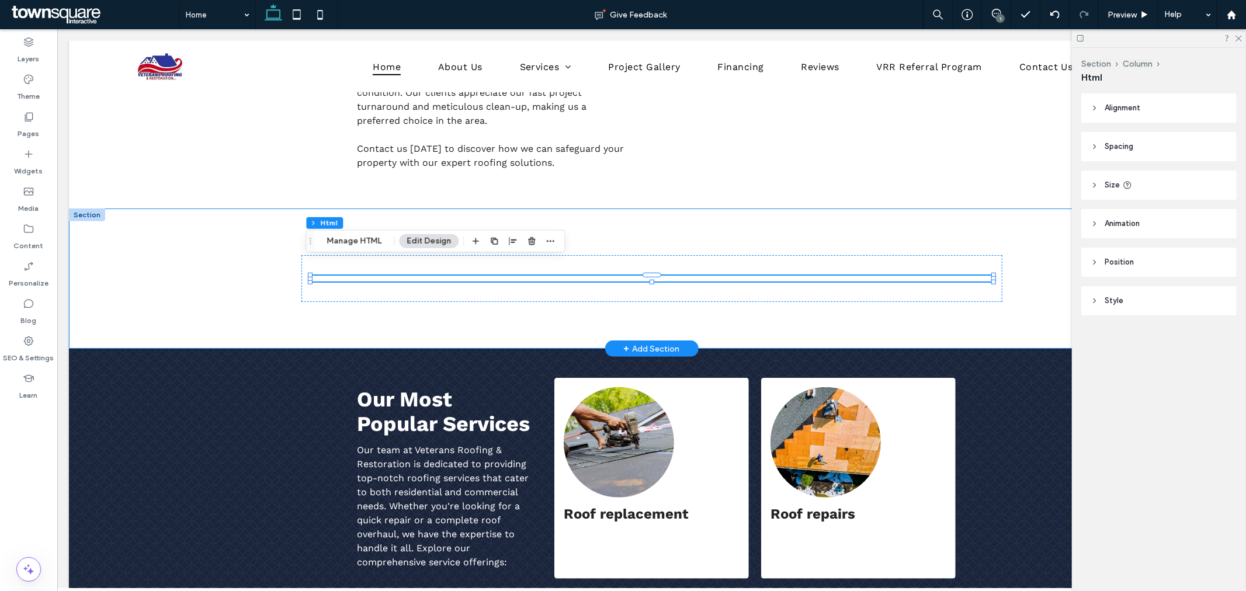
click at [178, 284] on div at bounding box center [650, 278] width 1165 height 140
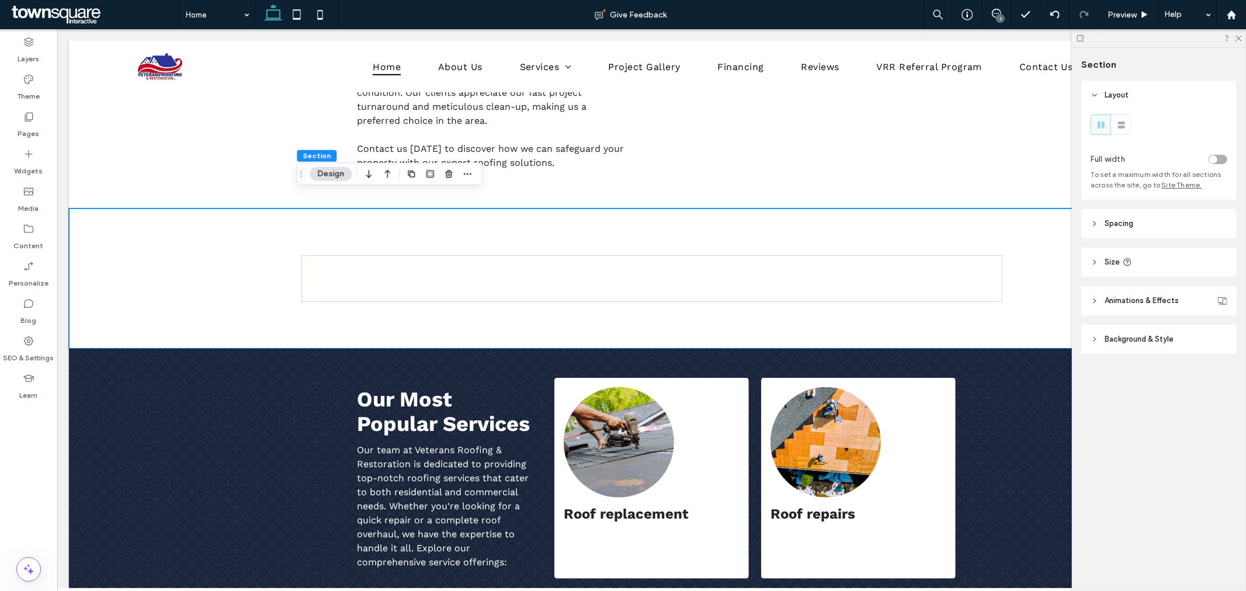
click at [1241, 32] on div at bounding box center [1159, 38] width 174 height 18
click at [1236, 39] on icon at bounding box center [1238, 38] width 8 height 8
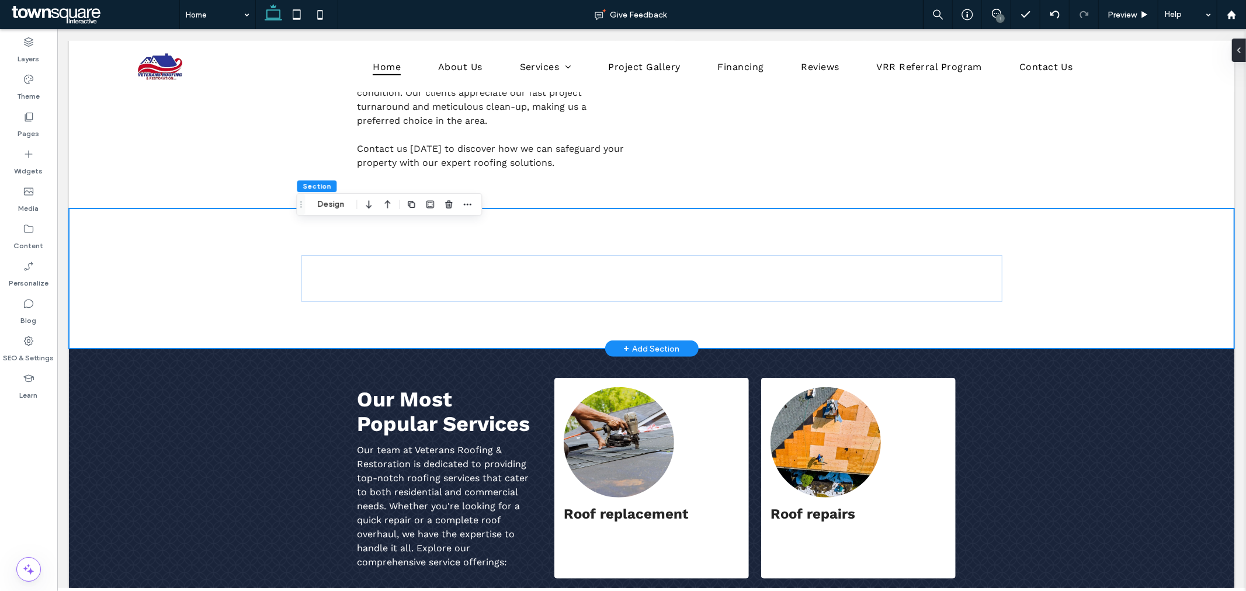
click at [1176, 289] on div at bounding box center [650, 278] width 1165 height 140
click at [1131, 6] on div "Preview" at bounding box center [1129, 14] width 60 height 29
click at [1134, 14] on span "Preview" at bounding box center [1121, 15] width 29 height 10
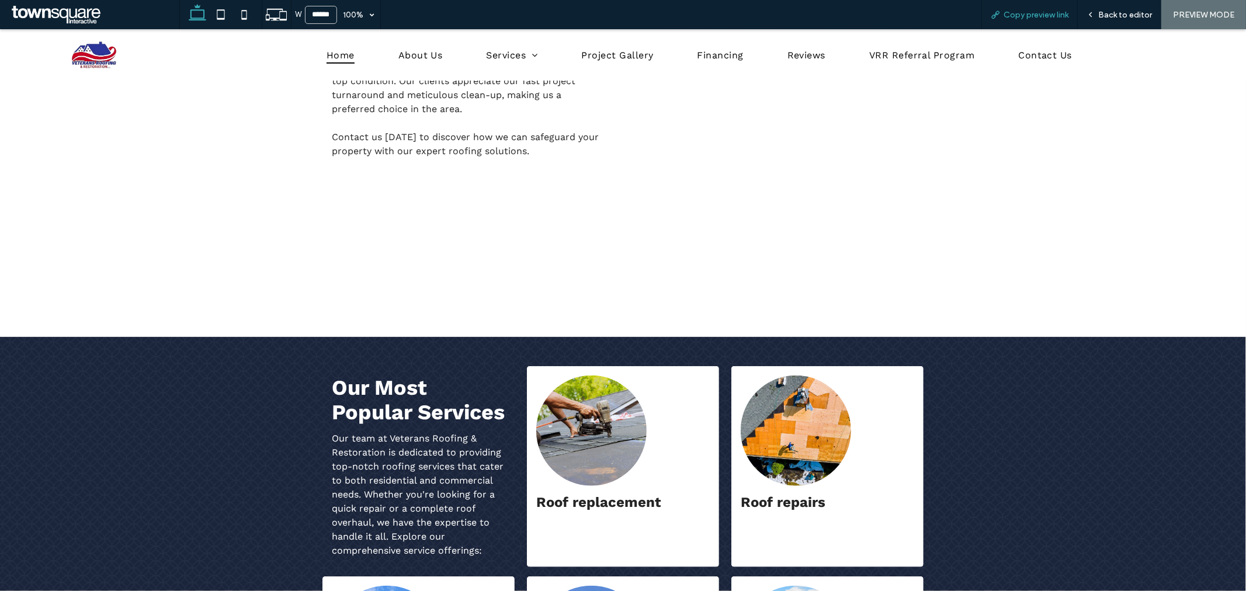
click at [1027, 11] on span "Copy preview link" at bounding box center [1035, 15] width 65 height 10
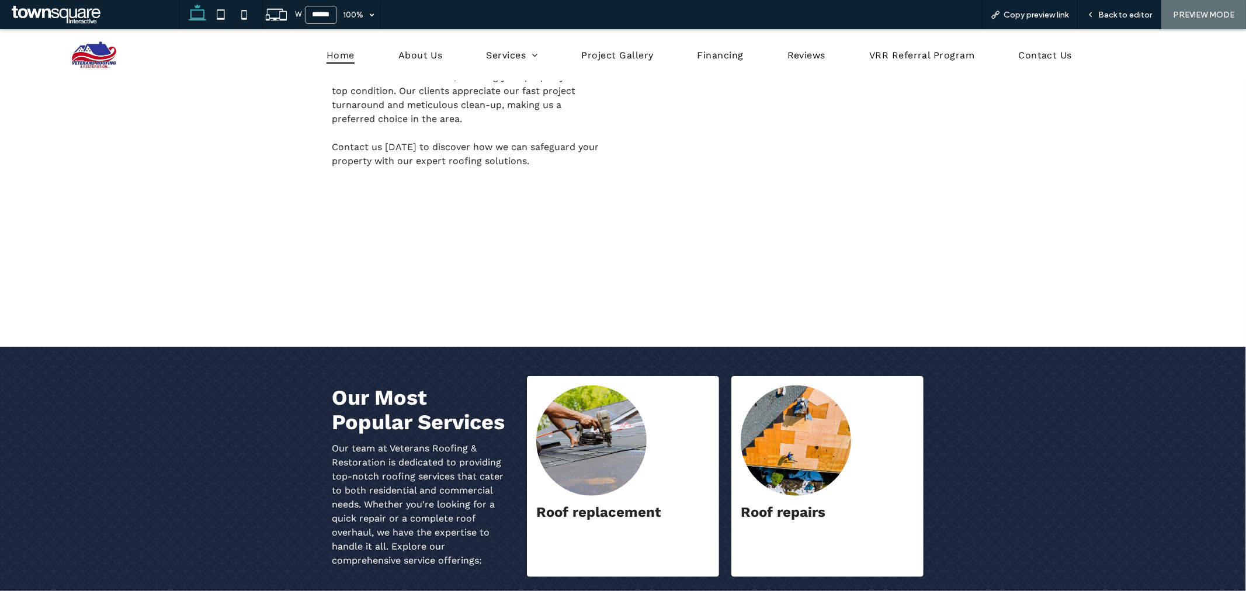
click at [627, 273] on div at bounding box center [623, 276] width 682 height 6
click at [662, 256] on div at bounding box center [623, 276] width 701 height 40
click at [1094, 20] on div "Back to editor" at bounding box center [1120, 14] width 84 height 29
click at [1101, 16] on span "Back to editor" at bounding box center [1125, 15] width 54 height 10
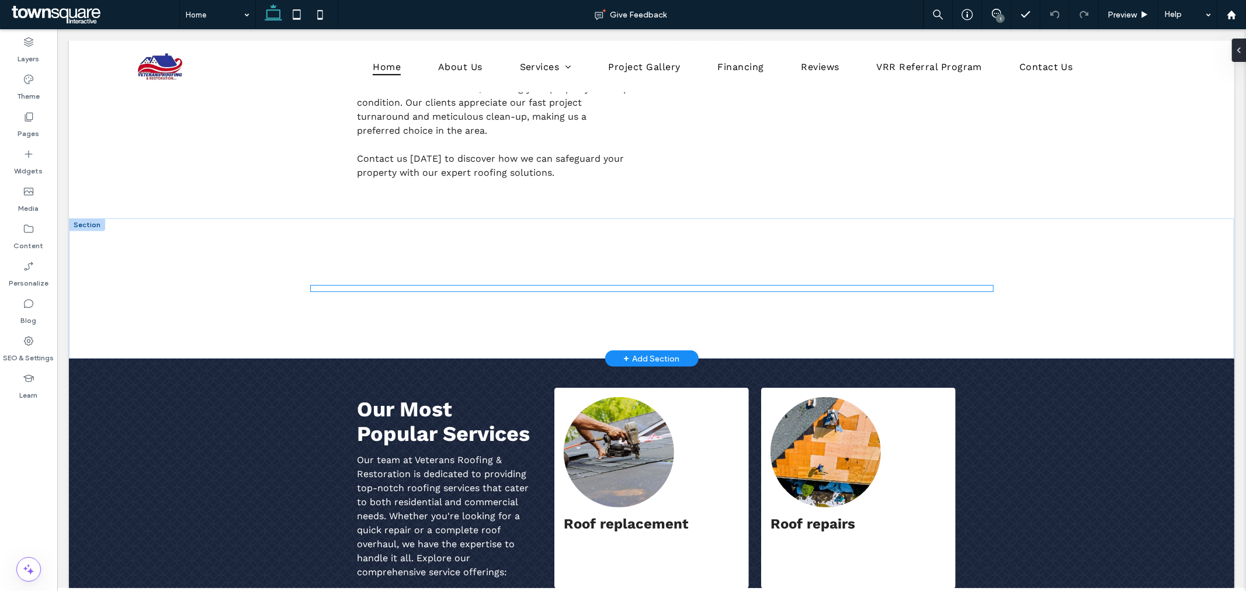
click at [660, 285] on div at bounding box center [651, 288] width 682 height 6
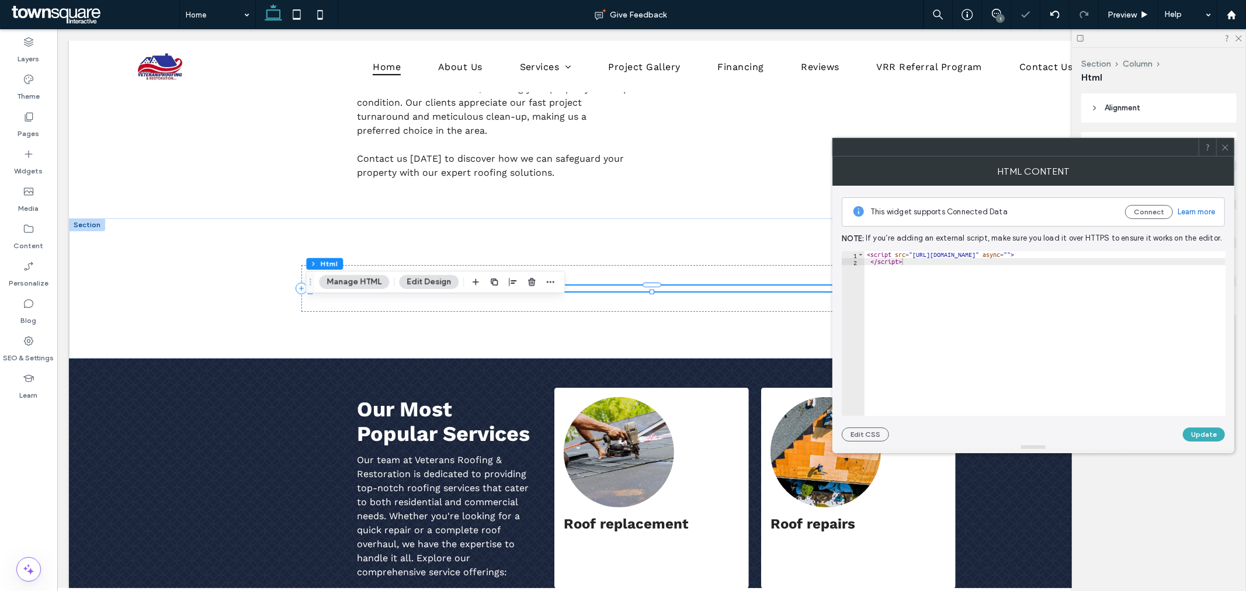
click at [868, 260] on div "< script src = "[URL][DOMAIN_NAME]" async = "" > </ script >" at bounding box center [1050, 340] width 372 height 179
click at [1194, 435] on button "Update" at bounding box center [1204, 435] width 42 height 14
click at [870, 266] on div "< script src = "[URL][DOMAIN_NAME]" async = "" > </ script >" at bounding box center [1044, 340] width 361 height 179
click at [1197, 435] on button "Update" at bounding box center [1204, 435] width 42 height 14
click at [902, 259] on div "< script src = "[URL][DOMAIN_NAME]" async = "" > </ script >" at bounding box center [1044, 340] width 361 height 179
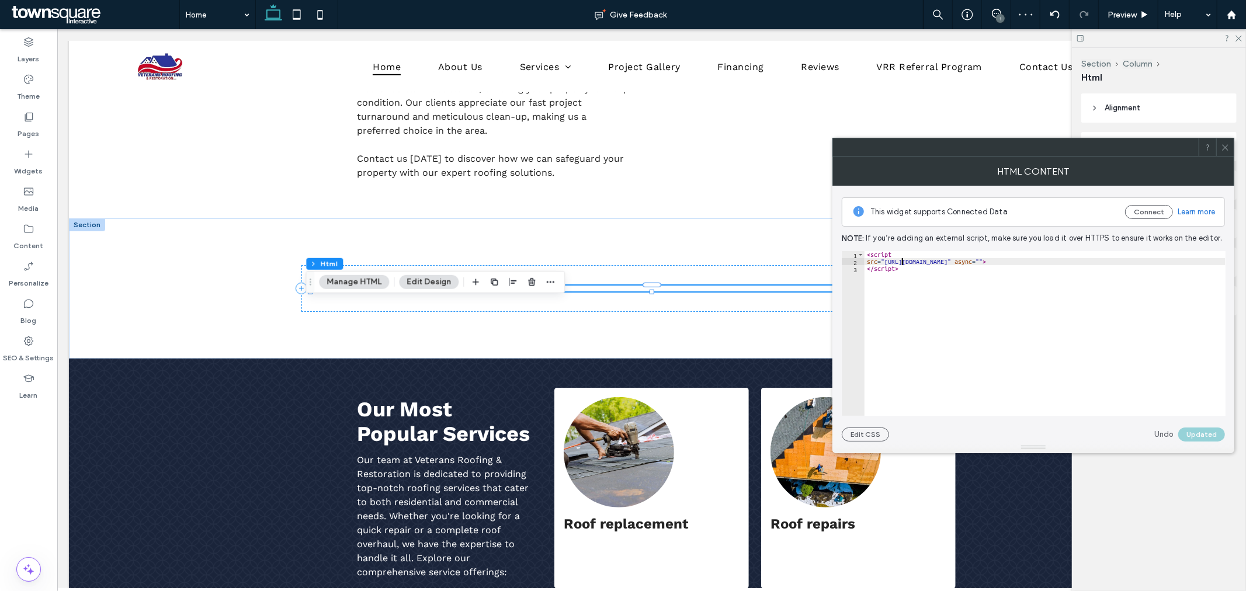
click at [906, 250] on div "**********" at bounding box center [1033, 314] width 383 height 256
click at [902, 253] on div "< script src = "[URL][DOMAIN_NAME]" async = "" > </ script >" at bounding box center [1044, 340] width 361 height 179
click at [1205, 429] on button "Update" at bounding box center [1204, 435] width 42 height 14
click at [1219, 259] on div "< script src = "[URL][DOMAIN_NAME]" async = "" > </ script >" at bounding box center [1044, 340] width 361 height 179
click at [935, 250] on div "**********" at bounding box center [1033, 314] width 383 height 256
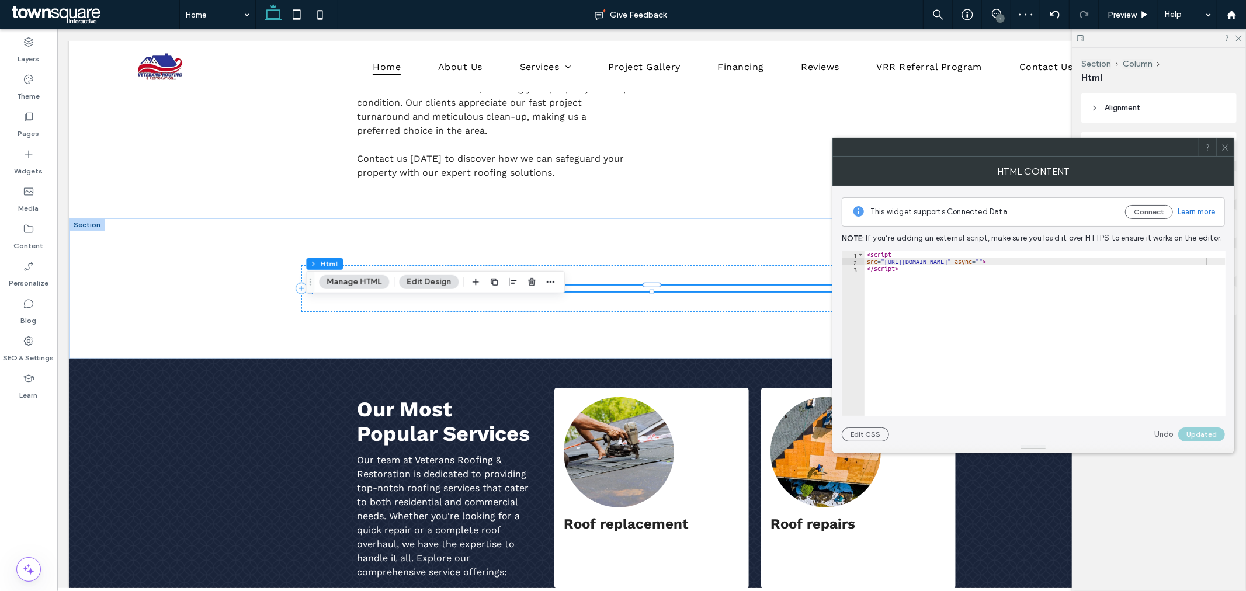
click at [926, 255] on div "< script src = "[URL][DOMAIN_NAME]" async = "" > </ script >" at bounding box center [1044, 340] width 361 height 179
click at [864, 260] on div "2" at bounding box center [853, 261] width 23 height 7
click at [868, 263] on div "< script src = "[URL][DOMAIN_NAME]" async = "" > </ script >" at bounding box center [1044, 340] width 361 height 179
click at [1148, 355] on div "< script src = "[URL][DOMAIN_NAME]" async = "" > </ script >" at bounding box center [1044, 340] width 361 height 179
type textarea "*********"
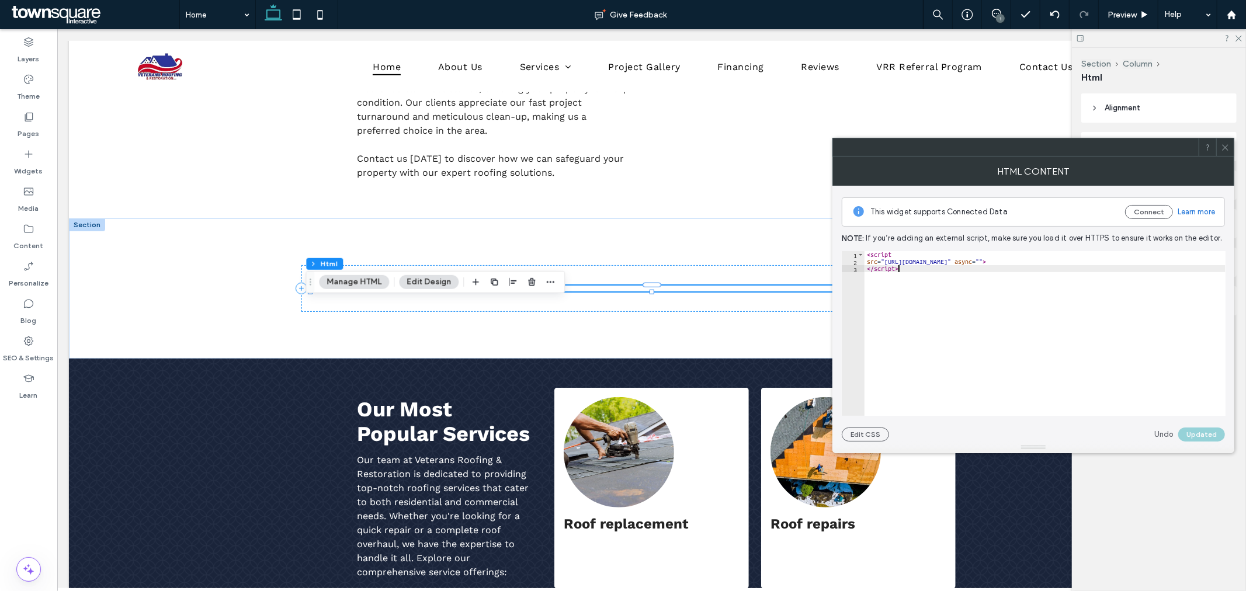
click at [1212, 433] on div "Undo Updated" at bounding box center [1189, 435] width 71 height 14
drag, startPoint x: 1177, startPoint y: 390, endPoint x: 1183, endPoint y: 372, distance: 18.3
click at [1179, 388] on div "< script src = "[URL][DOMAIN_NAME]" async = "" > </ script >" at bounding box center [1044, 340] width 361 height 179
click at [263, 315] on div at bounding box center [650, 288] width 1165 height 140
click at [230, 311] on div at bounding box center [650, 288] width 1165 height 140
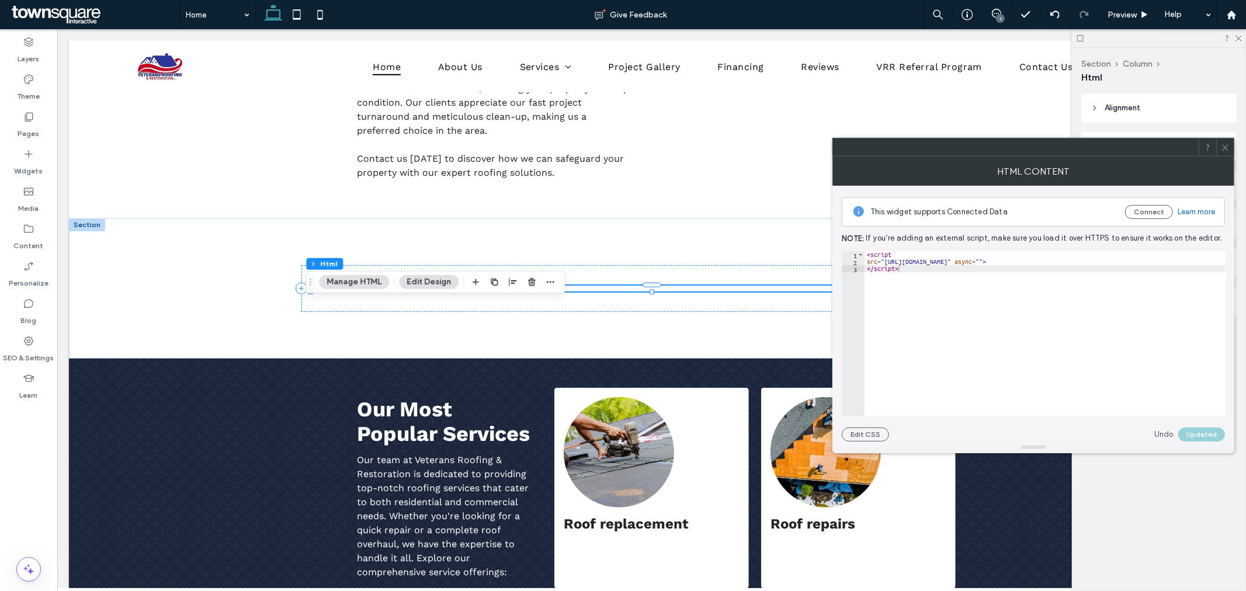
click at [1224, 142] on span at bounding box center [1225, 147] width 9 height 18
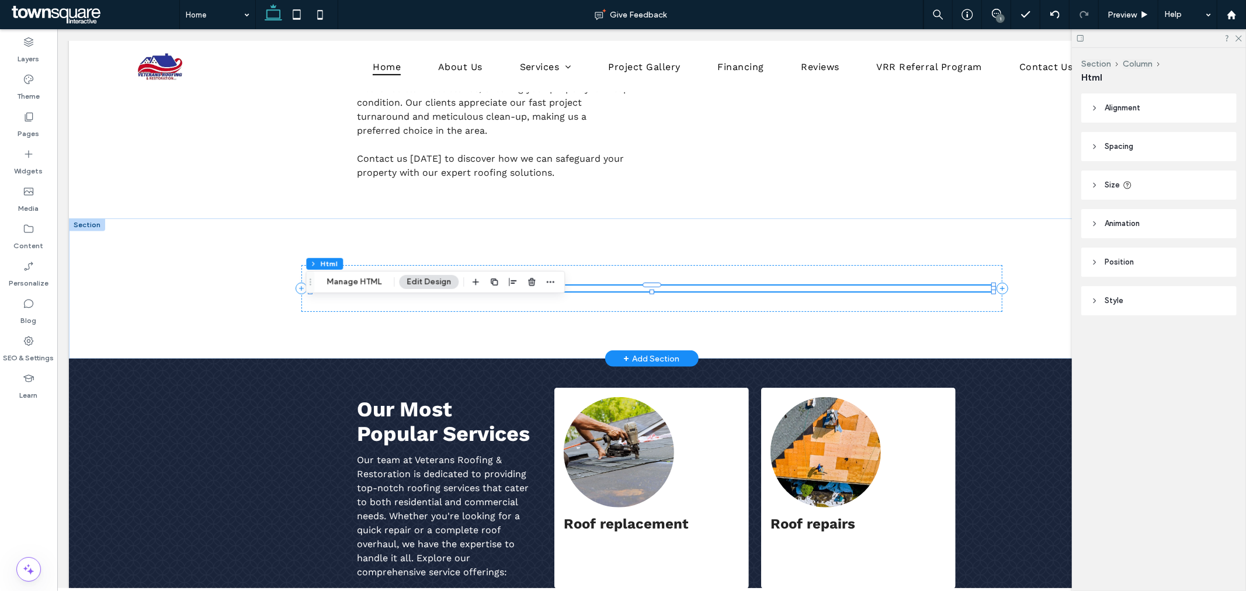
click at [757, 285] on div at bounding box center [651, 288] width 682 height 6
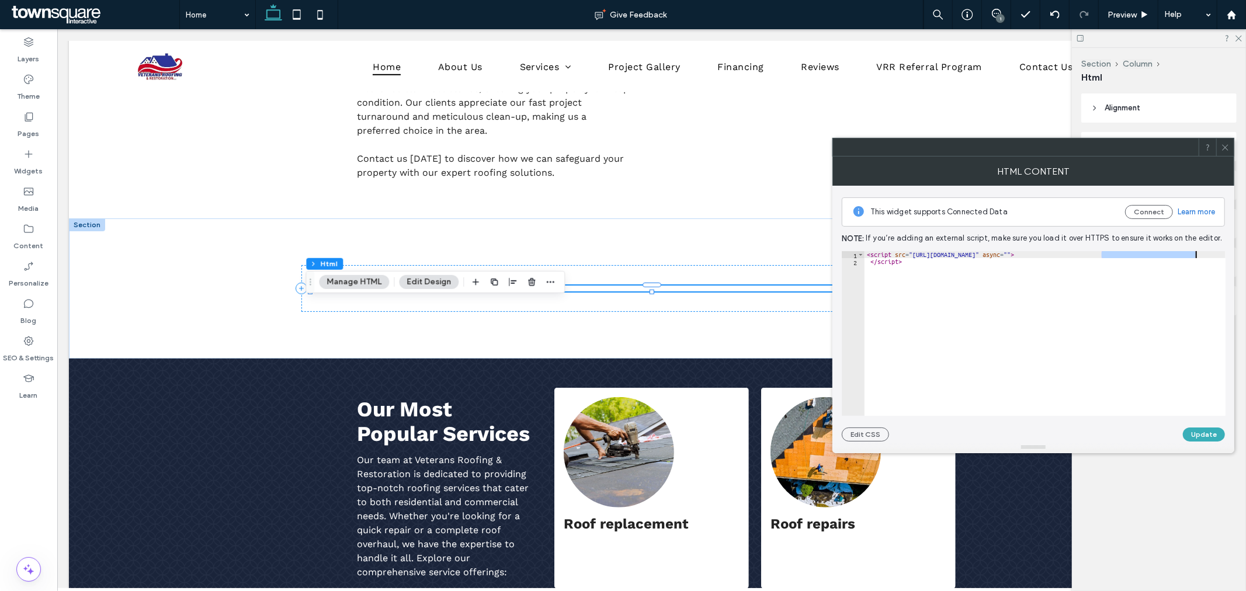
drag, startPoint x: 1100, startPoint y: 255, endPoint x: 1195, endPoint y: 253, distance: 95.2
click at [1195, 253] on div "< script src = "[URL][DOMAIN_NAME]" async = "" > </ script >" at bounding box center [1050, 340] width 372 height 179
click at [1132, 259] on div "< script src = "[URL][DOMAIN_NAME]" async = "" > </ script >" at bounding box center [1050, 340] width 372 height 179
drag, startPoint x: 1123, startPoint y: 253, endPoint x: 1197, endPoint y: 255, distance: 74.8
click at [1197, 255] on div "< script src = "[URL][DOMAIN_NAME]" async = "" > </ script >" at bounding box center [1050, 340] width 372 height 179
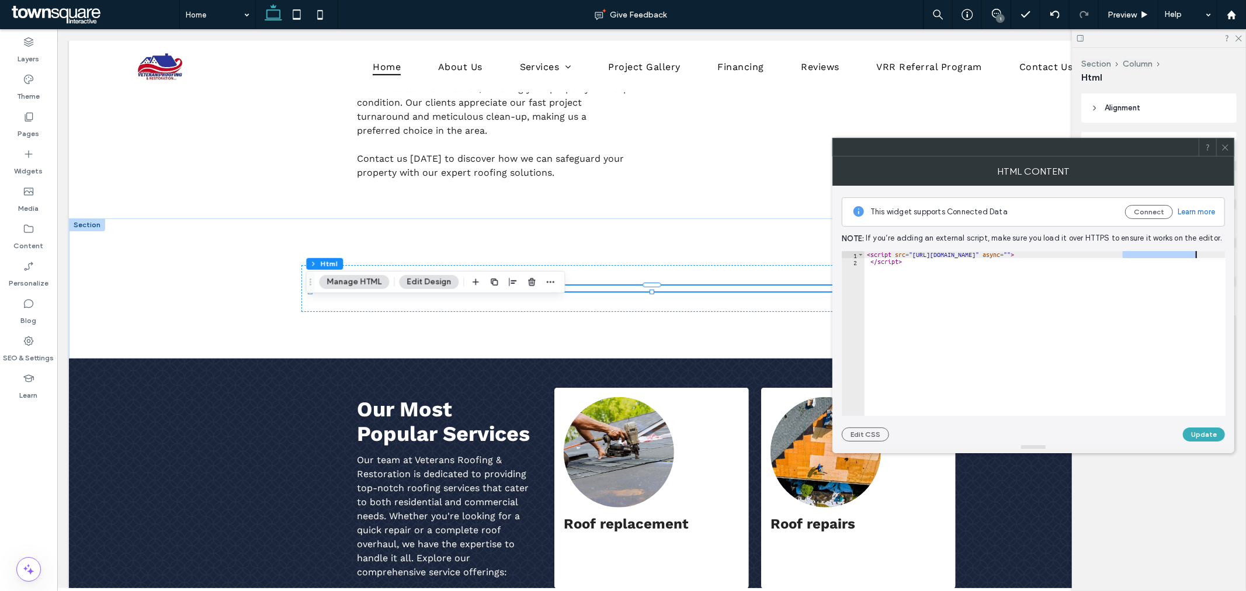
paste textarea "Cursor at row 1"
click at [1191, 322] on div "< script src = "[URL][DOMAIN_NAME]" async = "" > </ script >" at bounding box center [1050, 335] width 372 height 169
click at [1204, 439] on button "Update" at bounding box center [1204, 435] width 42 height 14
click at [1204, 252] on div "< script src = "[URL][DOMAIN_NAME]" async = "" > </ script >" at bounding box center [1050, 335] width 372 height 169
type textarea "*********"
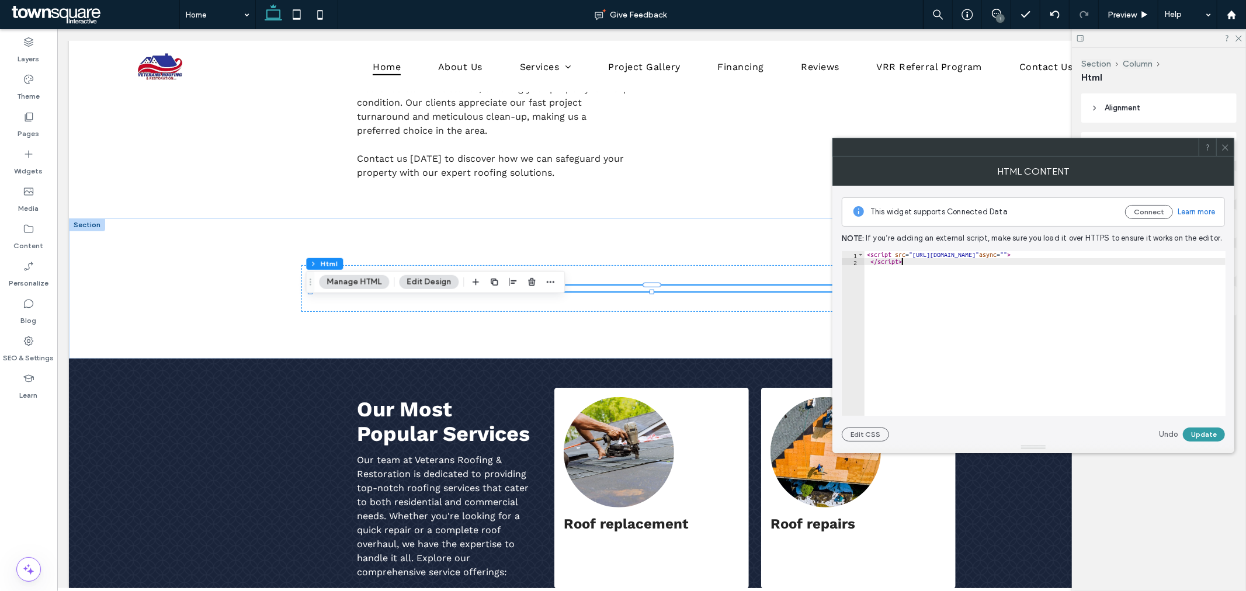
click at [1213, 437] on button "Update" at bounding box center [1204, 435] width 42 height 14
click at [894, 253] on div "< script src = "[URL][DOMAIN_NAME]" async = "" > </ script >" at bounding box center [1048, 335] width 369 height 169
click at [1187, 426] on div "**********" at bounding box center [1033, 314] width 383 height 256
click at [1193, 428] on button "Update" at bounding box center [1204, 435] width 42 height 14
click at [1199, 429] on div "Undo Updated" at bounding box center [1189, 435] width 71 height 14
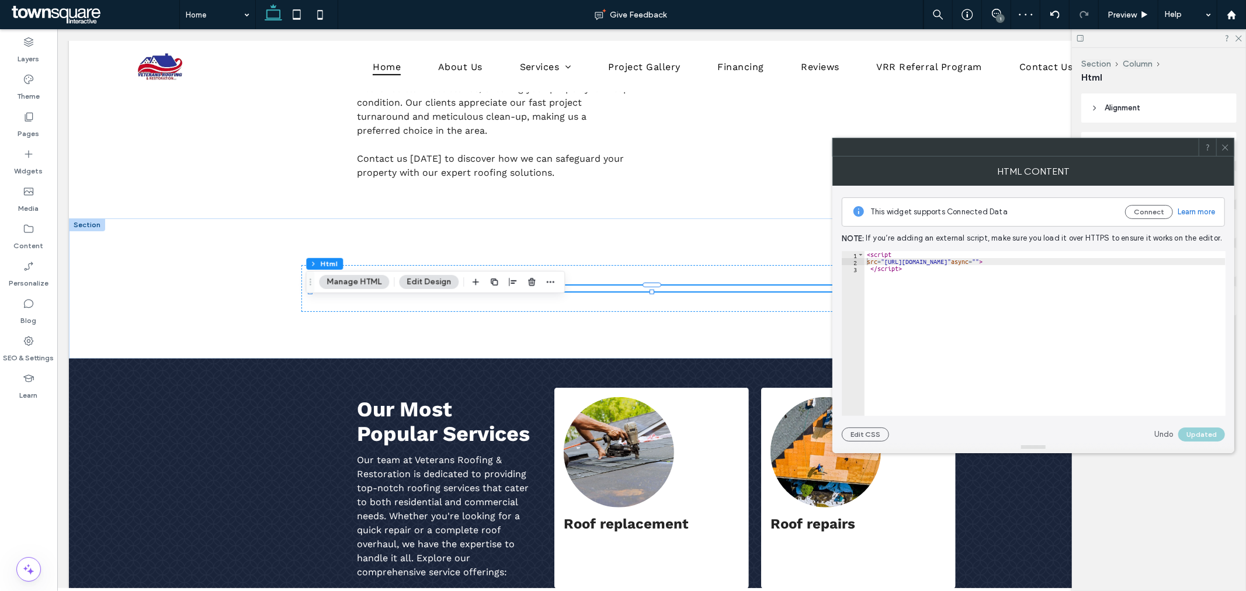
click at [1223, 264] on div "< script src = "[URL][DOMAIN_NAME]" async = "" > </ script >" at bounding box center [1044, 340] width 361 height 179
drag, startPoint x: 917, startPoint y: 273, endPoint x: 839, endPoint y: 248, distance: 82.2
click at [839, 248] on div "**********" at bounding box center [1033, 314] width 402 height 256
paste textarea "*******"
type textarea "**********"
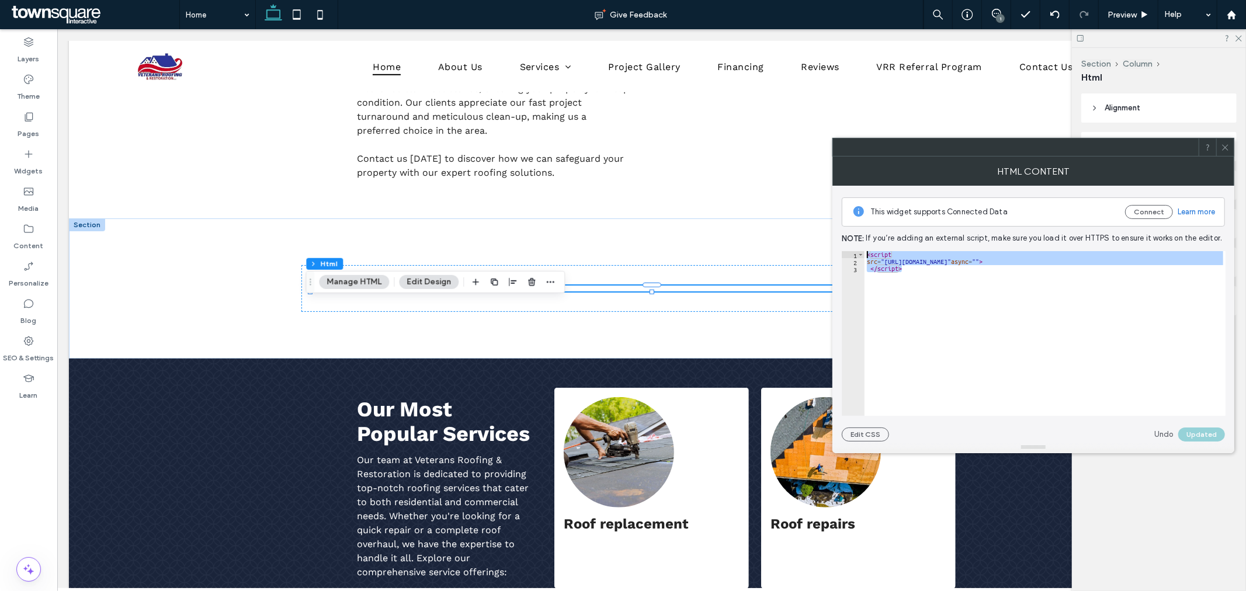
scroll to position [0, 32]
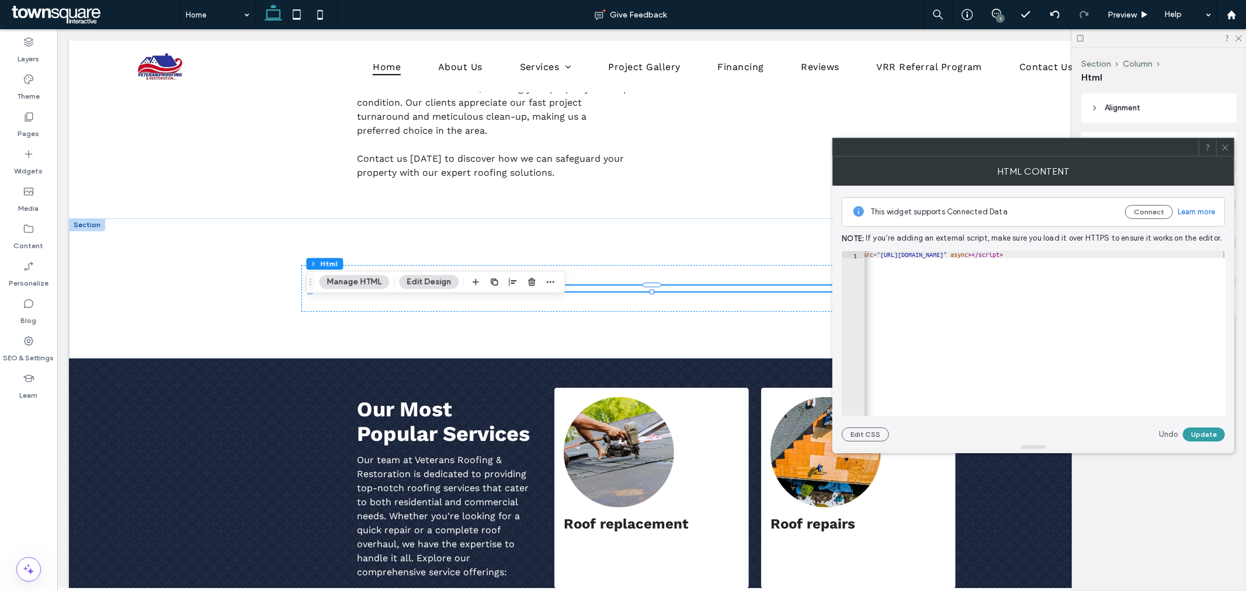
click at [1205, 433] on button "Update" at bounding box center [1204, 435] width 42 height 14
click at [245, 269] on div at bounding box center [650, 288] width 1165 height 140
click at [350, 283] on button "Manage HTML" at bounding box center [354, 282] width 70 height 14
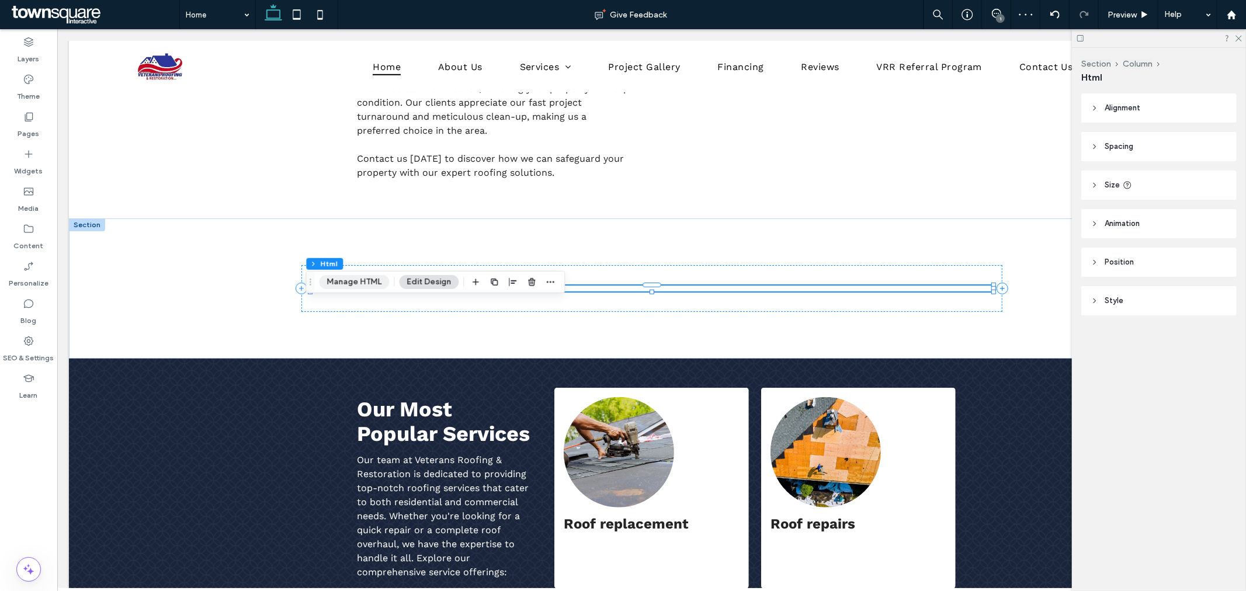
click at [355, 282] on button "Manage HTML" at bounding box center [354, 282] width 70 height 14
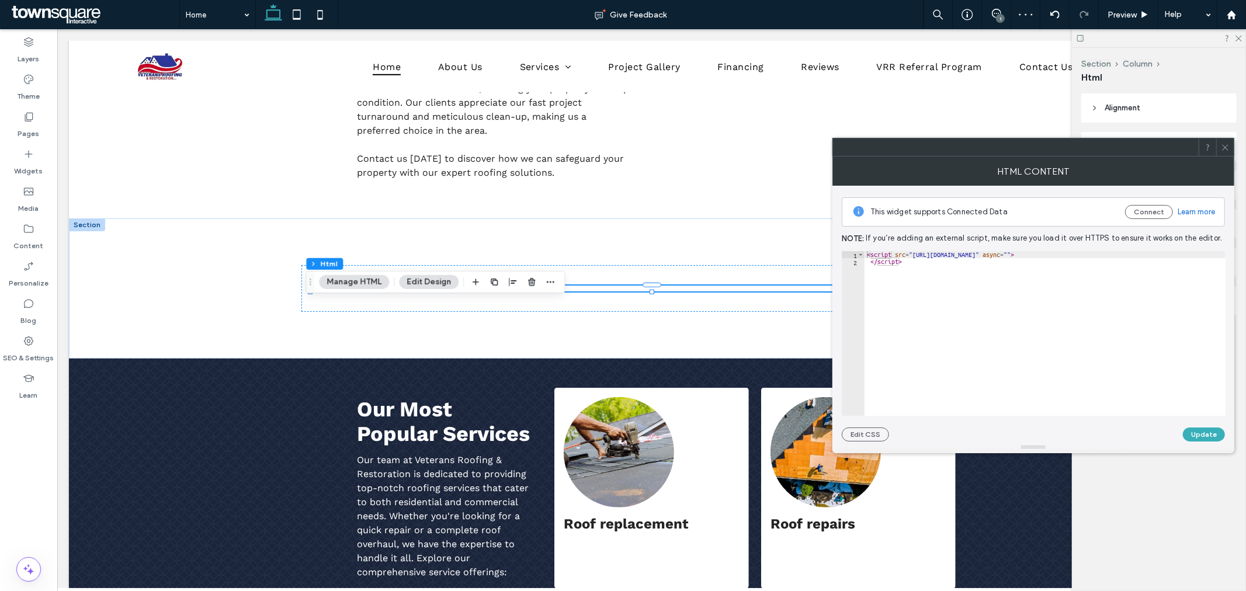
type textarea "*********"
click at [1110, 271] on div "< script src = "[URL][DOMAIN_NAME]" async = "" > </ script >" at bounding box center [1050, 340] width 372 height 179
click at [935, 289] on div "< script src = "[URL][DOMAIN_NAME]" async = "" > </ script >" at bounding box center [1050, 340] width 372 height 179
click at [1201, 430] on button "Update" at bounding box center [1204, 435] width 42 height 14
click at [541, 319] on div at bounding box center [651, 288] width 701 height 140
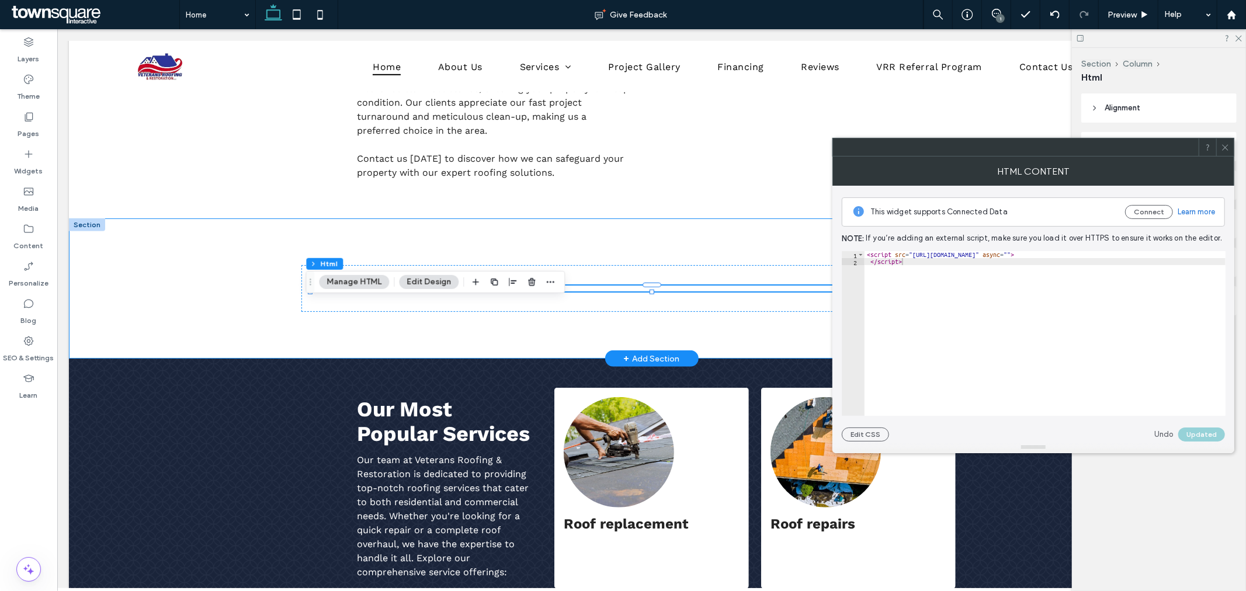
click at [200, 308] on div at bounding box center [650, 288] width 1165 height 140
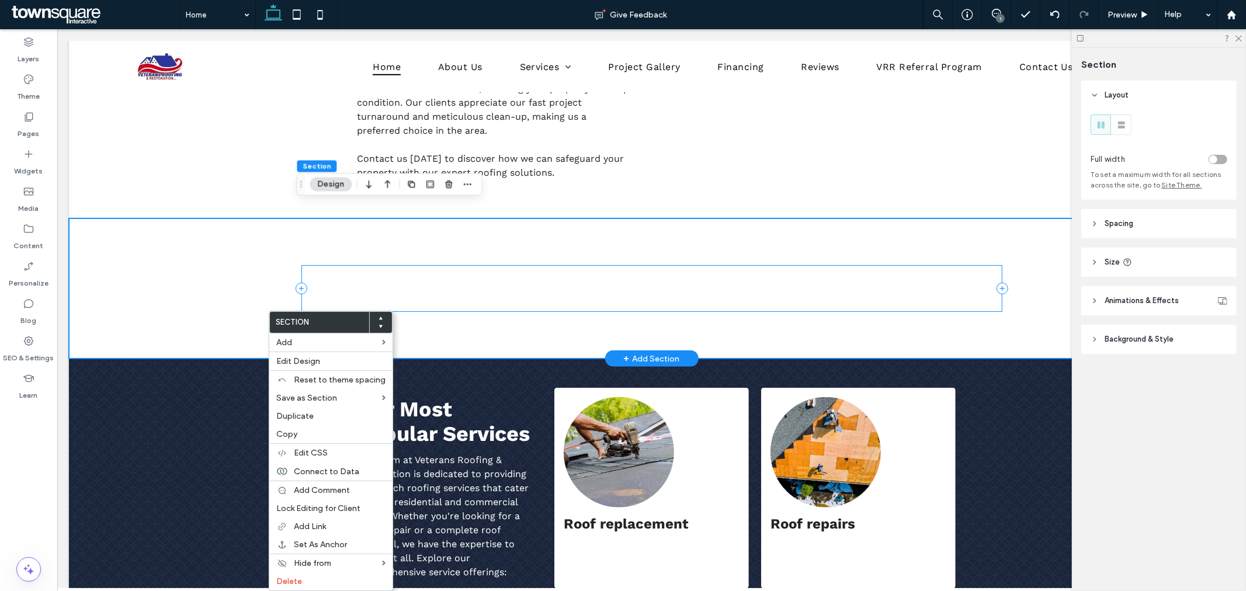
click at [498, 289] on div at bounding box center [651, 288] width 701 height 47
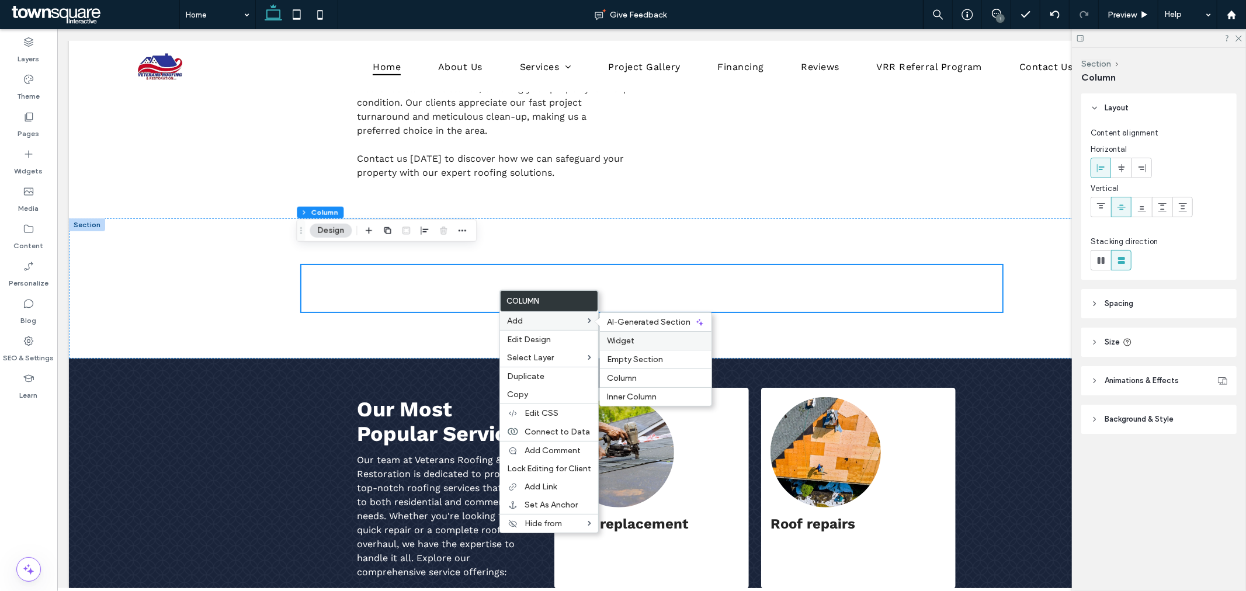
click at [629, 342] on span "Widget" at bounding box center [620, 341] width 27 height 10
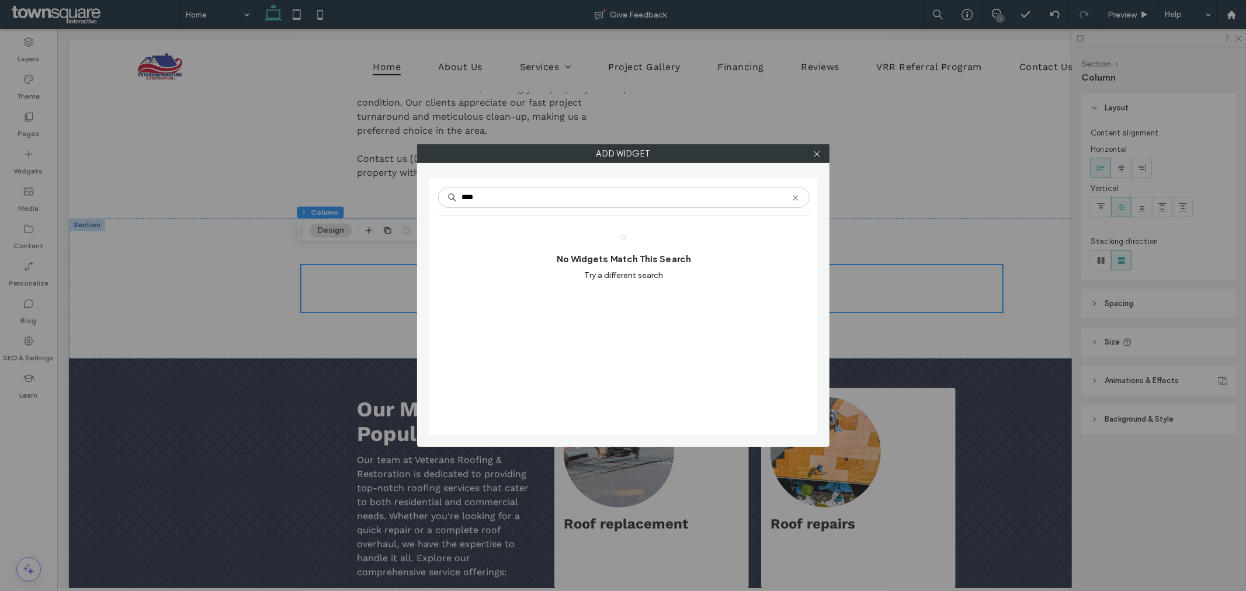
drag, startPoint x: 393, startPoint y: 203, endPoint x: 305, endPoint y: 215, distance: 88.5
click at [305, 215] on div "Add widget **** No Widgets Match This Search Try a different search" at bounding box center [623, 295] width 1246 height 591
type input "****"
drag, startPoint x: 505, startPoint y: 363, endPoint x: 491, endPoint y: 333, distance: 32.9
click at [505, 363] on div "**** Click To Add Search Results Text HTML Accordion Large Title (H1) Small Tit…" at bounding box center [623, 306] width 371 height 245
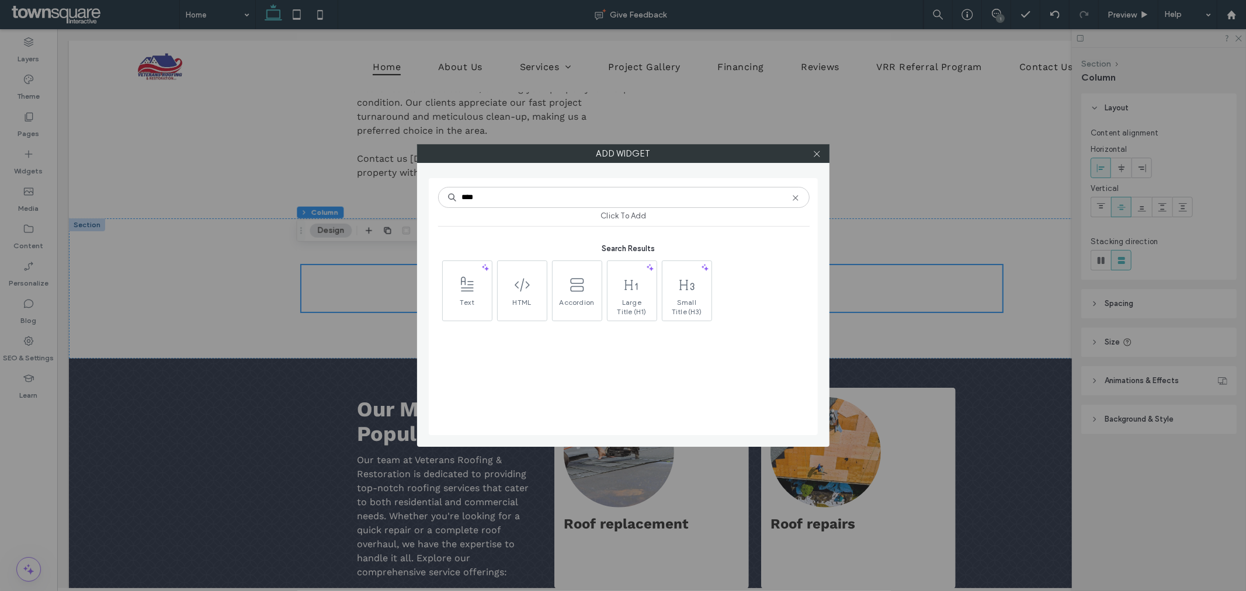
drag, startPoint x: 693, startPoint y: 388, endPoint x: 686, endPoint y: 387, distance: 7.7
click at [692, 388] on div "**** Click To Add Search Results Text HTML Accordion Large Title (H1) Small Tit…" at bounding box center [623, 306] width 371 height 245
click at [815, 155] on use at bounding box center [817, 154] width 6 height 6
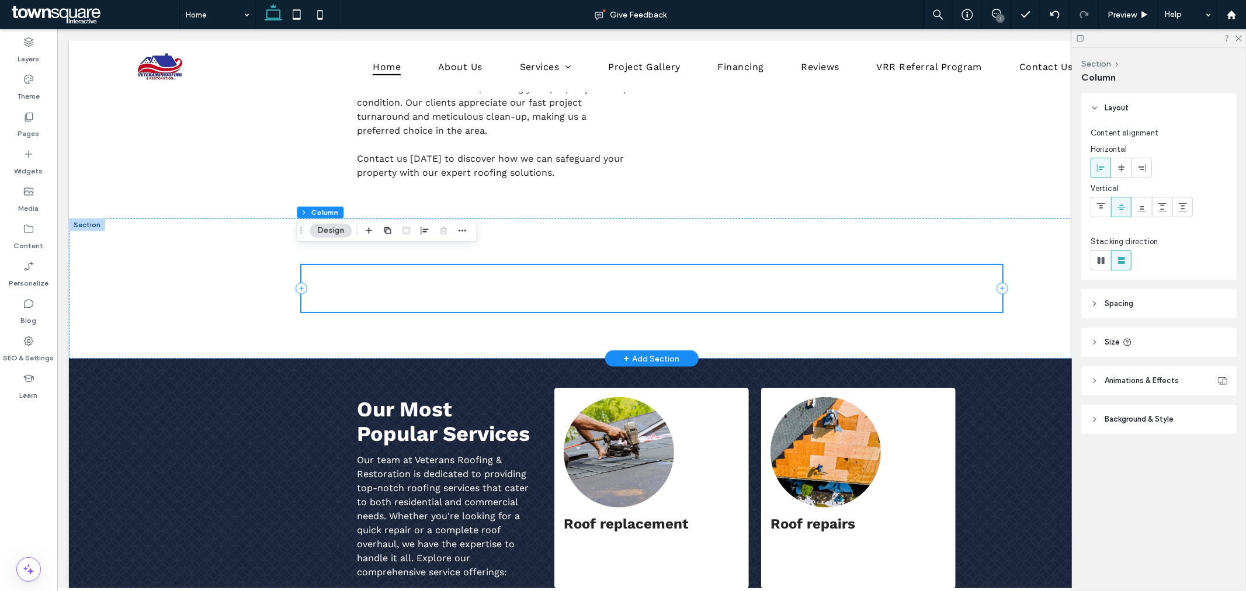
click at [639, 286] on div at bounding box center [651, 288] width 701 height 47
click at [527, 266] on div at bounding box center [651, 288] width 701 height 47
click at [515, 285] on div at bounding box center [651, 288] width 682 height 6
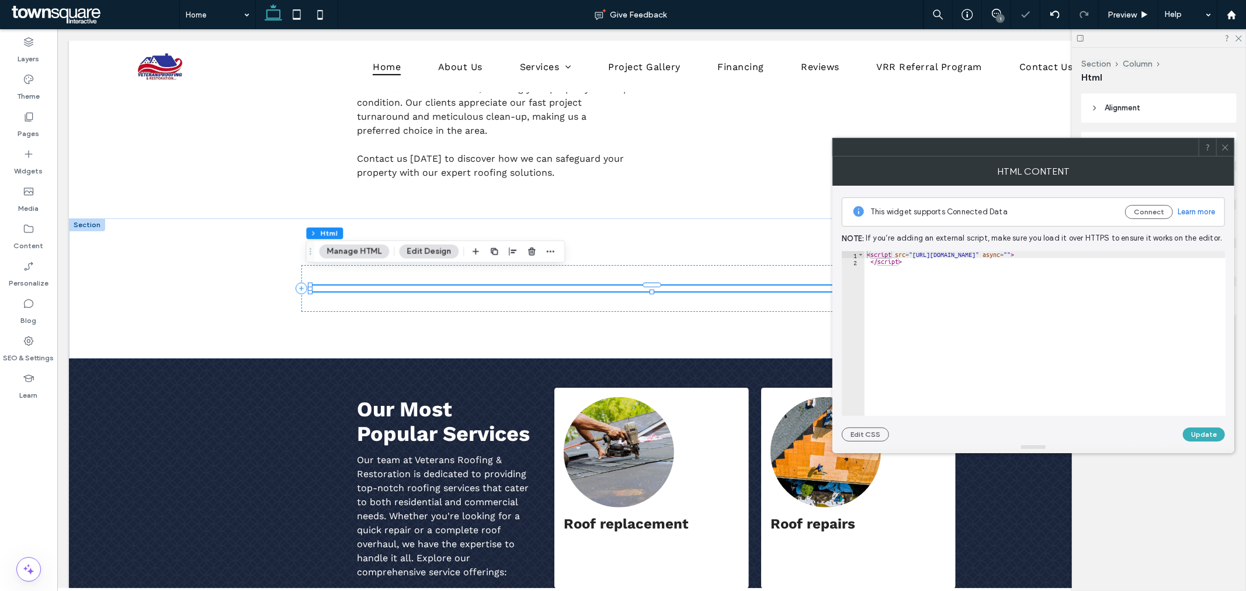
type textarea "*********"
click at [941, 298] on div "< script src = "[URL][DOMAIN_NAME]" async = "" > </ script >" at bounding box center [1050, 340] width 372 height 179
click at [1210, 433] on button "Update" at bounding box center [1204, 435] width 42 height 14
click at [1223, 147] on icon at bounding box center [1225, 147] width 9 height 9
